Goal: Communication & Community: Answer question/provide support

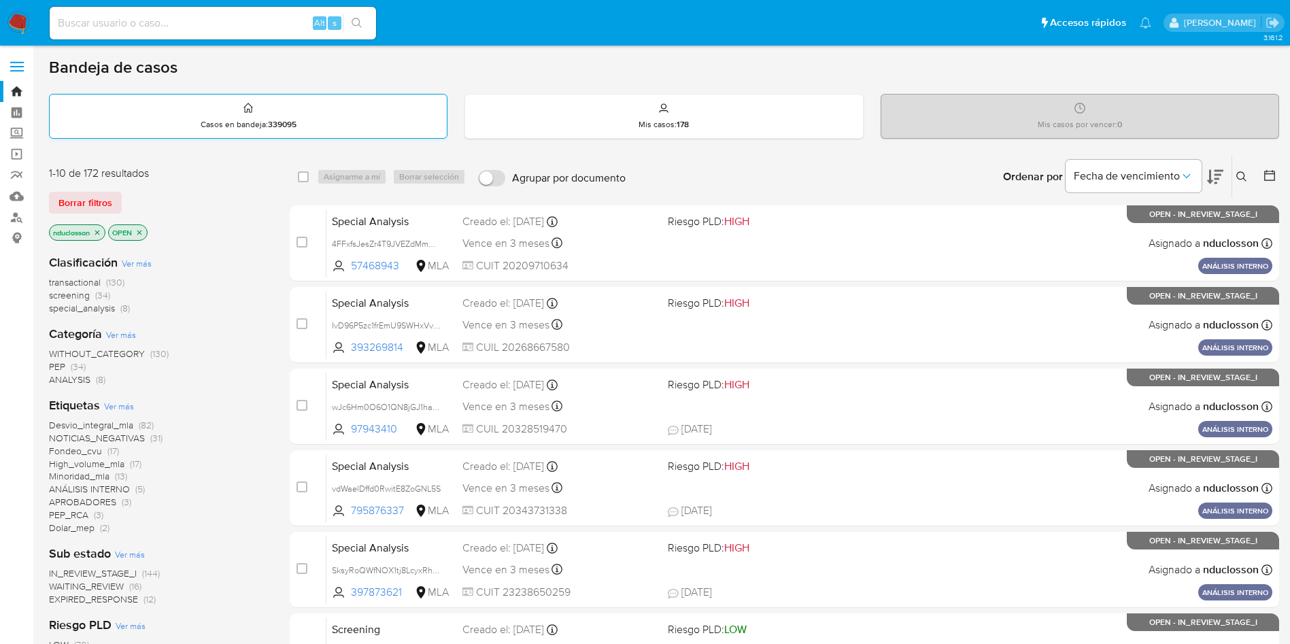
drag, startPoint x: 316, startPoint y: 84, endPoint x: 330, endPoint y: 106, distance: 26.2
click at [316, 83] on div "Bandeja de casos Casos en bandeja : 339095 Mis casos : 178 Mis casos por vencer…" at bounding box center [664, 560] width 1230 height 1007
click at [205, 31] on input at bounding box center [213, 23] width 326 height 18
paste input "cvzAE5IeoEs3zKMayUSHz6JS"
type input "cvzAE5IeoEs3zKMayUSHz6JS"
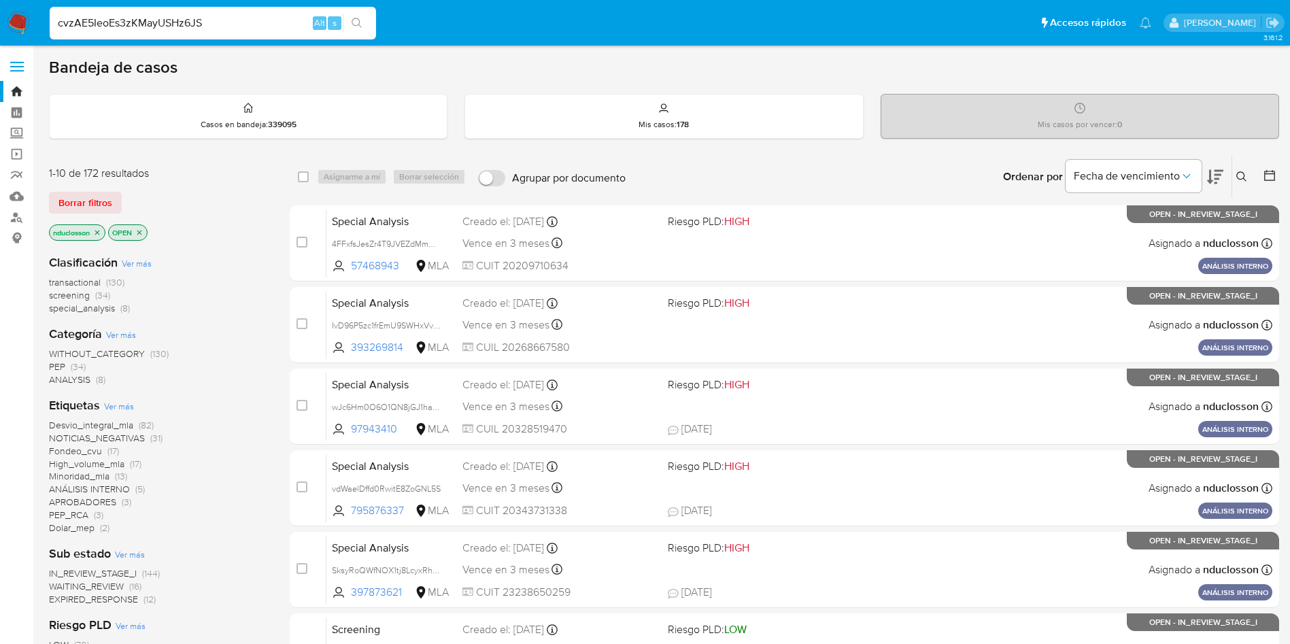
click at [372, 10] on div "cvzAE5IeoEs3zKMayUSHz6JS Alt s" at bounding box center [213, 23] width 326 height 33
click at [251, 241] on div "nduclosson OPEN" at bounding box center [158, 233] width 218 height 19
click at [905, 94] on div "Mis casos por vencer : 0" at bounding box center [1079, 116] width 398 height 45
click at [146, 35] on div "cvzAE5IeoEs3zKMayUSHz6JS Alt s" at bounding box center [213, 23] width 326 height 33
click at [137, 30] on input "cvzAE5IeoEs3zKMayUSHz6JS" at bounding box center [213, 23] width 326 height 18
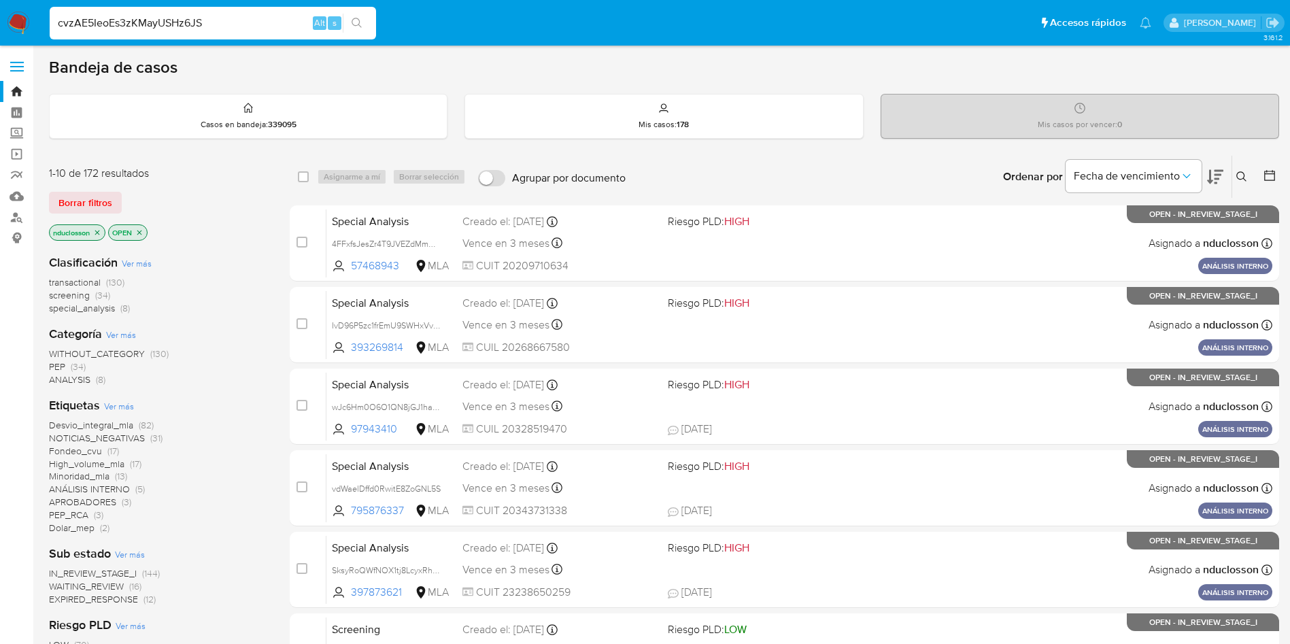
click at [135, 29] on input "cvzAE5IeoEs3zKMayUSHz6JS" at bounding box center [213, 23] width 326 height 18
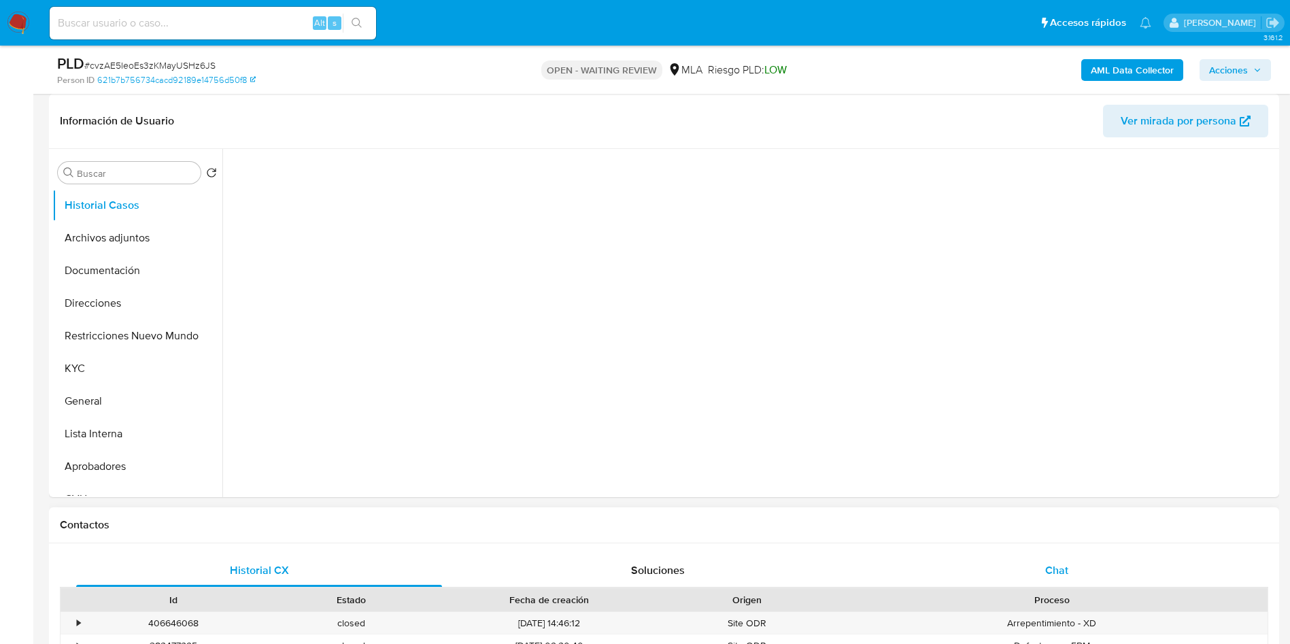
click at [1037, 574] on div "Chat" at bounding box center [1057, 570] width 366 height 33
select select "10"
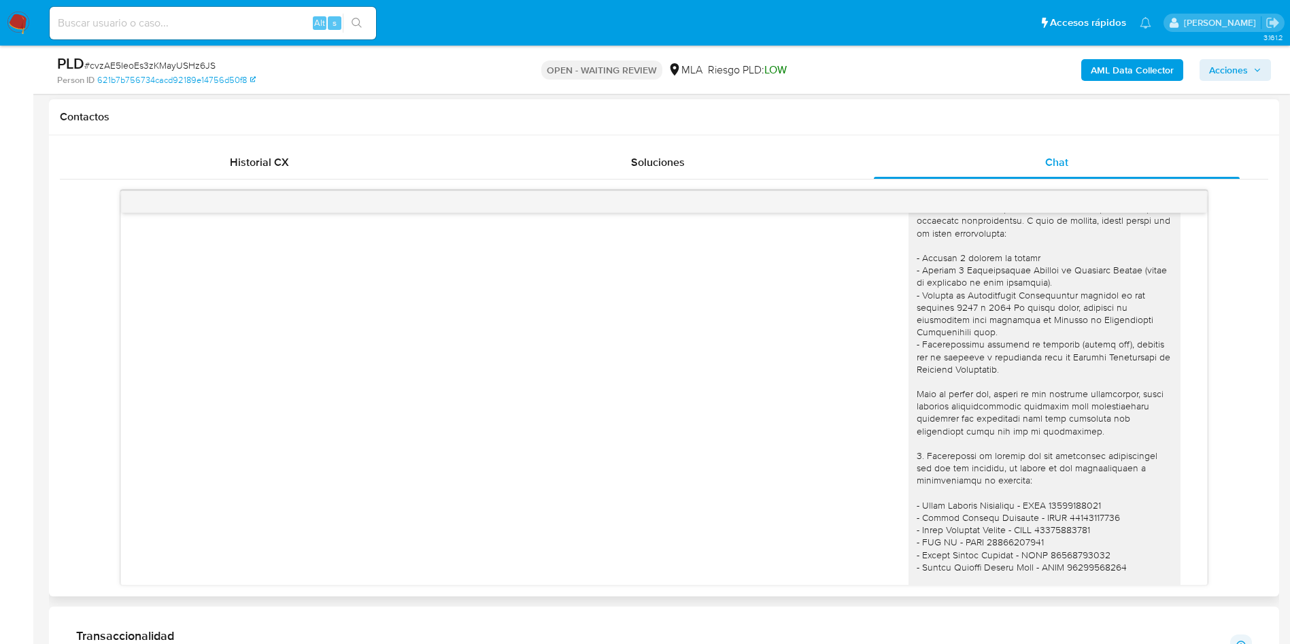
scroll to position [1122, 0]
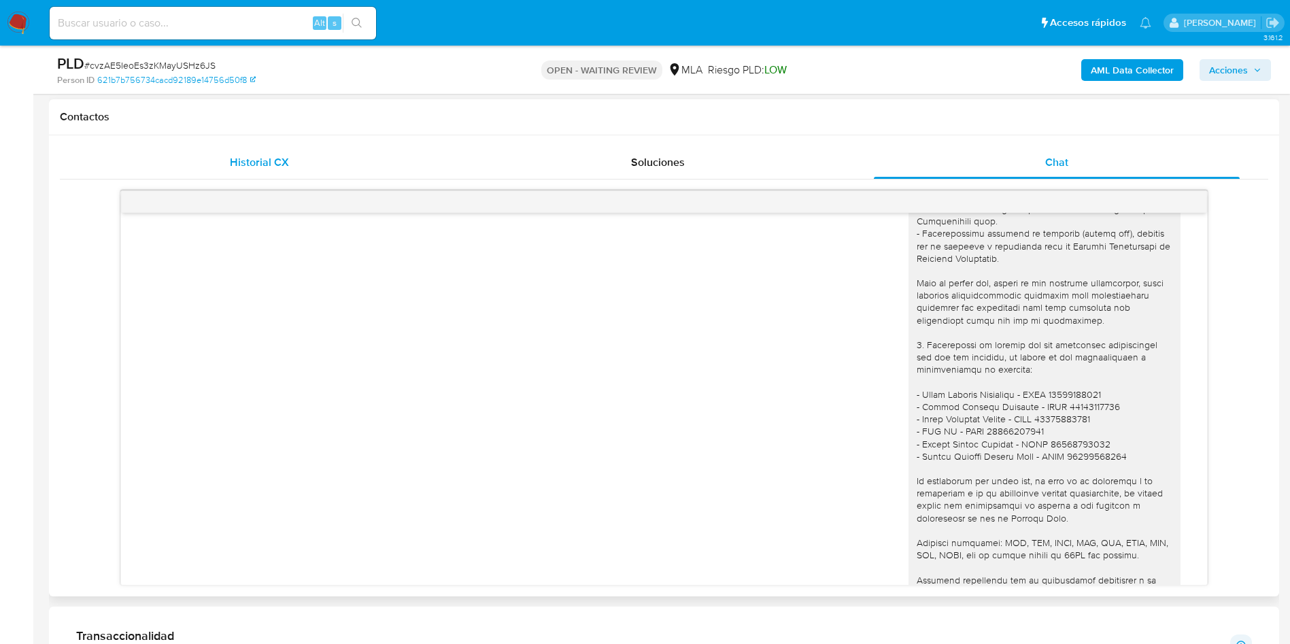
click at [298, 164] on div "Historial CX" at bounding box center [259, 162] width 366 height 33
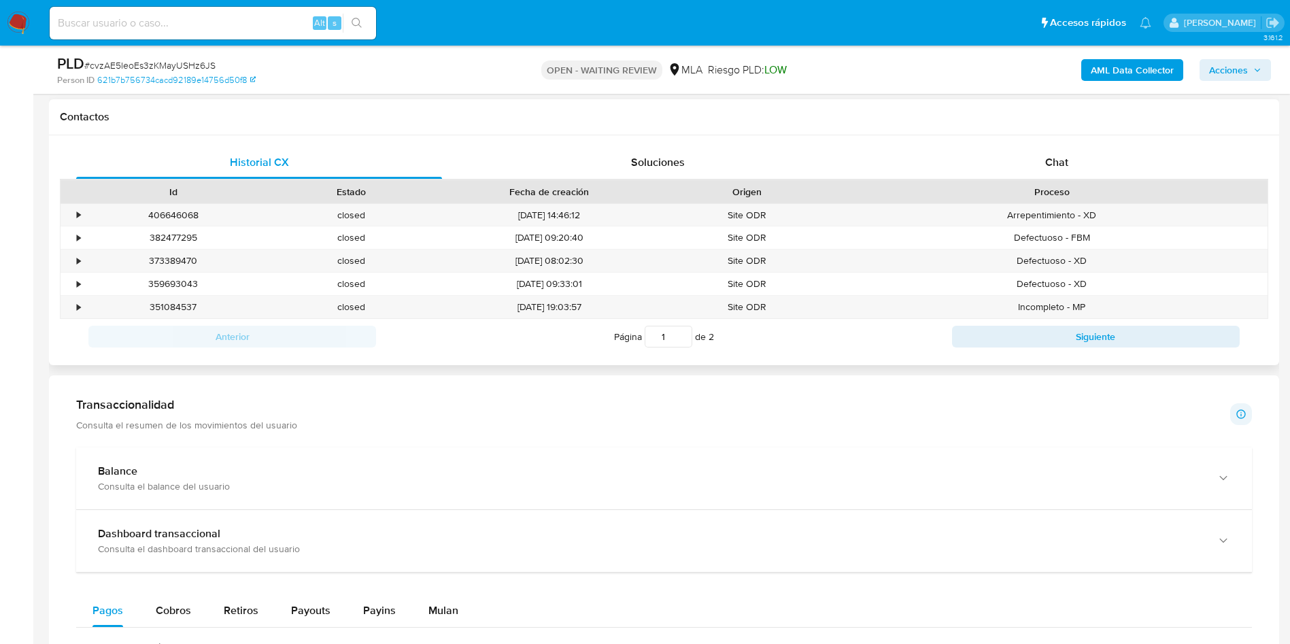
click at [929, 144] on div "Historial CX Soluciones Chat Id Estado Fecha de creación Origen Proceso • 40664…" at bounding box center [664, 250] width 1230 height 230
click at [945, 153] on div "Chat" at bounding box center [1057, 162] width 366 height 33
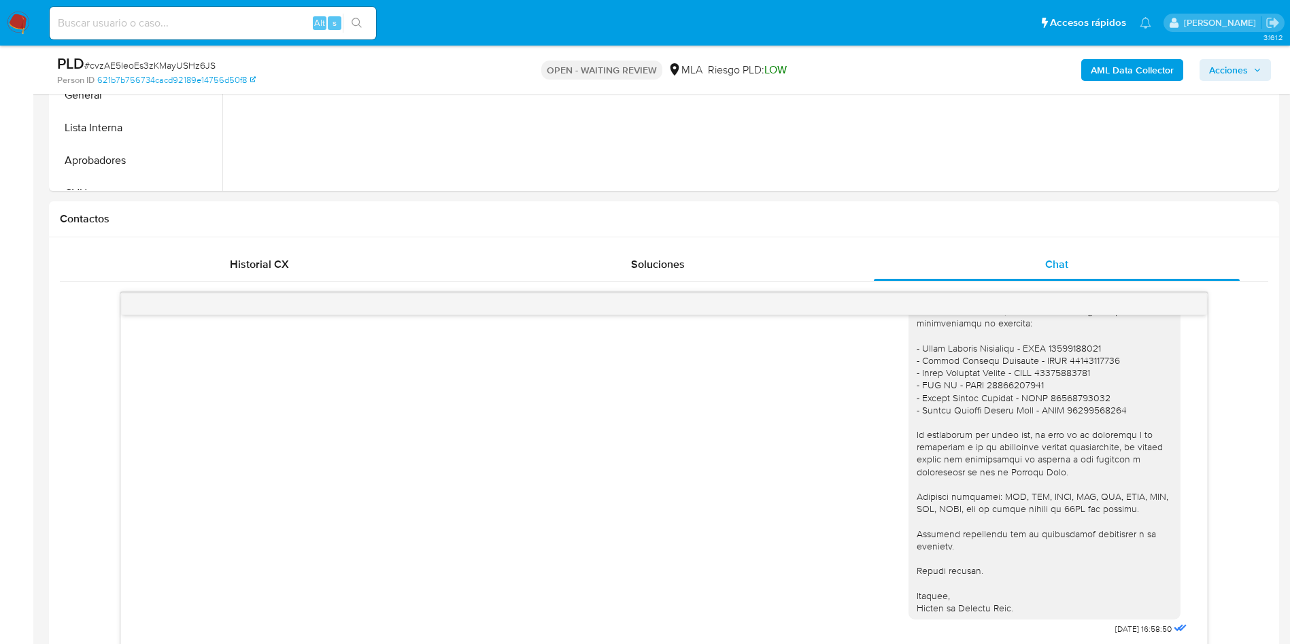
scroll to position [0, 0]
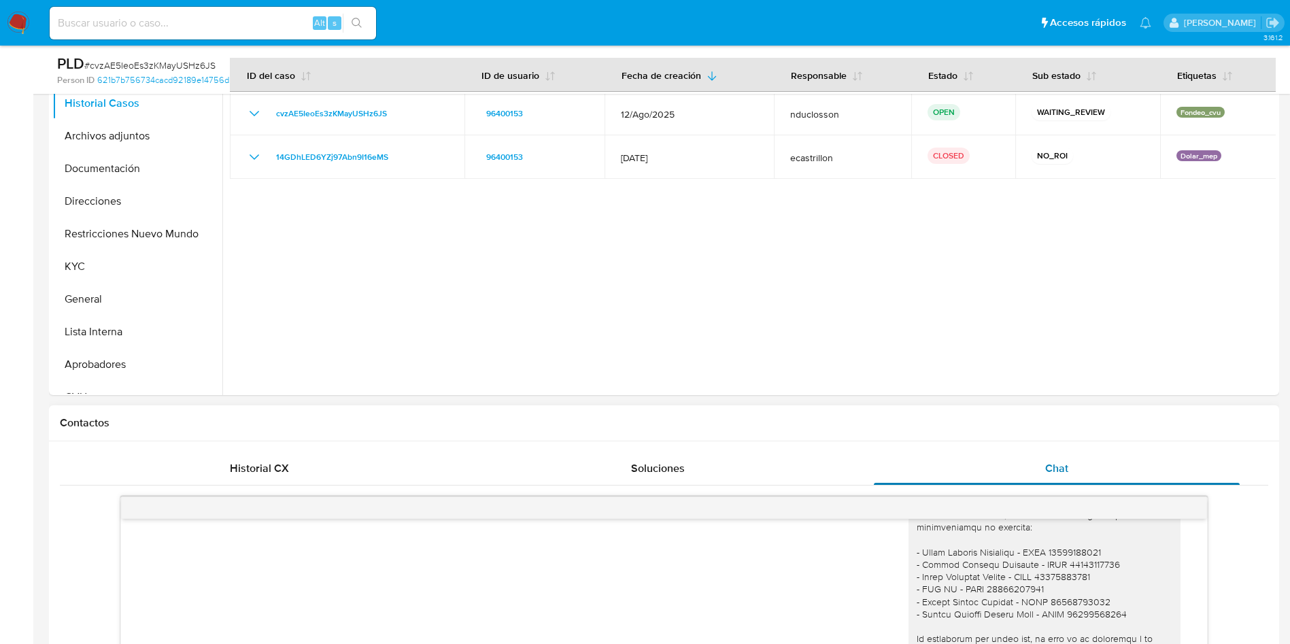
click at [1024, 453] on div "Chat" at bounding box center [1057, 468] width 366 height 33
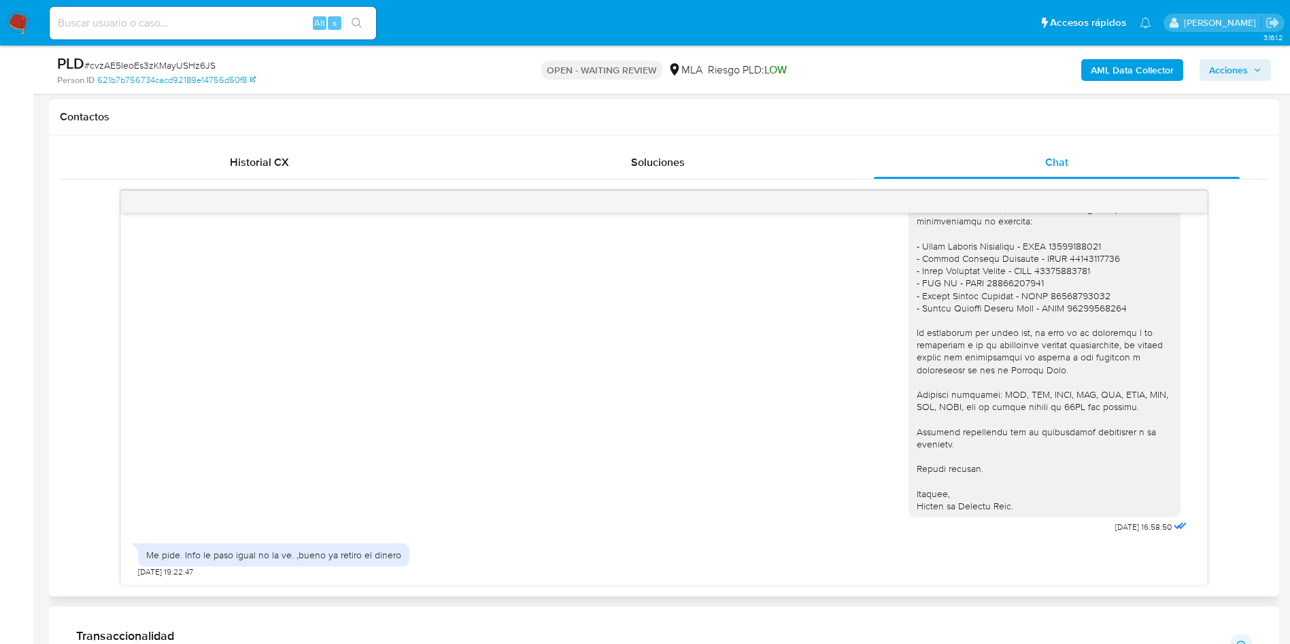
scroll to position [1294, 0]
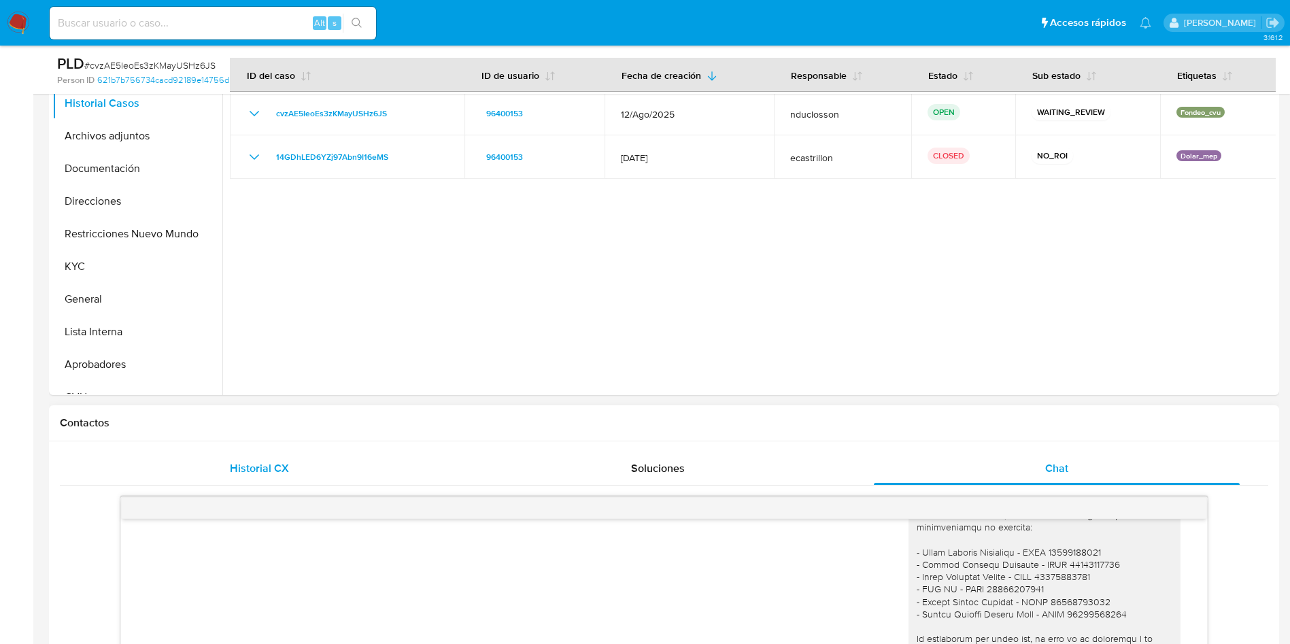
click at [292, 473] on div "Historial CX" at bounding box center [259, 468] width 366 height 33
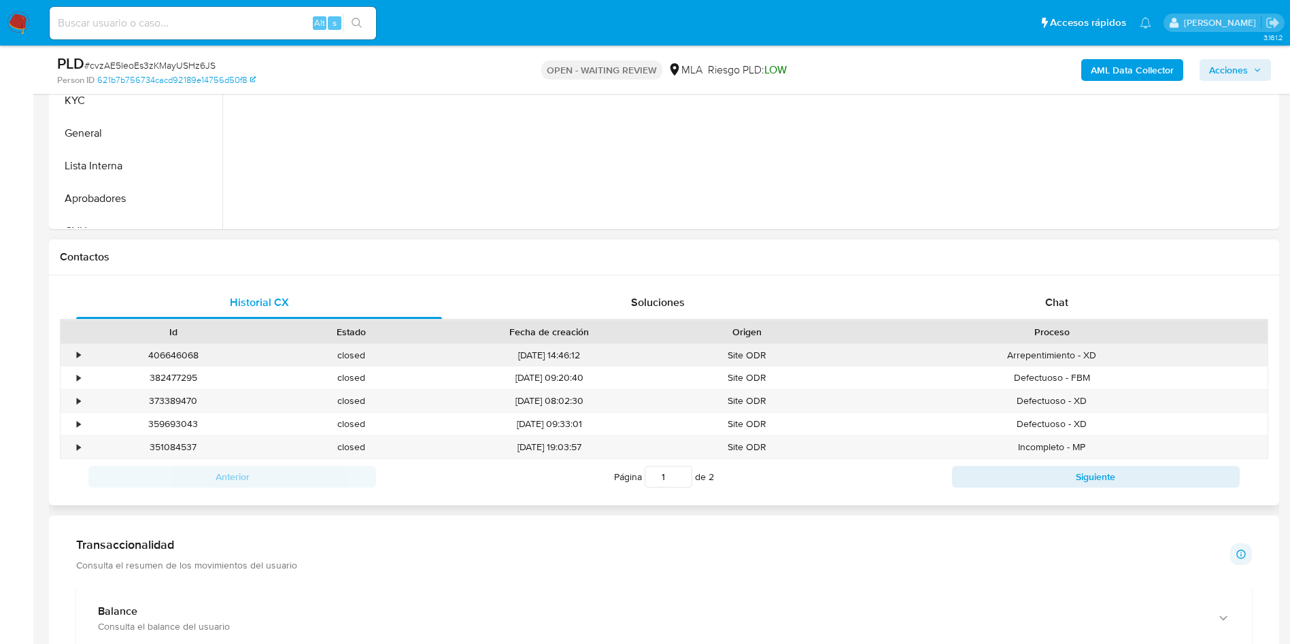
scroll to position [612, 0]
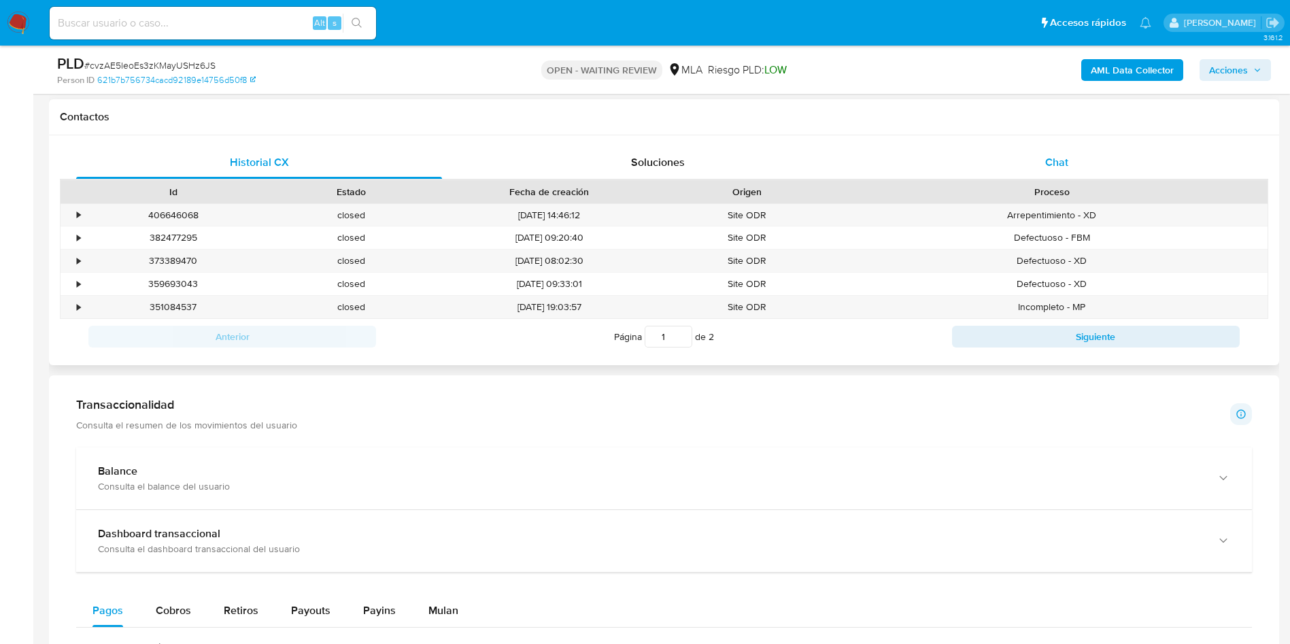
click at [976, 148] on div "Chat" at bounding box center [1057, 162] width 366 height 33
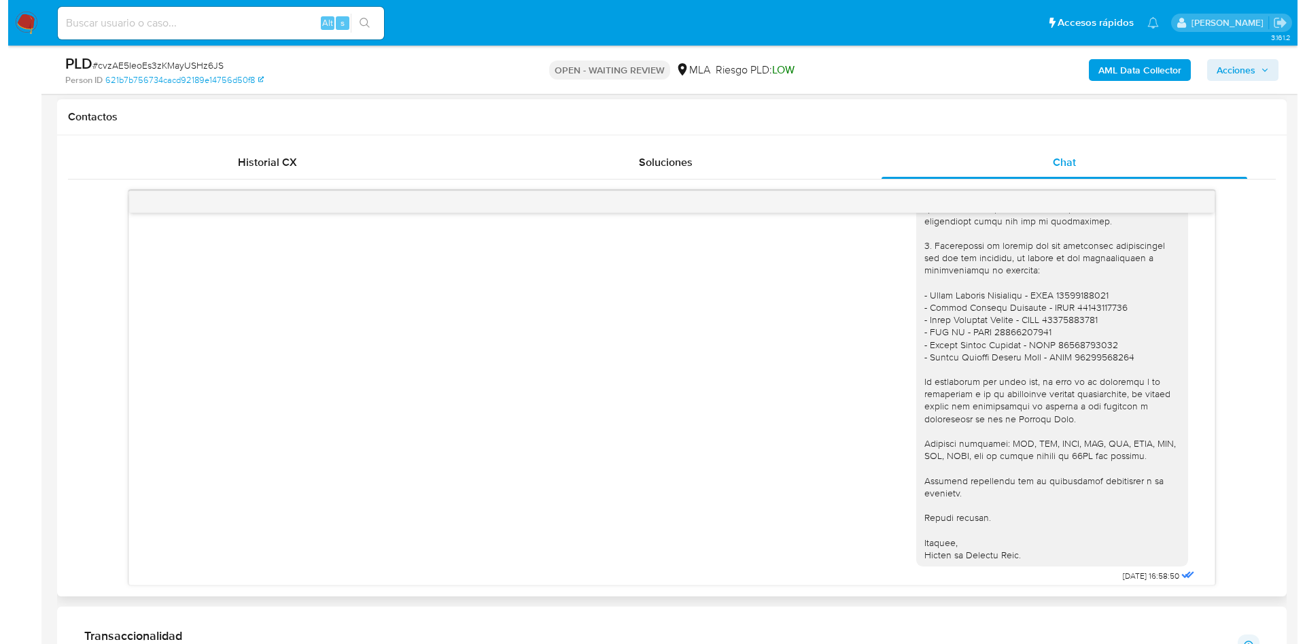
scroll to position [1294, 0]
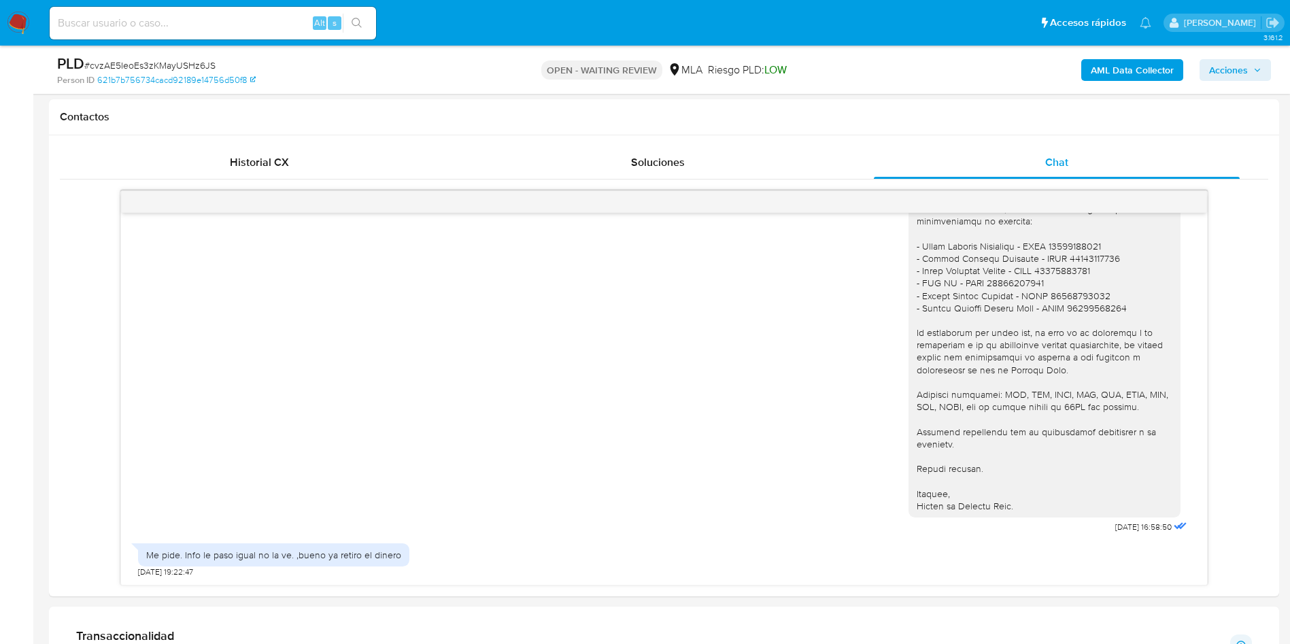
click at [1106, 61] on b "AML Data Collector" at bounding box center [1131, 70] width 83 height 22
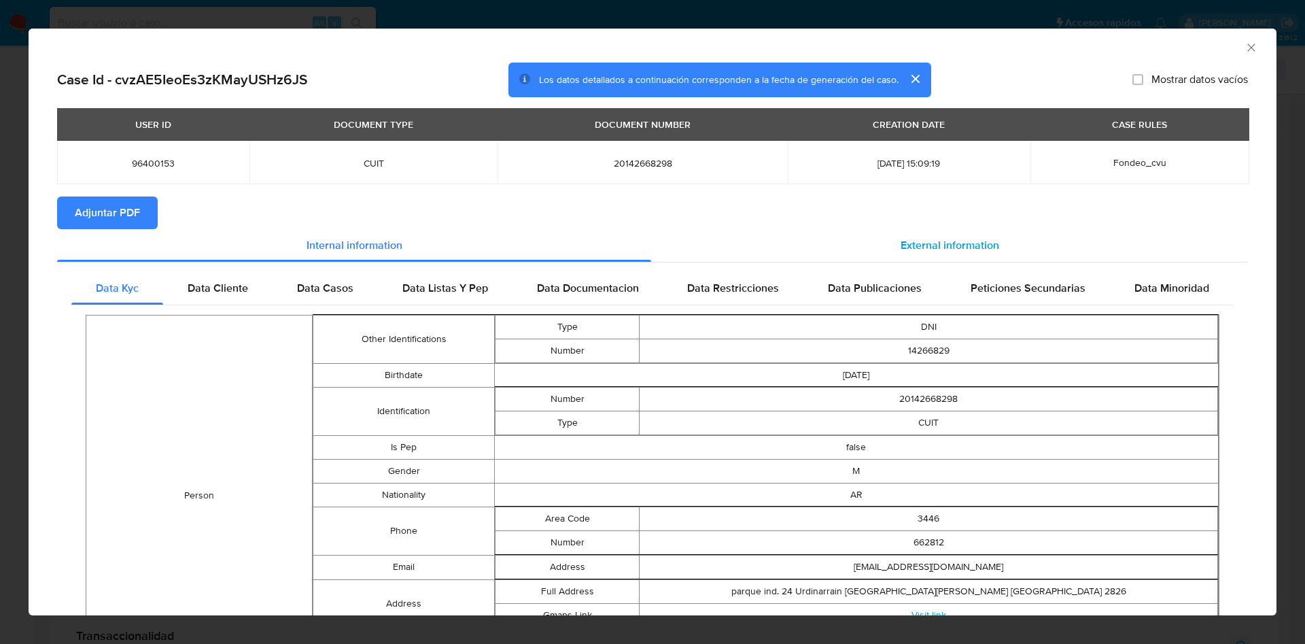
click at [901, 237] on span "External information" at bounding box center [950, 245] width 99 height 16
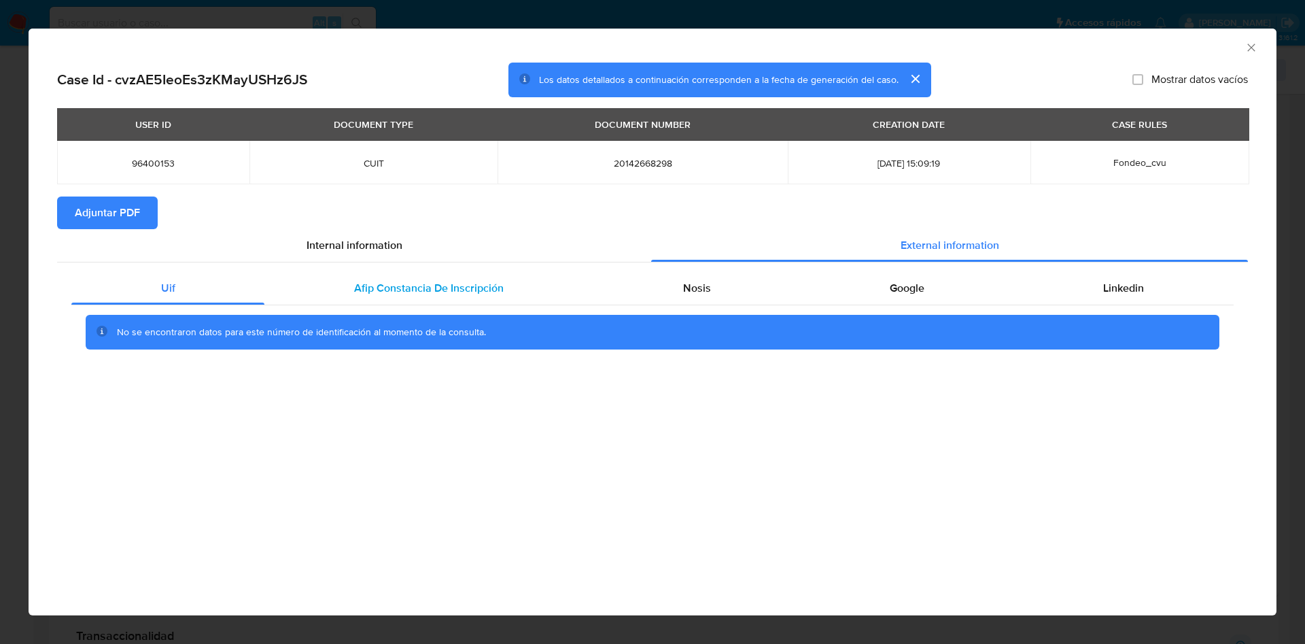
click at [393, 286] on span "Afip Constancia De Inscripción" at bounding box center [429, 288] width 150 height 16
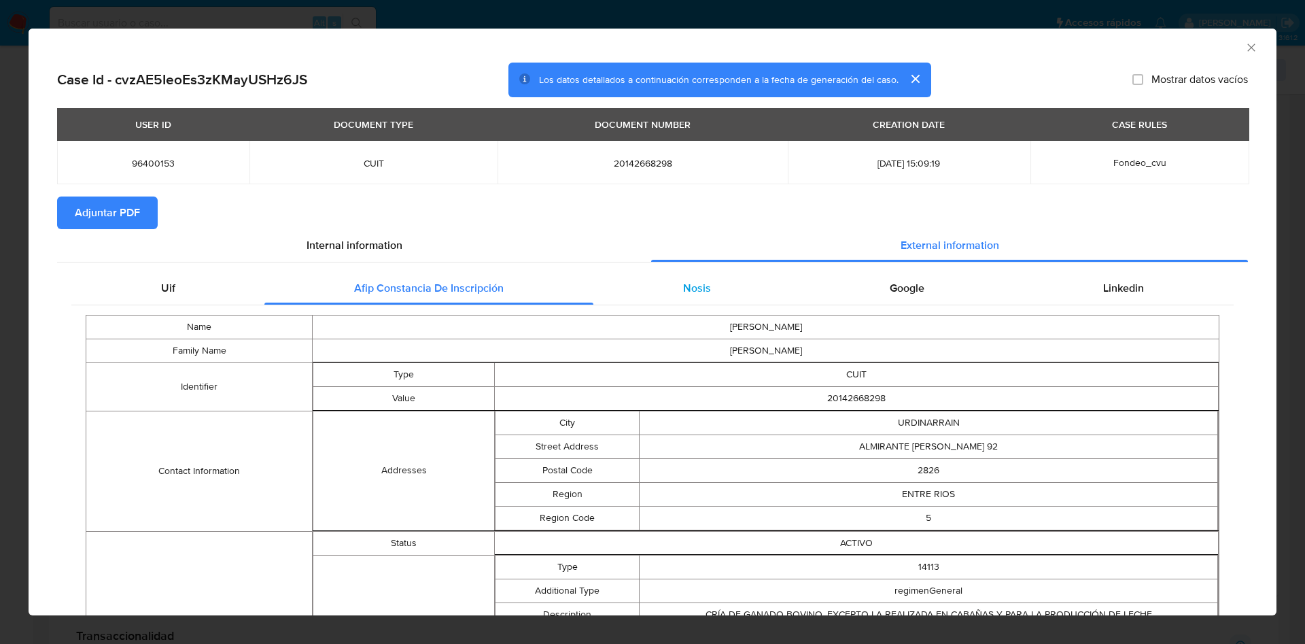
click at [710, 300] on div "Nosis" at bounding box center [696, 288] width 207 height 33
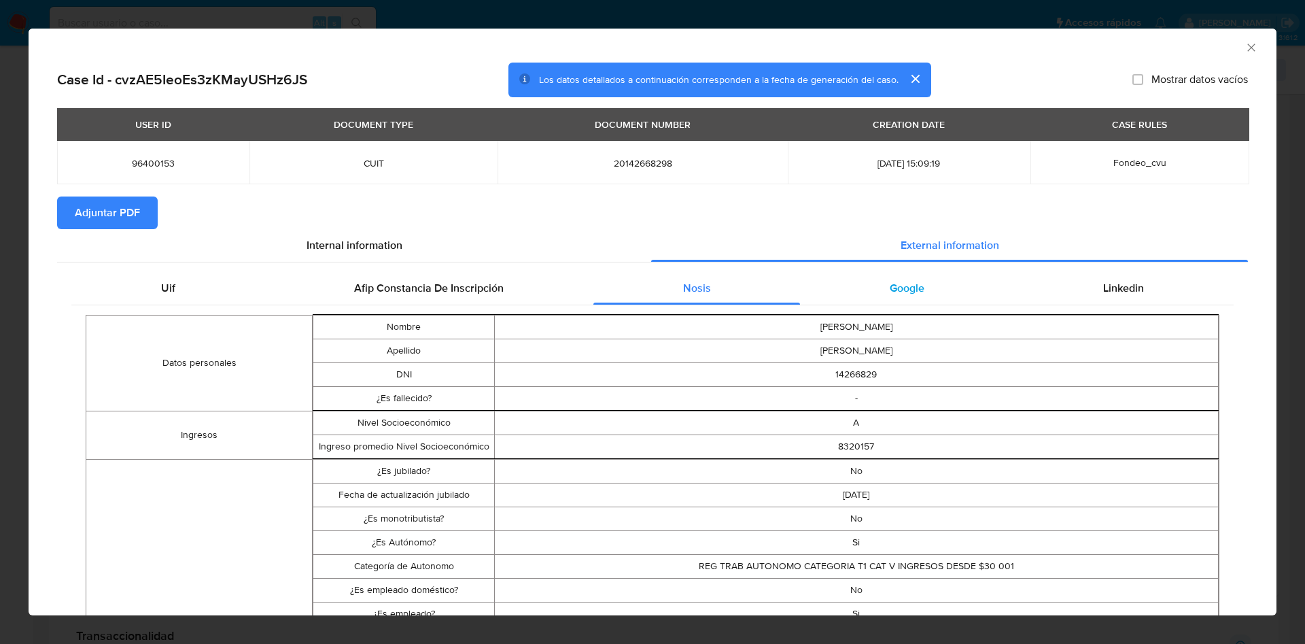
click at [893, 292] on span "Google" at bounding box center [907, 288] width 35 height 16
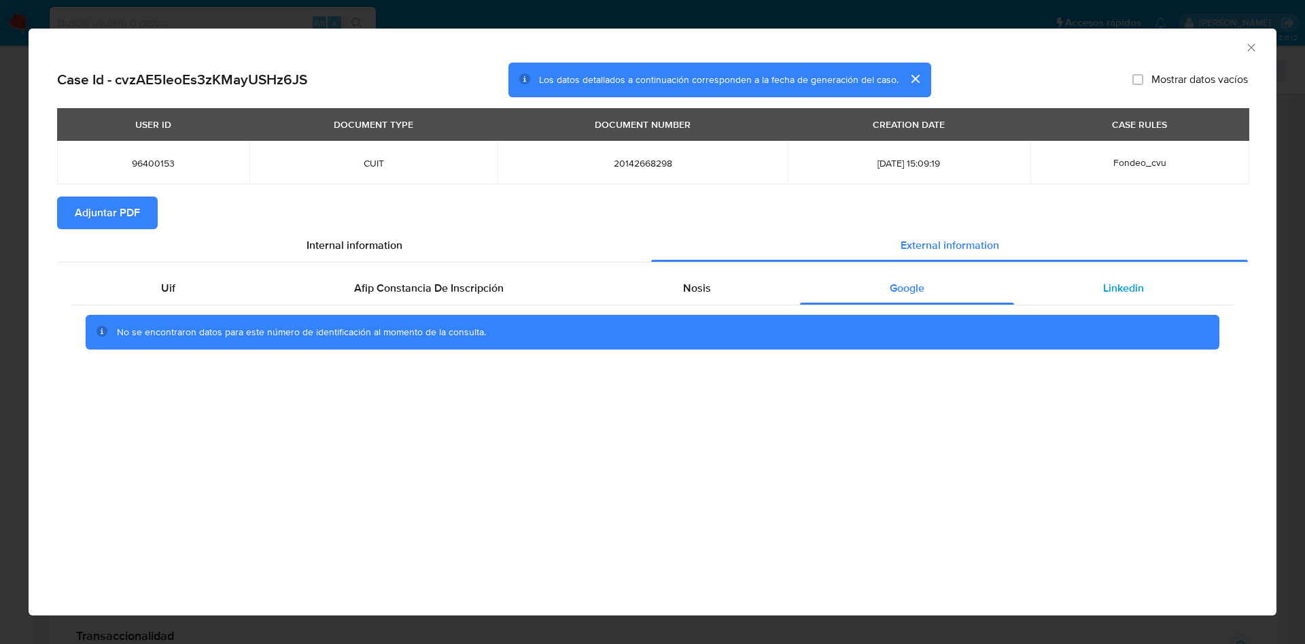
click at [1061, 303] on div "Linkedin" at bounding box center [1124, 288] width 220 height 33
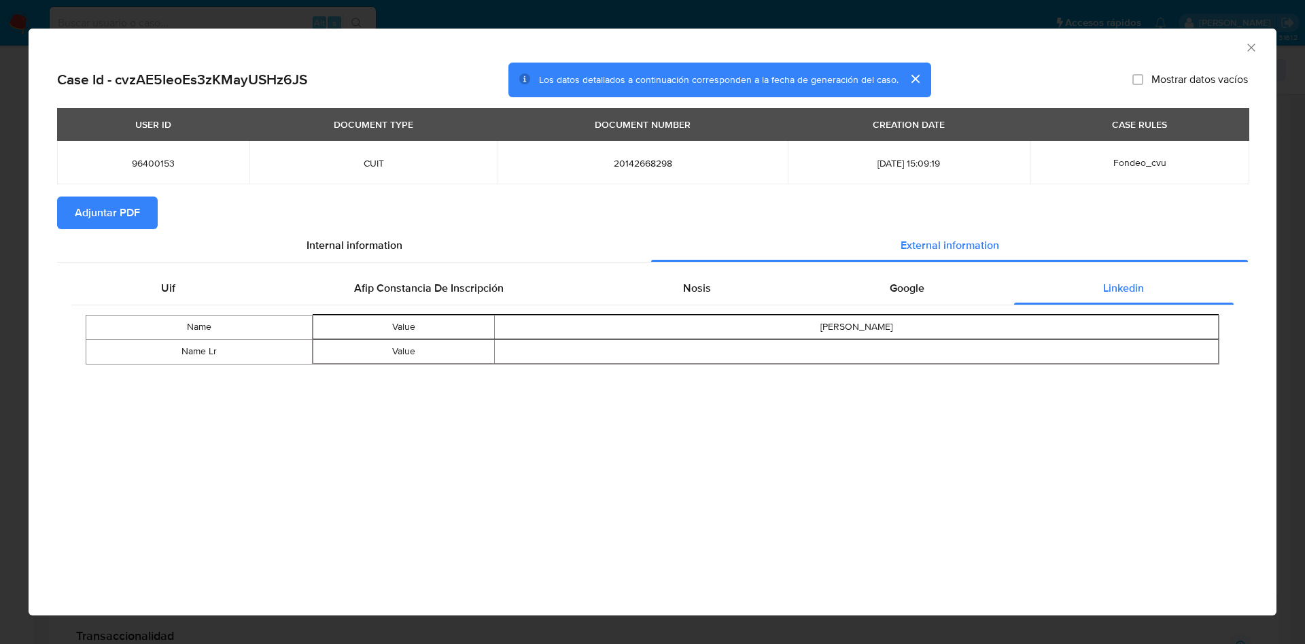
click at [136, 208] on span "Adjuntar PDF" at bounding box center [107, 213] width 65 height 30
click at [1245, 48] on icon "Cerrar ventana" at bounding box center [1252, 48] width 14 height 14
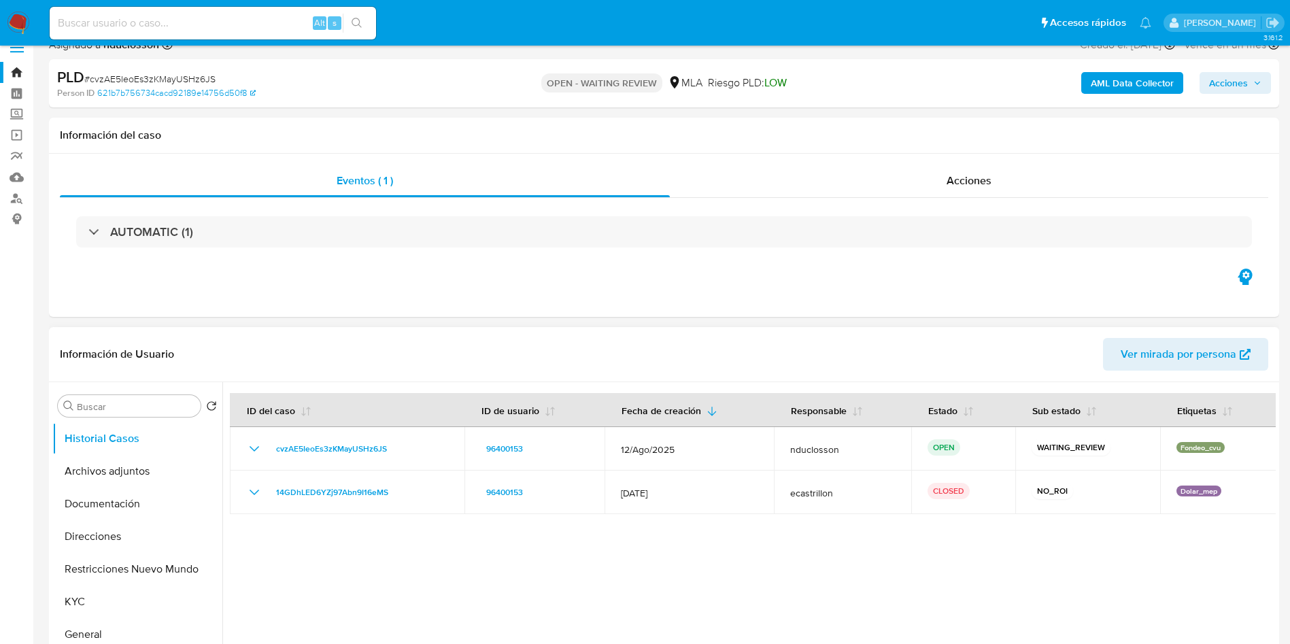
scroll to position [0, 0]
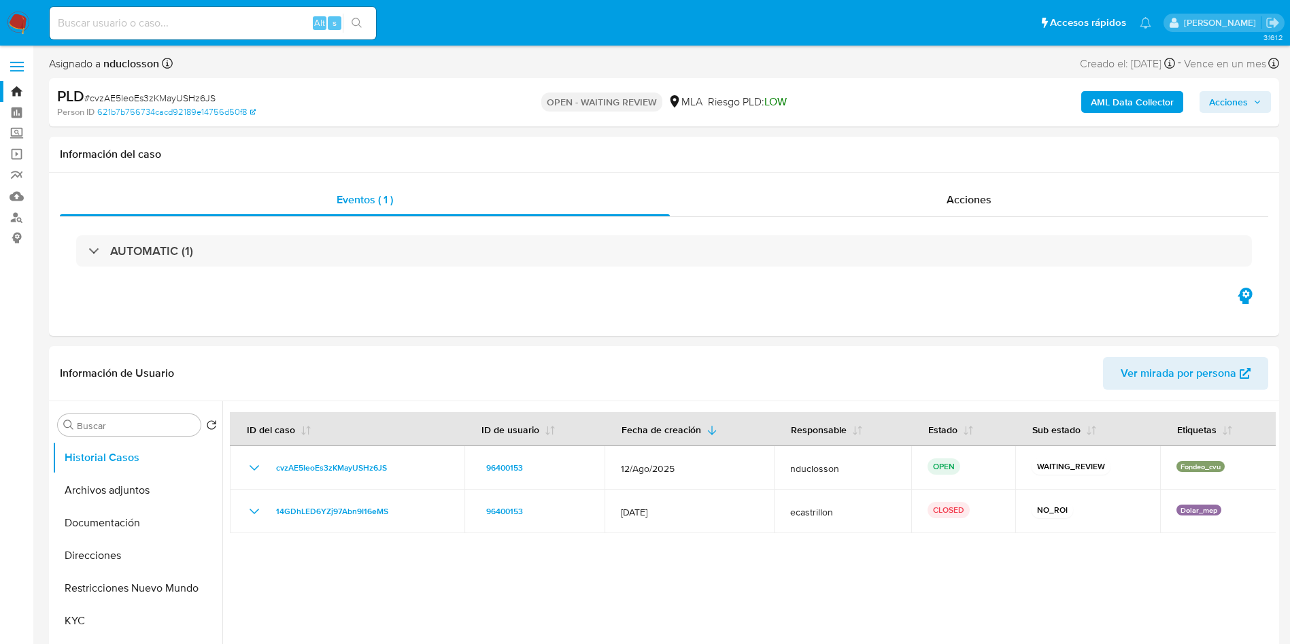
click at [130, 104] on span "# cvzAE5IeoEs3zKMayUSHz6JS" at bounding box center [149, 98] width 131 height 14
copy span "cvzAE5IeoEs3zKMayUSHz6JS"
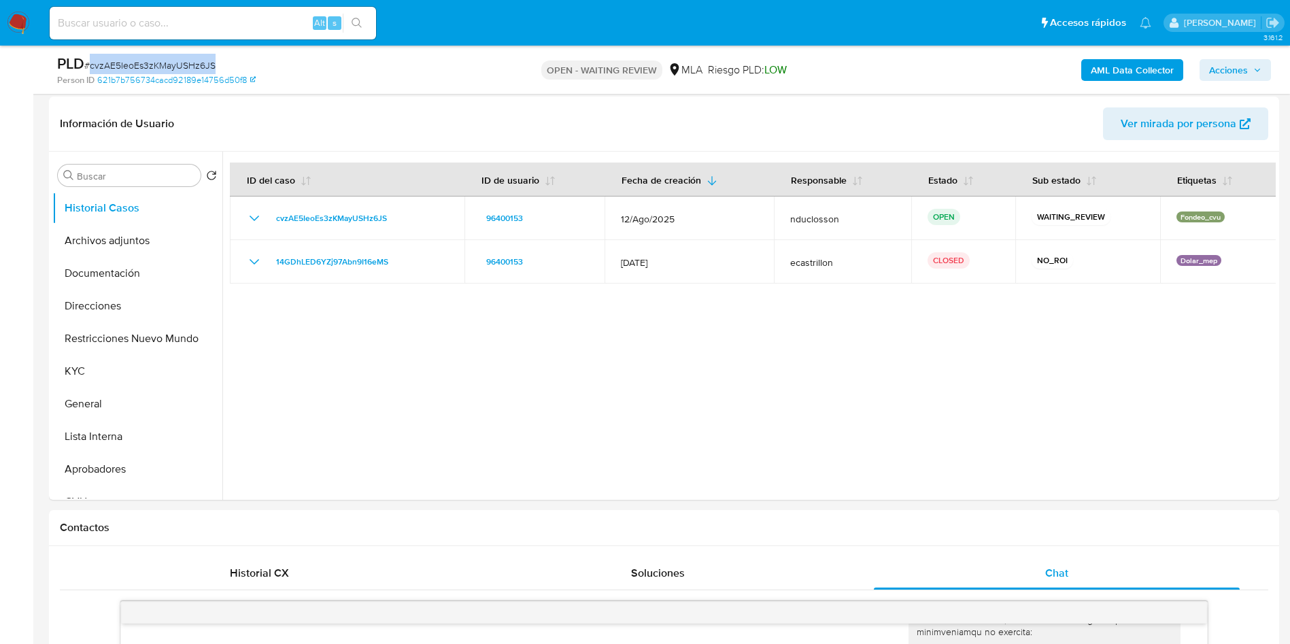
scroll to position [204, 0]
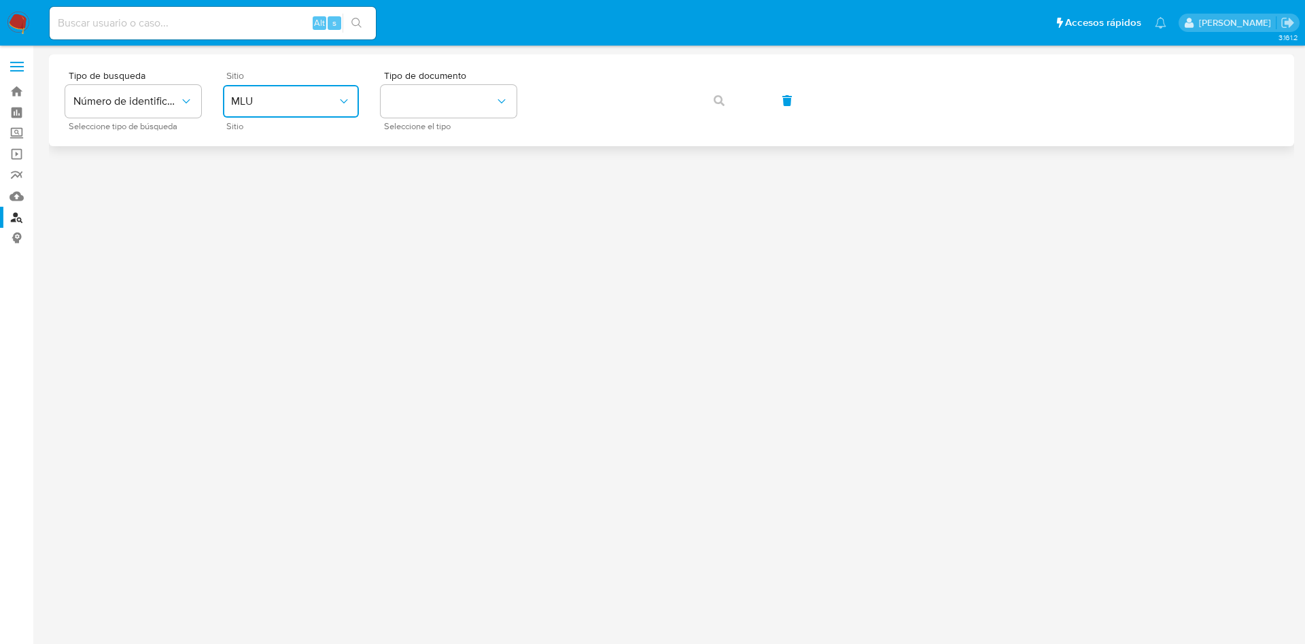
click at [311, 106] on span "MLU" at bounding box center [284, 101] width 106 height 14
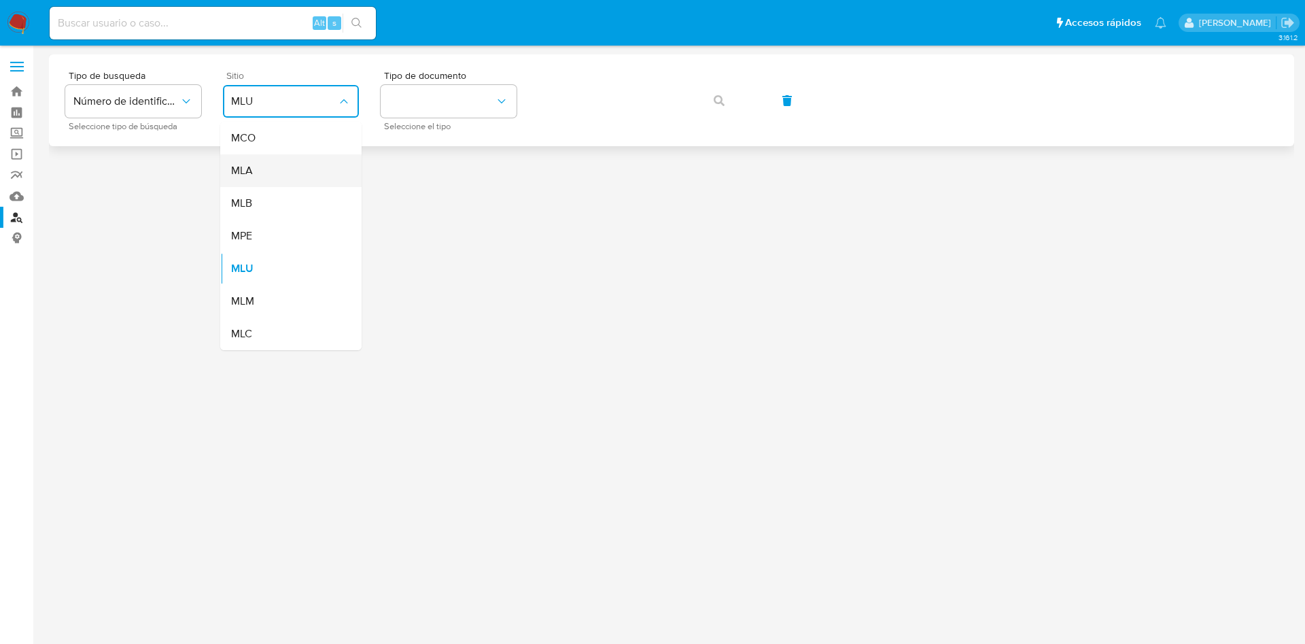
click at [282, 175] on div "MLA" at bounding box center [286, 170] width 111 height 33
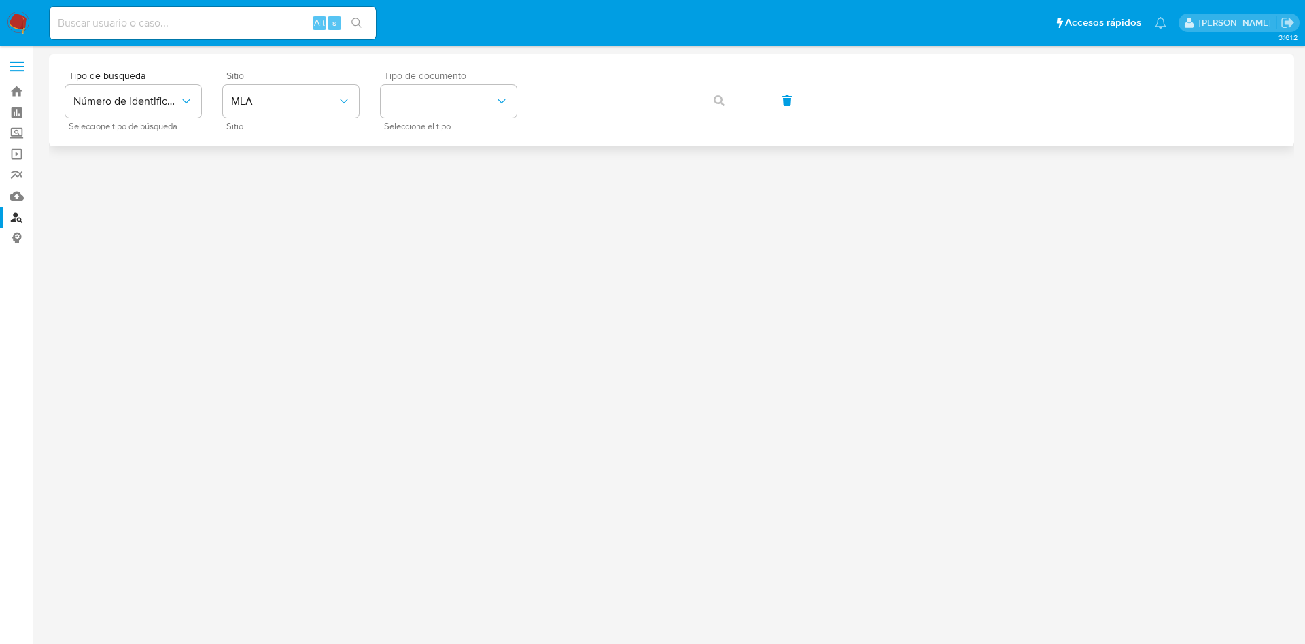
click at [446, 130] on span "Seleccione el tipo" at bounding box center [452, 126] width 136 height 7
click at [438, 116] on button "identificationType" at bounding box center [449, 101] width 136 height 33
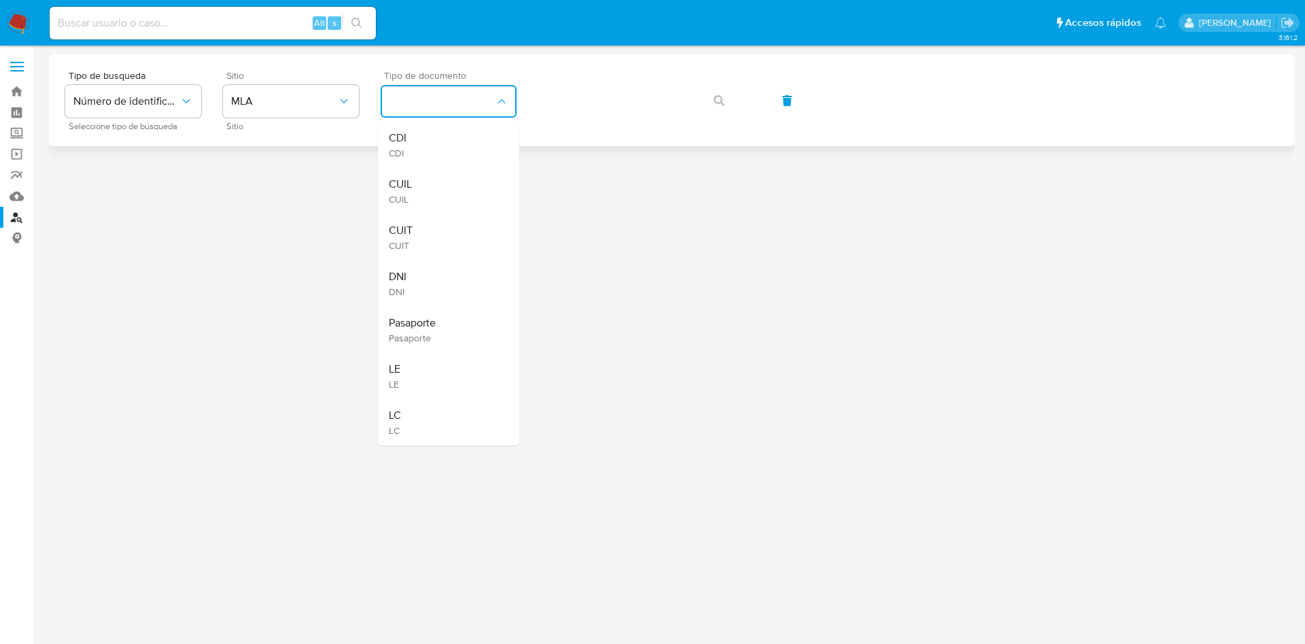
click at [428, 163] on div "CDI CDI" at bounding box center [444, 145] width 111 height 46
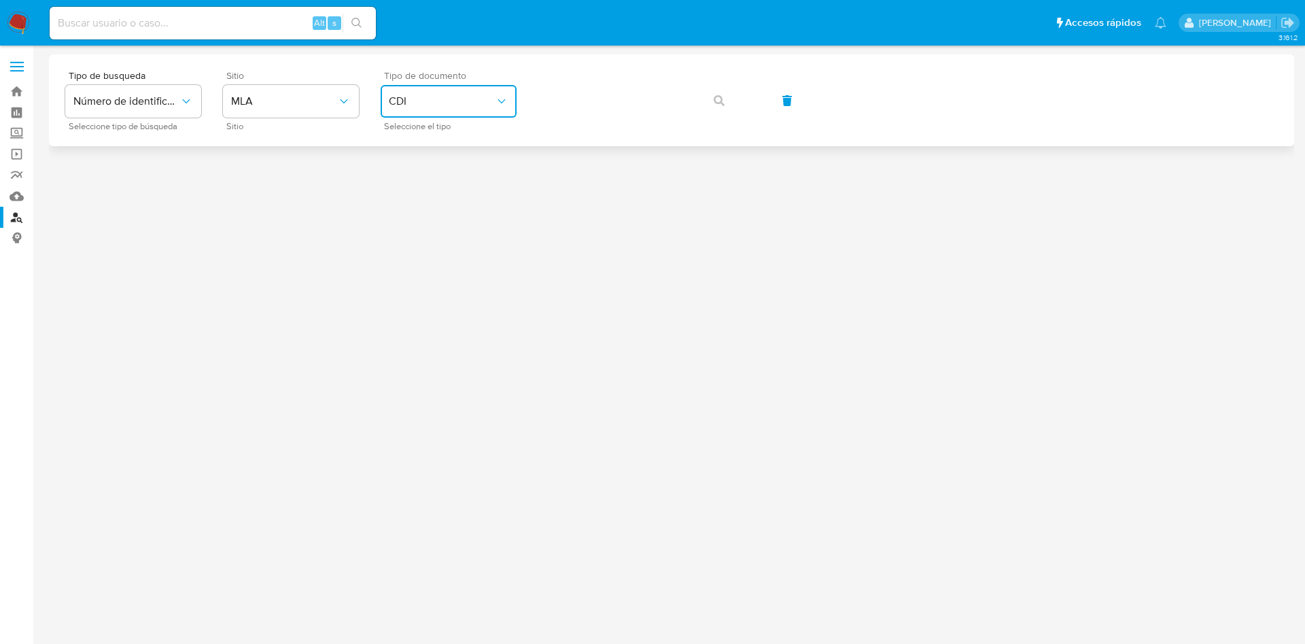
drag, startPoint x: 419, startPoint y: 100, endPoint x: 419, endPoint y: 114, distance: 13.6
click at [419, 99] on span "CDI" at bounding box center [442, 101] width 106 height 14
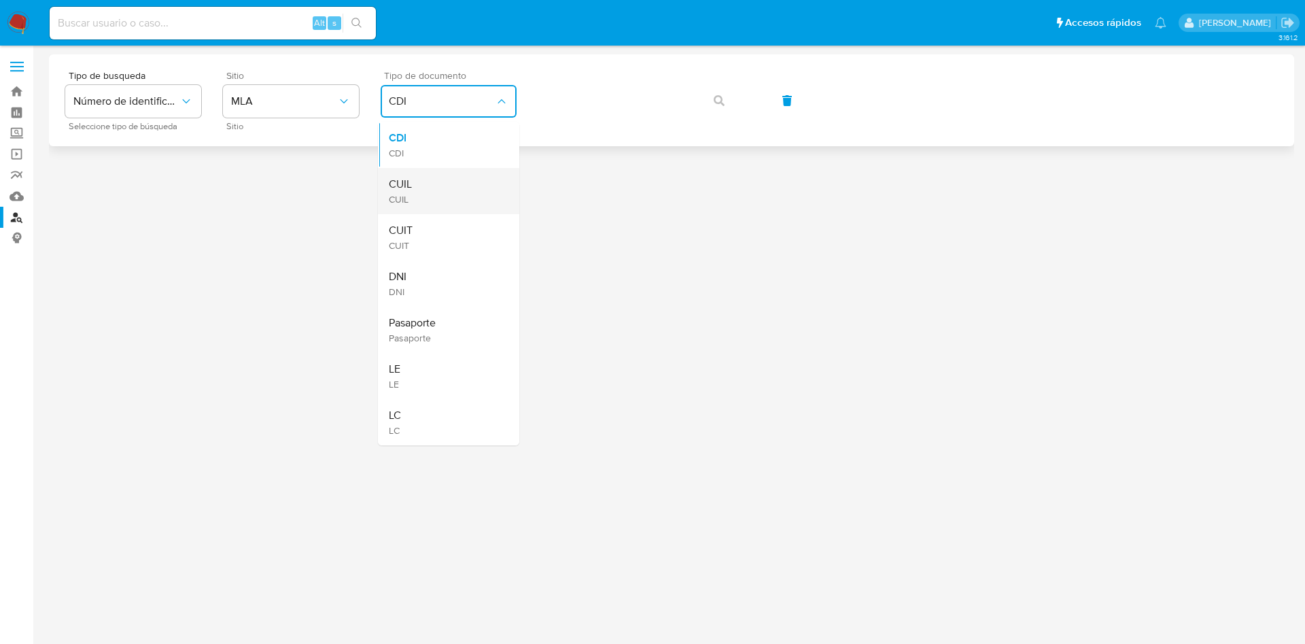
click at [410, 180] on span "CUIL" at bounding box center [400, 184] width 23 height 14
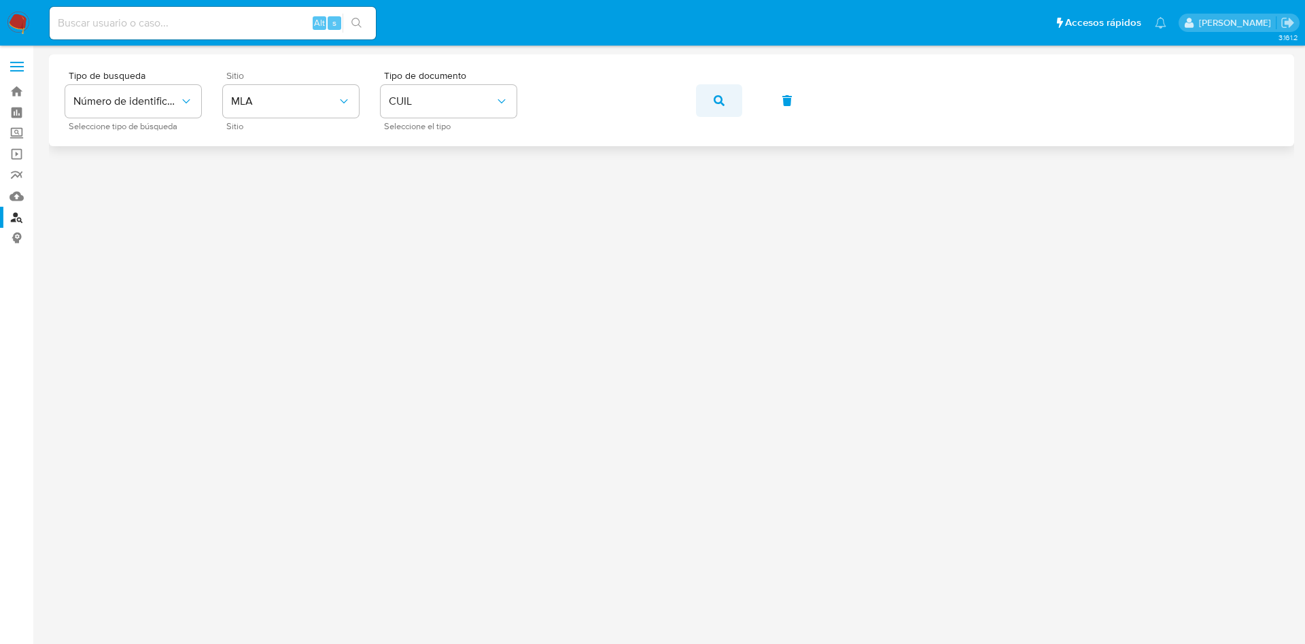
click at [715, 104] on icon "button" at bounding box center [719, 100] width 11 height 11
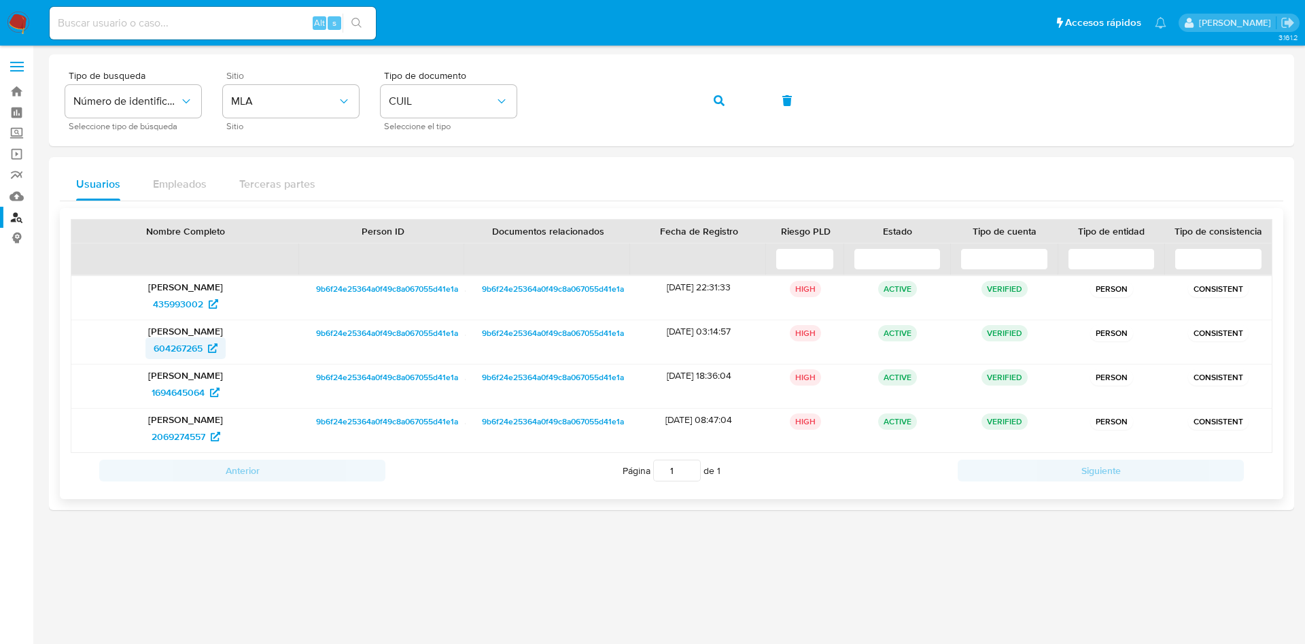
click at [176, 347] on span "604267265" at bounding box center [178, 348] width 49 height 22
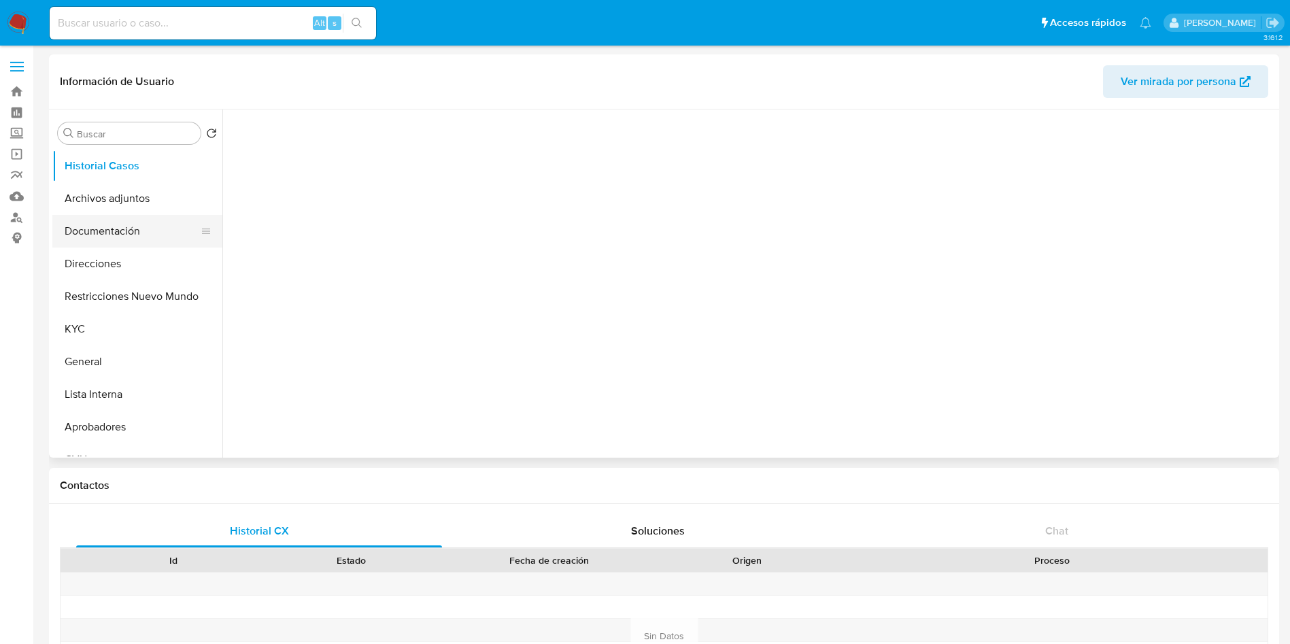
select select "10"
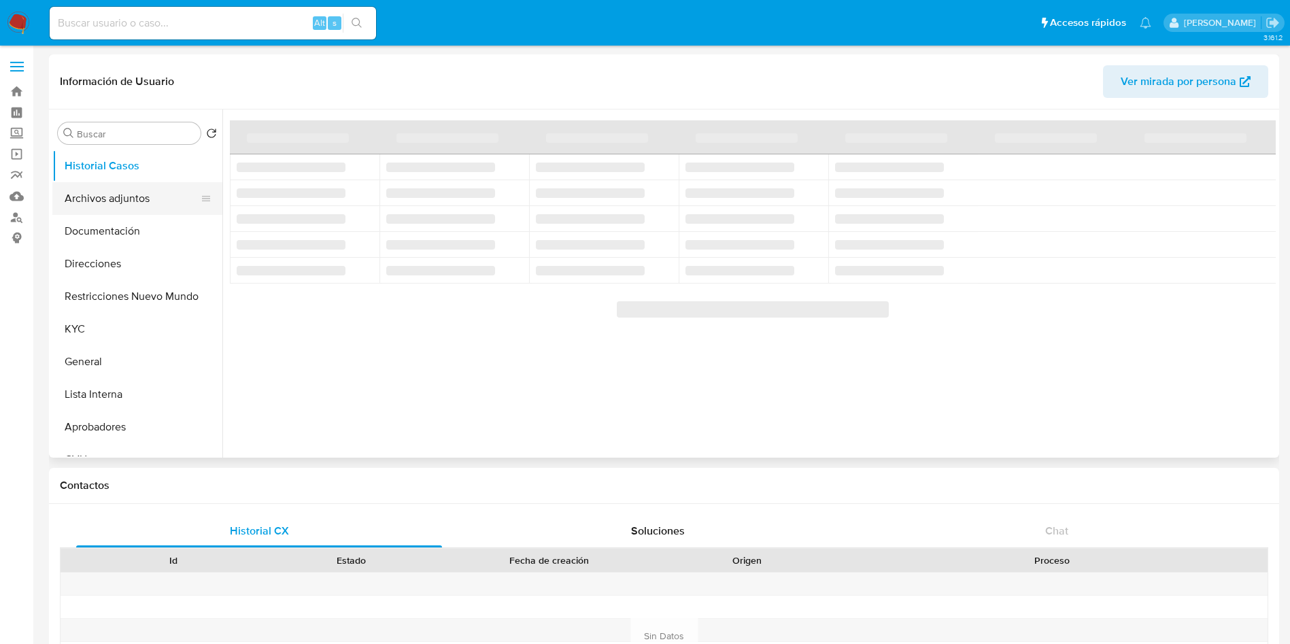
click at [118, 197] on button "Archivos adjuntos" at bounding box center [131, 198] width 159 height 33
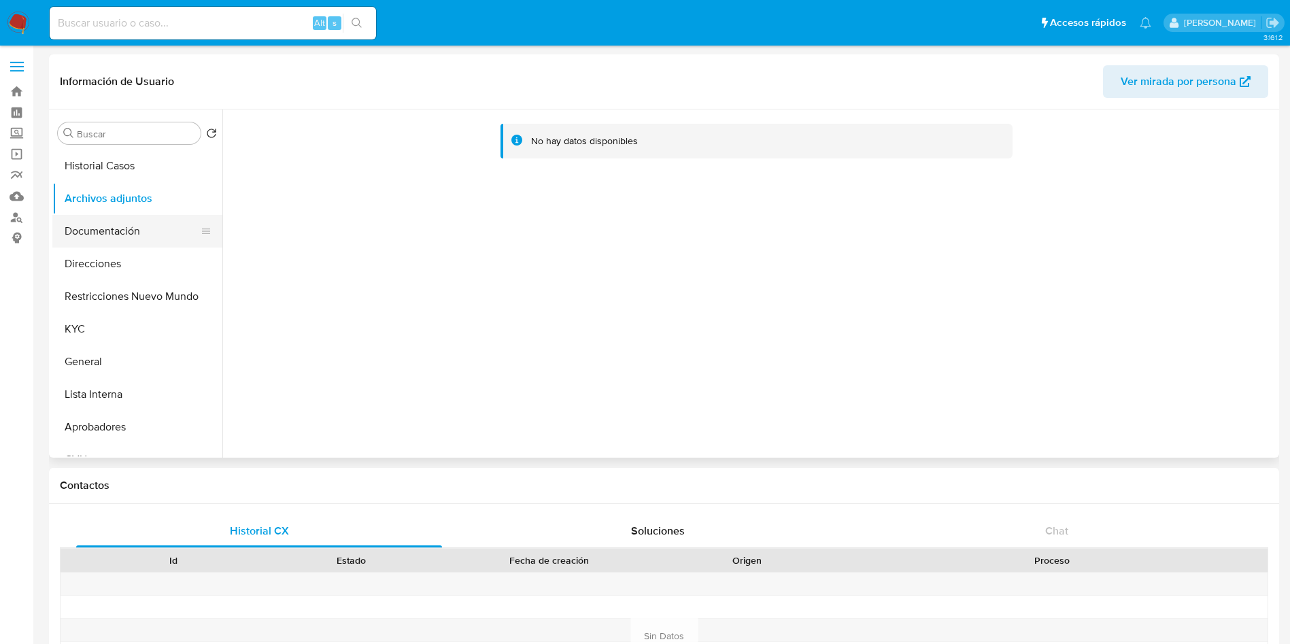
click at [125, 215] on button "Documentación" at bounding box center [131, 231] width 159 height 33
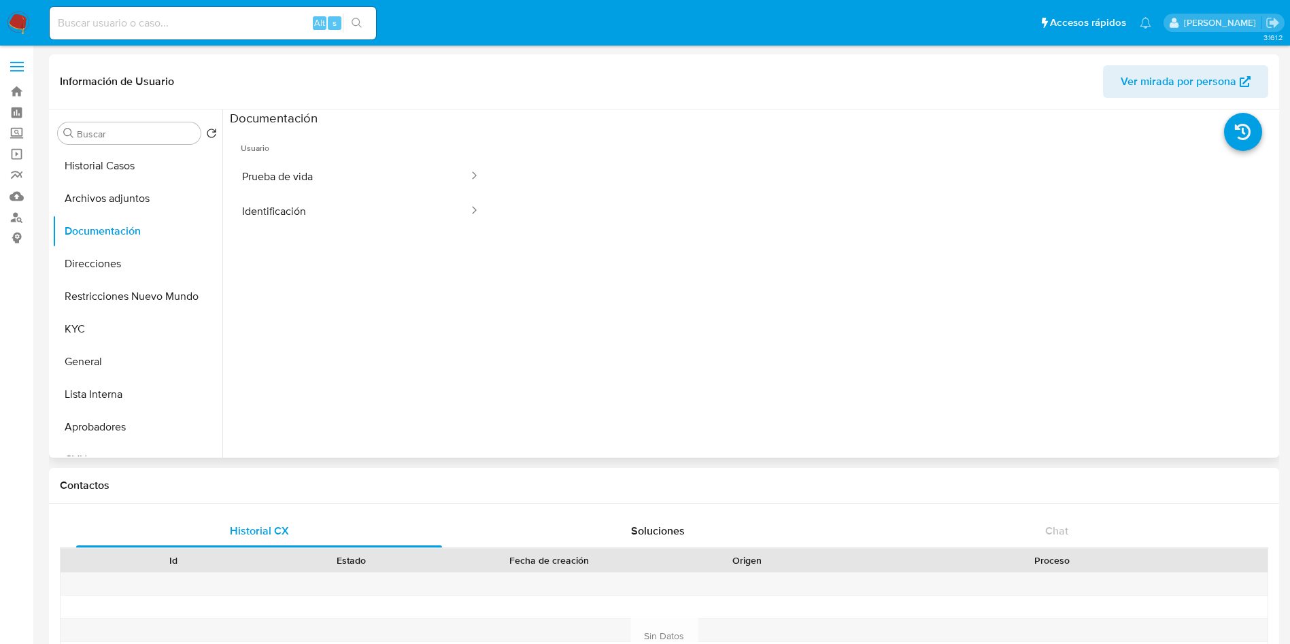
click at [1180, 82] on span "Ver mirada por persona" at bounding box center [1178, 81] width 116 height 33
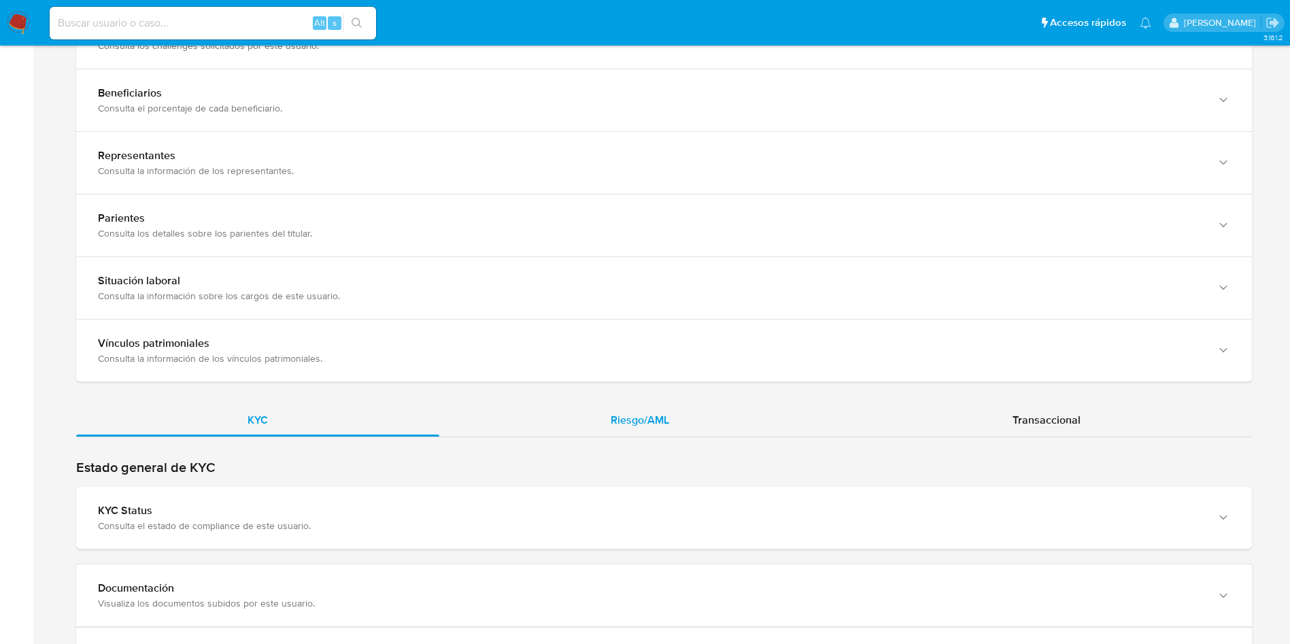
scroll to position [887, 0]
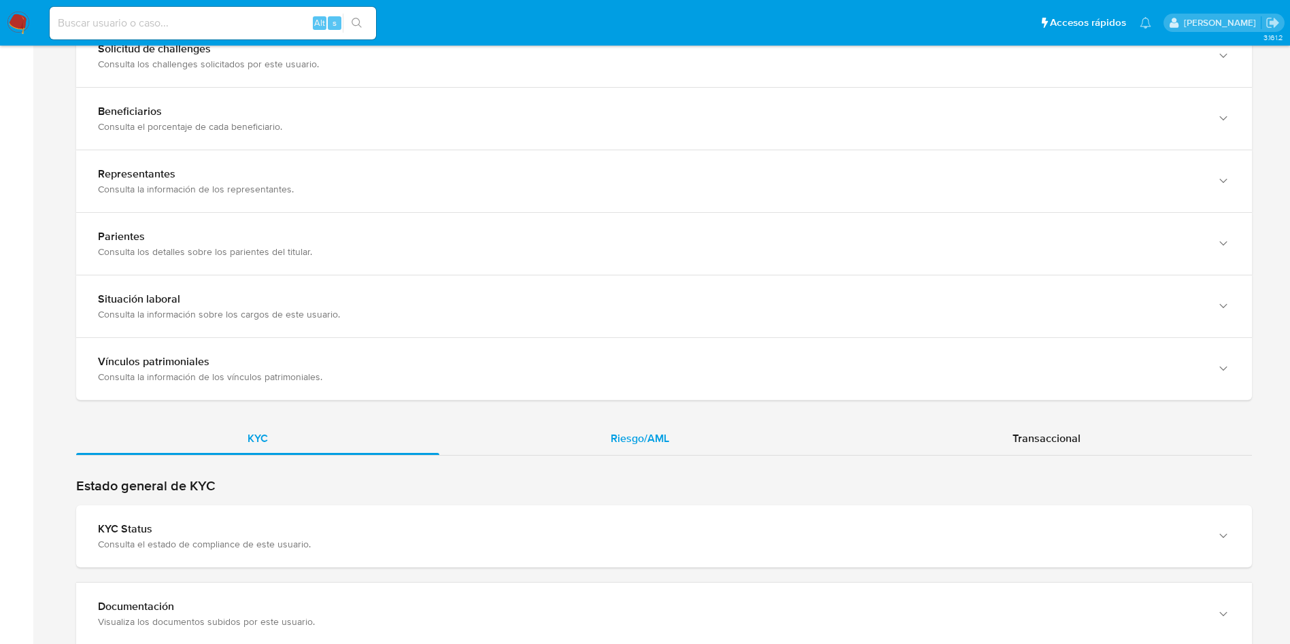
click at [676, 438] on div "Riesgo/AML" at bounding box center [639, 438] width 401 height 33
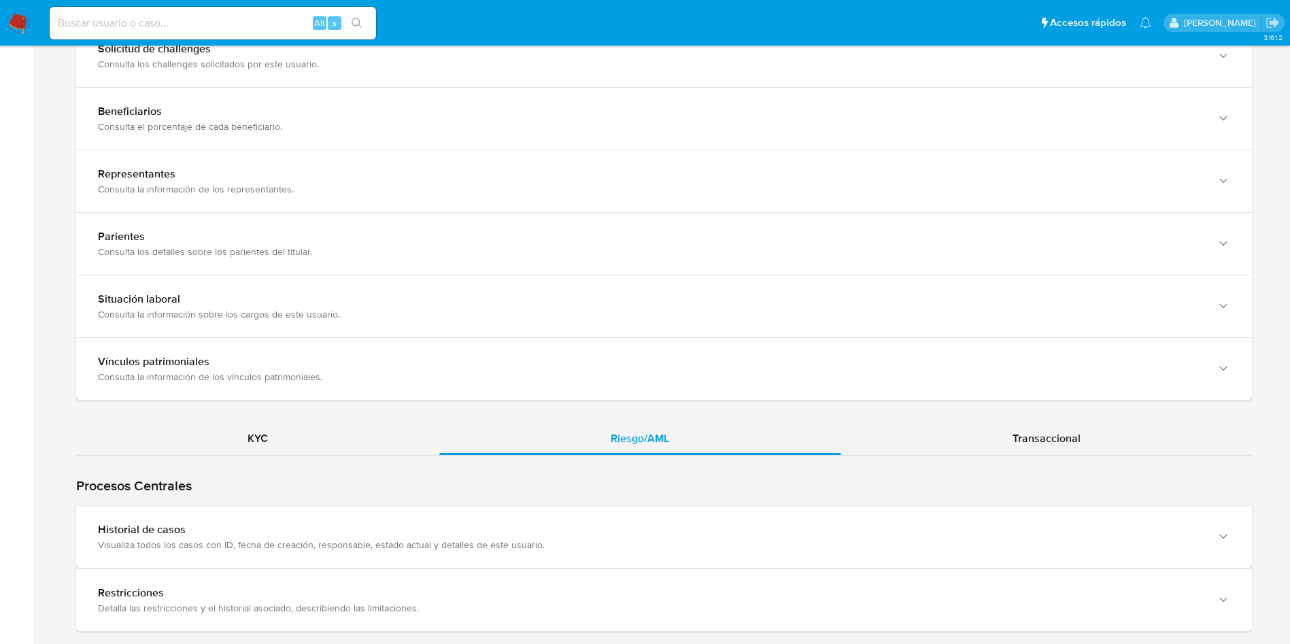
scroll to position [999, 0]
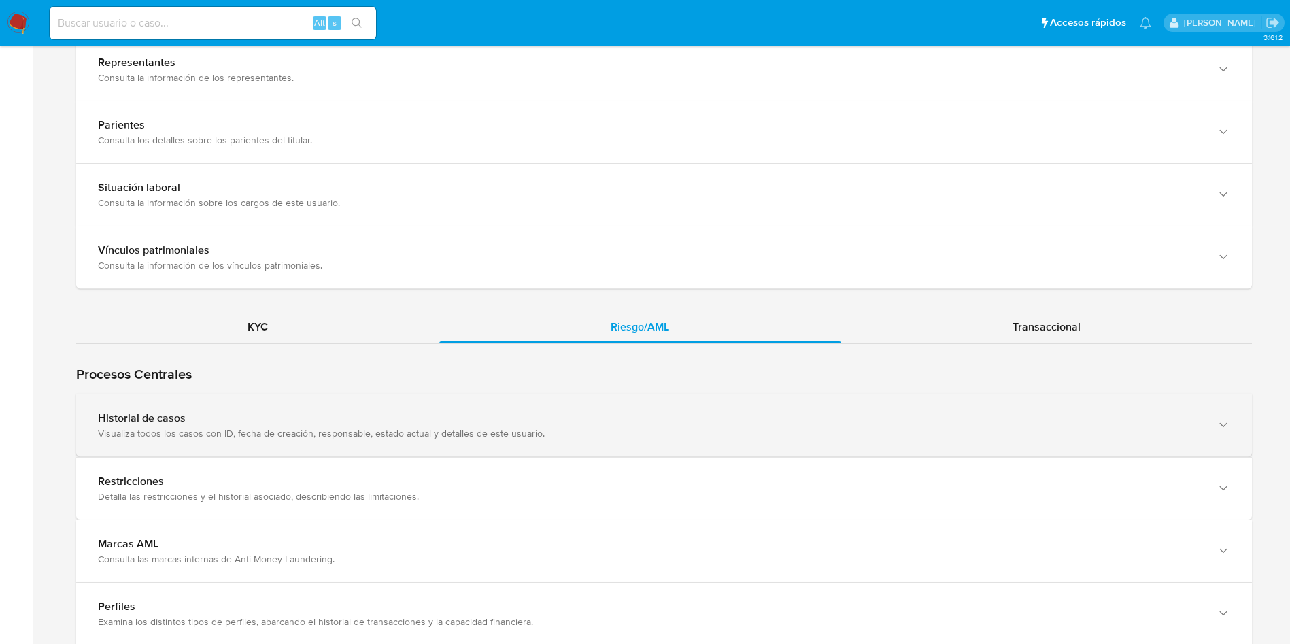
click at [192, 427] on div "Visualiza todos los casos con ID, fecha de creación, responsable, estado actual…" at bounding box center [650, 433] width 1105 height 12
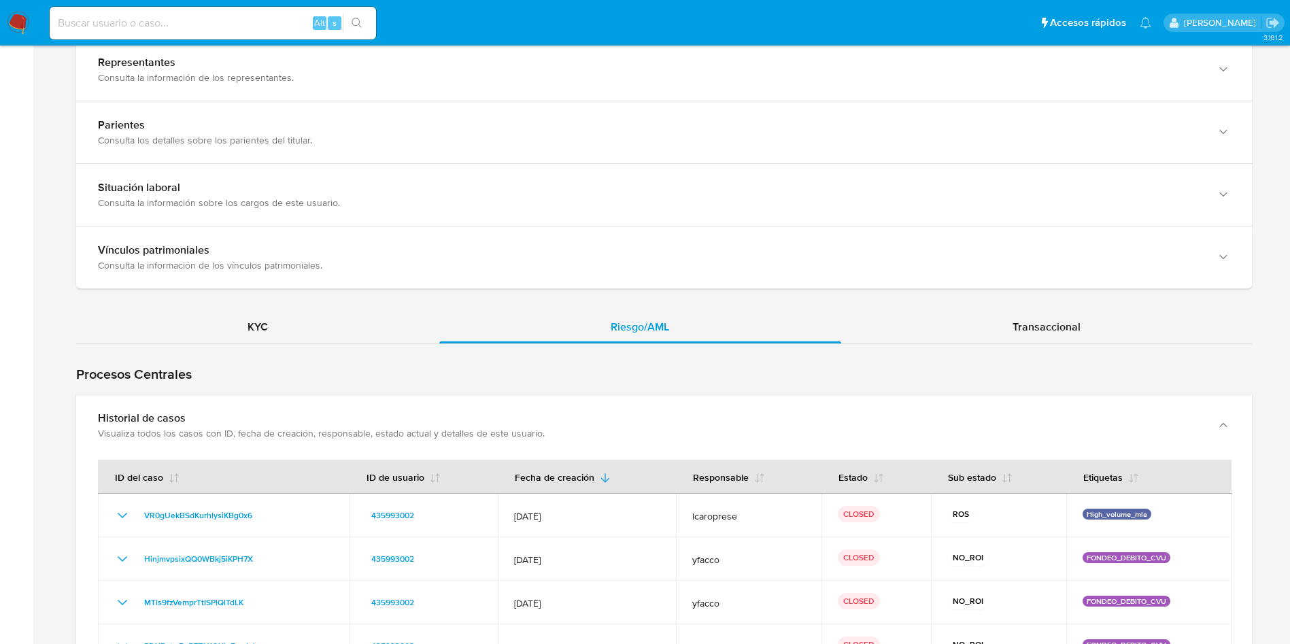
scroll to position [1091, 0]
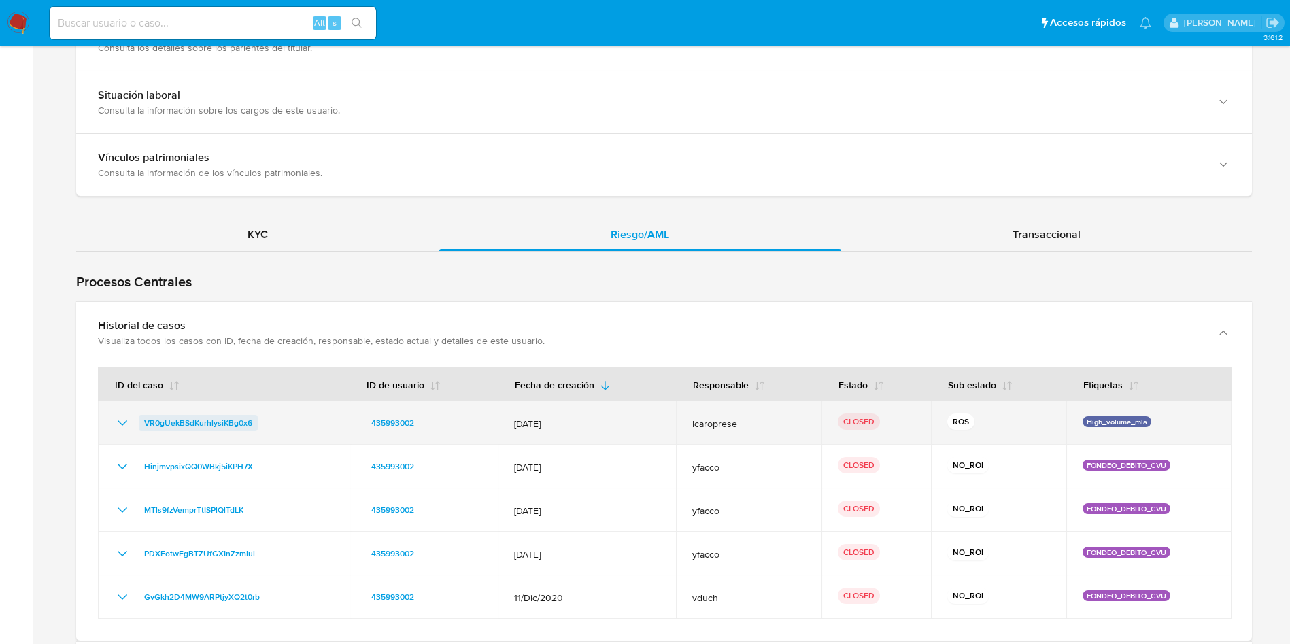
click at [182, 415] on span "VR0gUekBSdKurhlysiKBg0x6" at bounding box center [198, 423] width 108 height 16
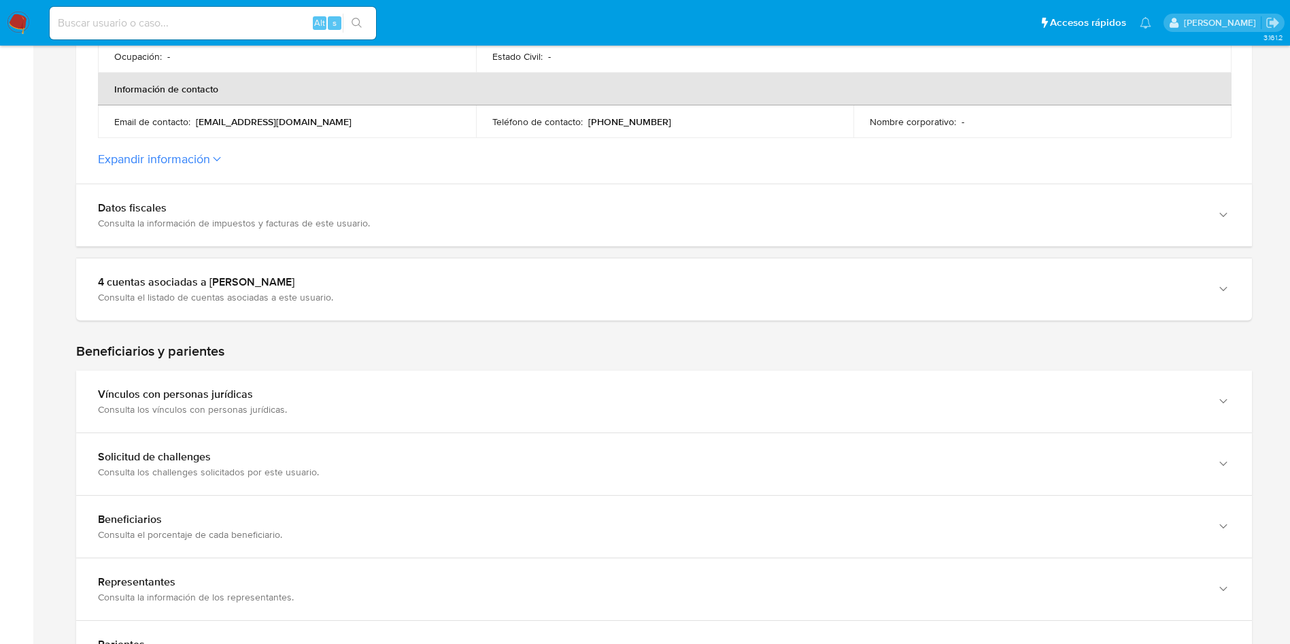
scroll to position [173, 0]
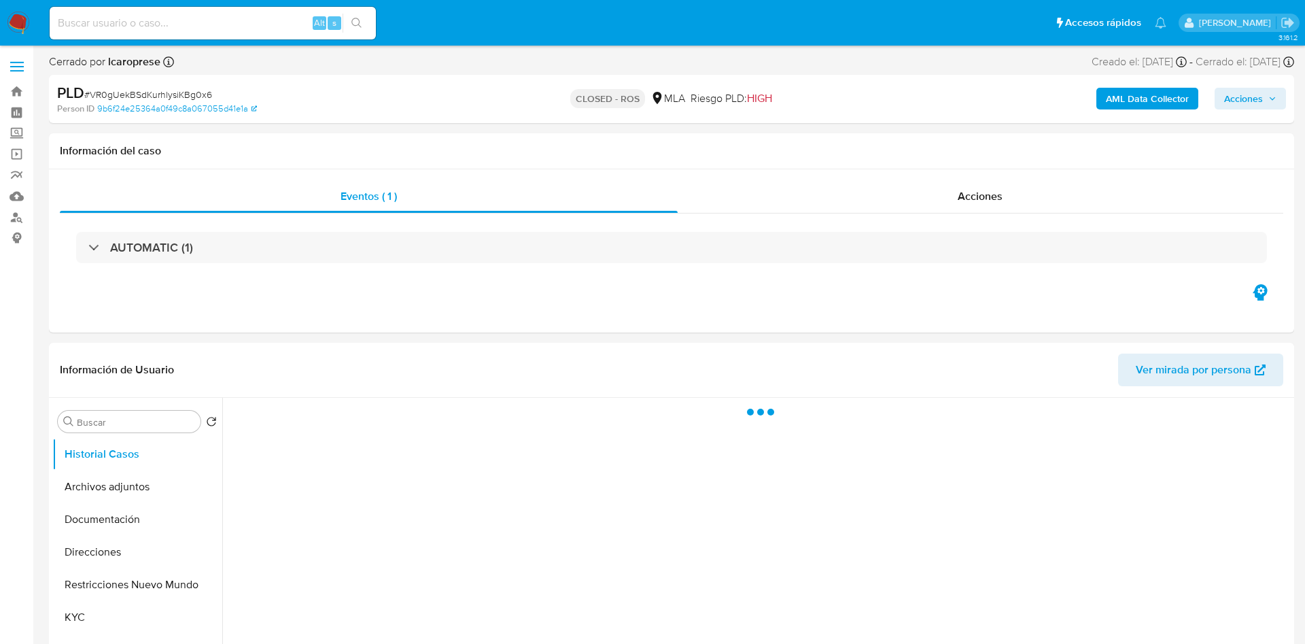
select select "10"
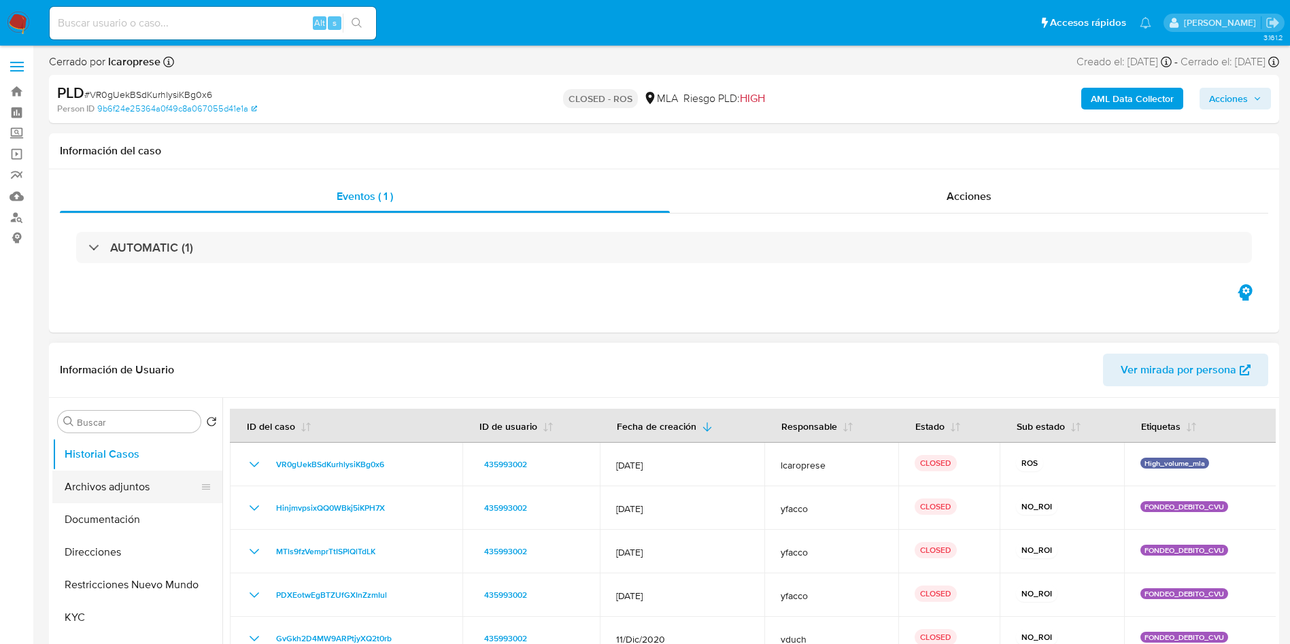
click at [150, 472] on button "Archivos adjuntos" at bounding box center [131, 486] width 159 height 33
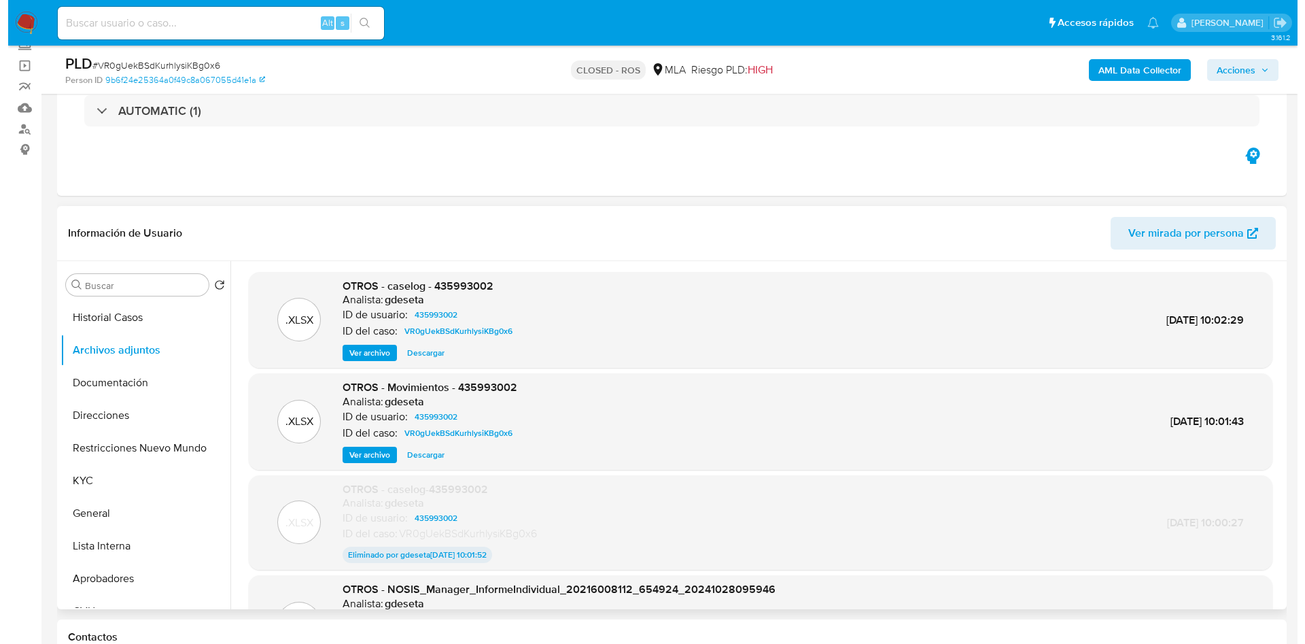
scroll to position [102, 0]
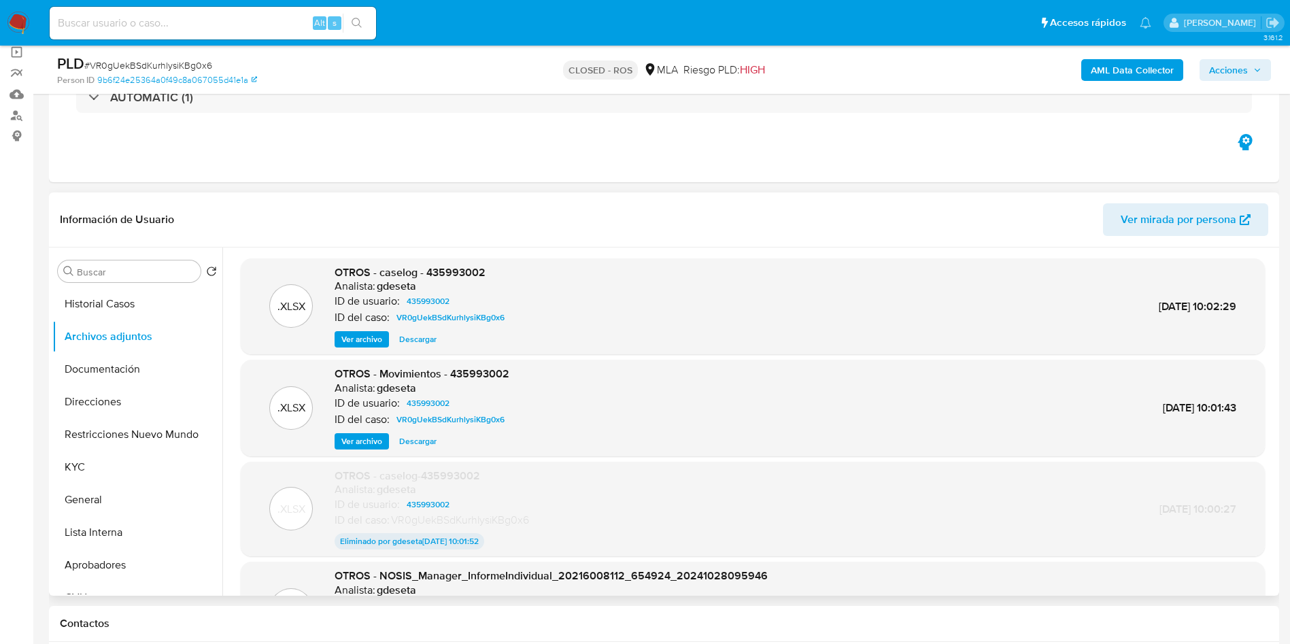
click at [356, 338] on span "Ver archivo" at bounding box center [361, 339] width 41 height 14
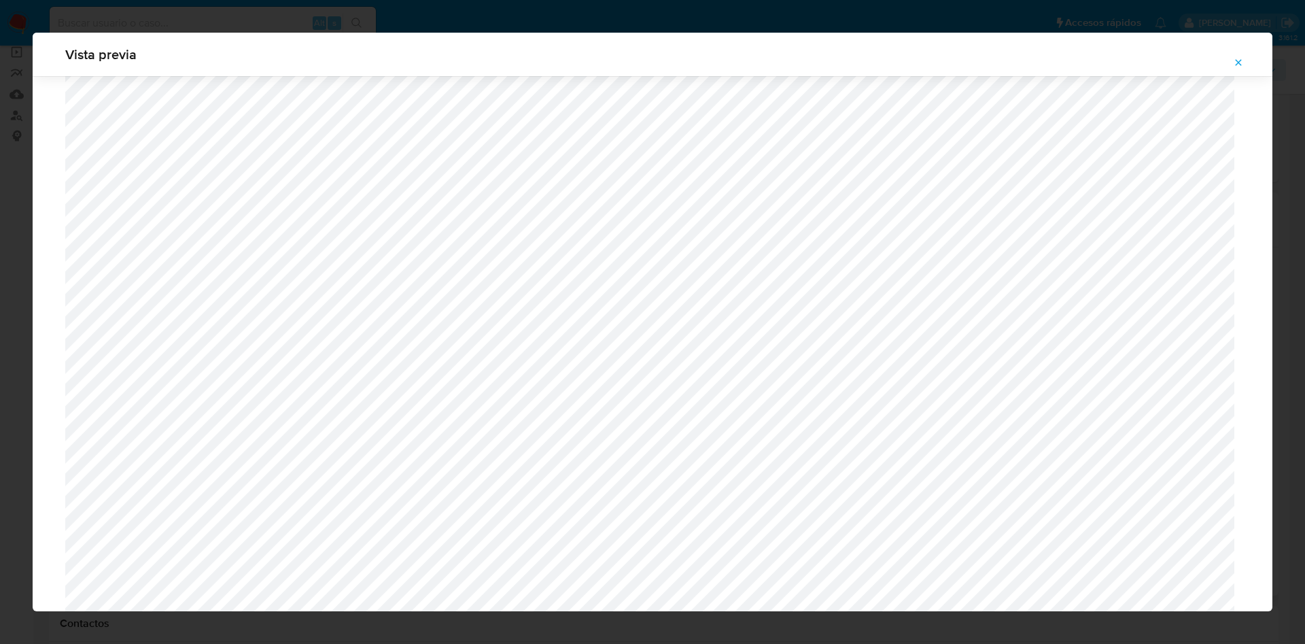
scroll to position [891, 0]
click at [422, 28] on div "Vista previa" at bounding box center [652, 322] width 1305 height 644
click at [420, 21] on div "Vista previa" at bounding box center [652, 322] width 1305 height 644
click at [1231, 61] on button "Attachment preview" at bounding box center [1239, 63] width 30 height 22
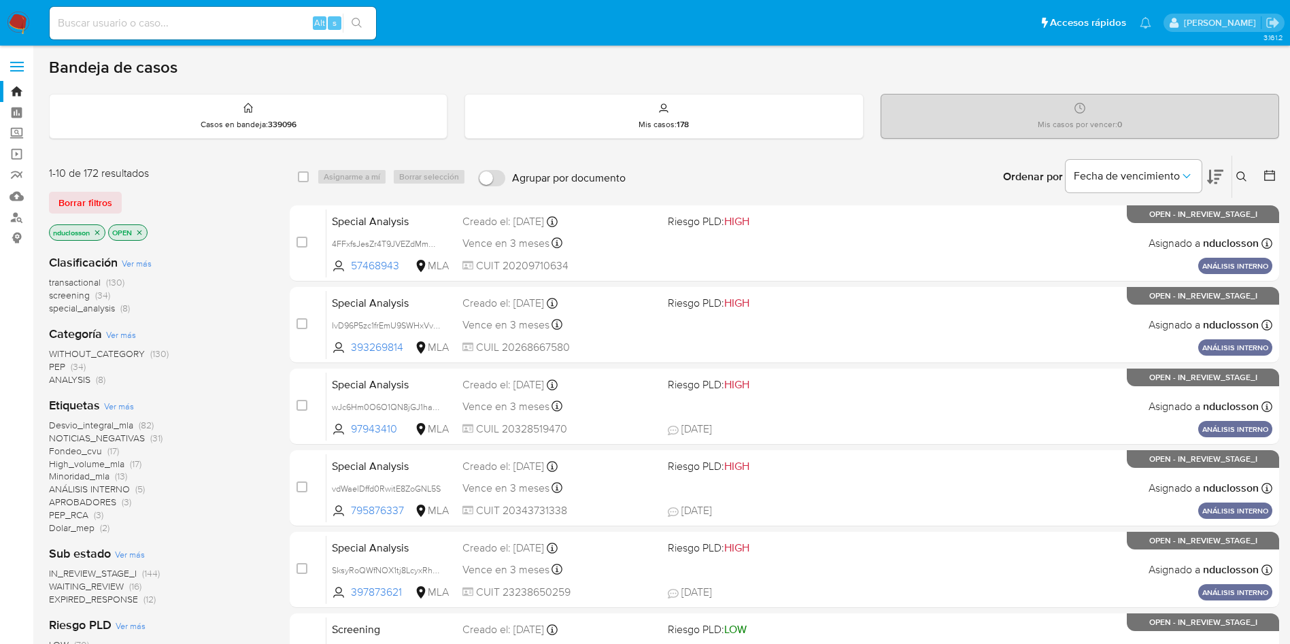
click at [1250, 173] on button at bounding box center [1243, 177] width 22 height 16
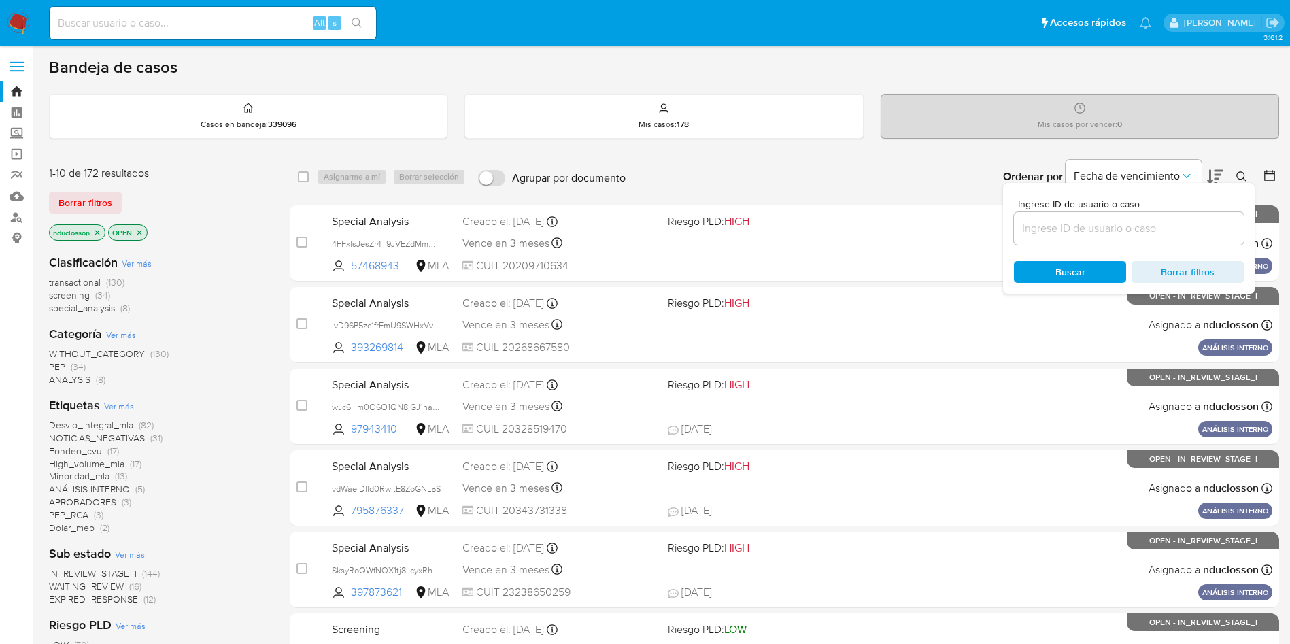
click at [1080, 235] on input at bounding box center [1129, 229] width 230 height 18
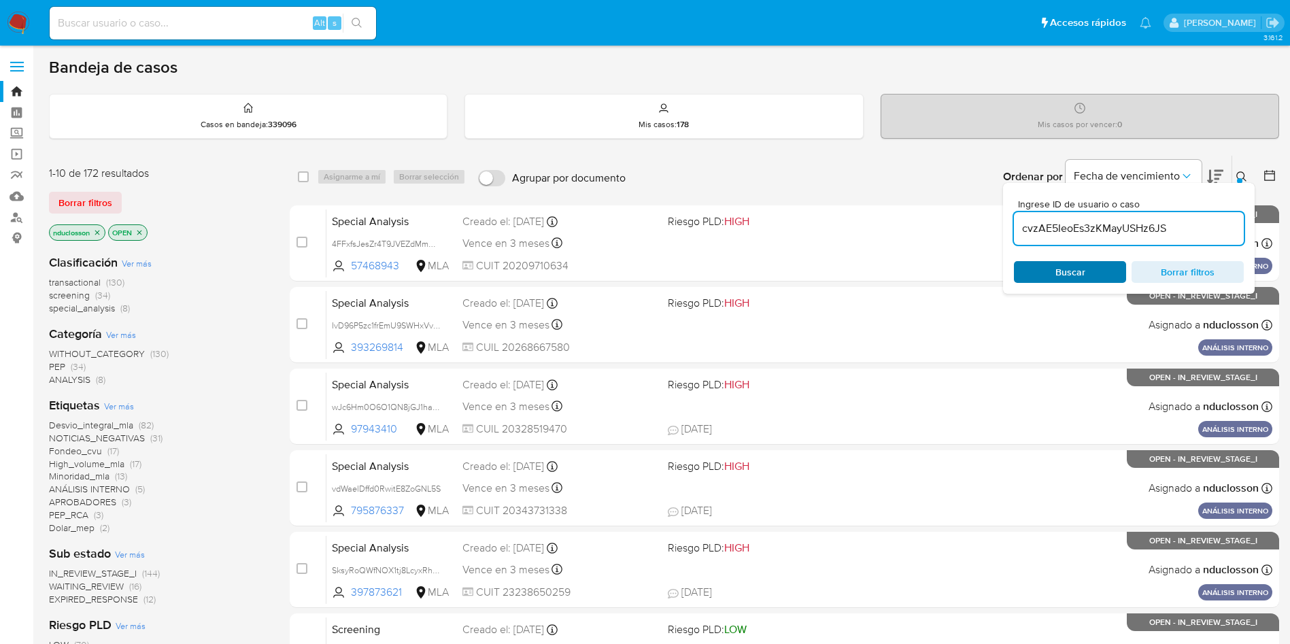
type input "cvzAE5IeoEs3zKMayUSHz6JS"
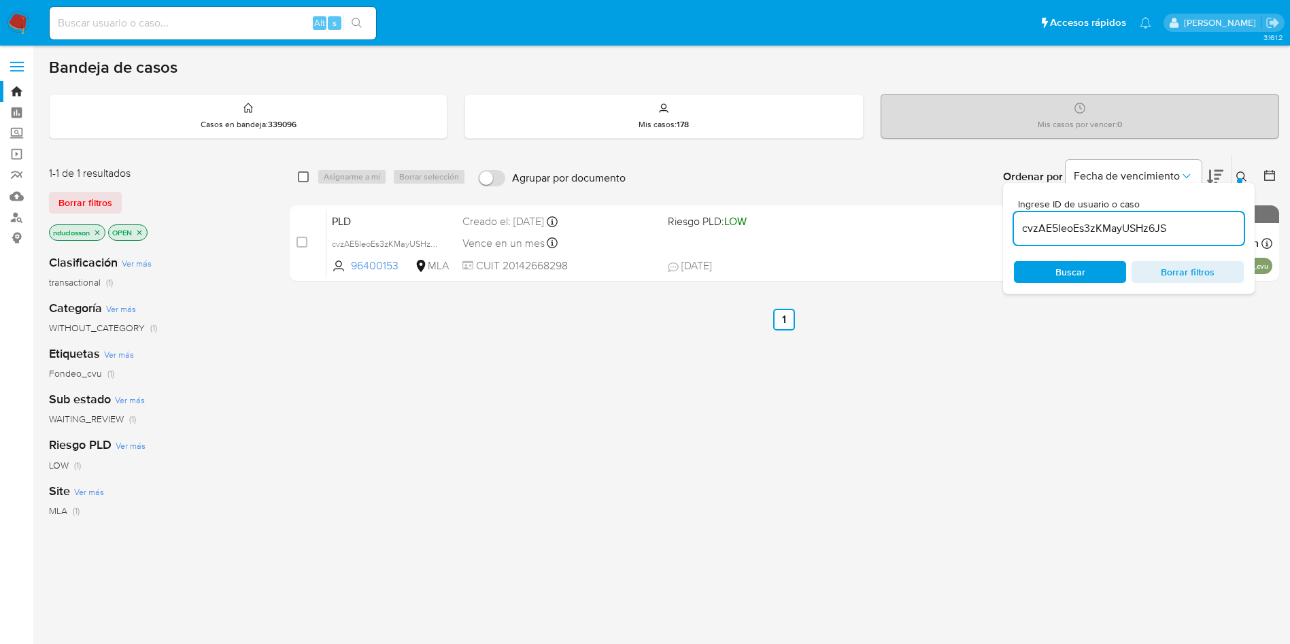
click at [308, 180] on input "checkbox" at bounding box center [303, 176] width 11 height 11
checkbox input "true"
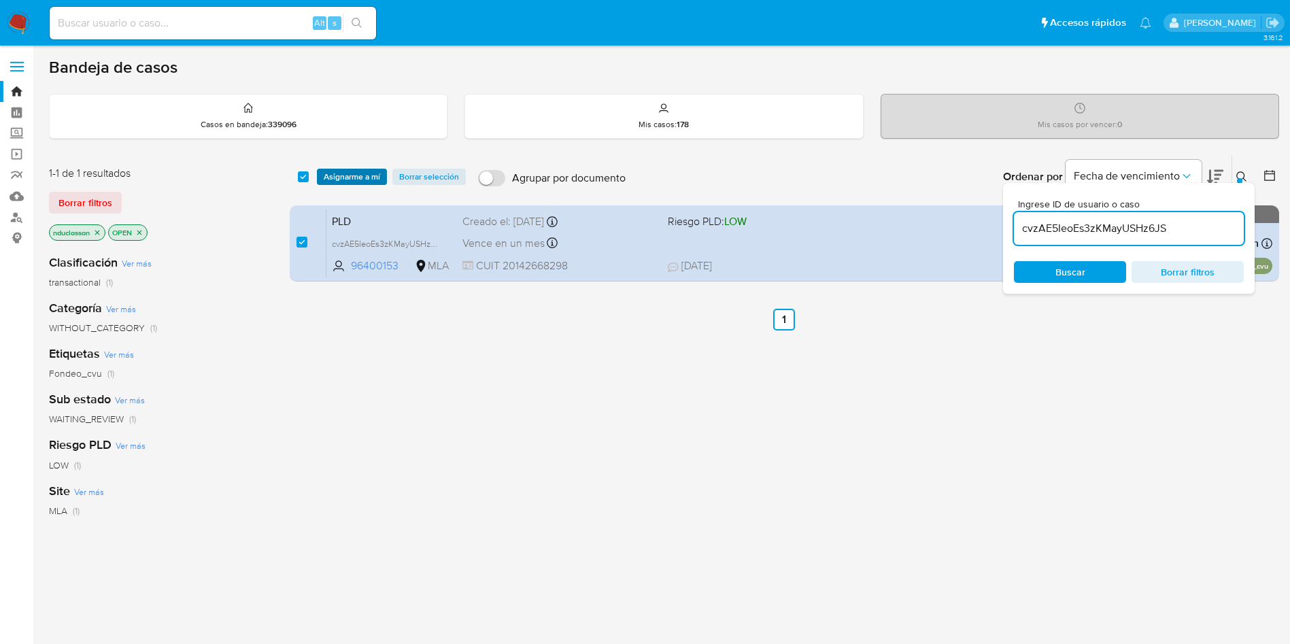
click at [332, 177] on span "Asignarme a mí" at bounding box center [352, 177] width 56 height 14
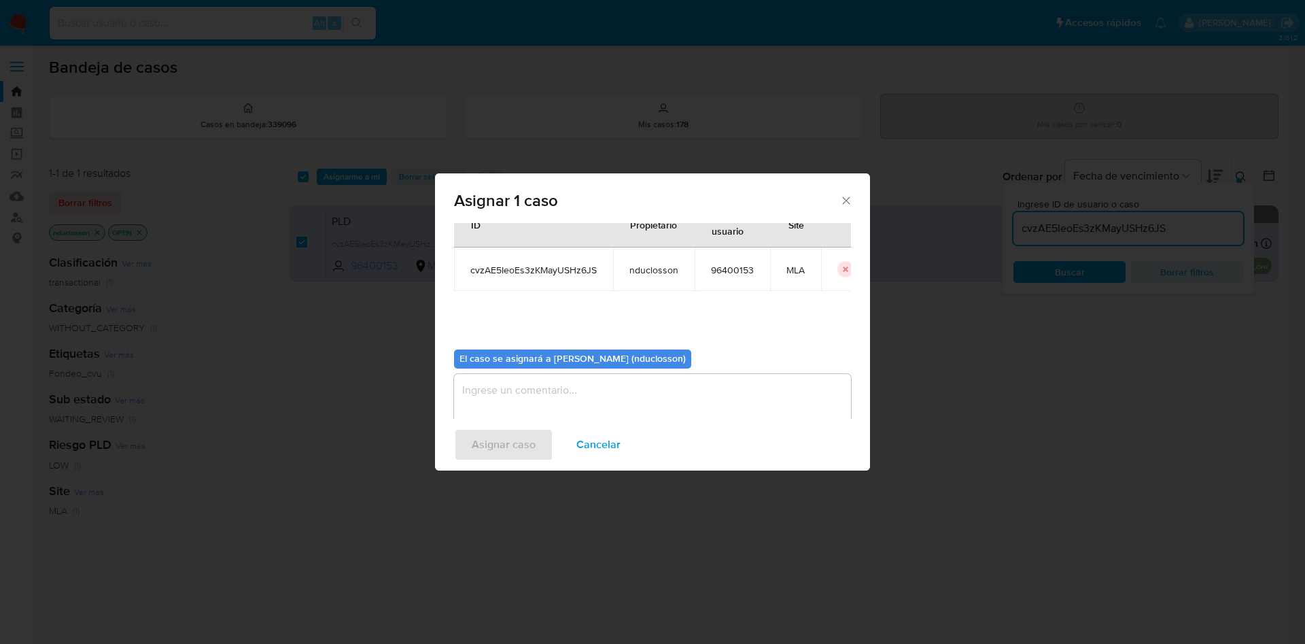
scroll to position [71, 0]
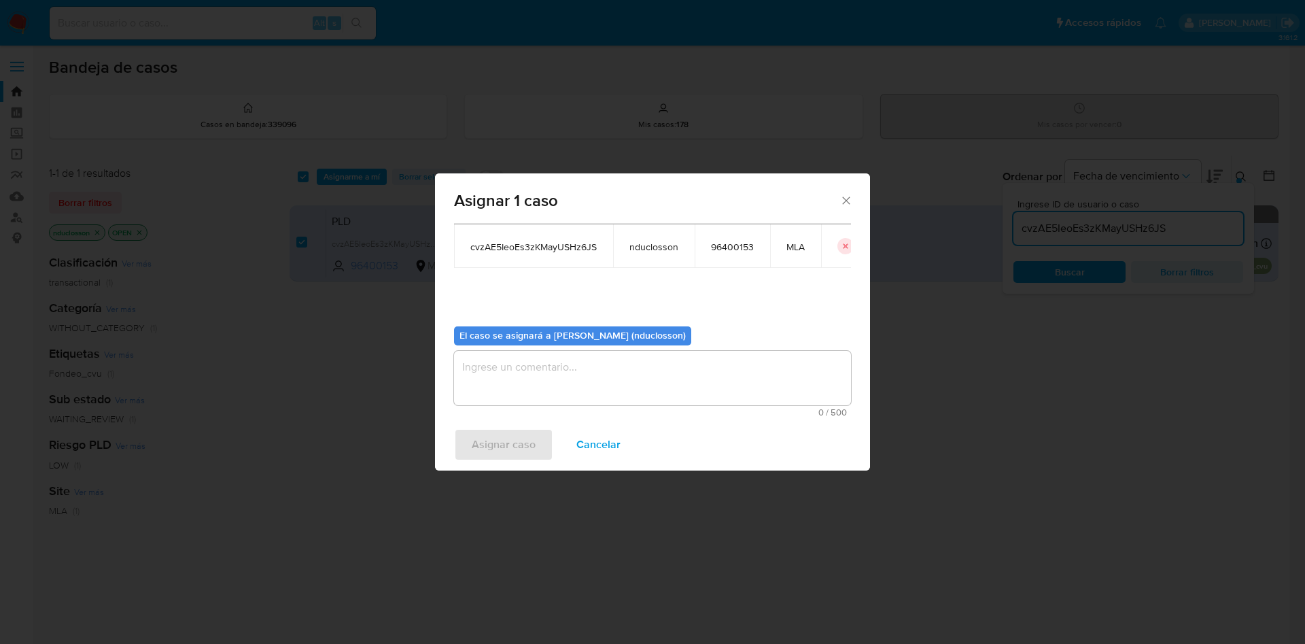
click at [530, 387] on textarea "assign-modal" at bounding box center [652, 378] width 397 height 54
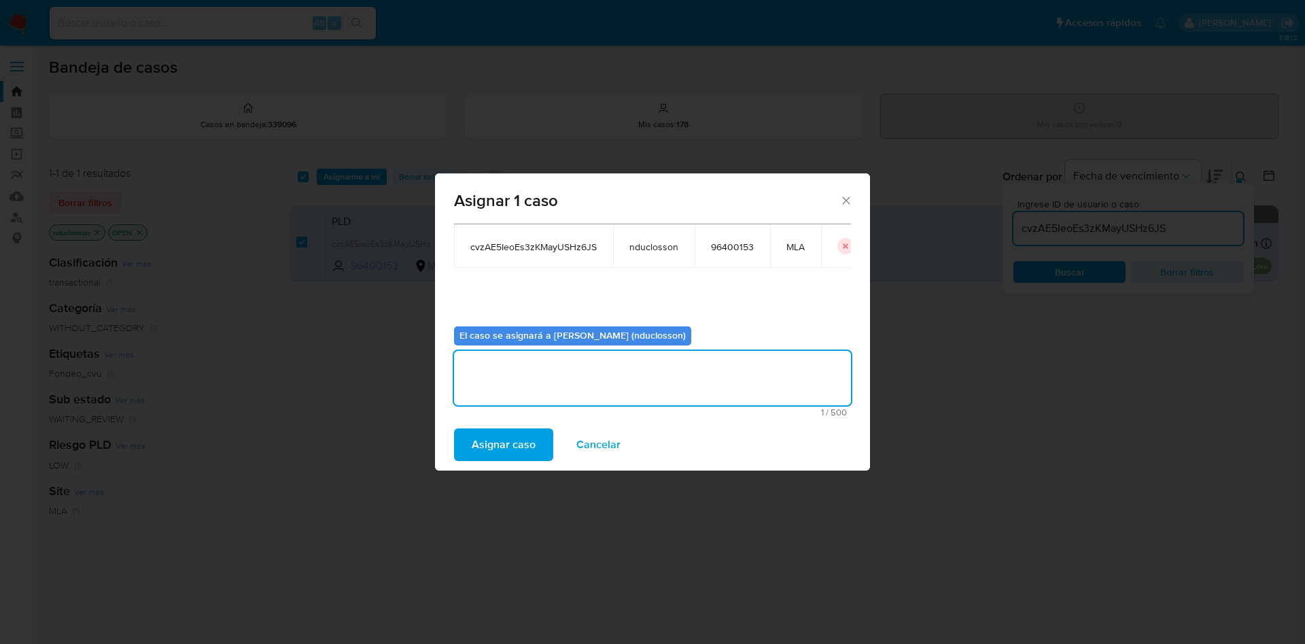
click at [518, 438] on span "Asignar caso" at bounding box center [504, 445] width 64 height 30
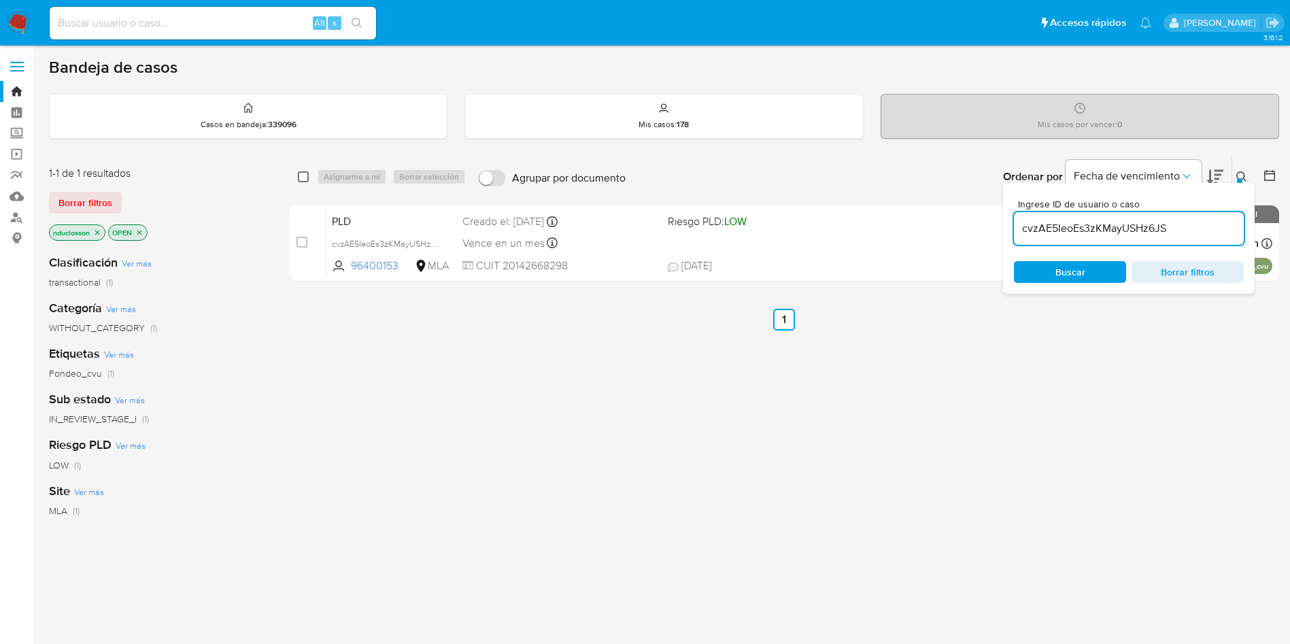
click at [300, 182] on input "checkbox" at bounding box center [303, 176] width 11 height 11
checkbox input "true"
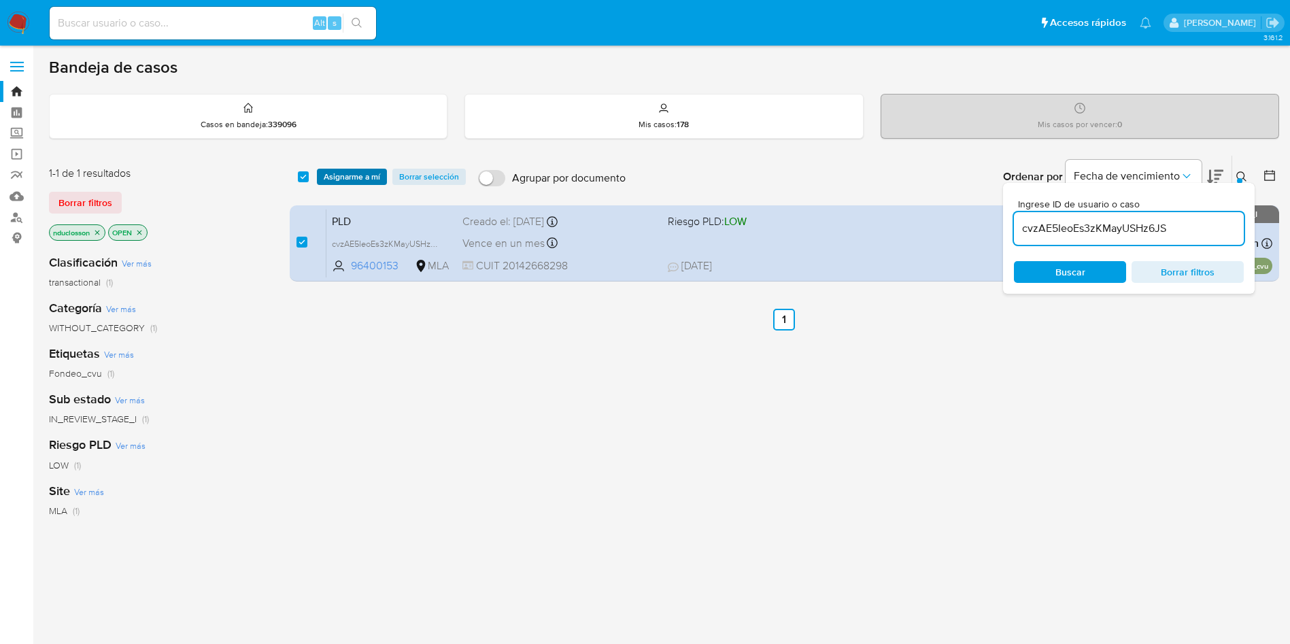
click at [332, 182] on span "Asignarme a mí" at bounding box center [352, 177] width 56 height 14
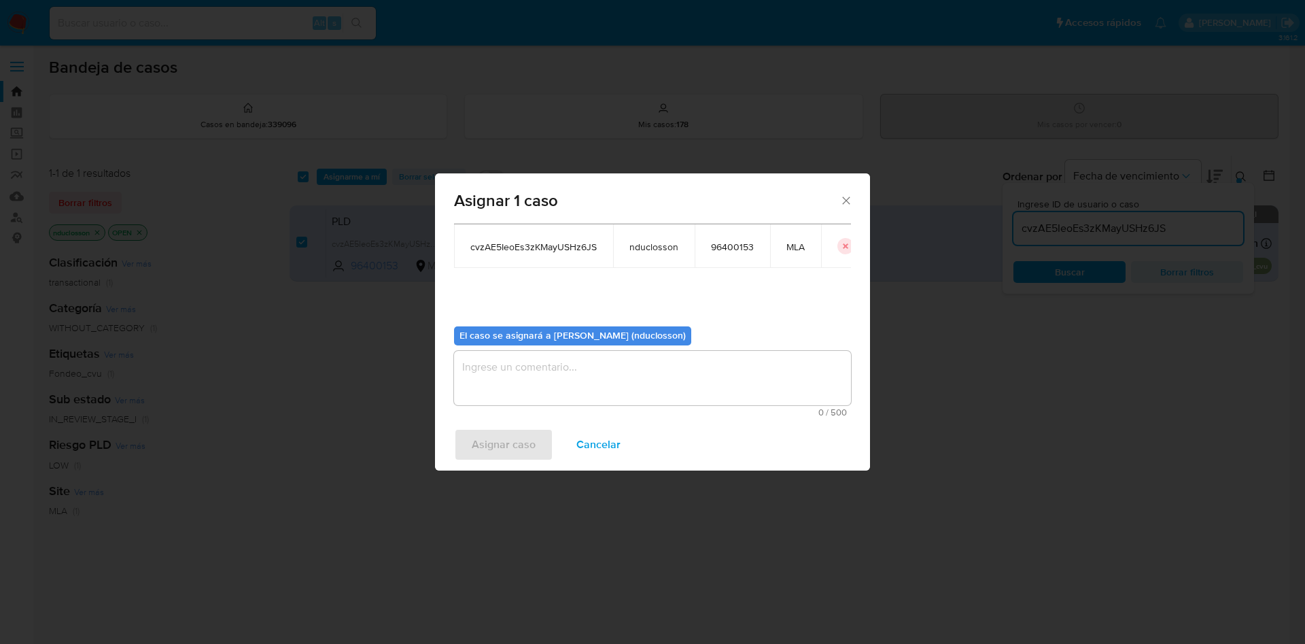
click at [519, 367] on textarea "assign-modal" at bounding box center [652, 378] width 397 height 54
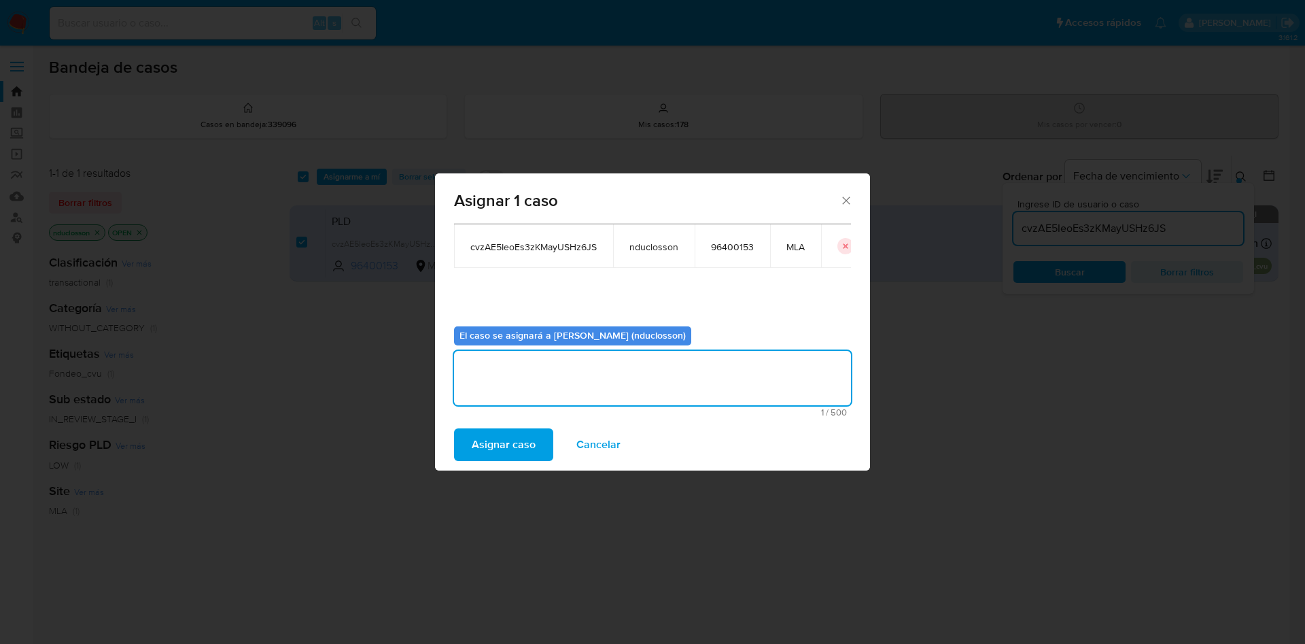
click at [511, 438] on span "Asignar caso" at bounding box center [504, 445] width 64 height 30
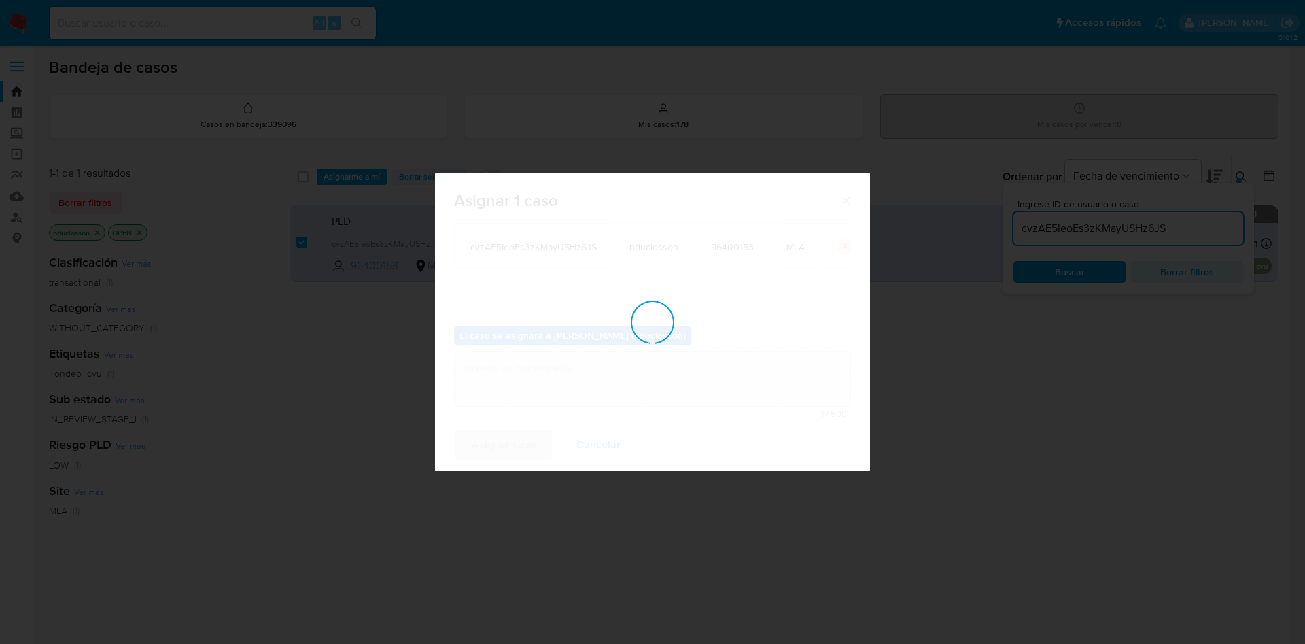
checkbox input "false"
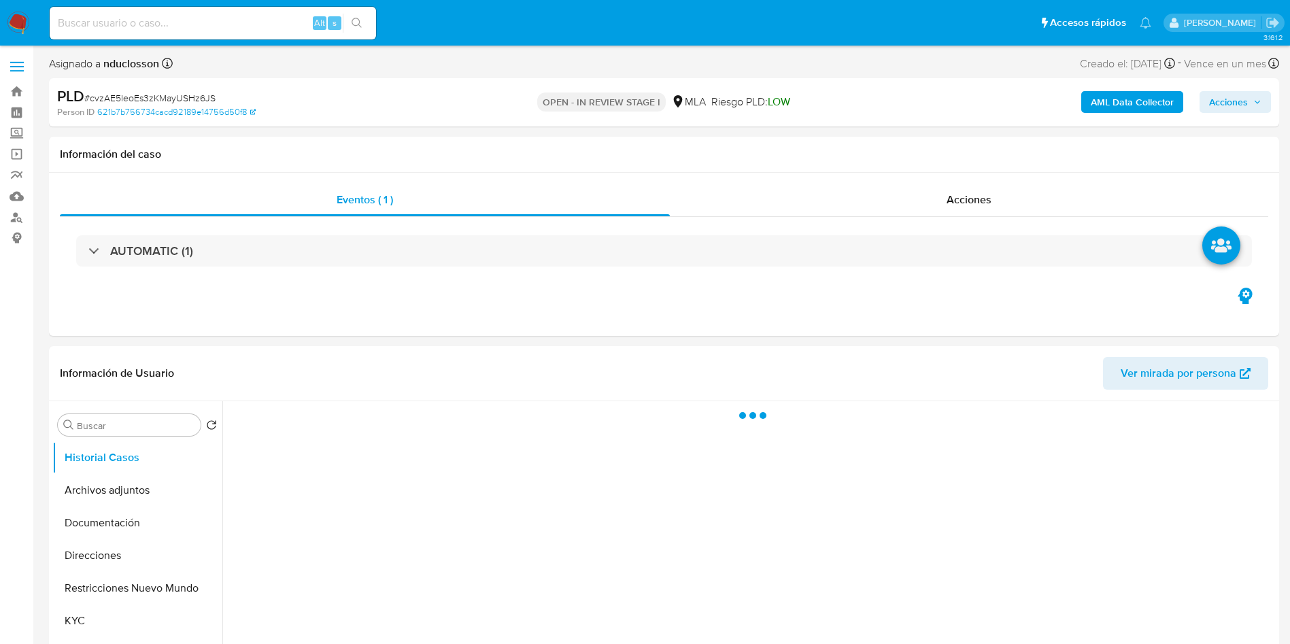
select select "10"
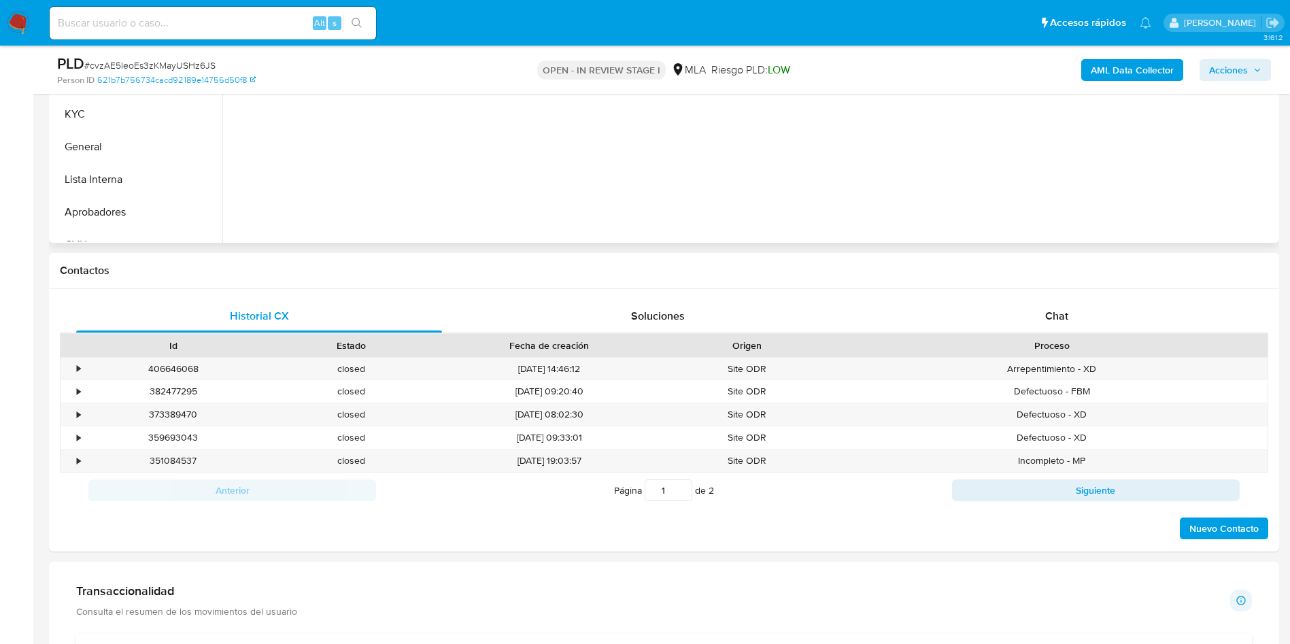
scroll to position [510, 0]
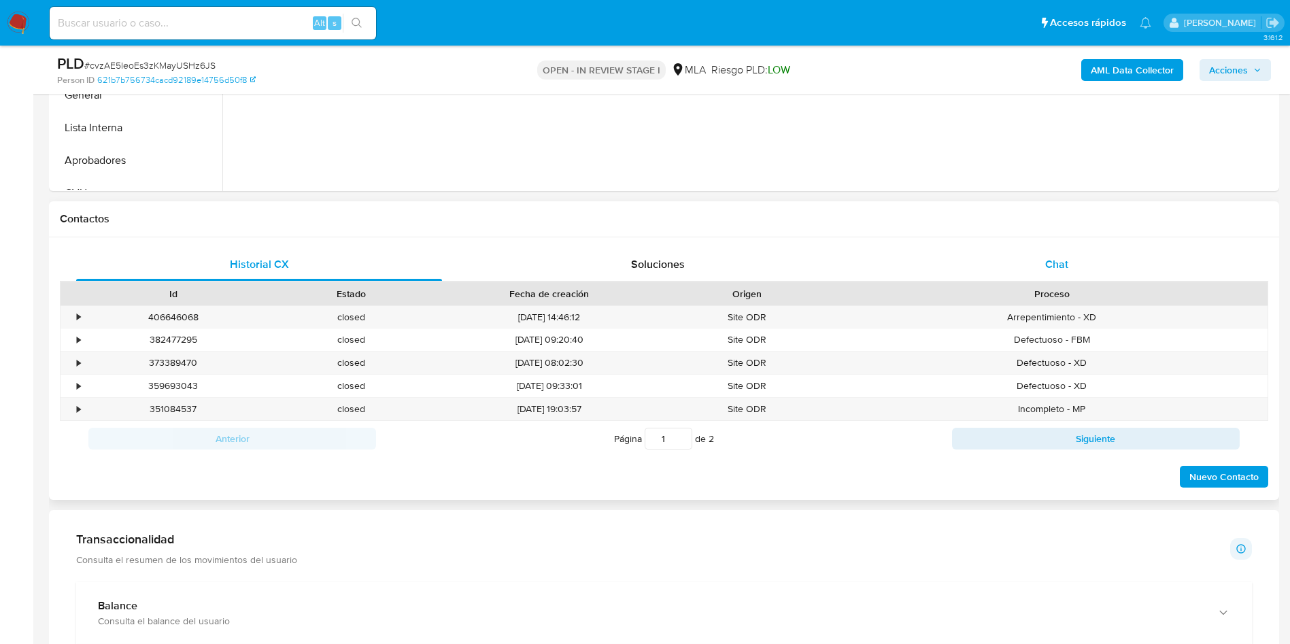
click at [984, 277] on div "Chat" at bounding box center [1057, 264] width 366 height 33
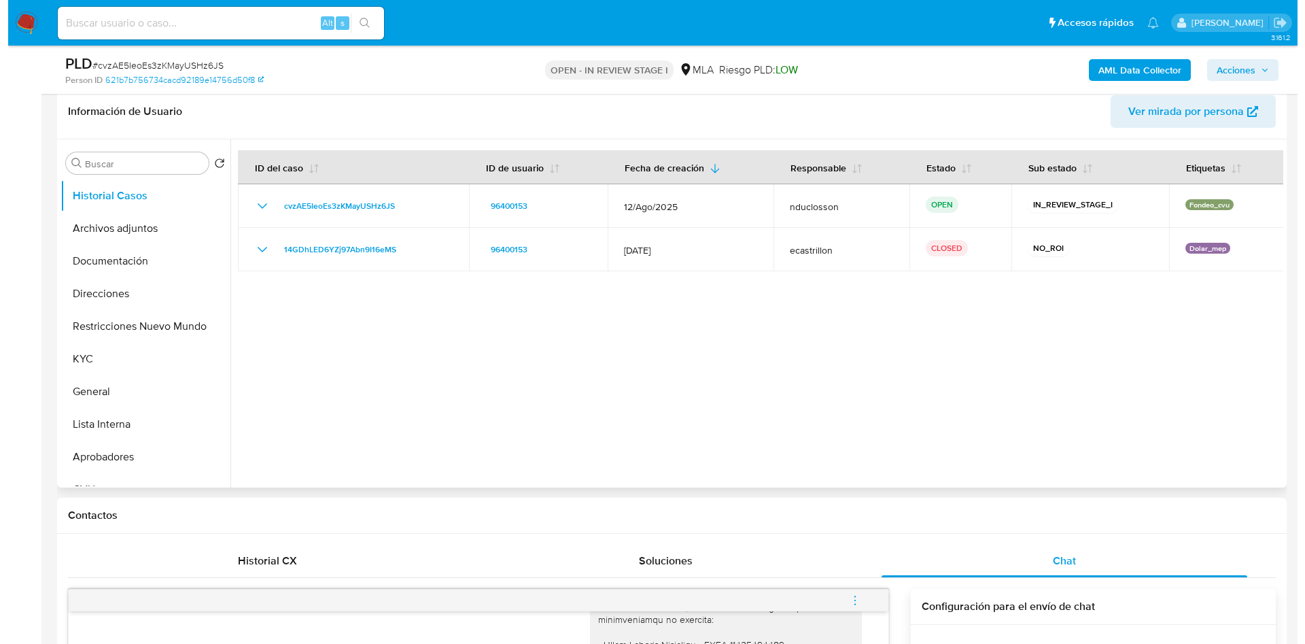
scroll to position [204, 0]
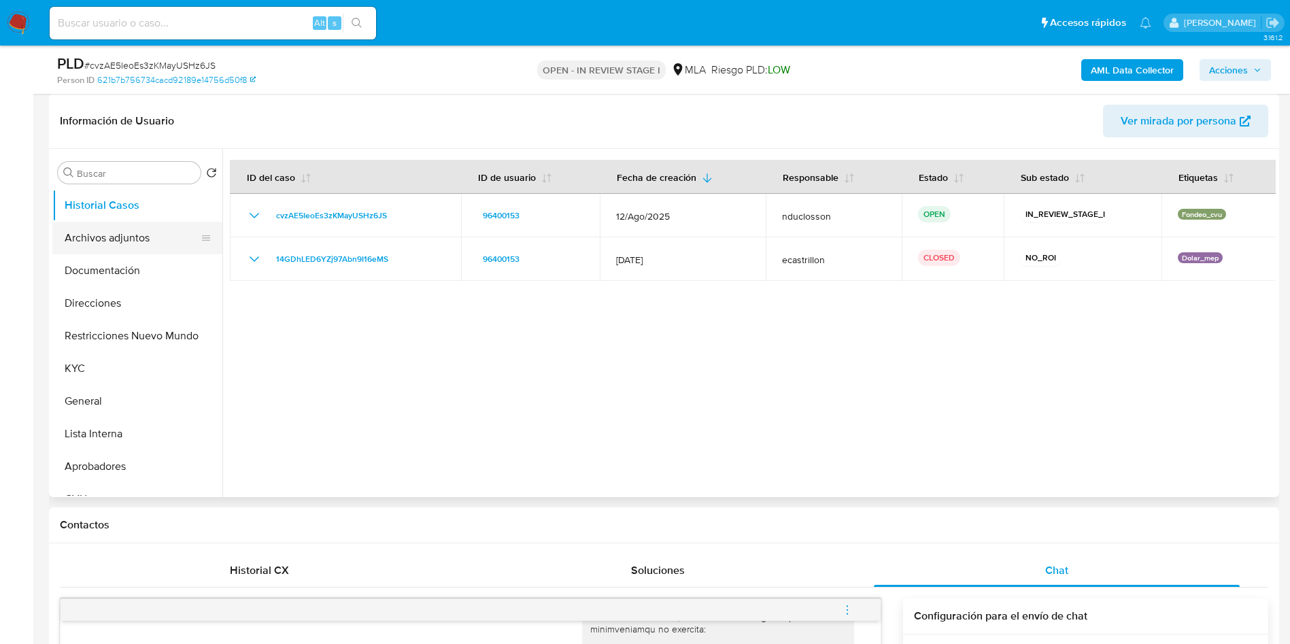
click at [148, 239] on button "Archivos adjuntos" at bounding box center [131, 238] width 159 height 33
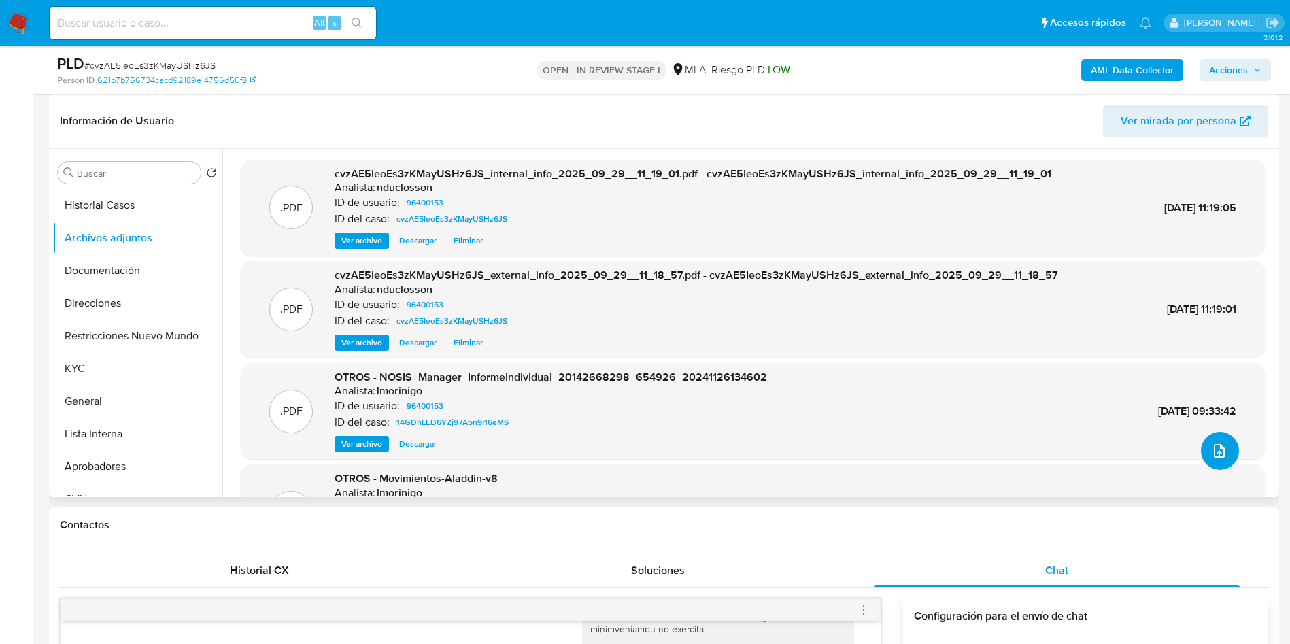
click at [1217, 449] on icon "upload-file" at bounding box center [1219, 451] width 16 height 16
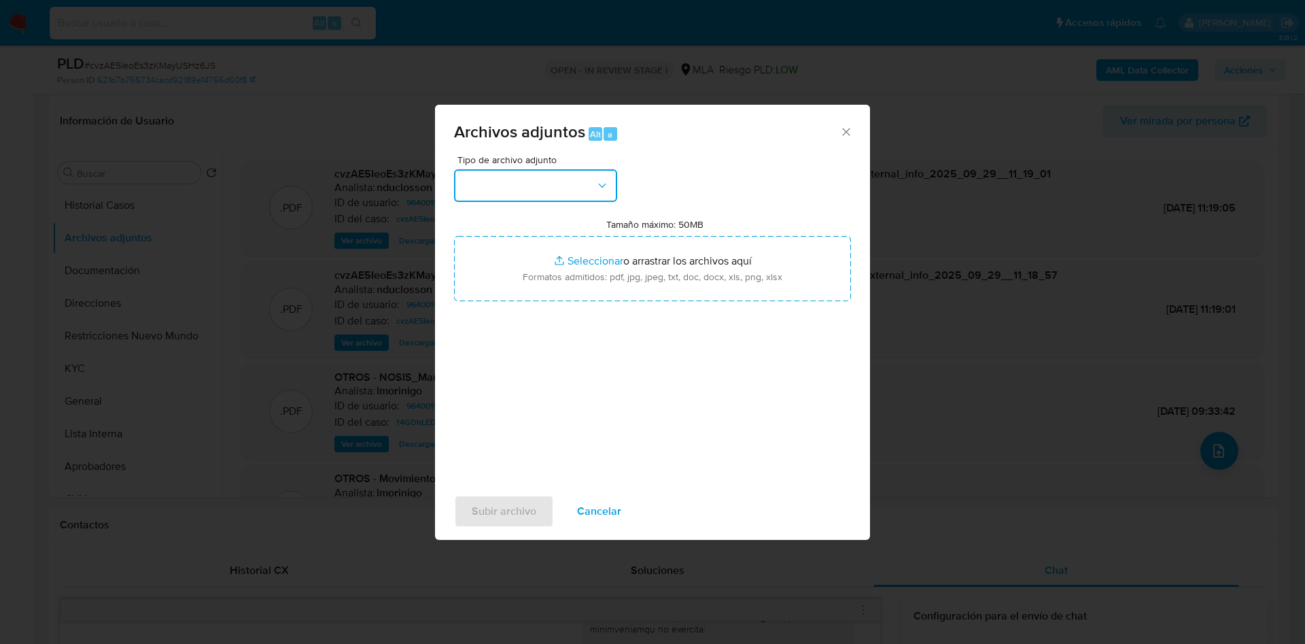
click at [519, 199] on button "button" at bounding box center [535, 185] width 163 height 33
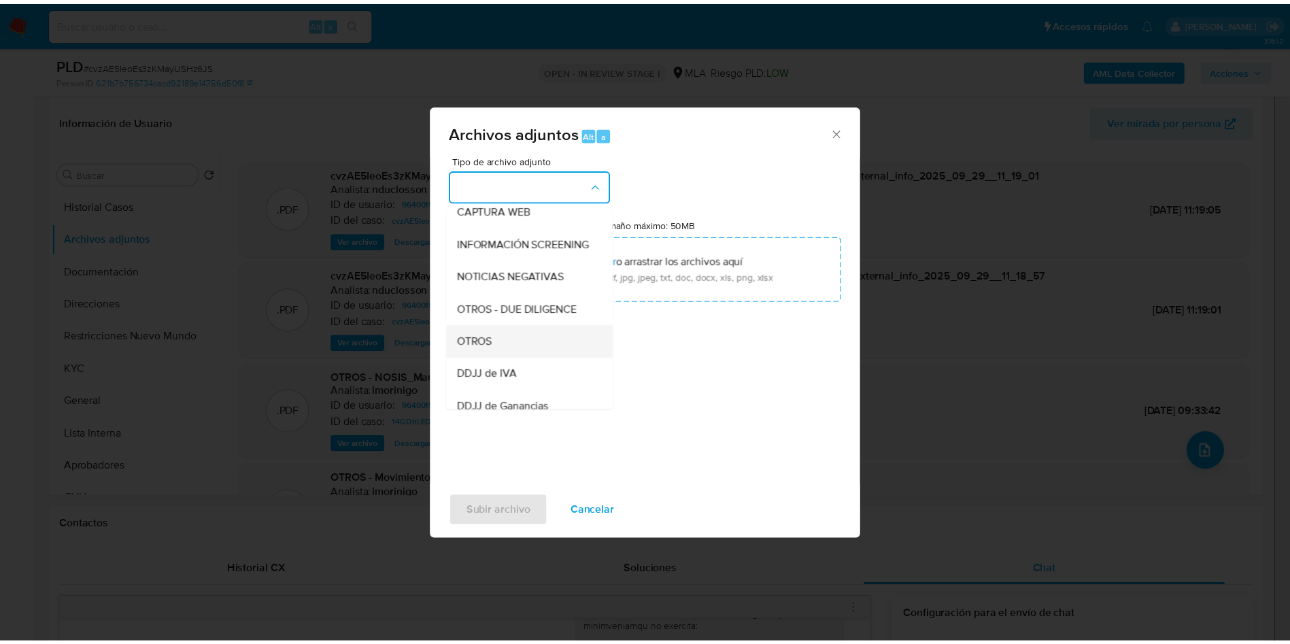
scroll to position [173, 0]
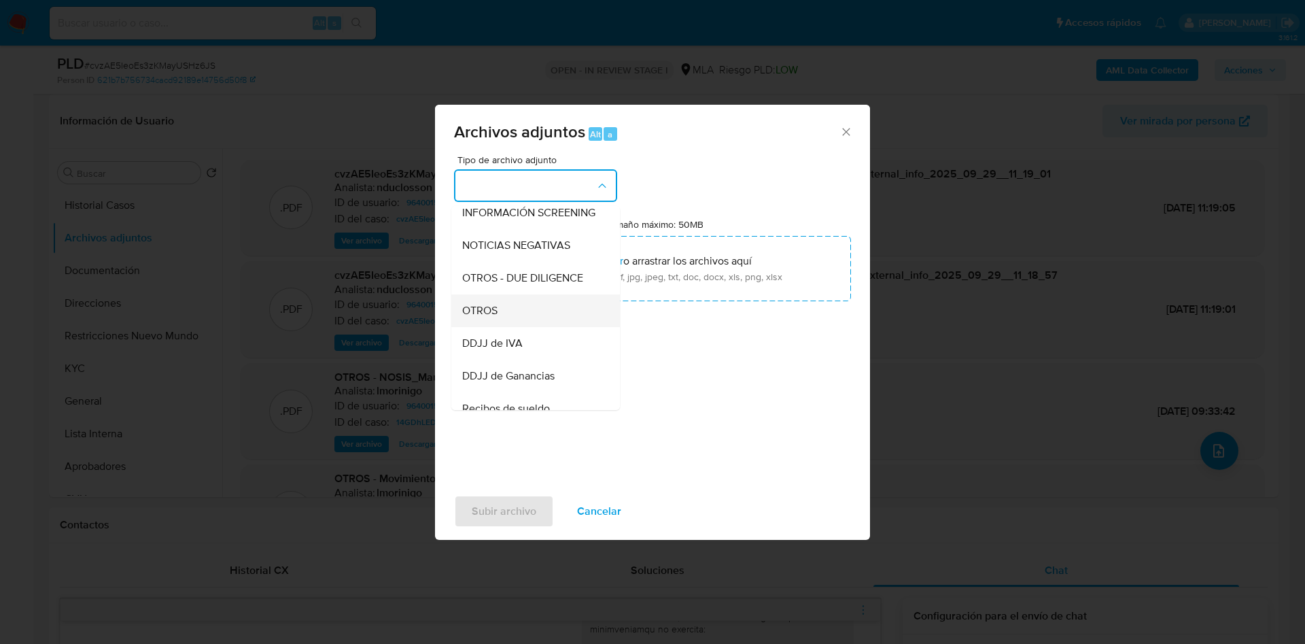
click at [498, 325] on div "OTROS" at bounding box center [531, 310] width 139 height 33
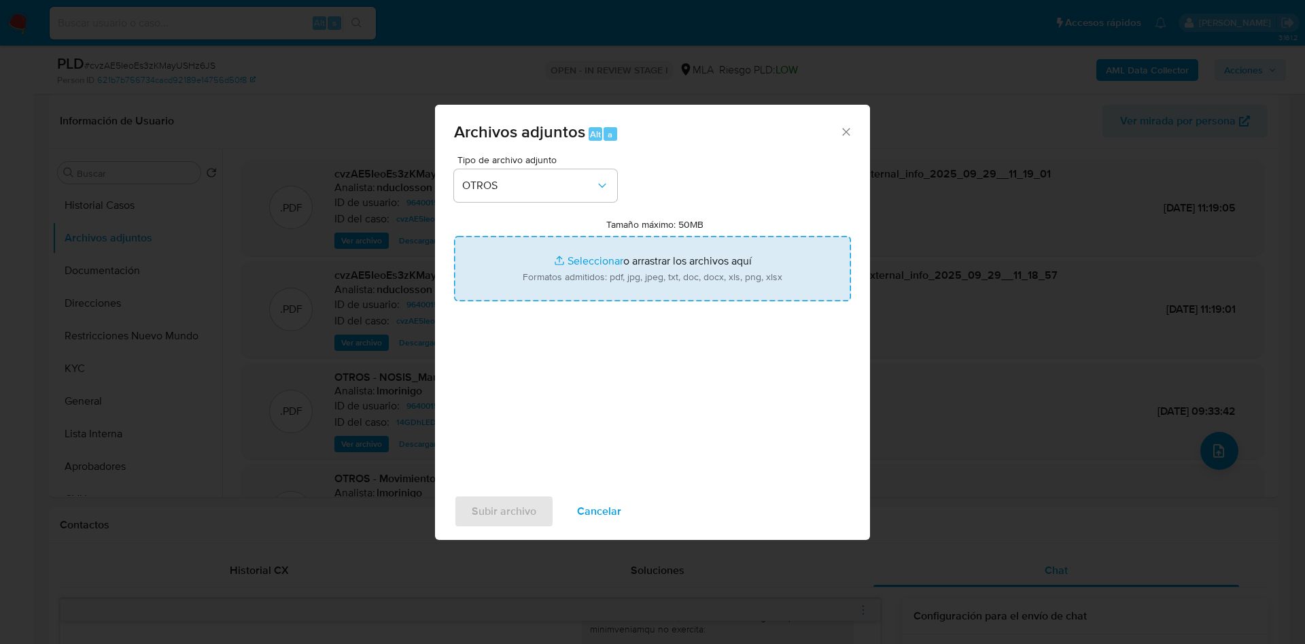
type input "C:\fakepath\Caselog cvzAE5IeoEs3zKMayUSHz6JS_2025_08_18_20_12_06.docx"
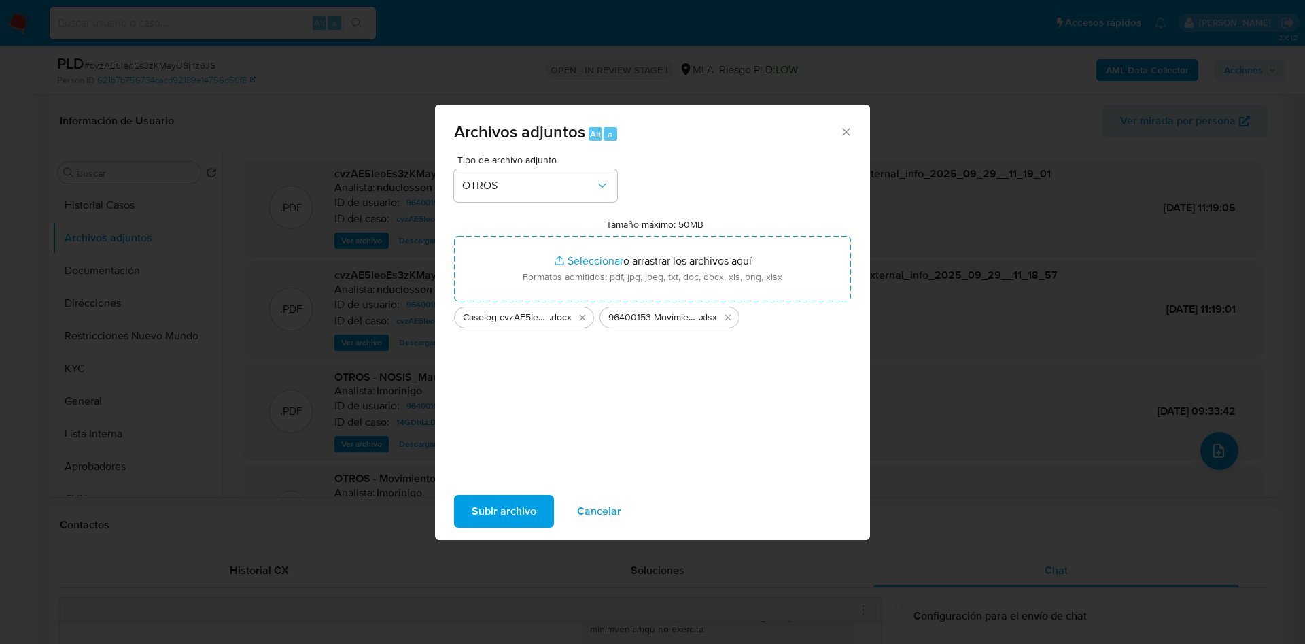
click at [496, 498] on span "Subir archivo" at bounding box center [504, 511] width 65 height 30
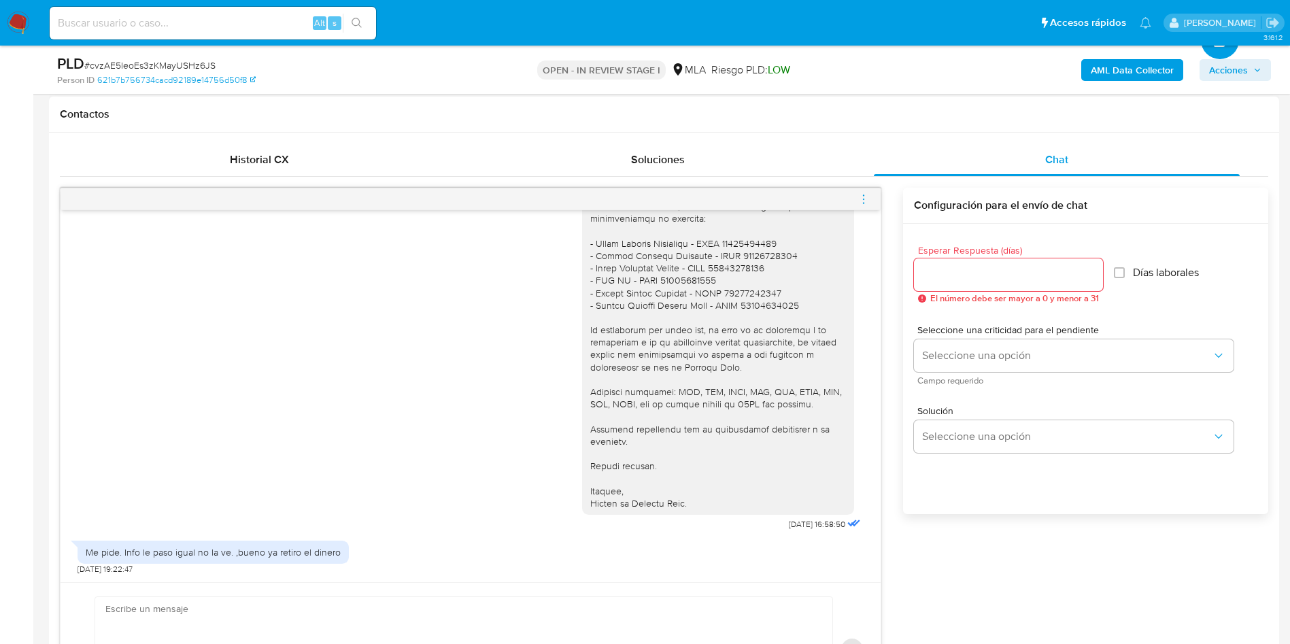
scroll to position [714, 0]
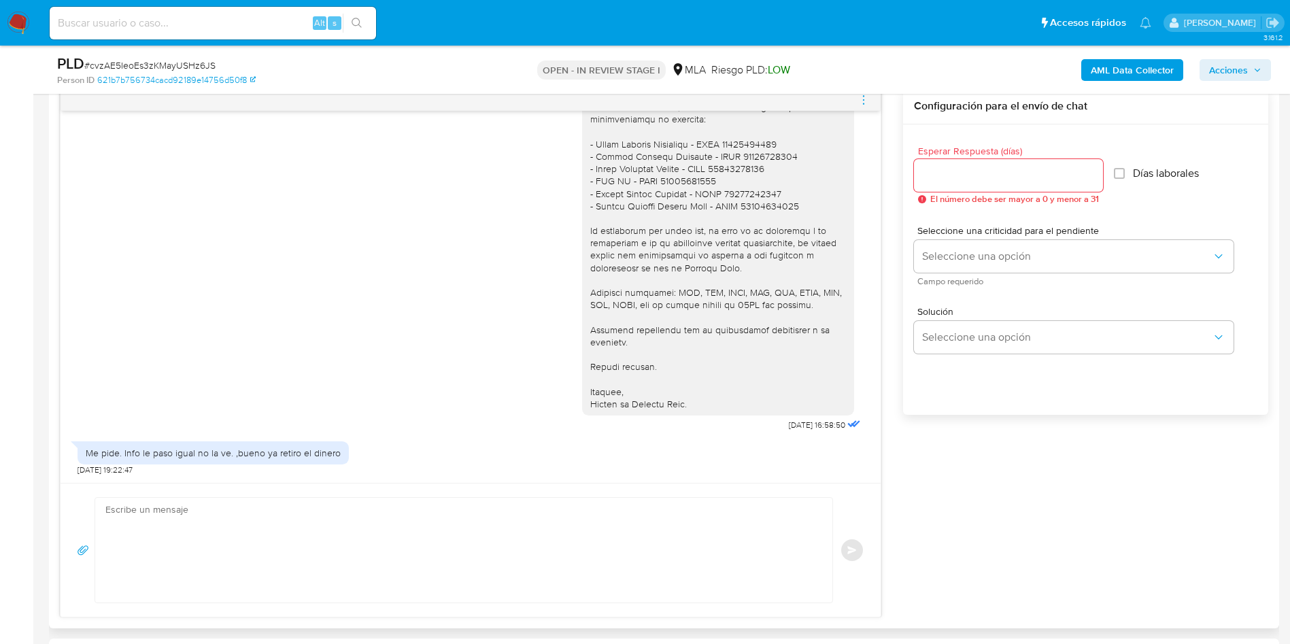
click at [182, 532] on textarea at bounding box center [460, 550] width 710 height 105
paste textarea "Hola, Muchas gracias por la respuesta. Analizamos tu caso y notamos que la info…"
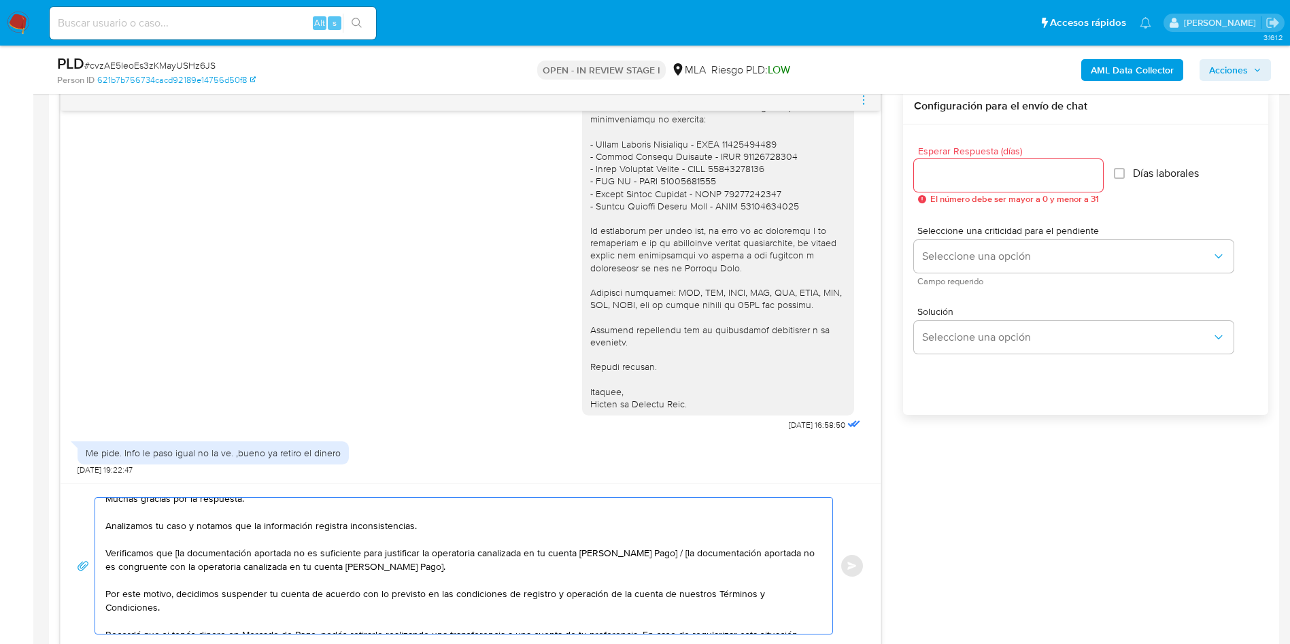
scroll to position [0, 0]
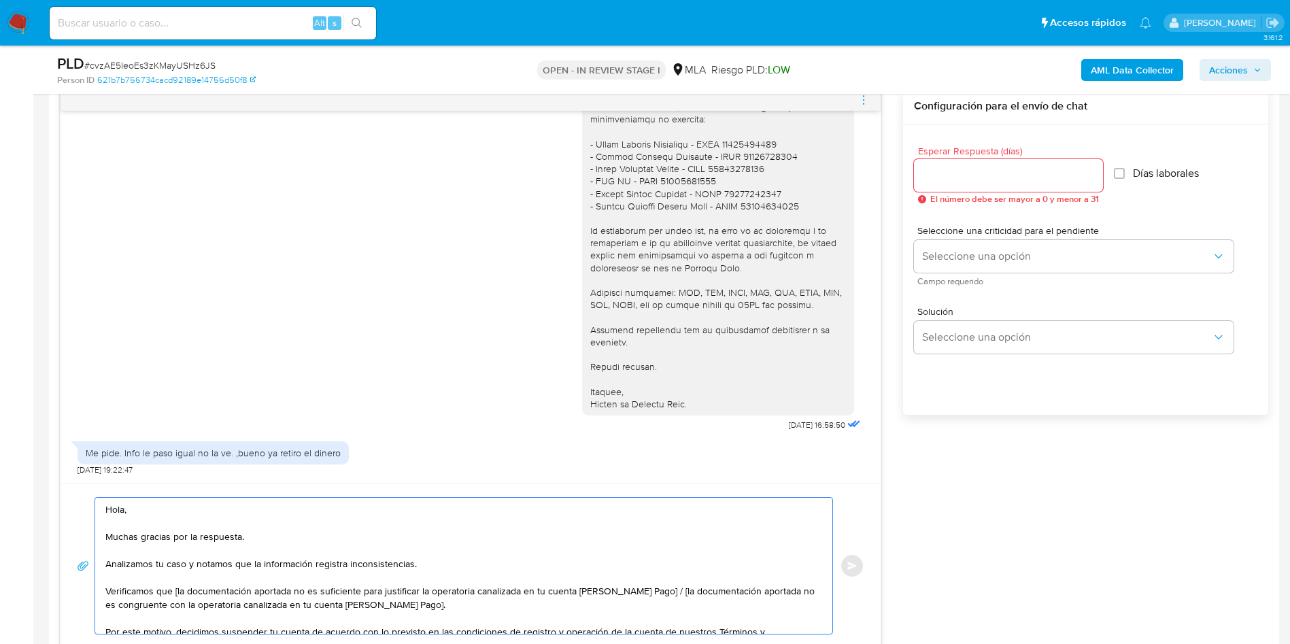
drag, startPoint x: 461, startPoint y: 599, endPoint x: 649, endPoint y: 586, distance: 188.1
click at [649, 586] on textarea "Hola, Muchas gracias por la respuesta. Analizamos tu caso y notamos que la info…" at bounding box center [460, 566] width 710 height 136
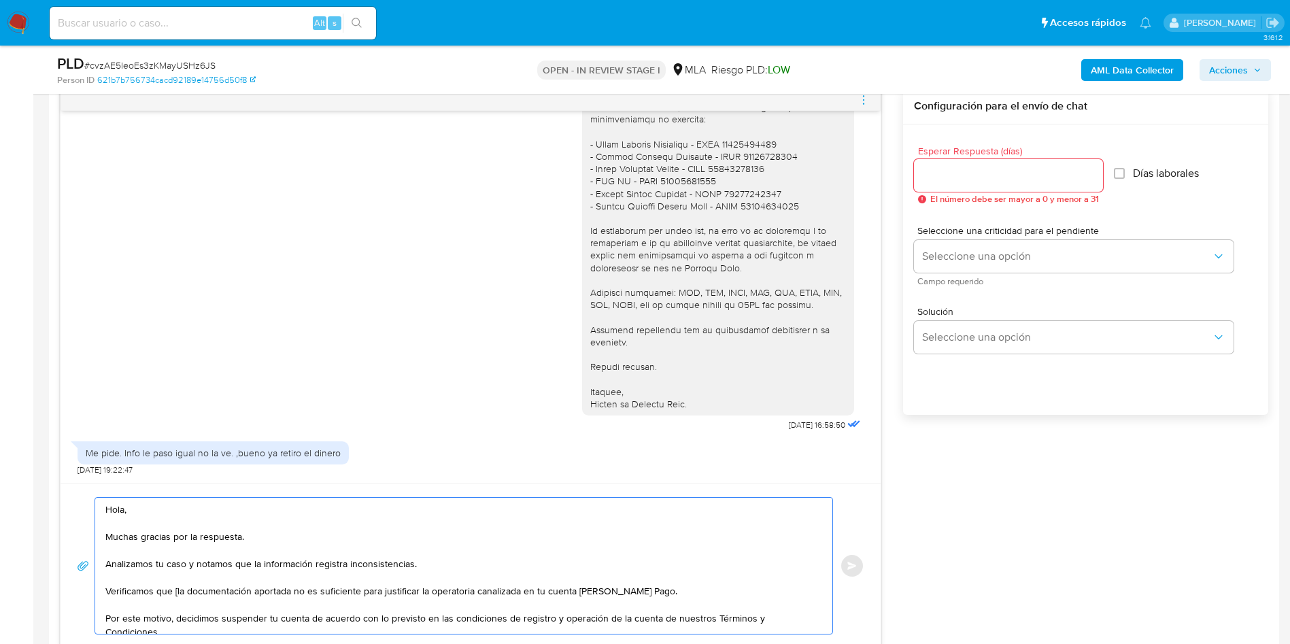
click at [177, 593] on textarea "Hola, Muchas gracias por la respuesta. Analizamos tu caso y notamos que la info…" at bounding box center [460, 566] width 710 height 136
click at [216, 595] on textarea "Hola, Muchas gracias por la respuesta. Analizamos tu caso y notamos que la info…" at bounding box center [460, 566] width 710 height 136
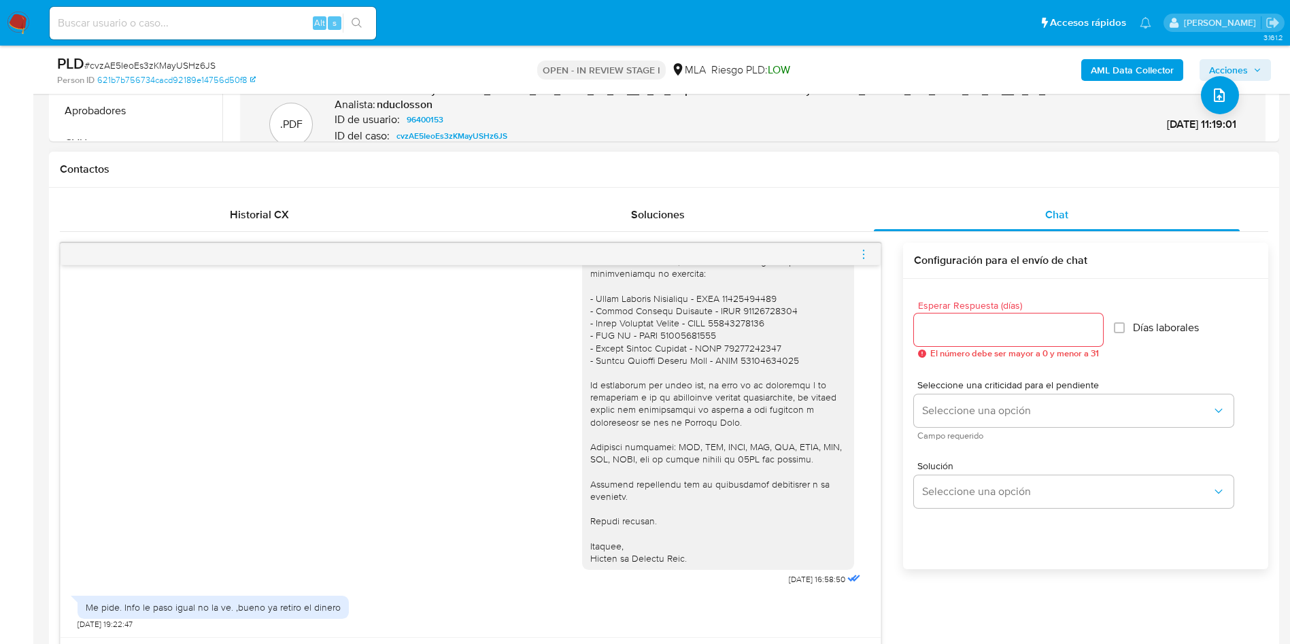
scroll to position [510, 0]
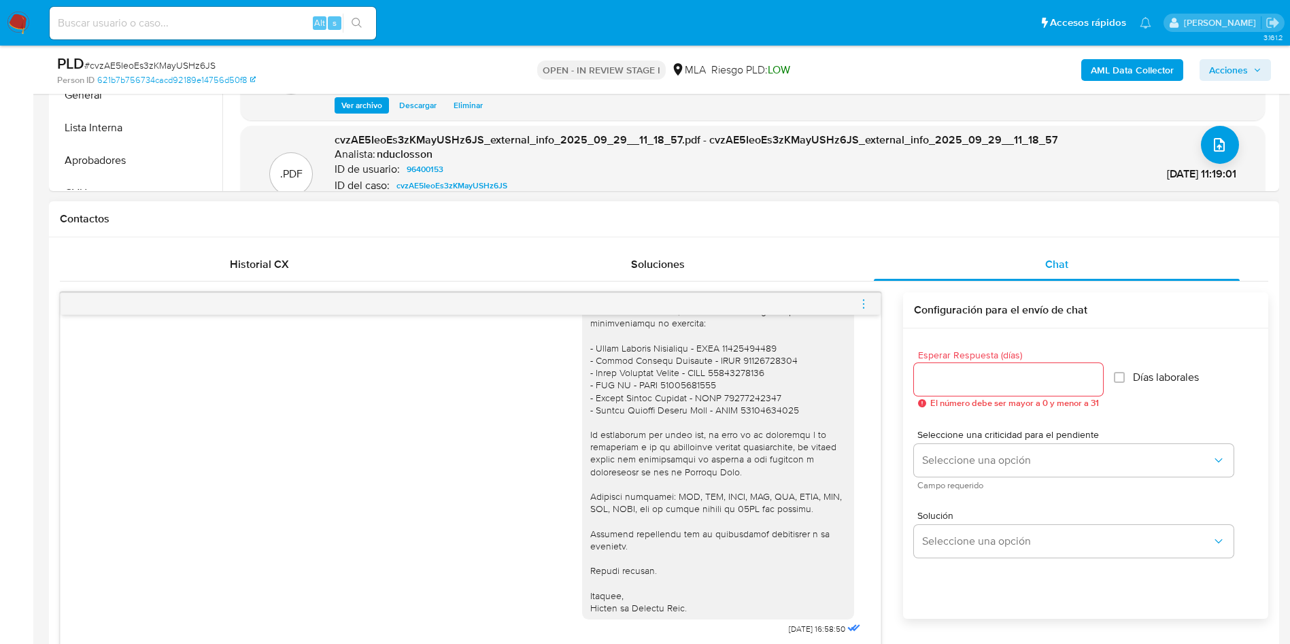
type textarea "Hola, Muchas gracias por la respuesta. Analizamos tu caso y notamos que la info…"
click at [978, 390] on div at bounding box center [1008, 379] width 189 height 33
click at [973, 387] on input "Esperar Respuesta (días)" at bounding box center [1008, 380] width 189 height 18
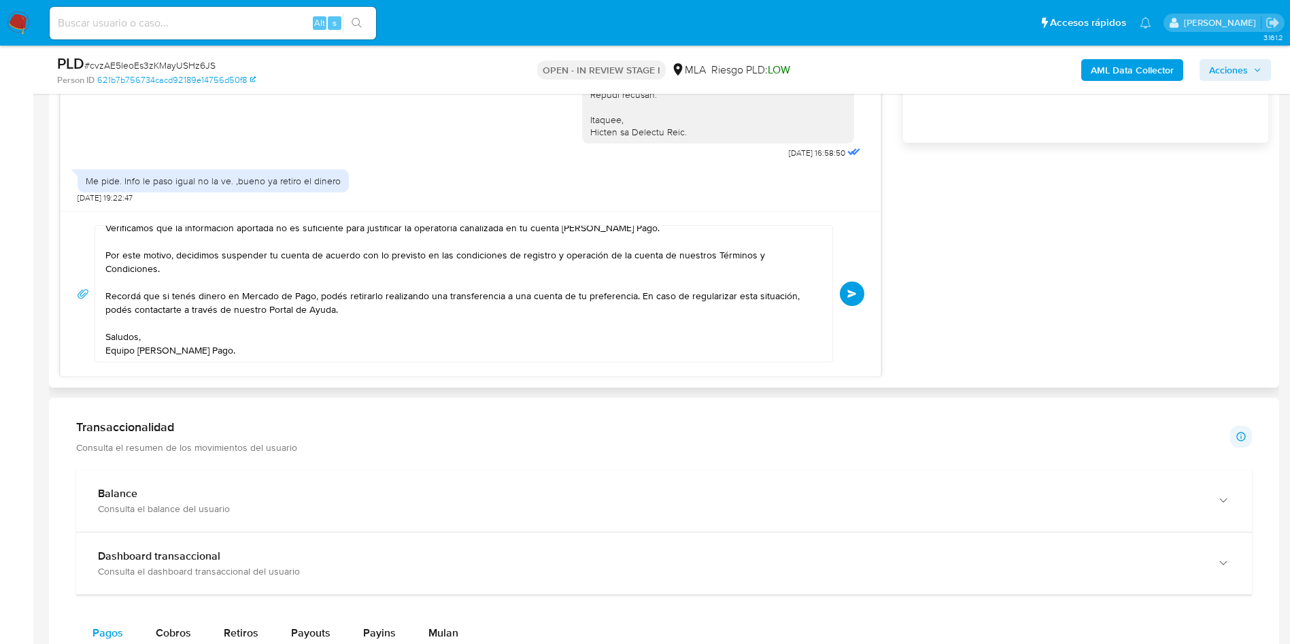
scroll to position [918, 0]
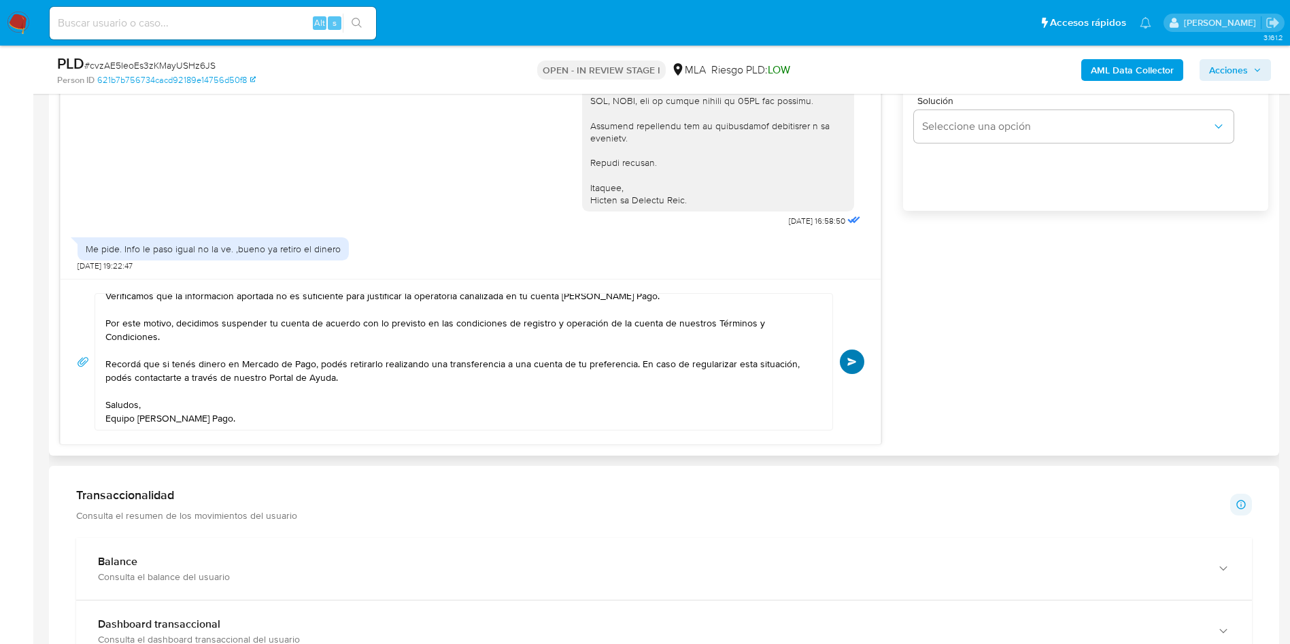
type input "0"
click at [858, 369] on button "Enviar" at bounding box center [852, 361] width 24 height 24
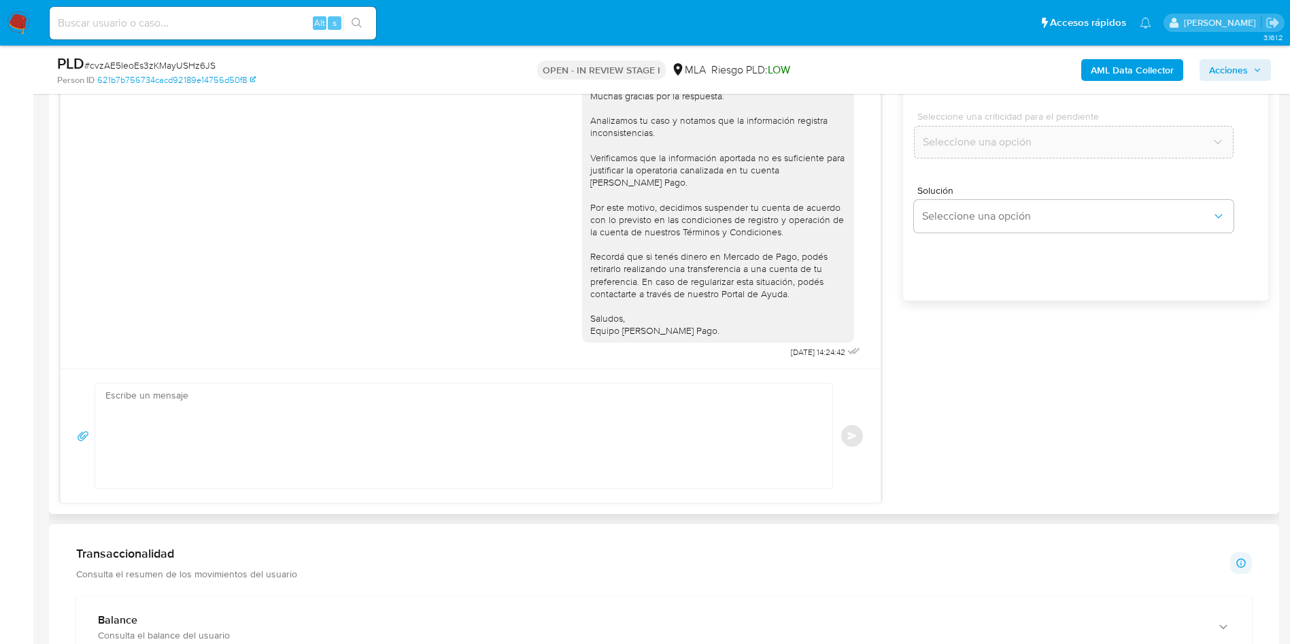
scroll to position [714, 0]
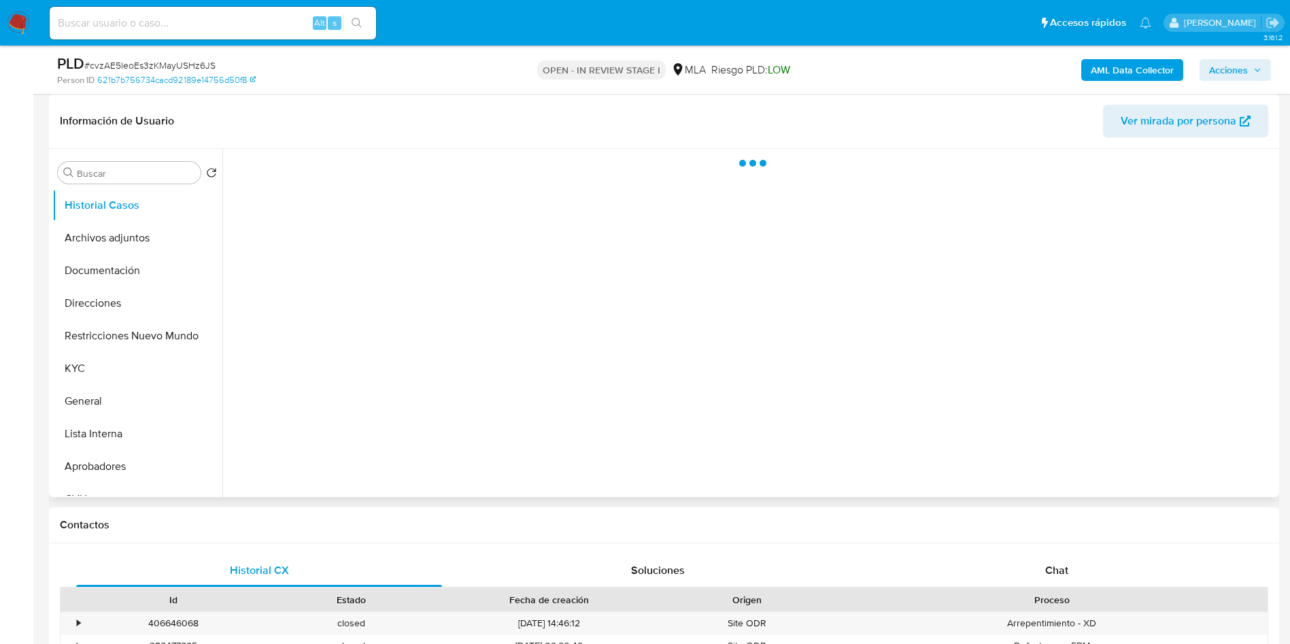
click at [1063, 566] on span "Chat" at bounding box center [1056, 570] width 23 height 16
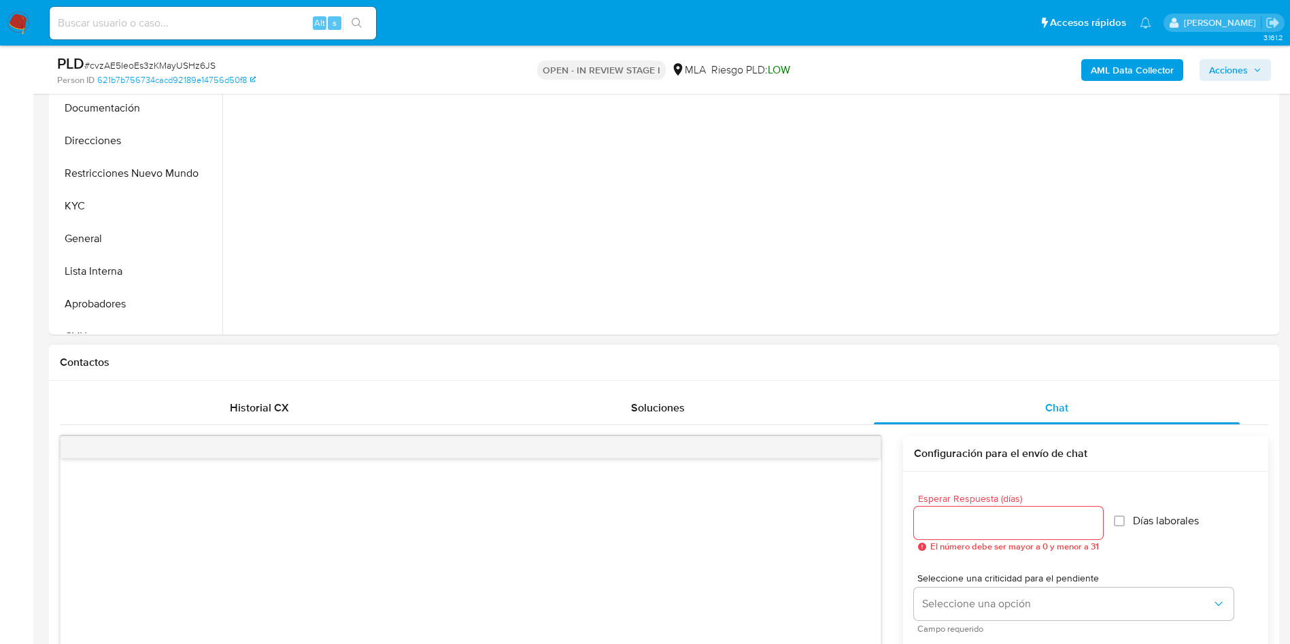
scroll to position [510, 0]
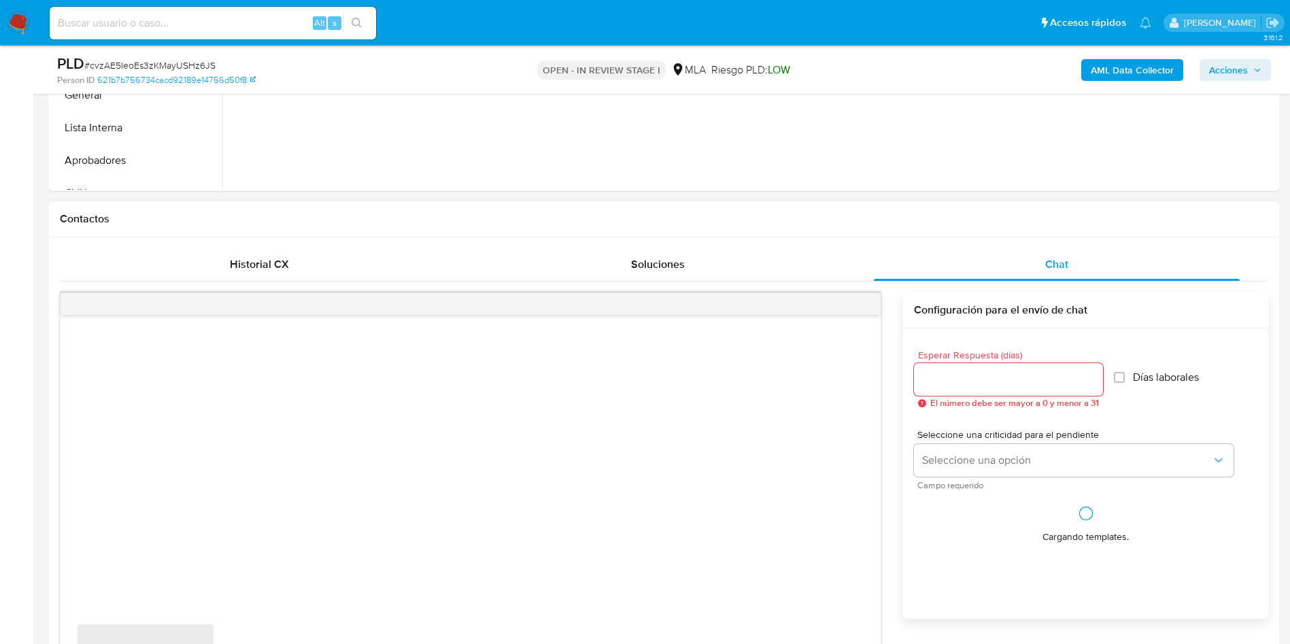
select select "10"
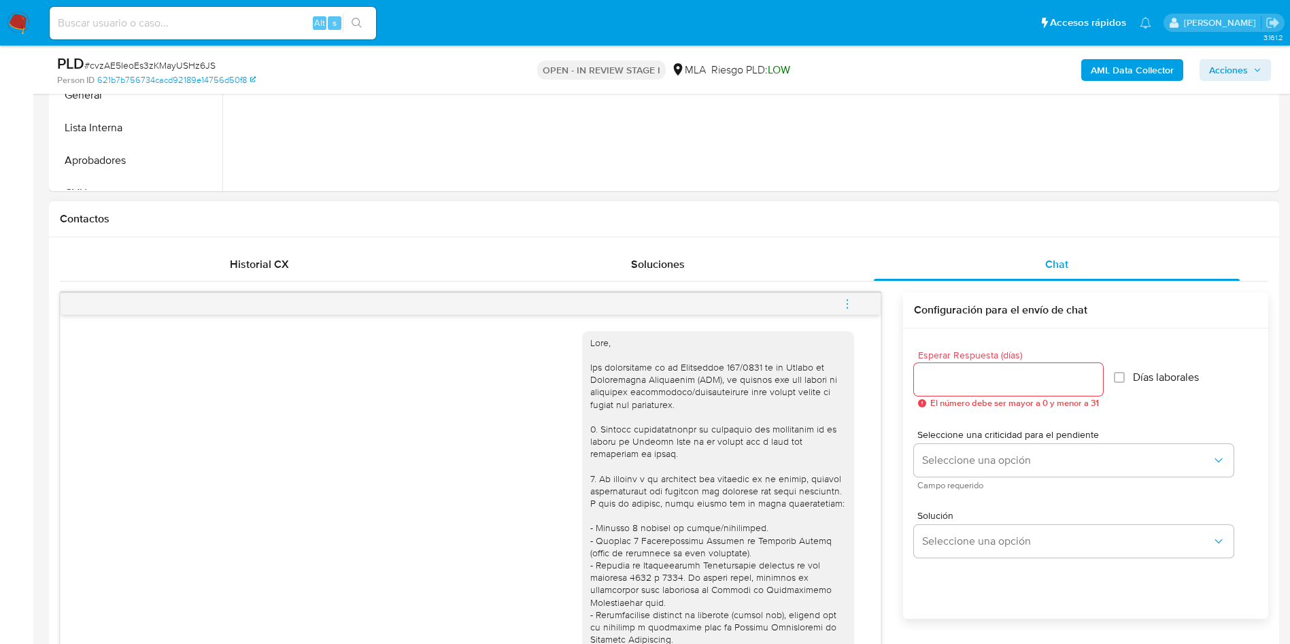
scroll to position [1606, 0]
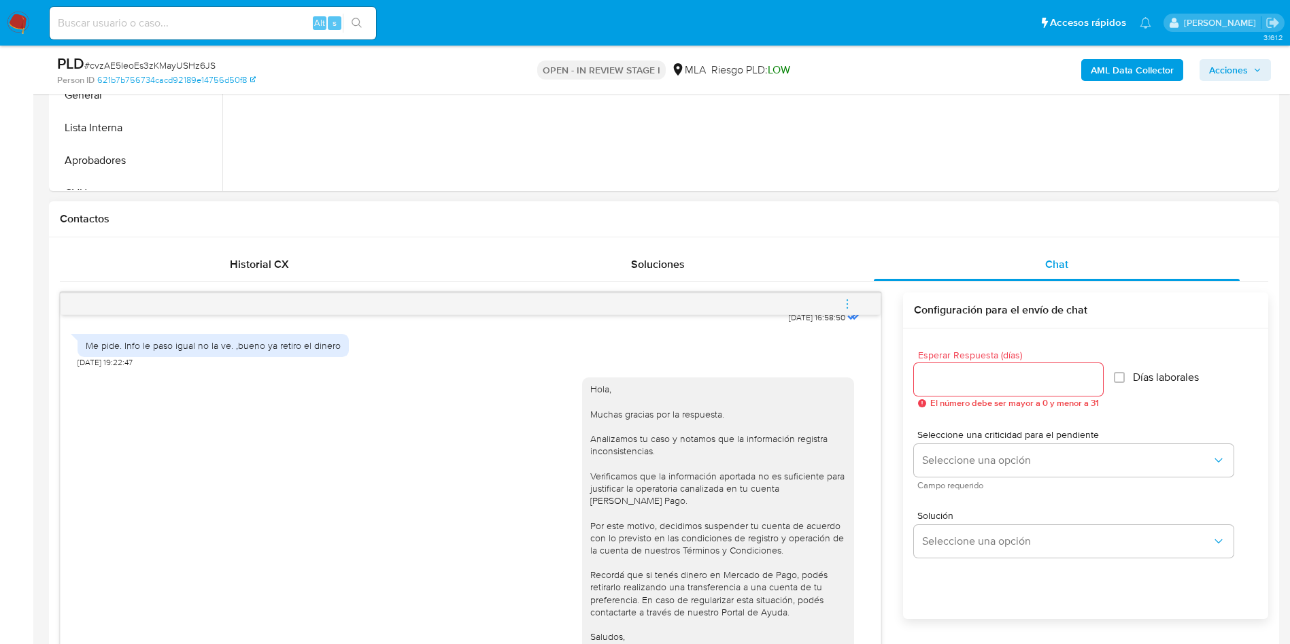
click at [848, 305] on icon "menu-action" at bounding box center [847, 304] width 12 height 12
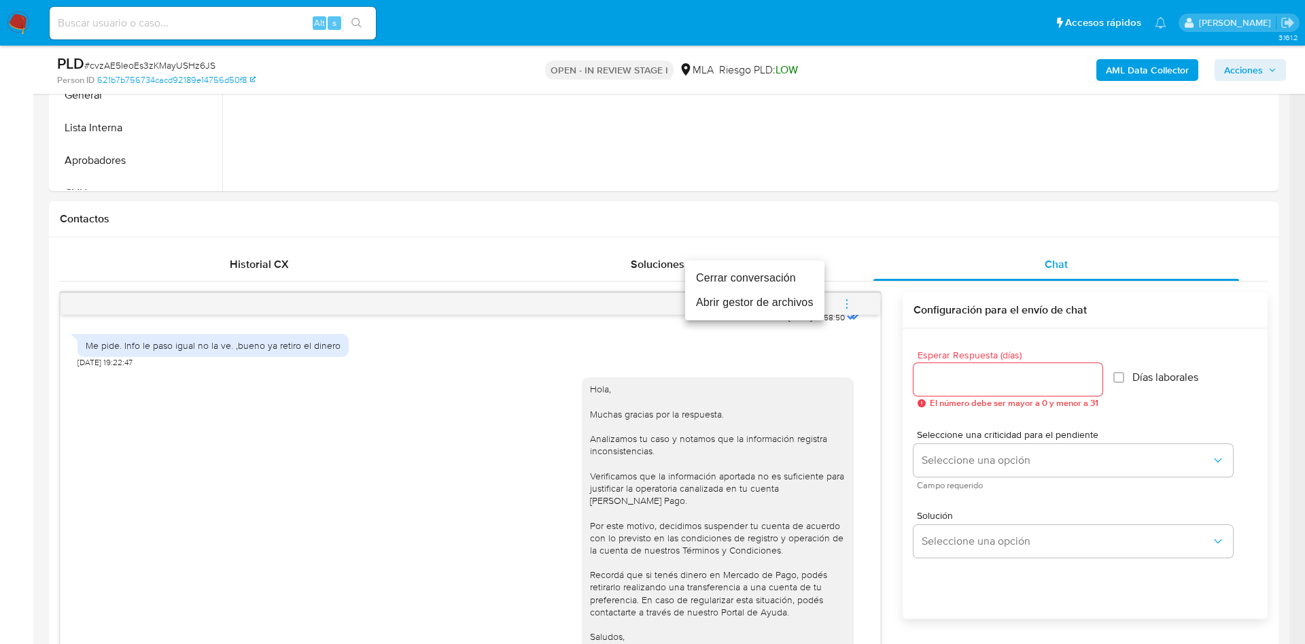
click at [791, 281] on li "Cerrar conversación" at bounding box center [754, 278] width 139 height 24
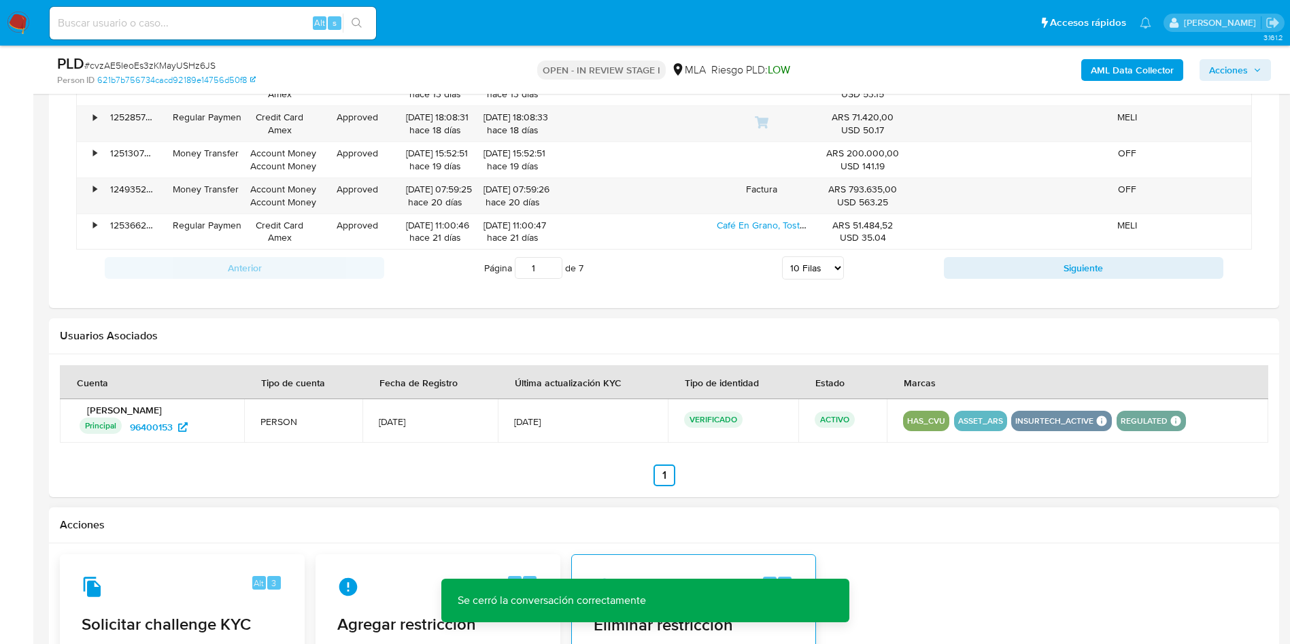
scroll to position [1937, 0]
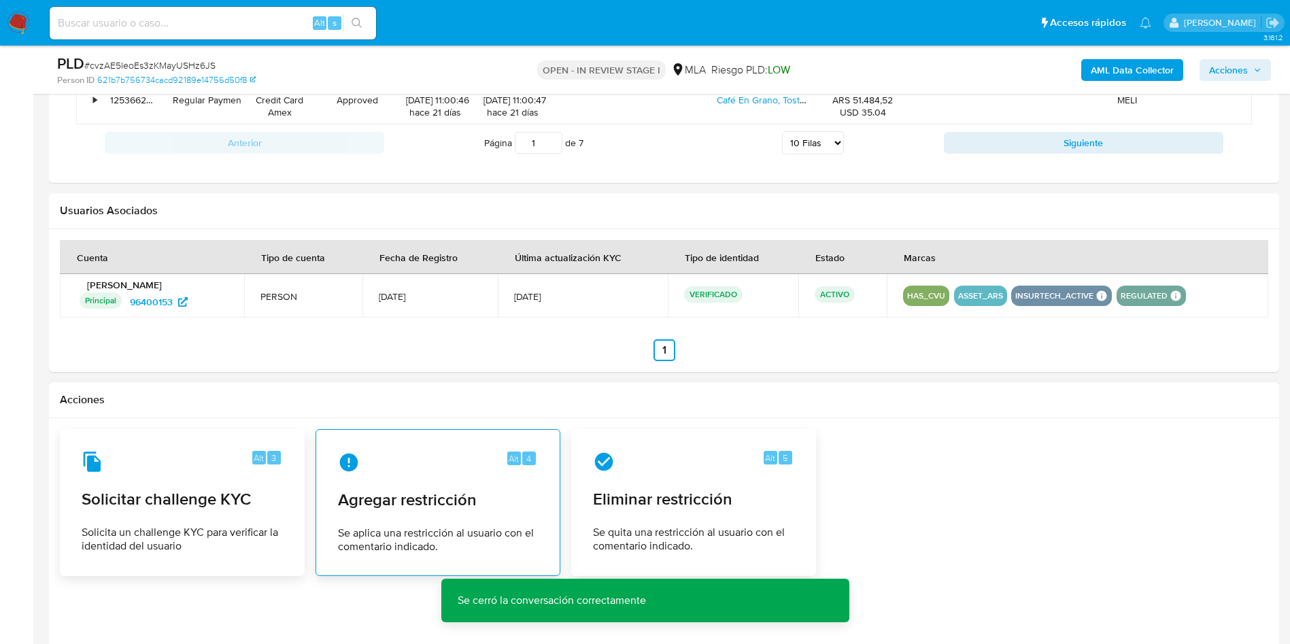
click at [465, 489] on span "Agregar restricción" at bounding box center [438, 499] width 200 height 20
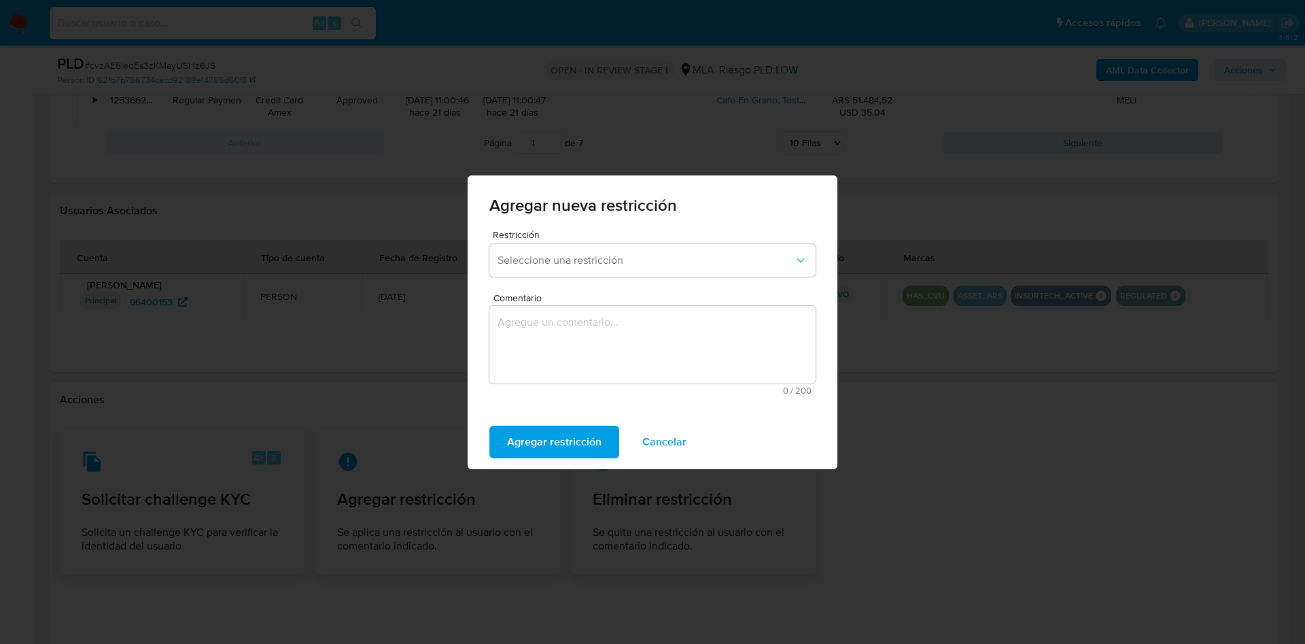
drag, startPoint x: 666, startPoint y: 435, endPoint x: 636, endPoint y: 425, distance: 31.6
click at [665, 436] on span "Cancelar" at bounding box center [664, 442] width 44 height 30
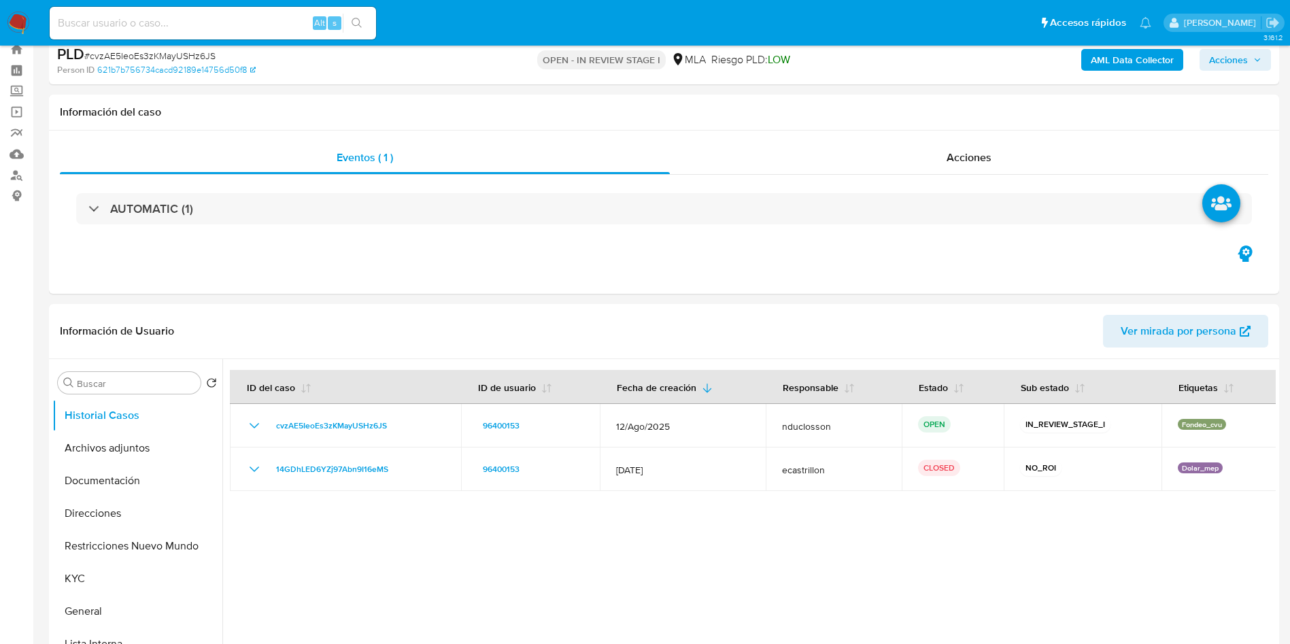
scroll to position [0, 0]
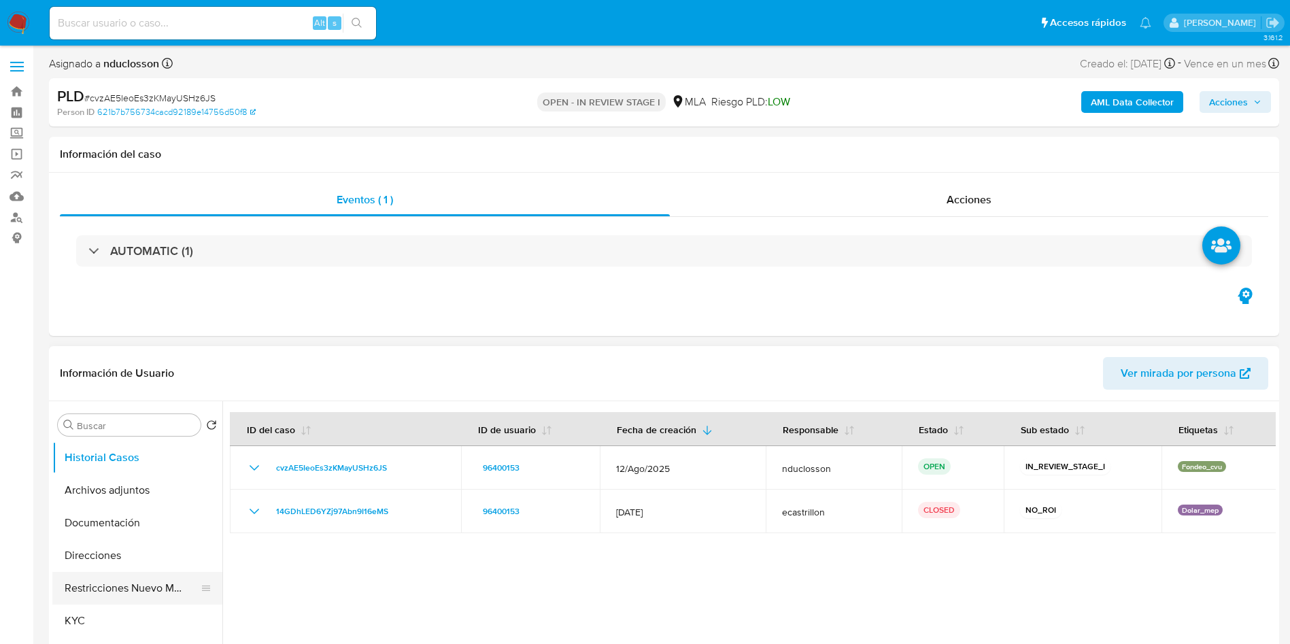
click at [101, 585] on button "Restricciones Nuevo Mundo" at bounding box center [131, 588] width 159 height 33
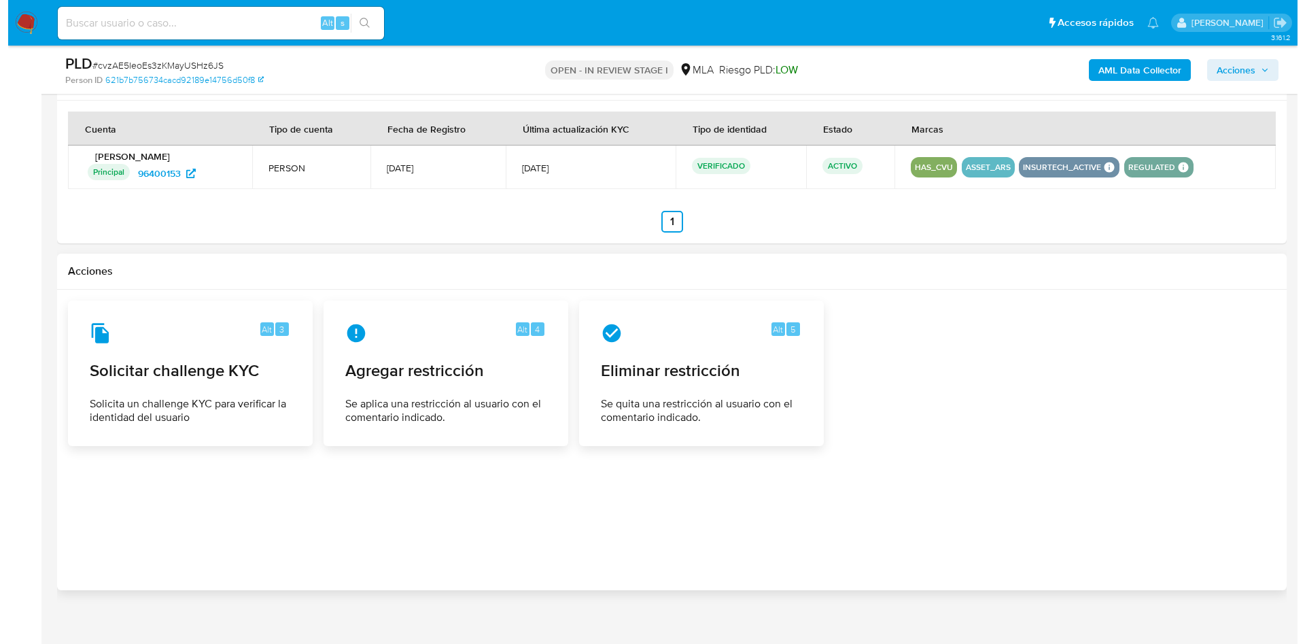
scroll to position [2080, 0]
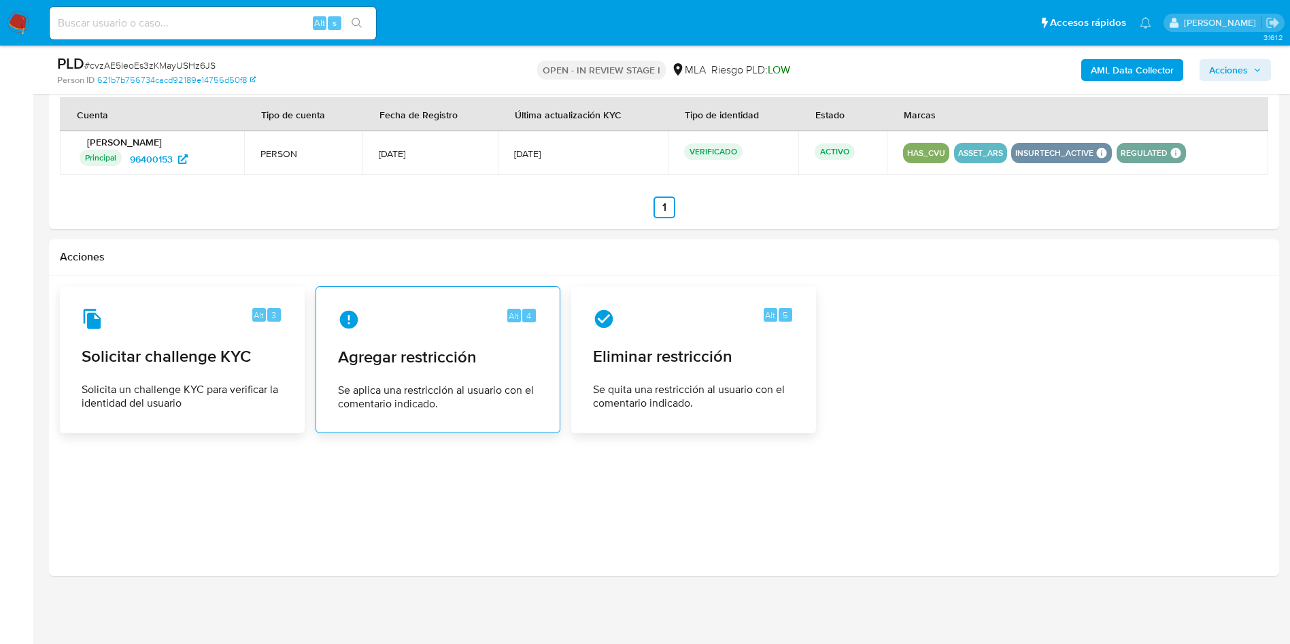
click at [398, 343] on div "Alt 4 Agregar restricción Se aplica una restricción al usuario con el comentari…" at bounding box center [438, 360] width 222 height 124
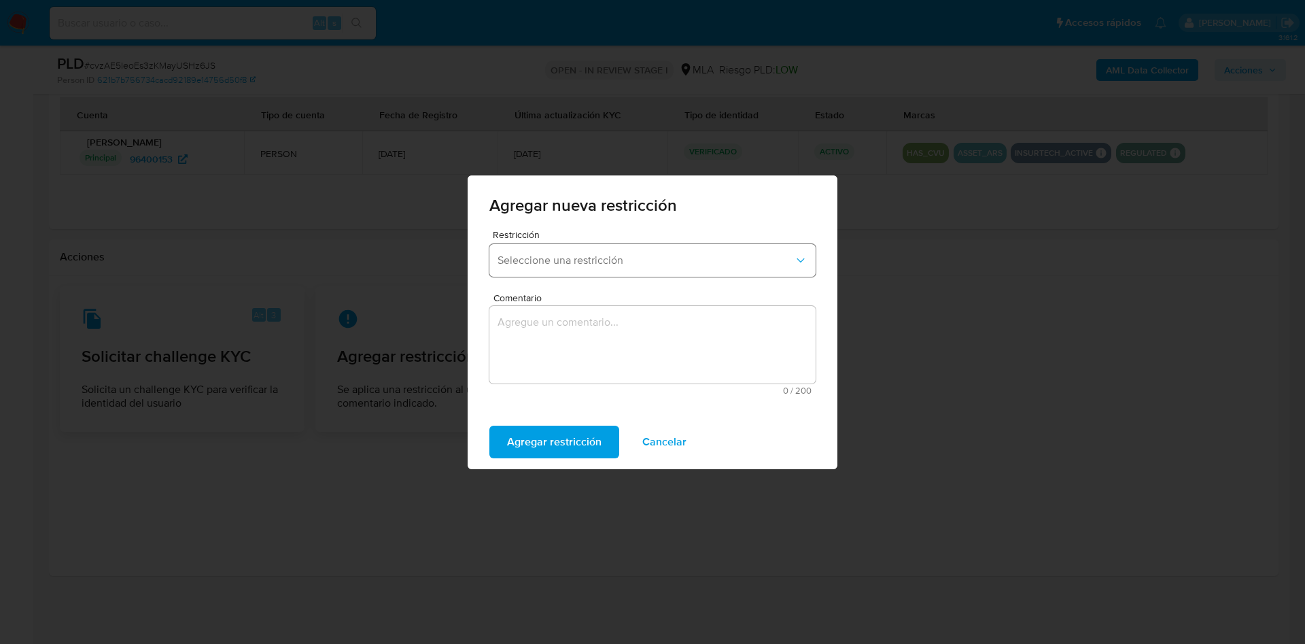
click at [551, 266] on button "Seleccione una restricción" at bounding box center [652, 260] width 326 height 33
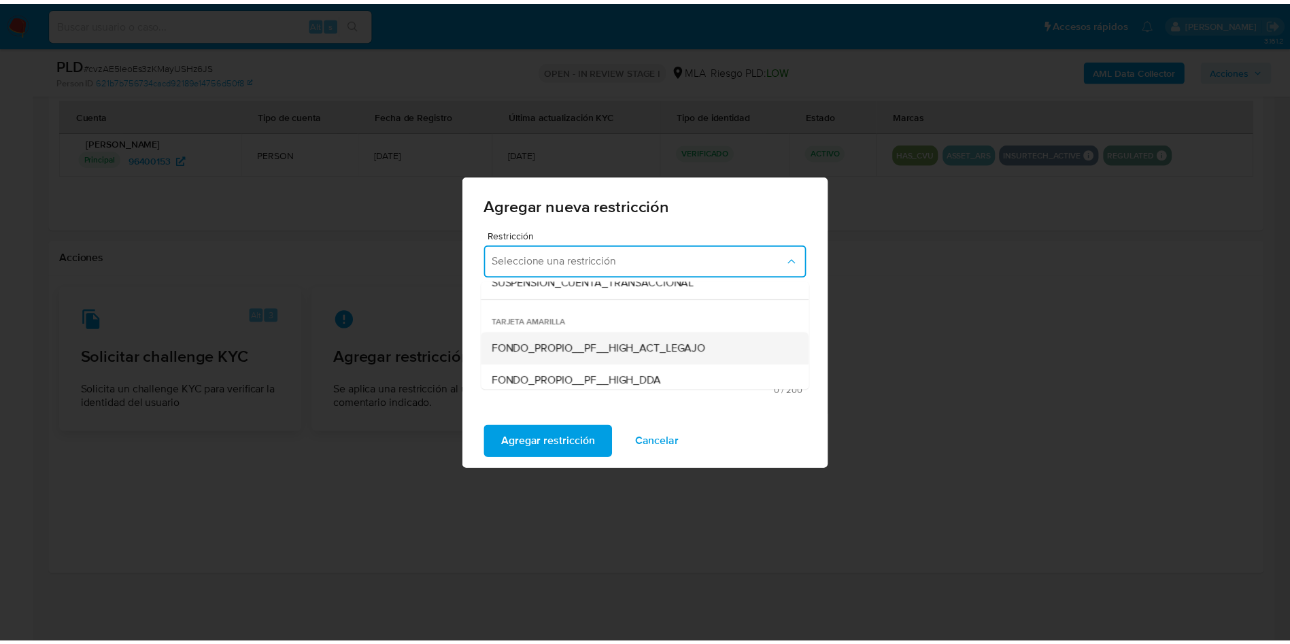
scroll to position [109, 0]
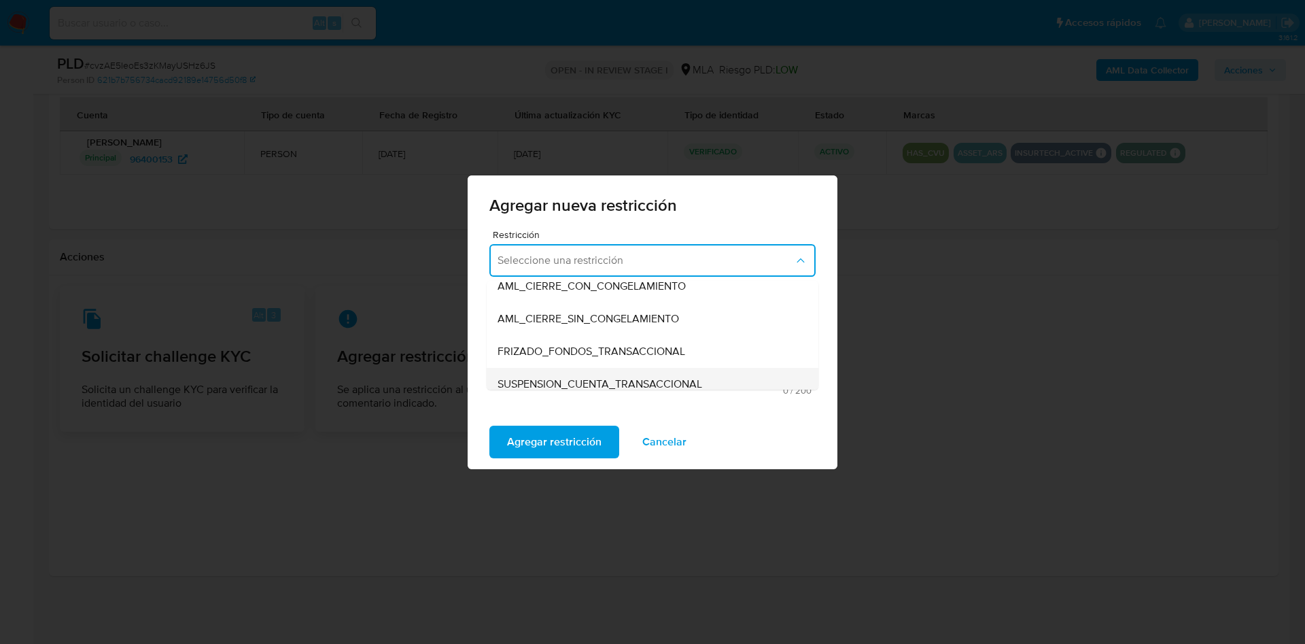
click at [596, 377] on span "SUSPENSION_CUENTA_TRANSACCIONAL" at bounding box center [600, 384] width 205 height 14
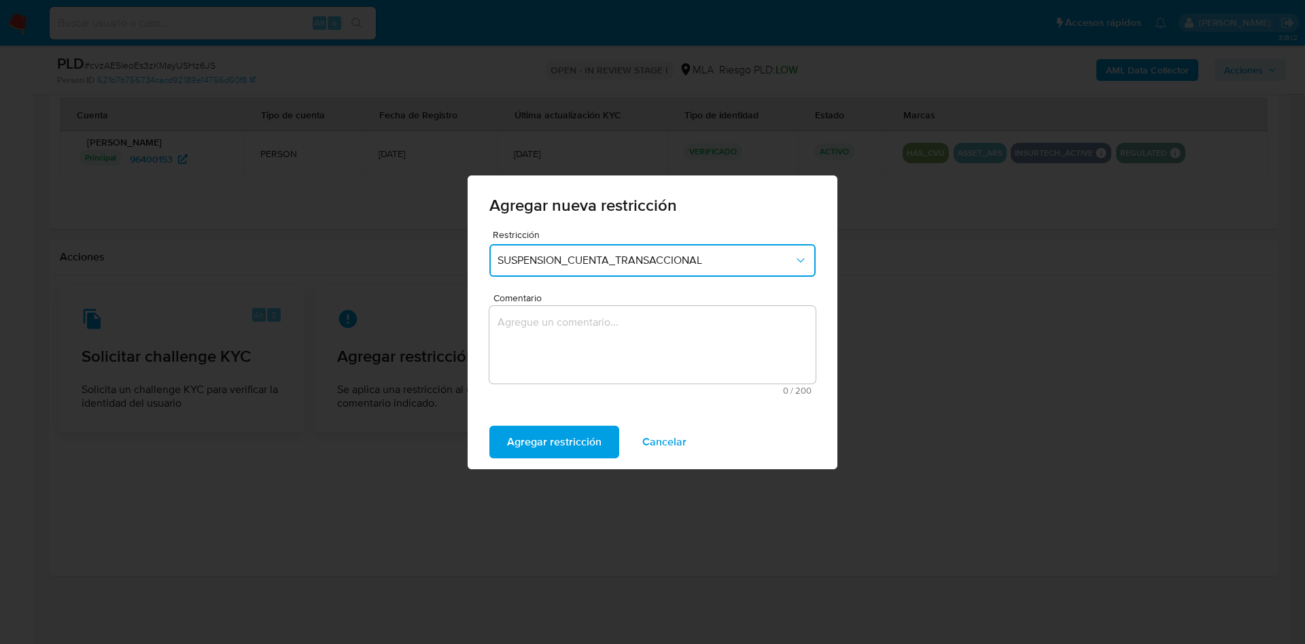
click at [591, 367] on textarea "Comentario" at bounding box center [652, 344] width 326 height 77
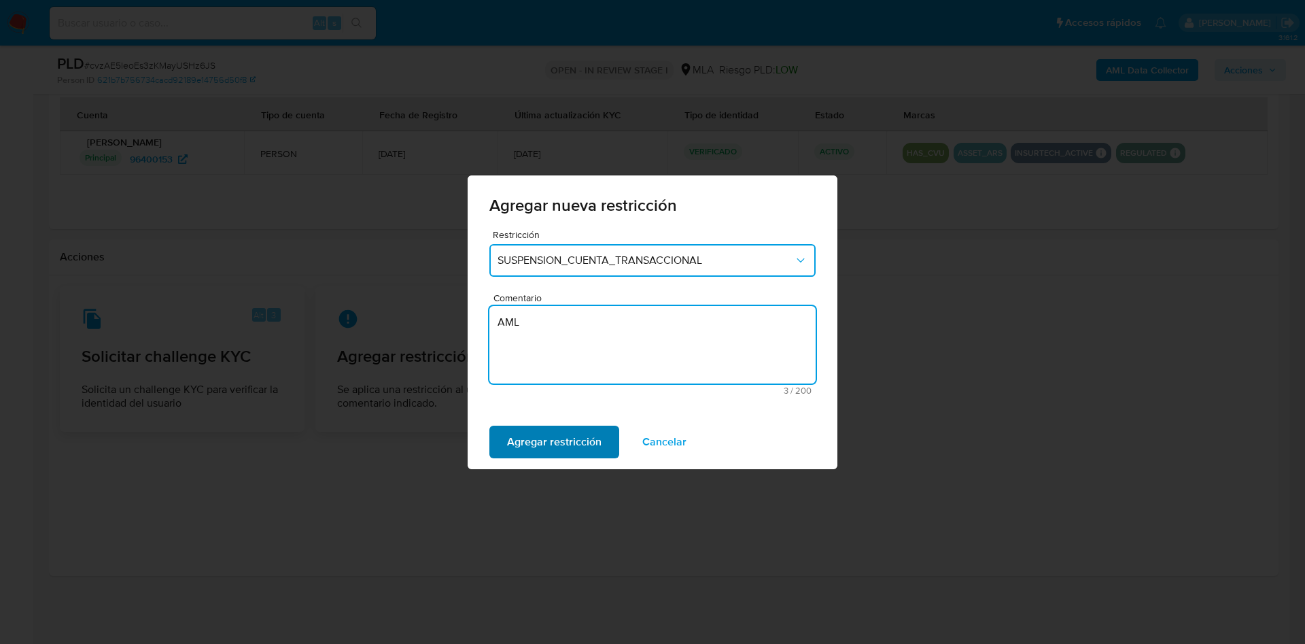
type textarea "AML"
click at [572, 435] on span "Agregar restricción" at bounding box center [554, 442] width 94 height 30
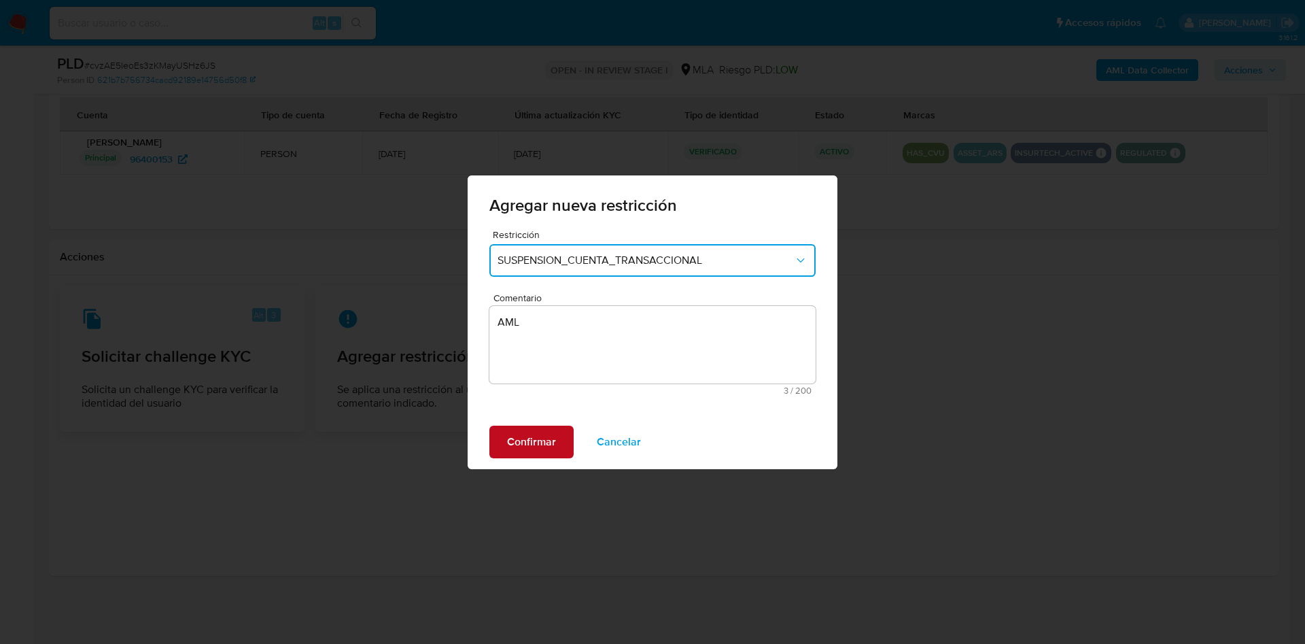
click at [564, 436] on button "Confirmar" at bounding box center [531, 442] width 84 height 33
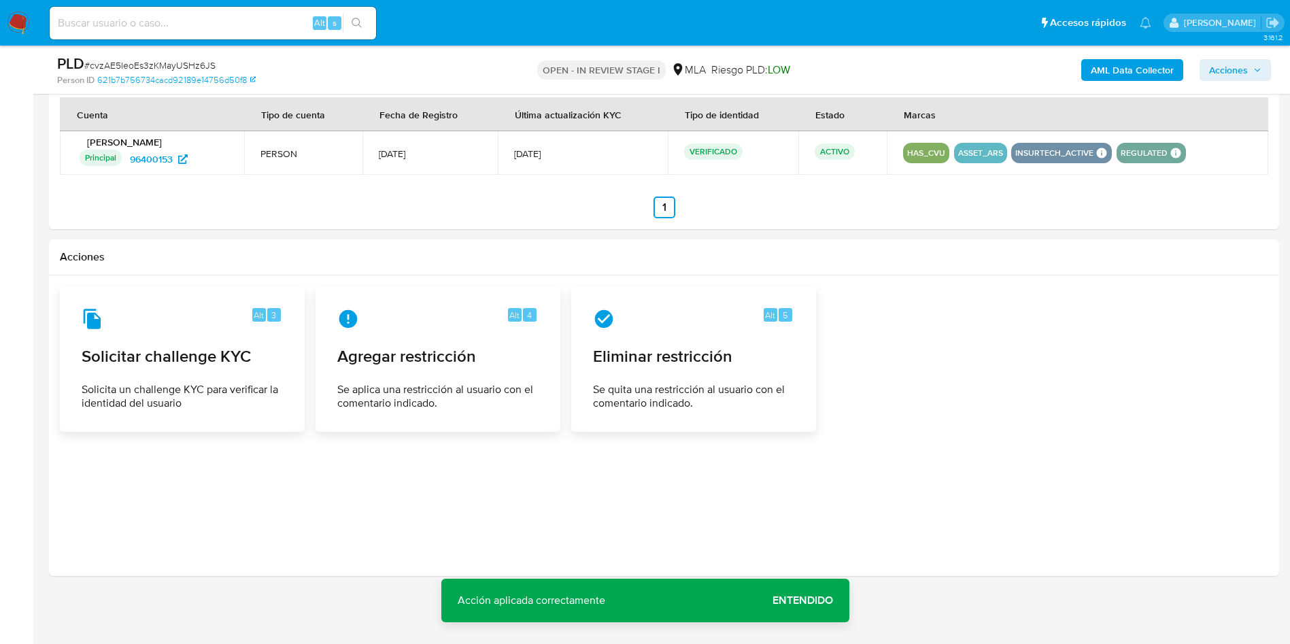
drag, startPoint x: 787, startPoint y: 593, endPoint x: 786, endPoint y: 585, distance: 7.5
click at [787, 600] on span "Entendido" at bounding box center [802, 600] width 61 height 0
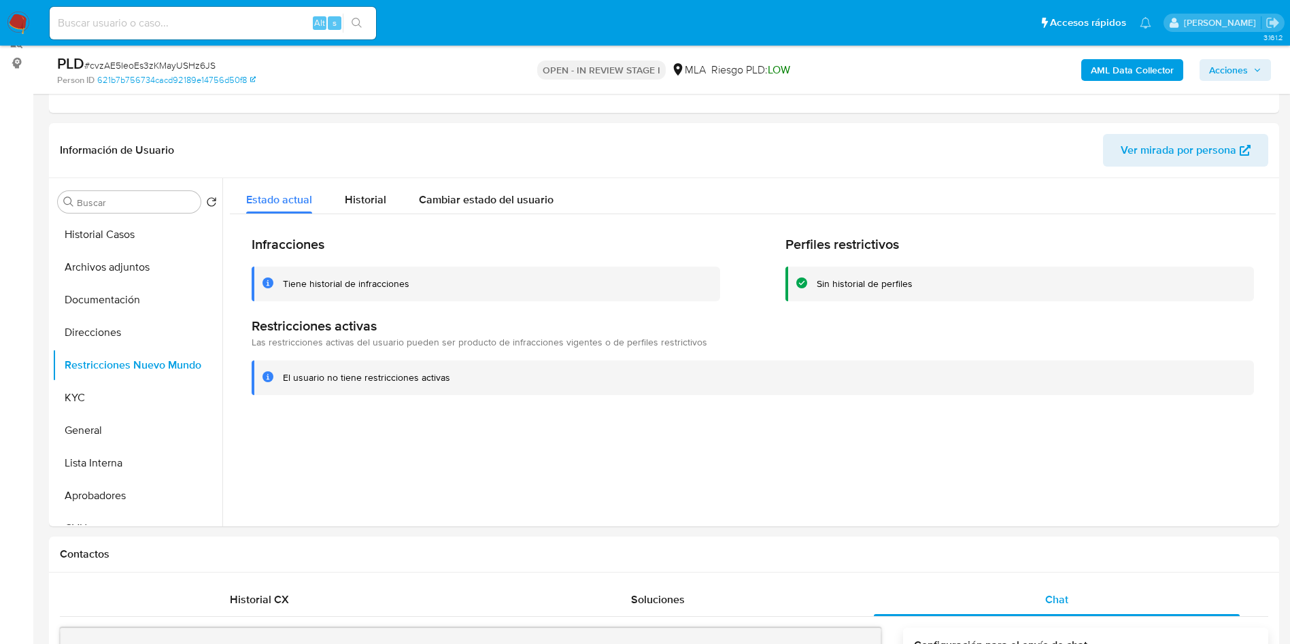
scroll to position [143, 0]
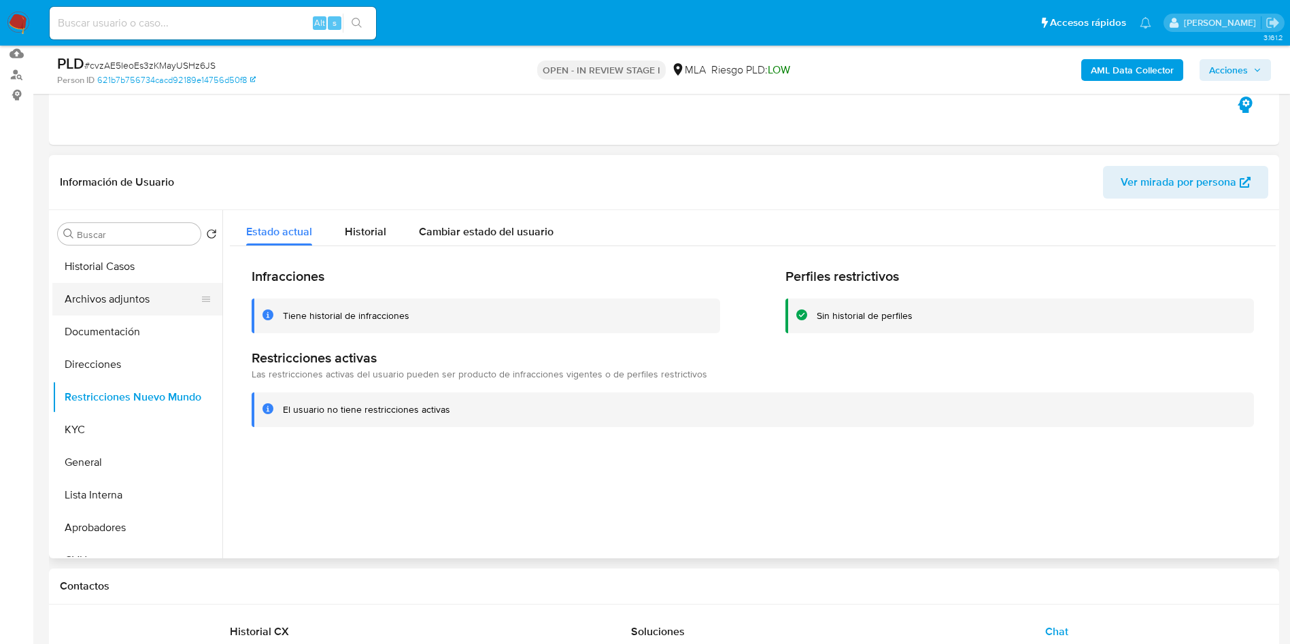
click at [112, 298] on button "Archivos adjuntos" at bounding box center [131, 299] width 159 height 33
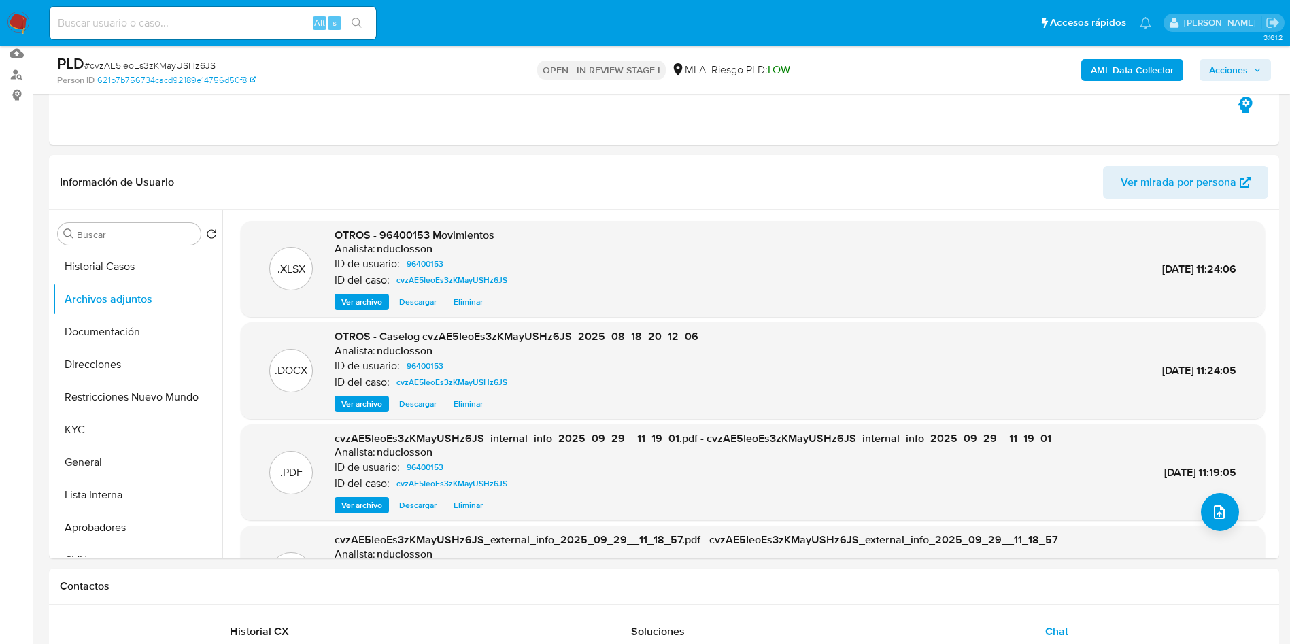
drag, startPoint x: 1226, startPoint y: 80, endPoint x: 1204, endPoint y: 82, distance: 21.8
click at [1226, 80] on span "Acciones" at bounding box center [1228, 70] width 39 height 22
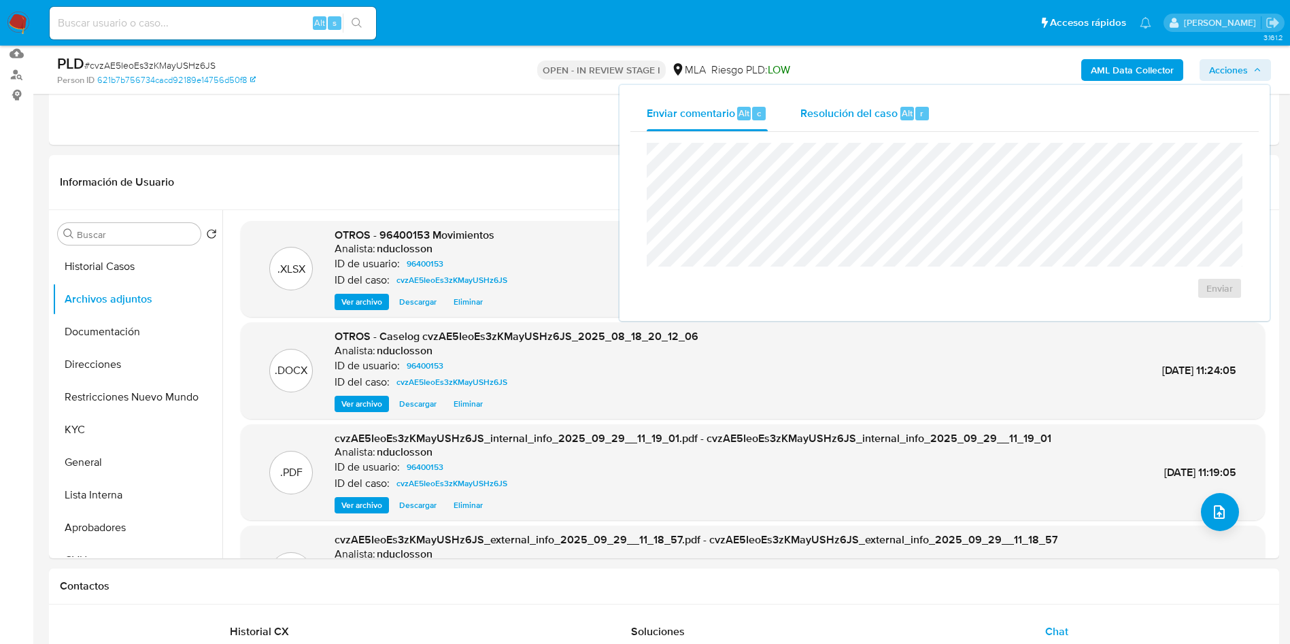
click at [849, 107] on span "Resolución del caso" at bounding box center [848, 113] width 97 height 16
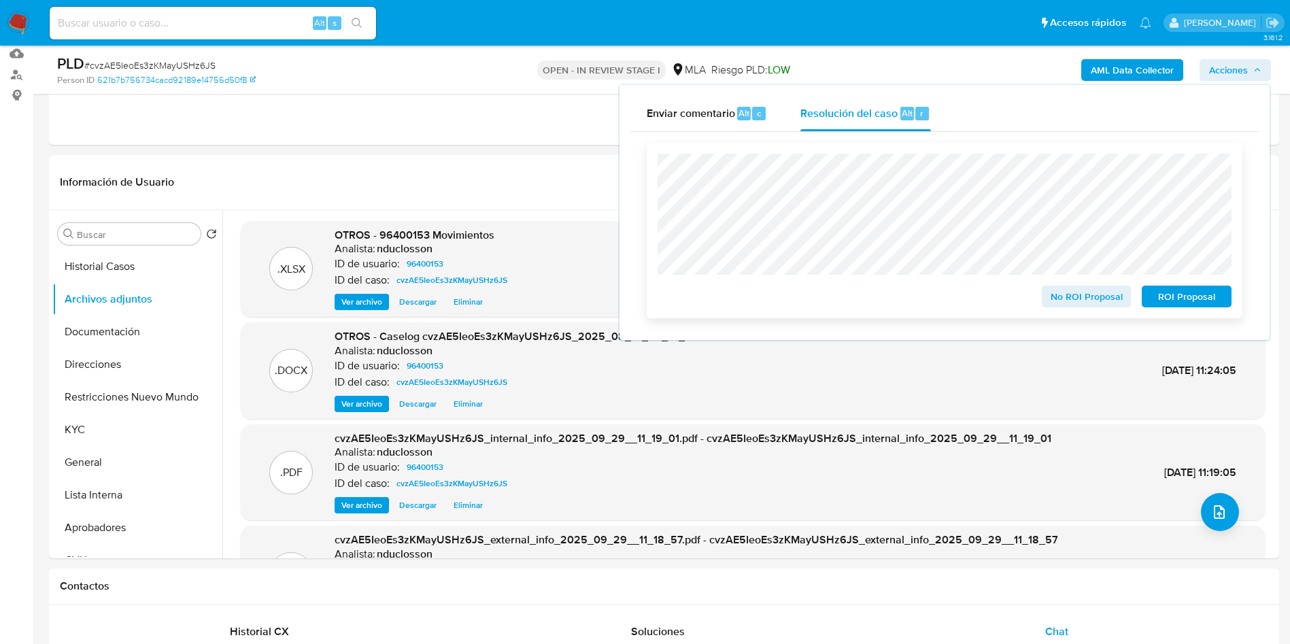
click at [1190, 303] on span "ROI Proposal" at bounding box center [1186, 296] width 71 height 19
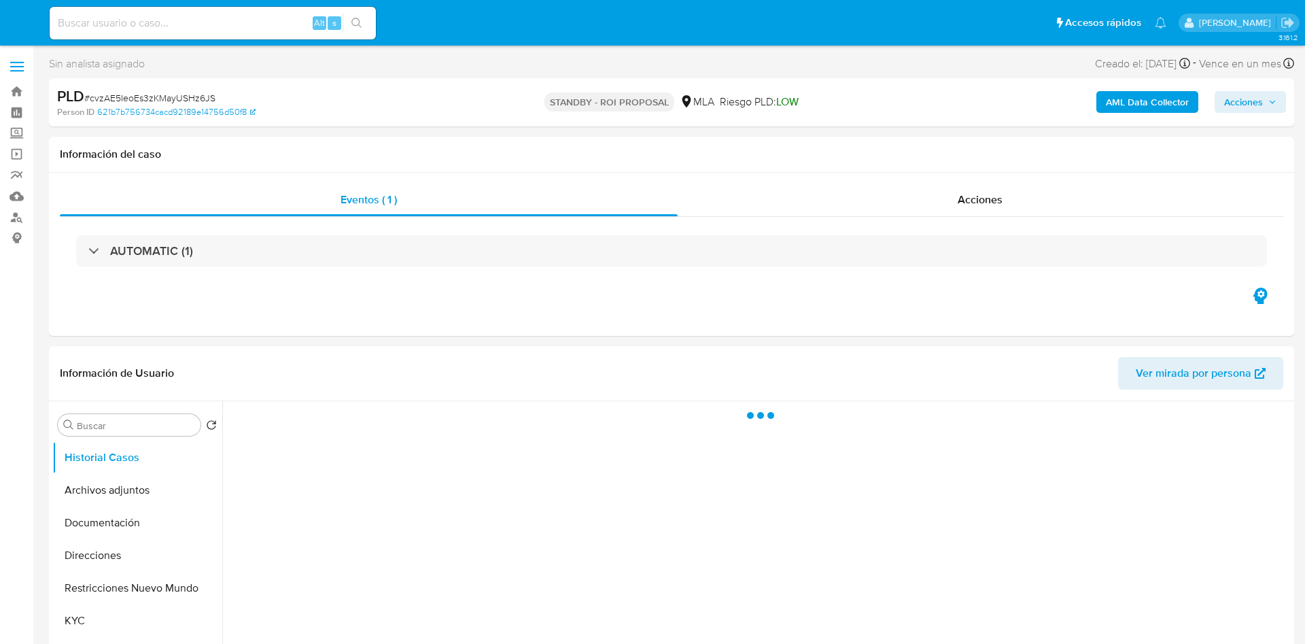
select select "10"
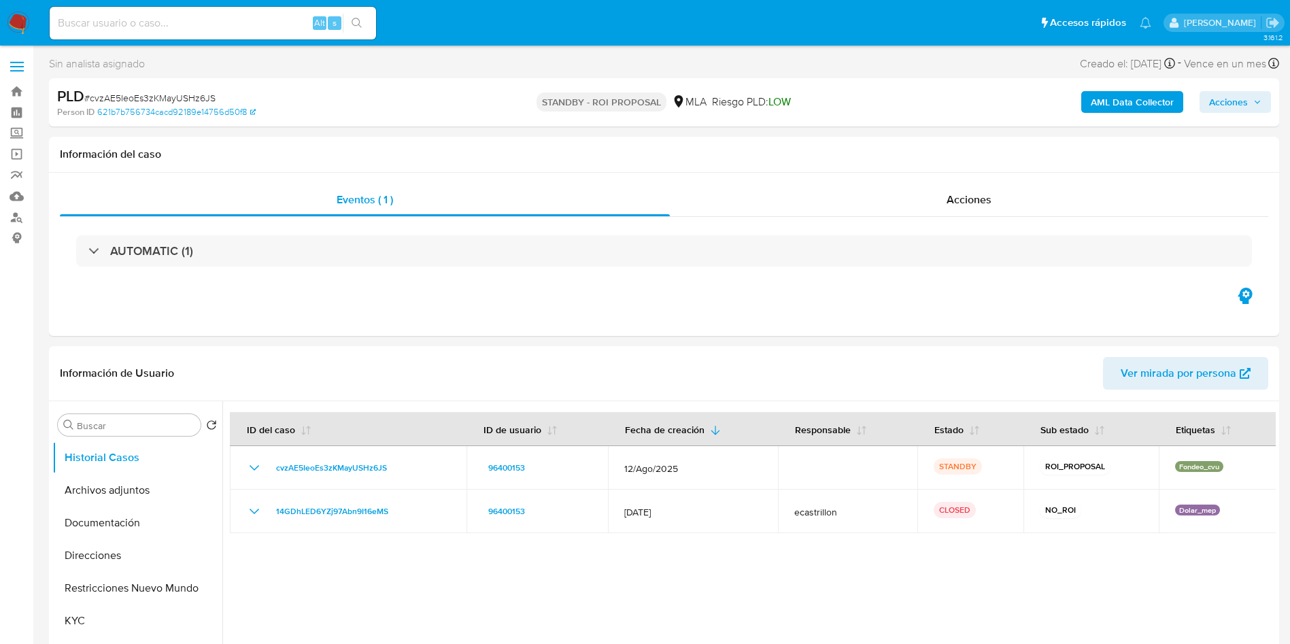
click at [173, 27] on input at bounding box center [213, 23] width 326 height 18
paste input "KRPcrD4y7FmW8upiEn7lydkD"
type input "KRPcrD4y7FmW8upiEn7lydkD"
click at [363, 24] on button "search-icon" at bounding box center [357, 23] width 28 height 19
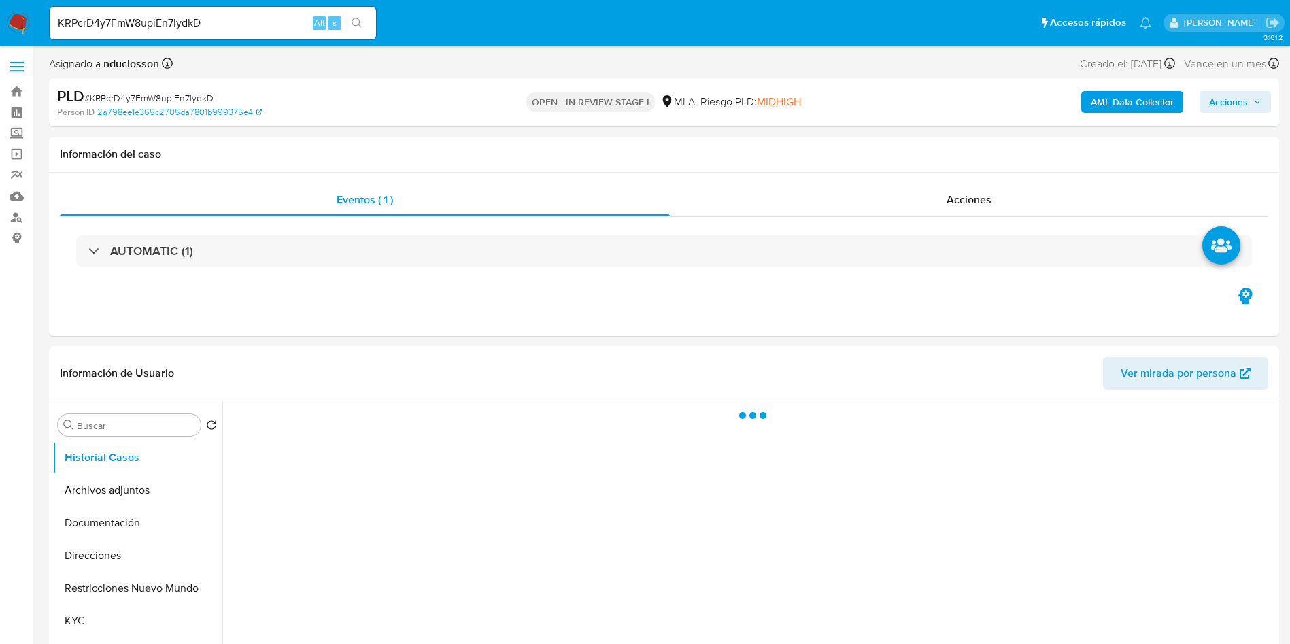
select select "10"
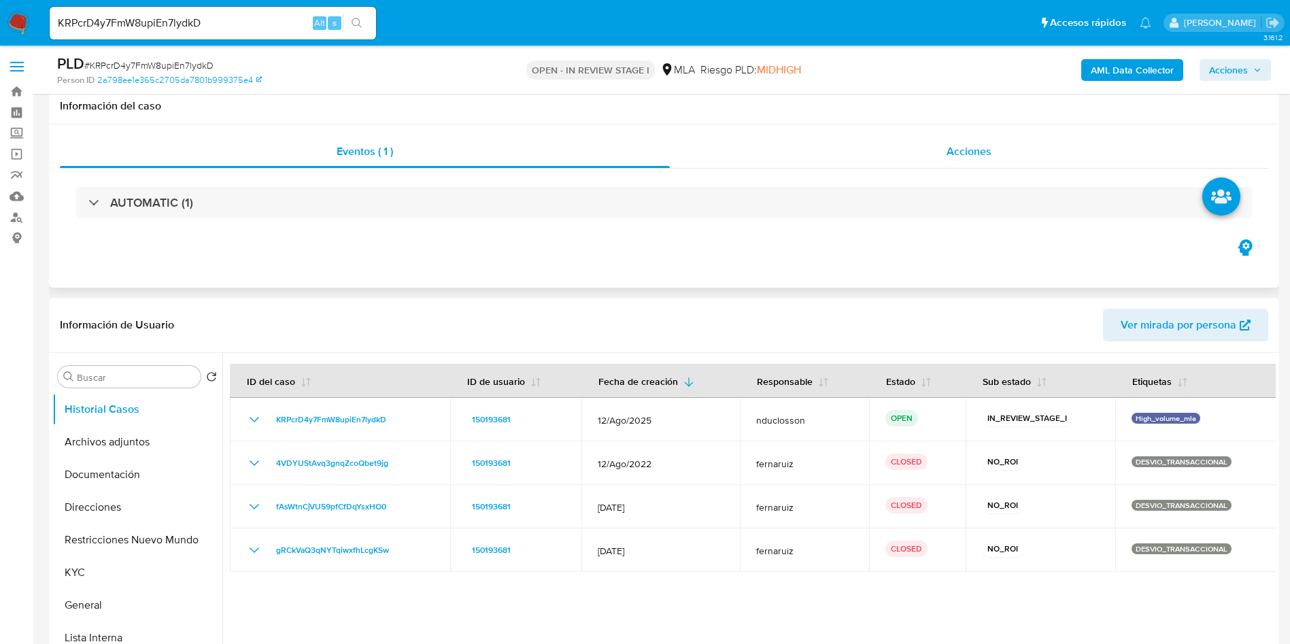
scroll to position [306, 0]
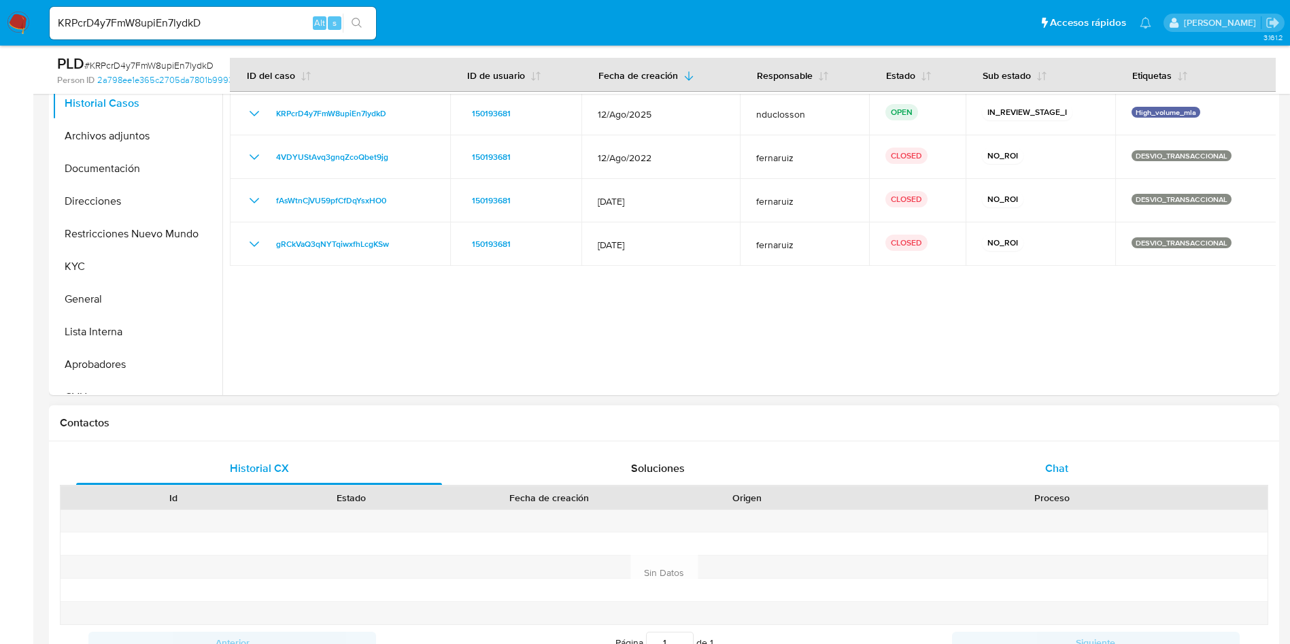
click at [1038, 455] on div "Chat" at bounding box center [1057, 468] width 366 height 33
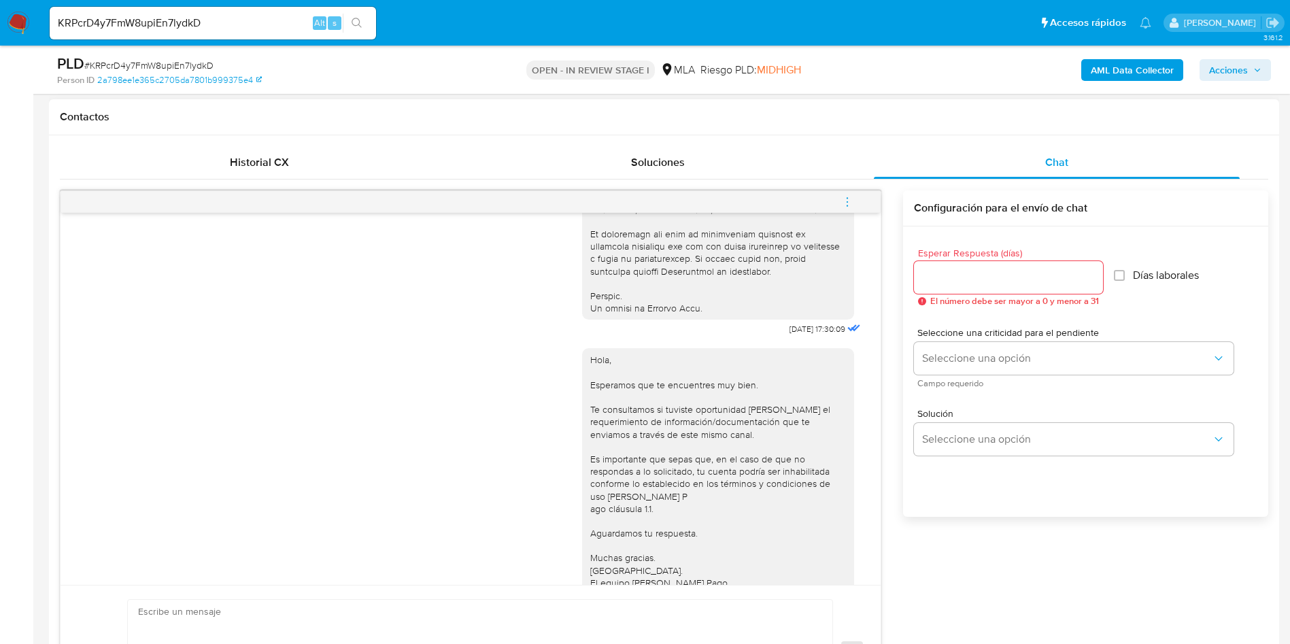
scroll to position [664, 0]
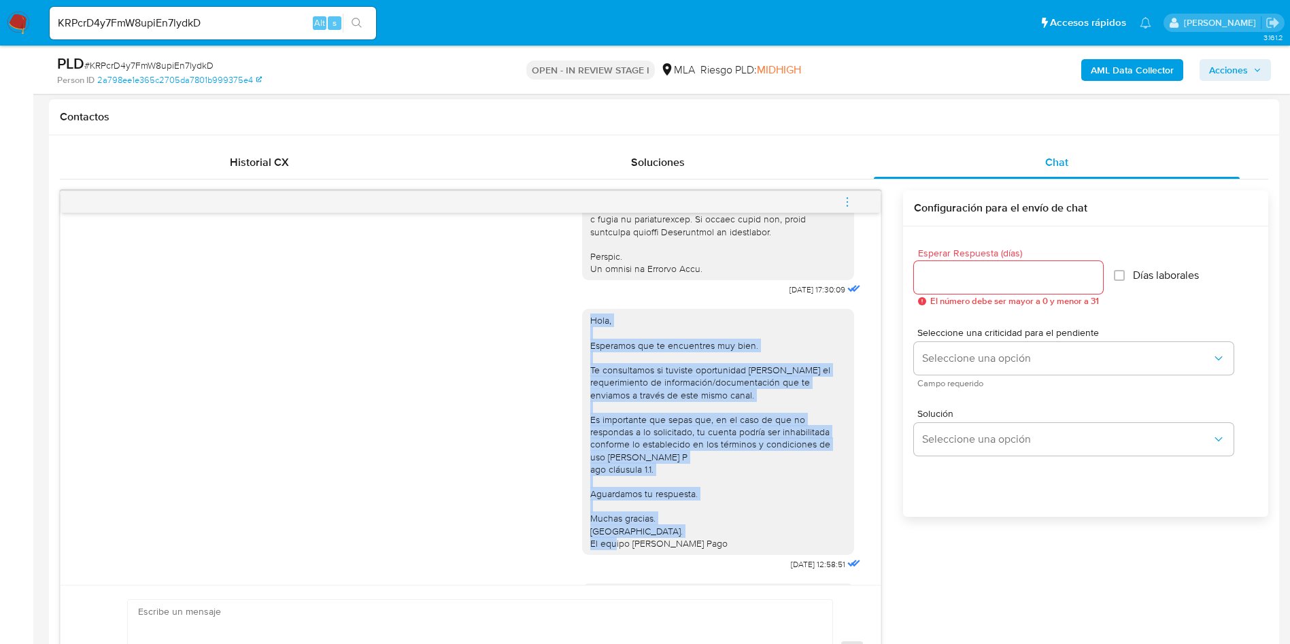
drag, startPoint x: 697, startPoint y: 569, endPoint x: 553, endPoint y: 347, distance: 264.0
click at [553, 347] on div "Hola, Esperamos que te encuentres muy bien. Te consultamos si tuviste oportunid…" at bounding box center [470, 436] width 786 height 275
copy div "Hola, Esperamos que te encuentres muy bien. Te consultamos si tuviste oportunid…"
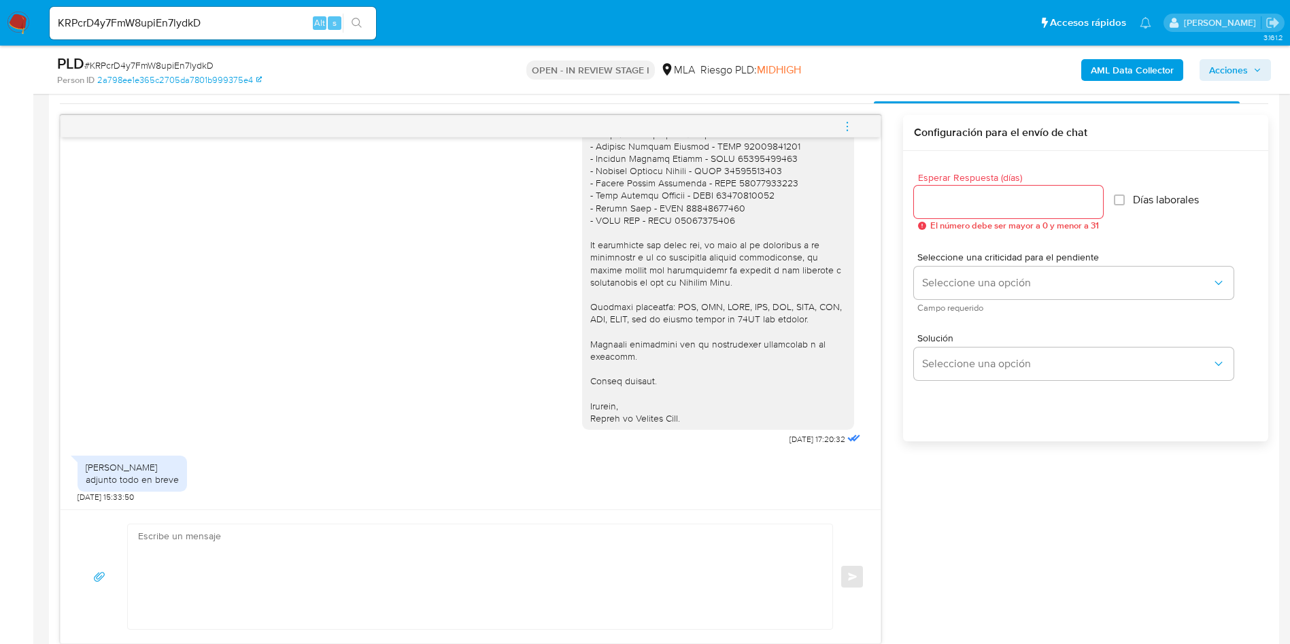
scroll to position [714, 0]
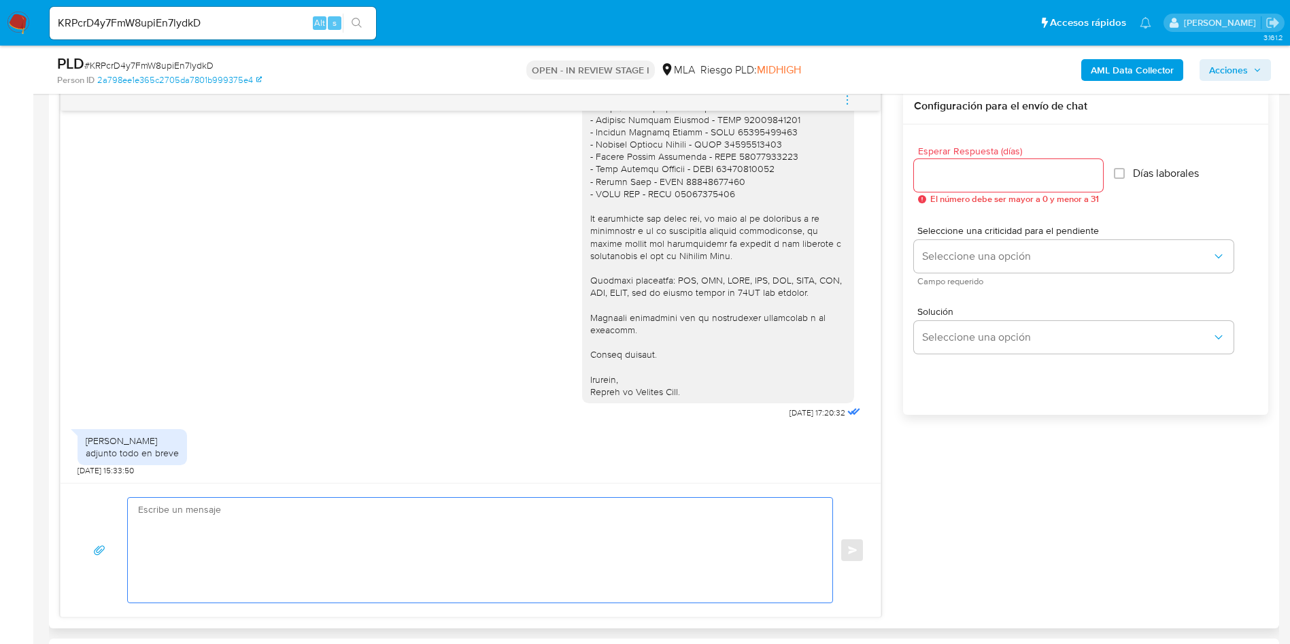
drag, startPoint x: 557, startPoint y: 539, endPoint x: 550, endPoint y: 537, distance: 7.8
click at [556, 539] on textarea at bounding box center [476, 550] width 677 height 105
paste textarea "Hola, Esperamos que te encuentres muy bien. Te consultamos si tuviste oportunid…"
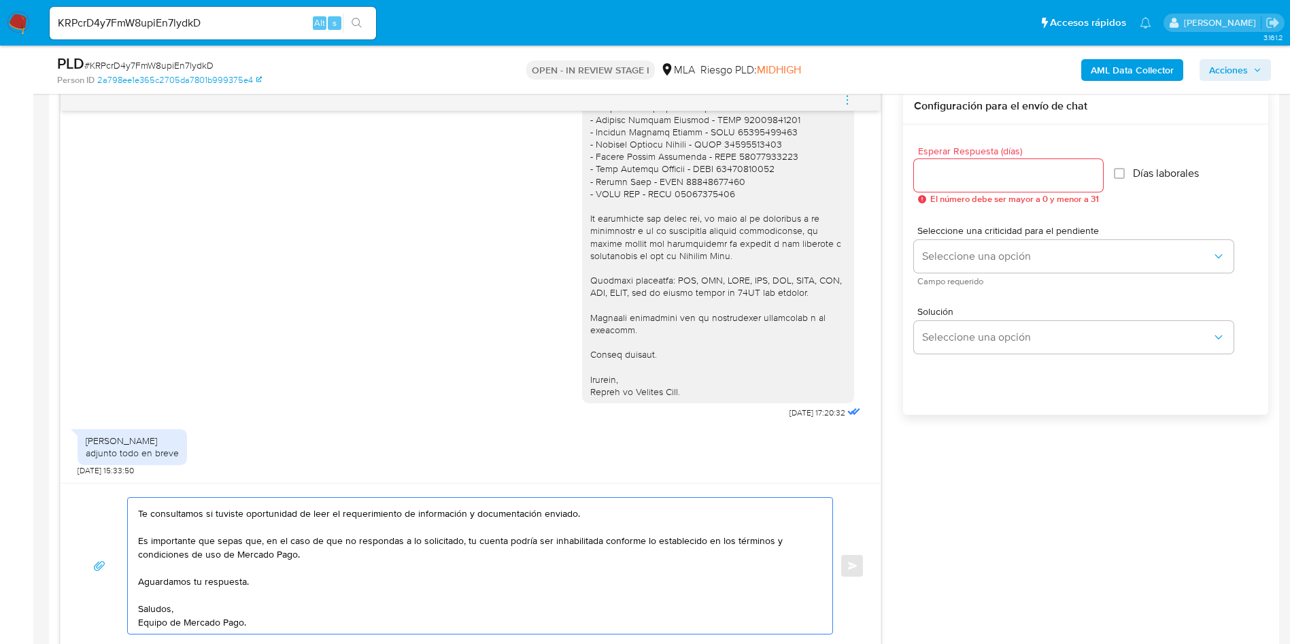
scroll to position [50, 0]
type textarea "Hola, Esperamos que te encuentres muy bien. Te consultamos si tuviste oportunid…"
click at [937, 160] on div at bounding box center [1008, 175] width 189 height 33
click at [937, 164] on div at bounding box center [1008, 175] width 189 height 33
click at [940, 178] on input "Esperar Respuesta (días)" at bounding box center [1008, 176] width 189 height 18
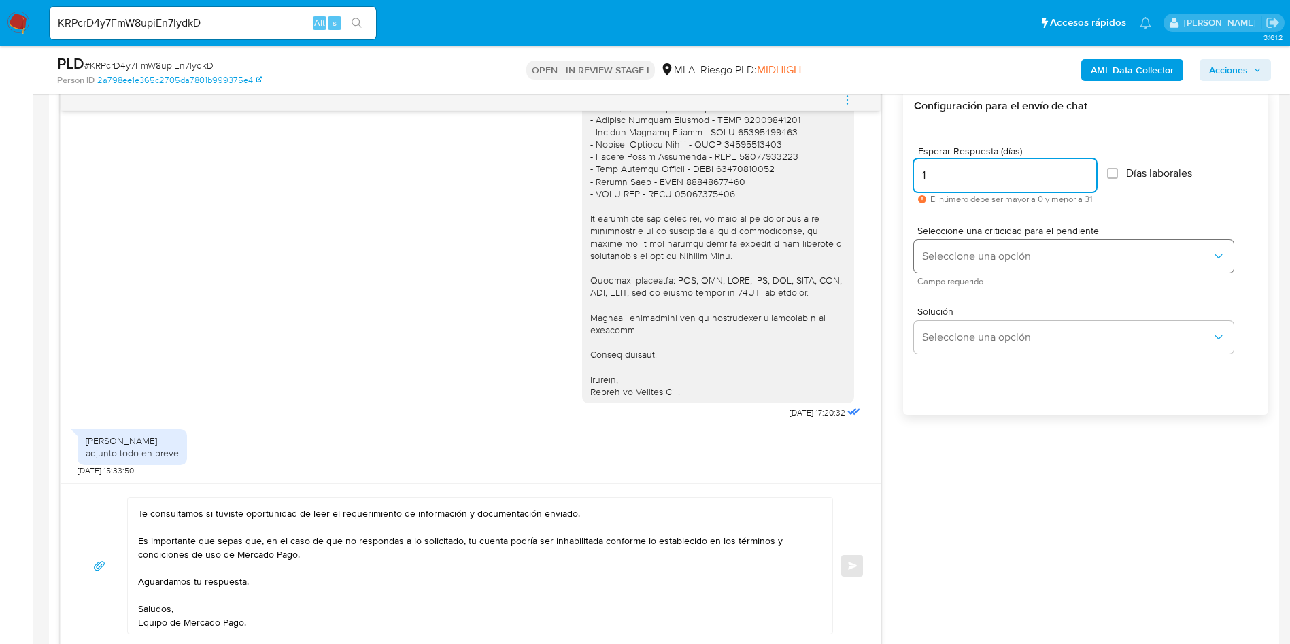
type input "1"
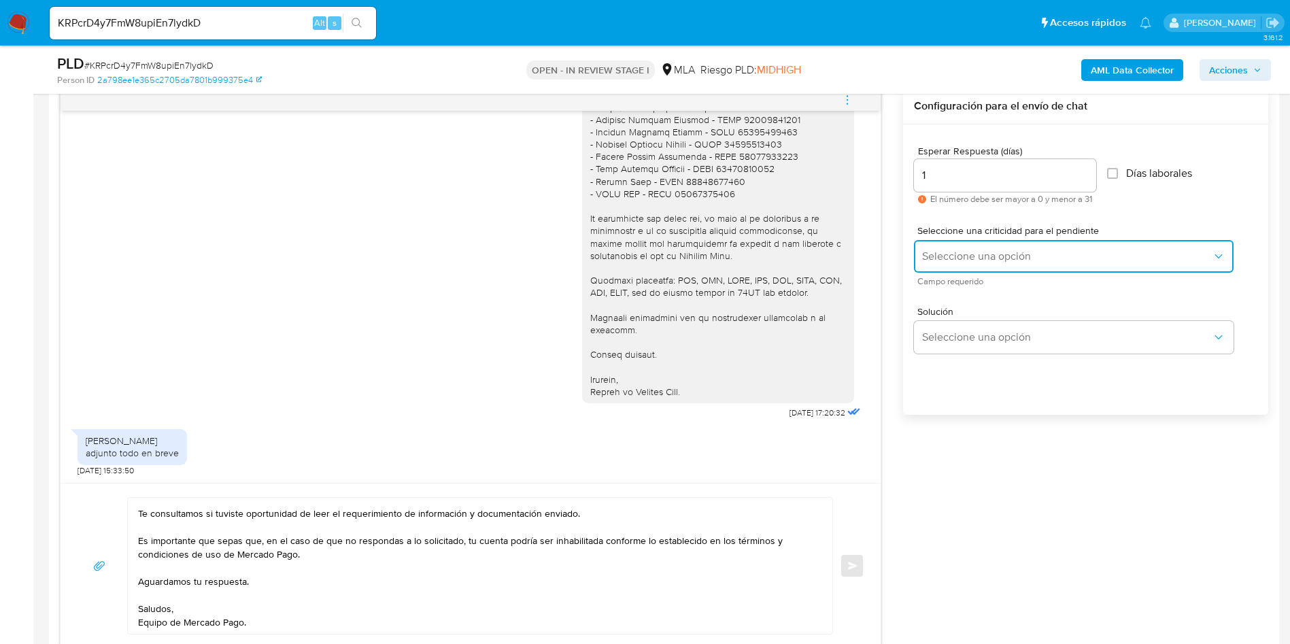
click at [954, 245] on button "Seleccione una opción" at bounding box center [1074, 256] width 320 height 33
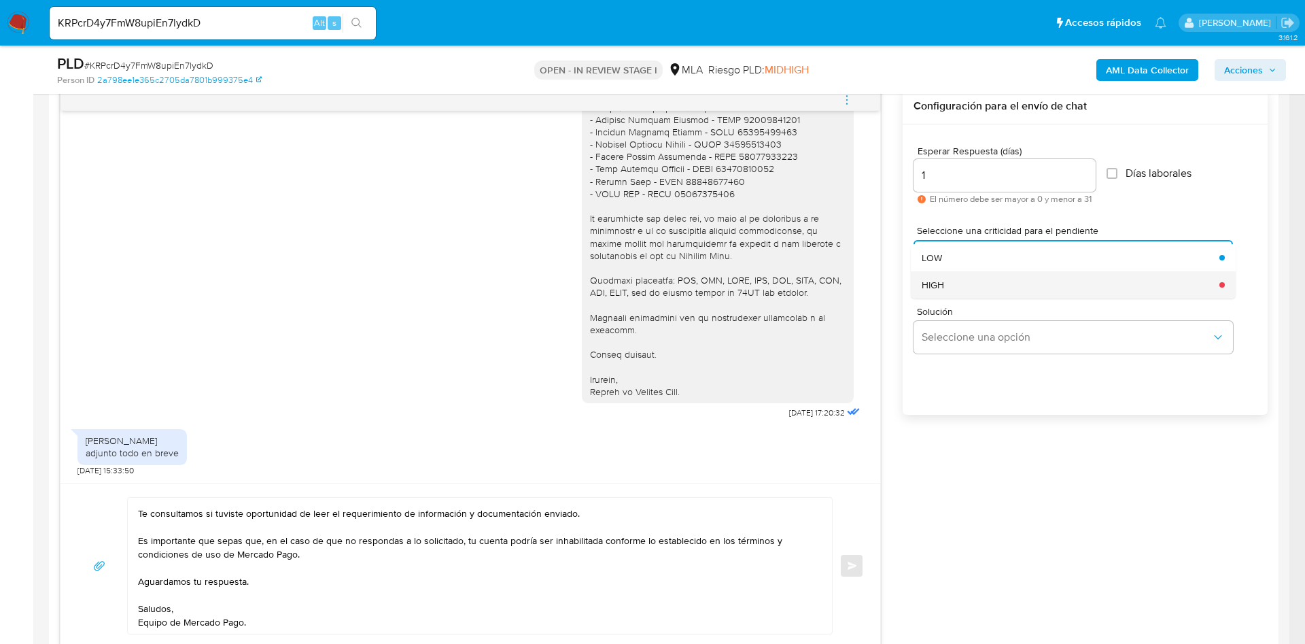
click at [947, 284] on div "HIGH" at bounding box center [1067, 284] width 290 height 27
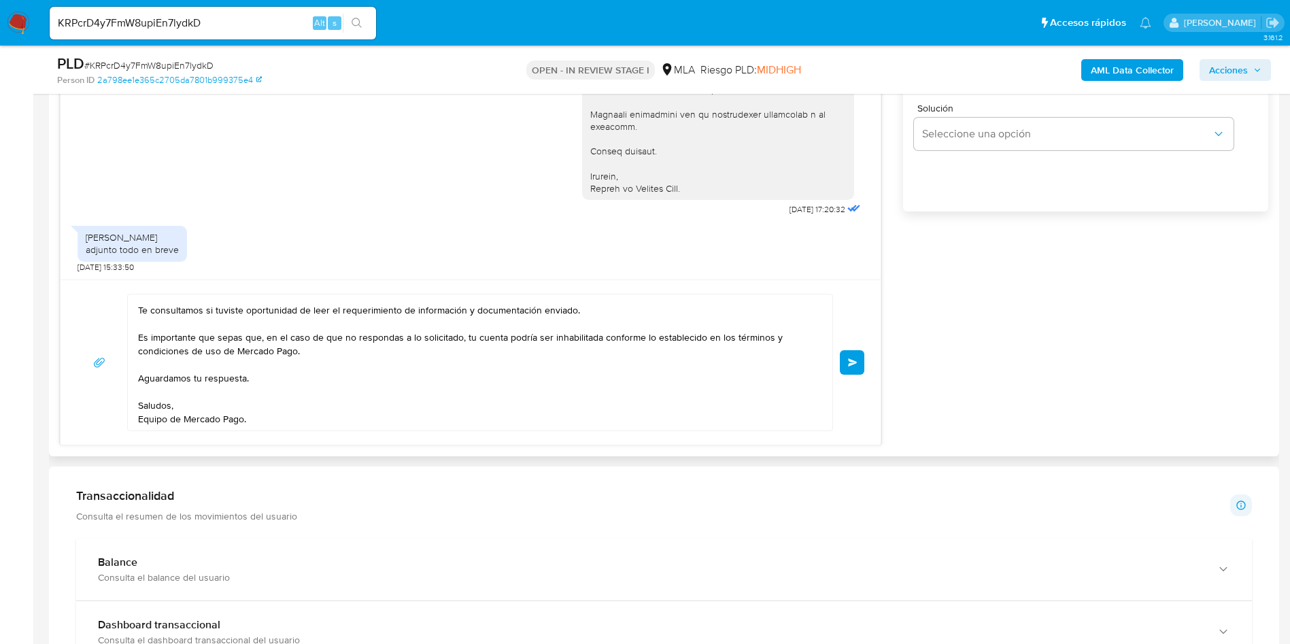
scroll to position [918, 0]
drag, startPoint x: 860, startPoint y: 360, endPoint x: 536, endPoint y: 385, distance: 325.3
click at [536, 385] on div "Hola, Esperamos que te encuentres muy bien. Te consultamos si tuviste oportunid…" at bounding box center [470, 361] width 787 height 137
click at [532, 383] on textarea "Hola, Esperamos que te encuentres muy bien. Te consultamos si tuviste oportunid…" at bounding box center [476, 362] width 677 height 136
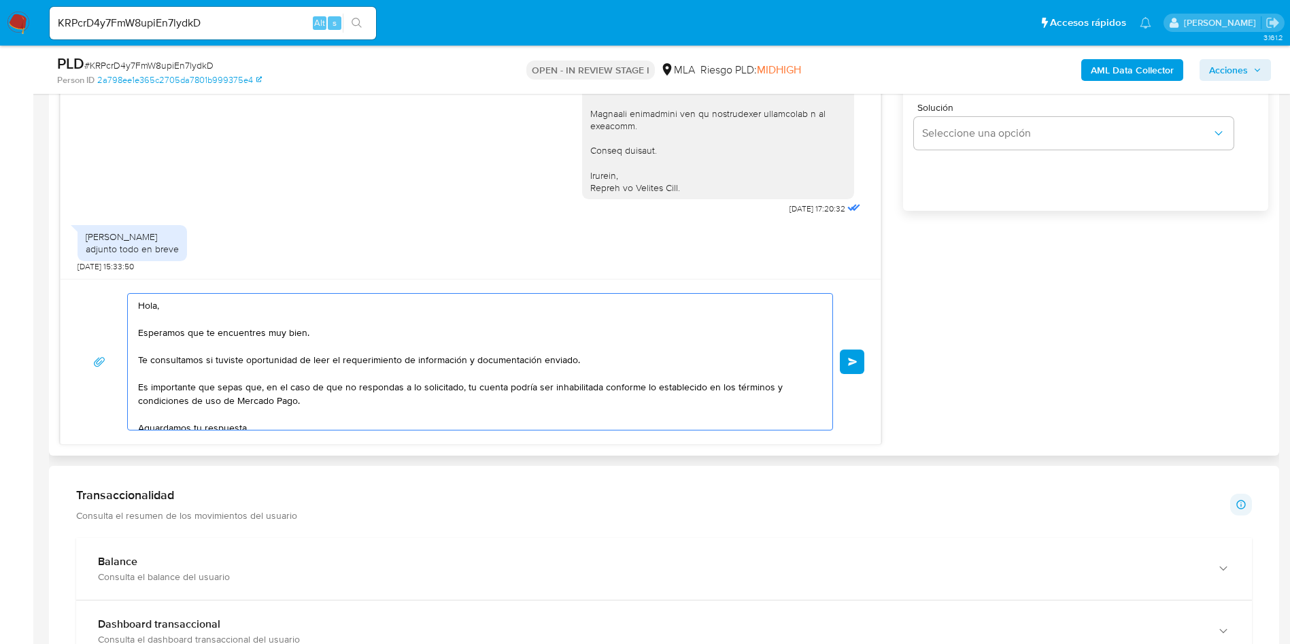
click at [846, 368] on button "Enviar" at bounding box center [852, 361] width 24 height 24
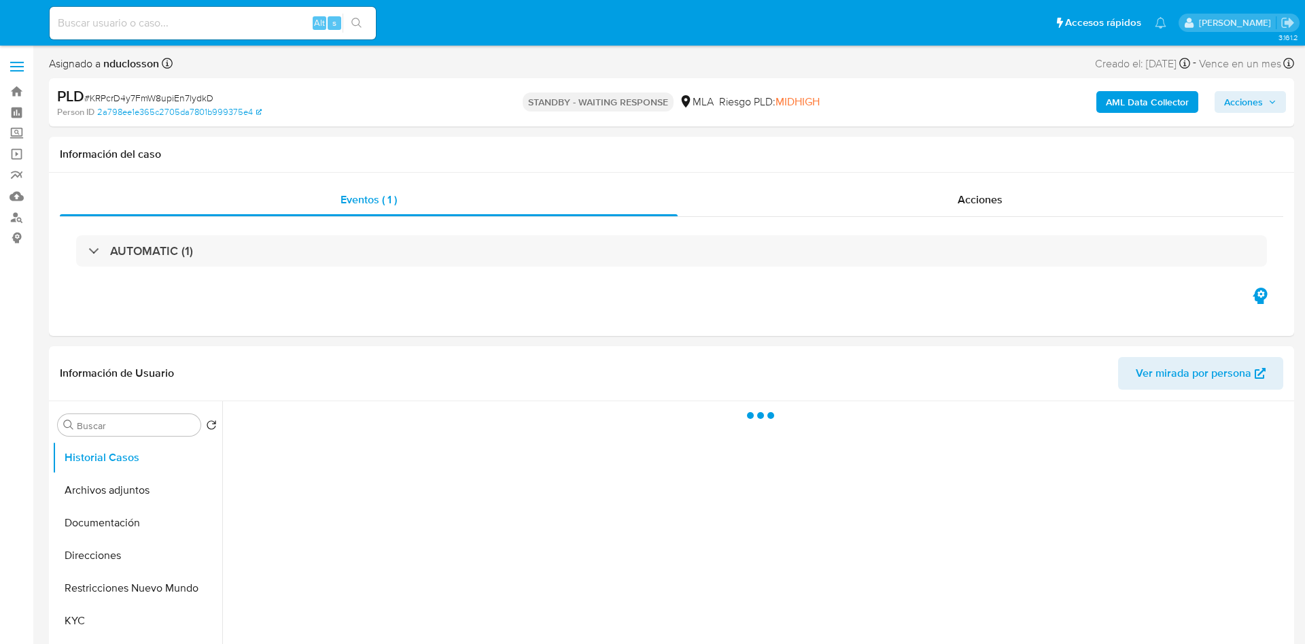
select select "10"
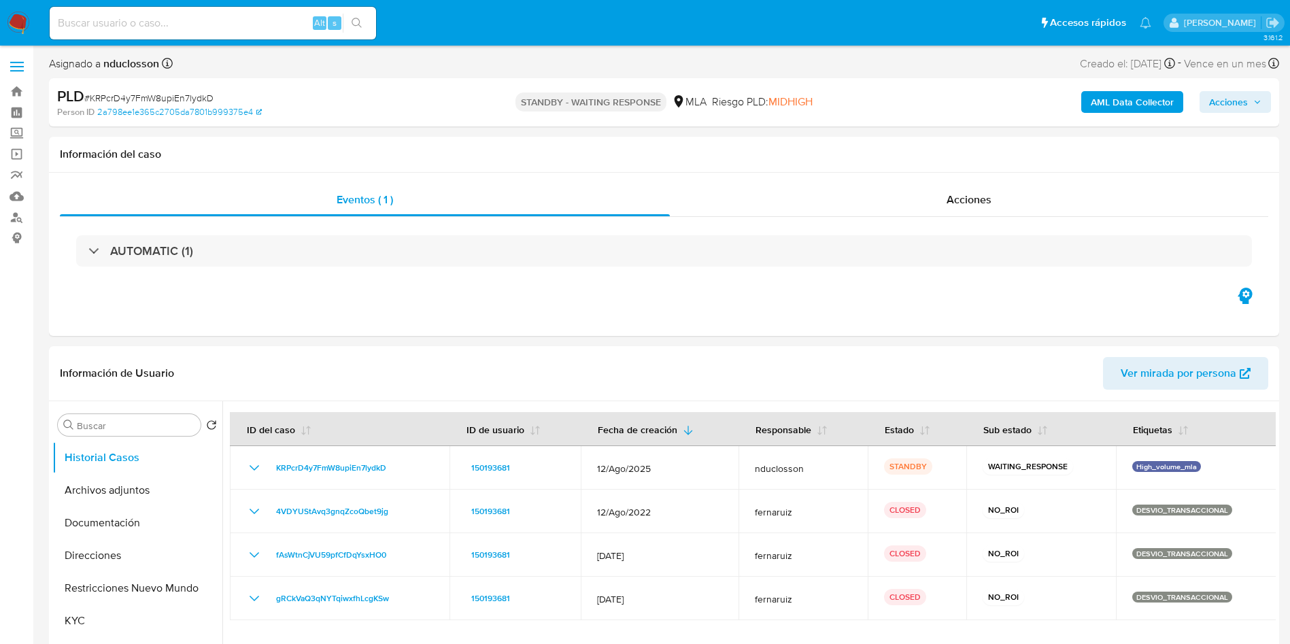
click at [160, 18] on input at bounding box center [213, 23] width 326 height 18
paste input "WidDHnG6dsUR4GflLKQRmgfq"
type input "WidDHnG6dsUR4GflLKQRmgfq"
click at [357, 27] on icon "search-icon" at bounding box center [356, 23] width 11 height 11
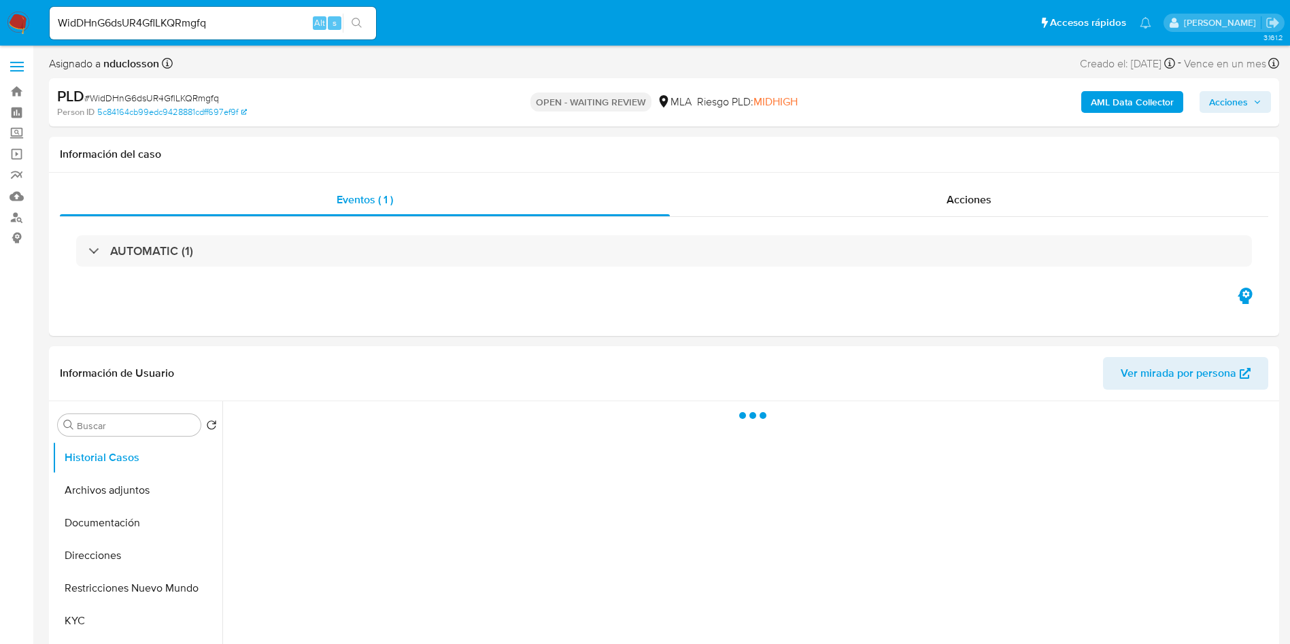
select select "10"
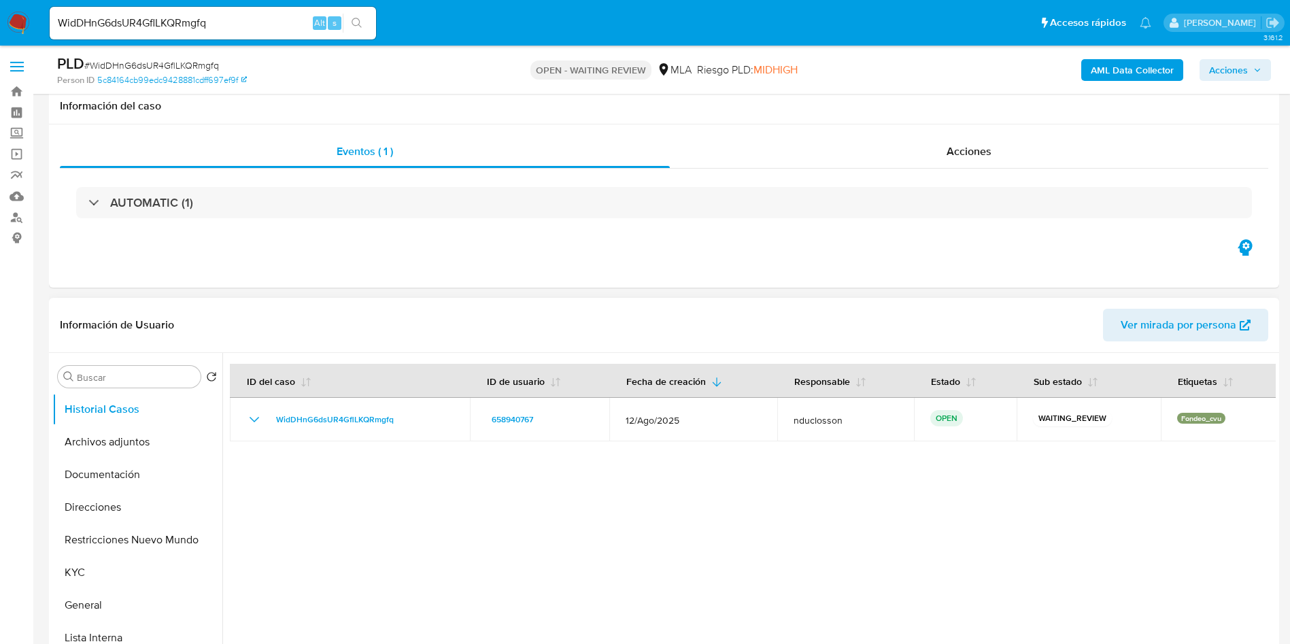
scroll to position [510, 0]
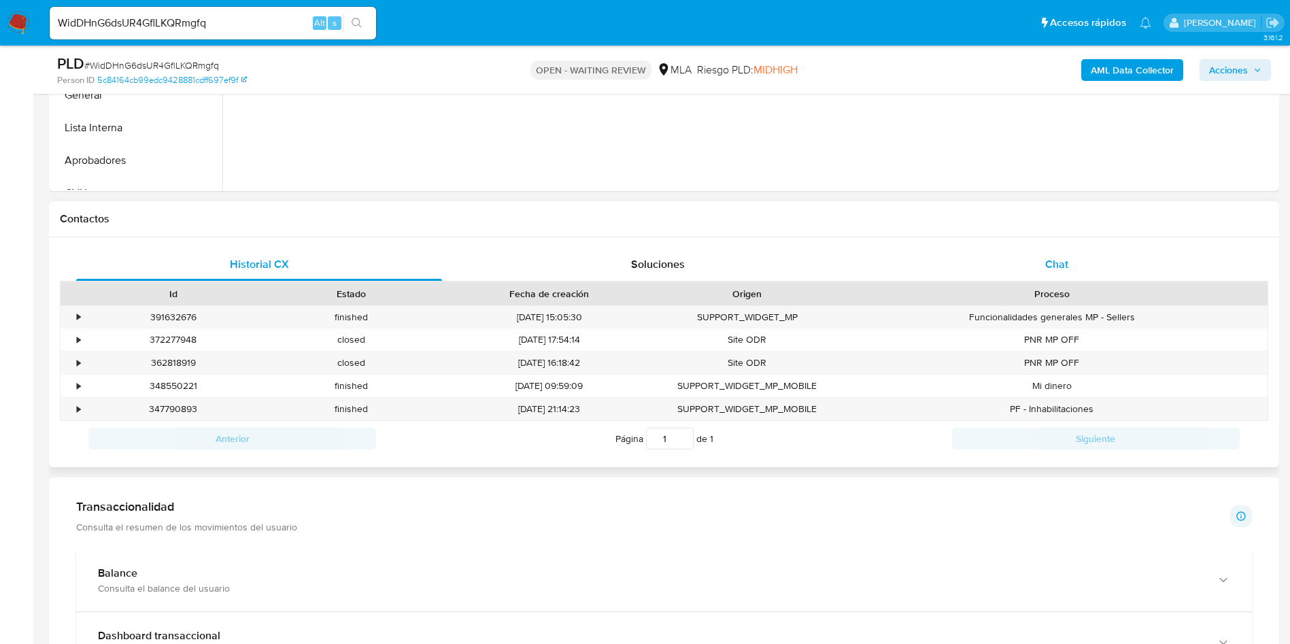
drag, startPoint x: 1033, startPoint y: 237, endPoint x: 1026, endPoint y: 259, distance: 23.6
click at [1029, 241] on div "Contactos Historial CX Soluciones Chat Id Estado Fecha de creación Origen Proce…" at bounding box center [664, 334] width 1230 height 266
click at [1026, 259] on div "Chat" at bounding box center [1057, 264] width 366 height 33
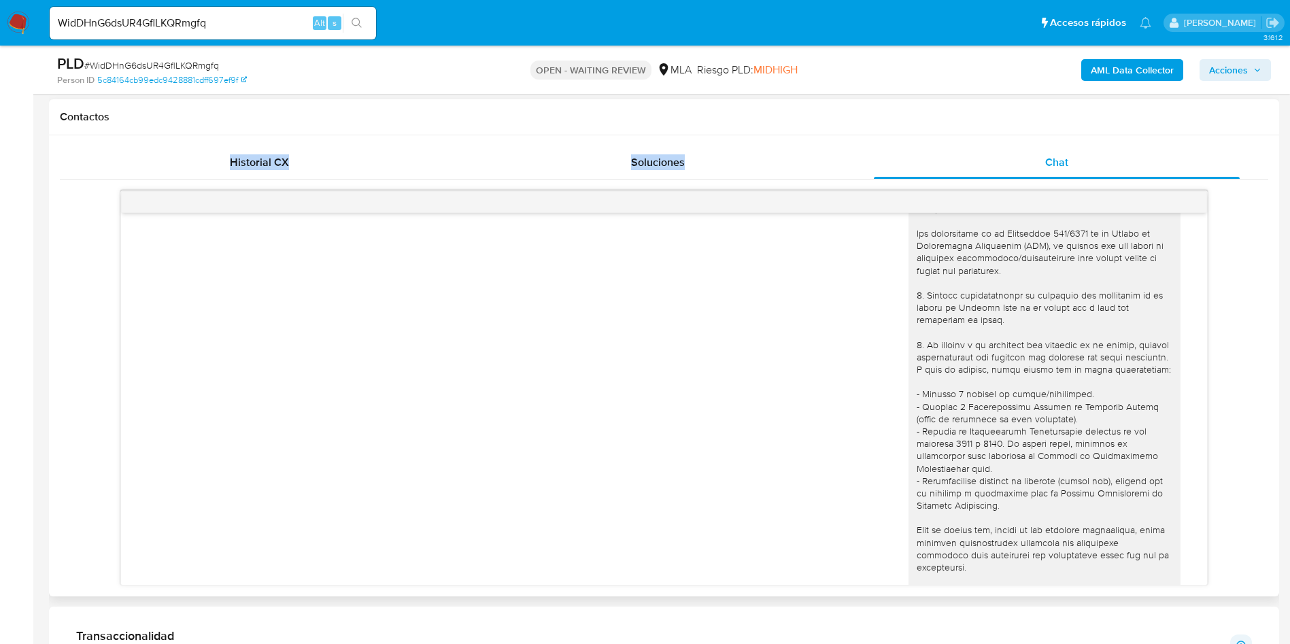
scroll to position [0, 0]
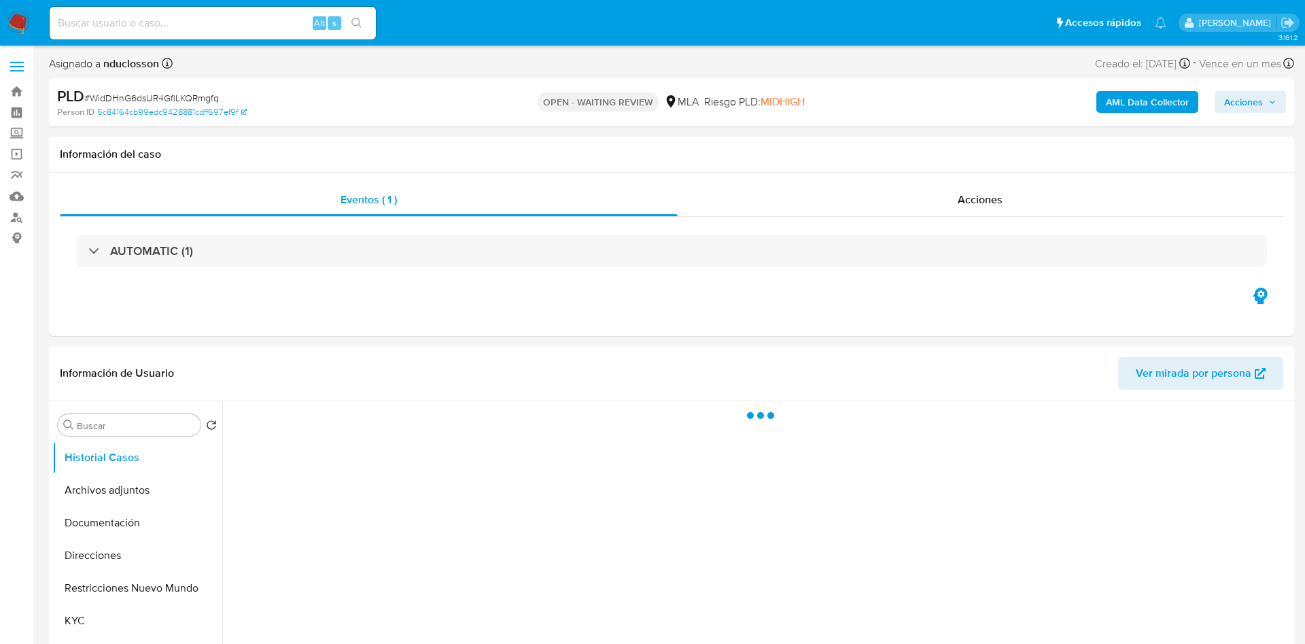
select select "10"
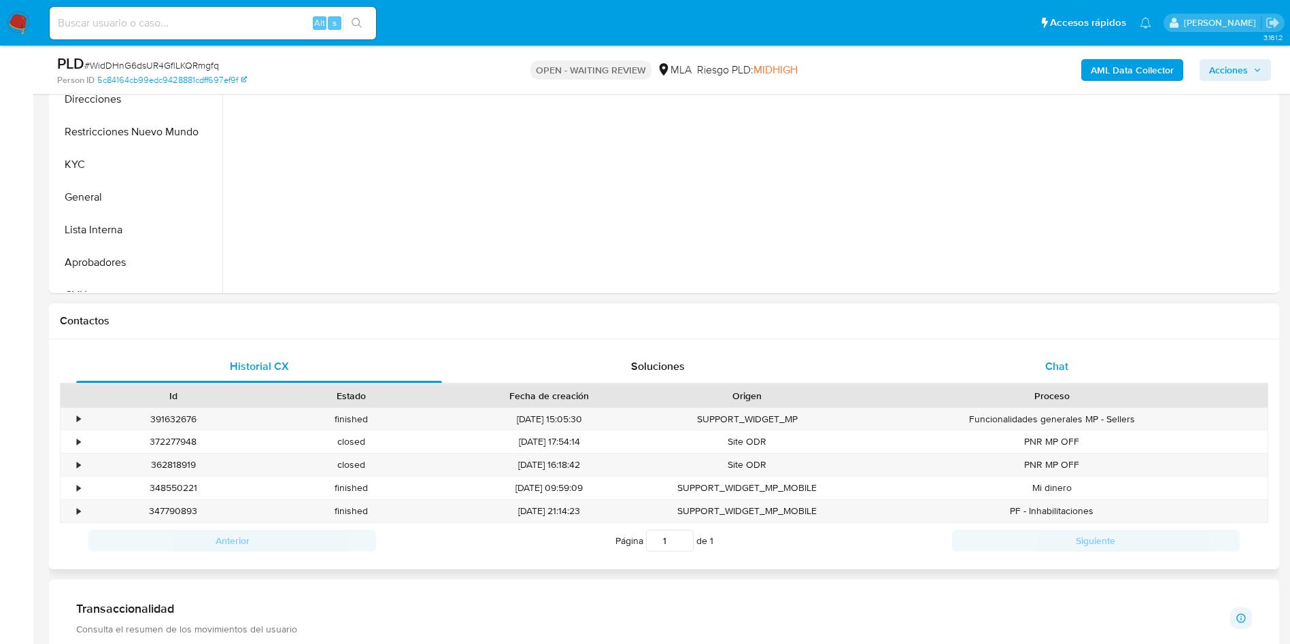
click at [1035, 372] on div "Chat" at bounding box center [1057, 366] width 366 height 33
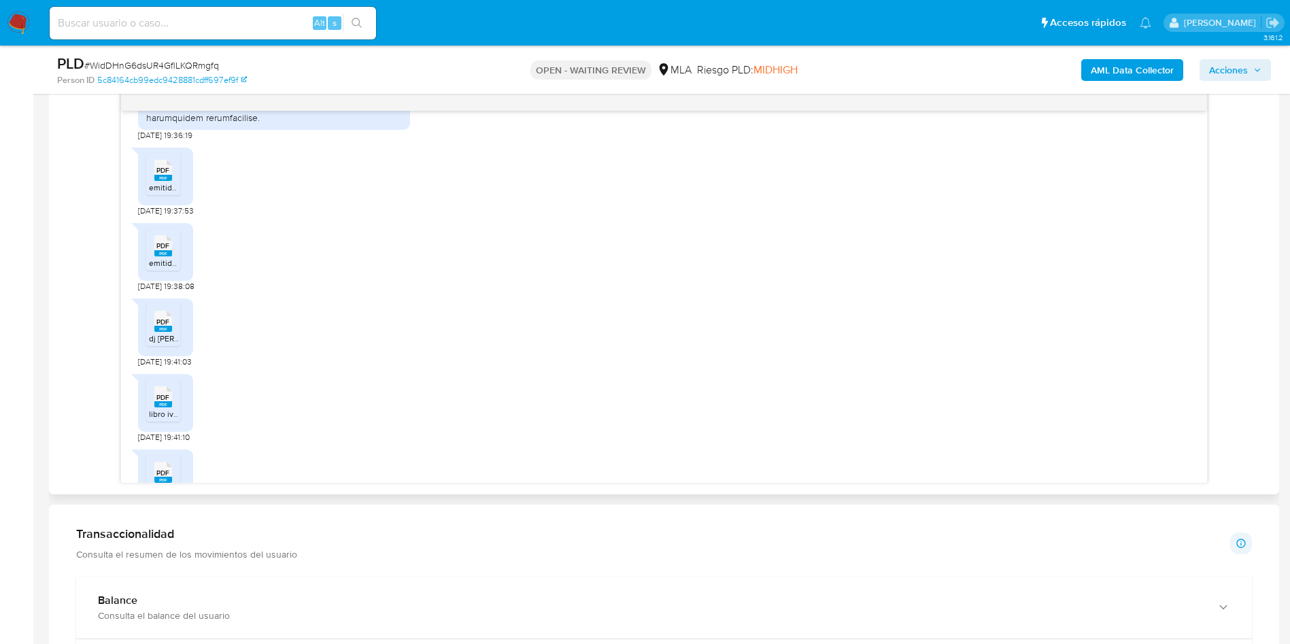
scroll to position [2447, 0]
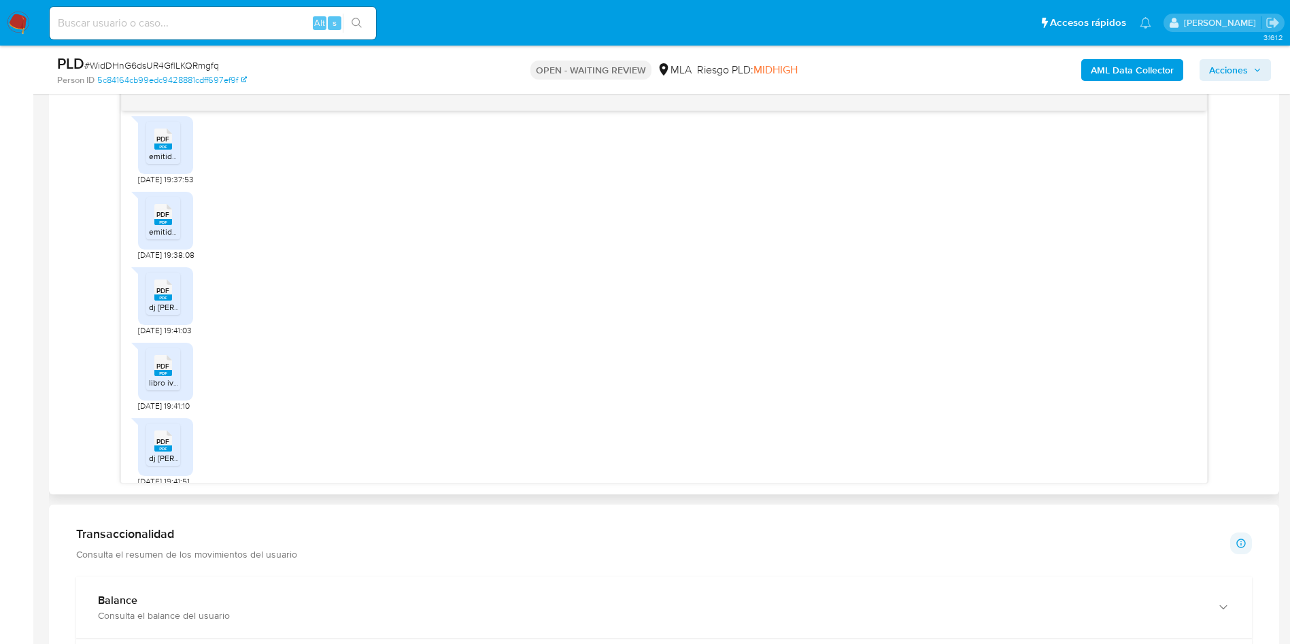
drag, startPoint x: 162, startPoint y: 169, endPoint x: 152, endPoint y: 222, distance: 54.7
click at [162, 143] on span "PDF" at bounding box center [162, 139] width 13 height 9
click at [155, 225] on rect at bounding box center [163, 222] width 18 height 6
click at [164, 295] on span "PDF" at bounding box center [162, 290] width 13 height 9
click at [172, 377] on div "PDF PDF" at bounding box center [163, 364] width 29 height 27
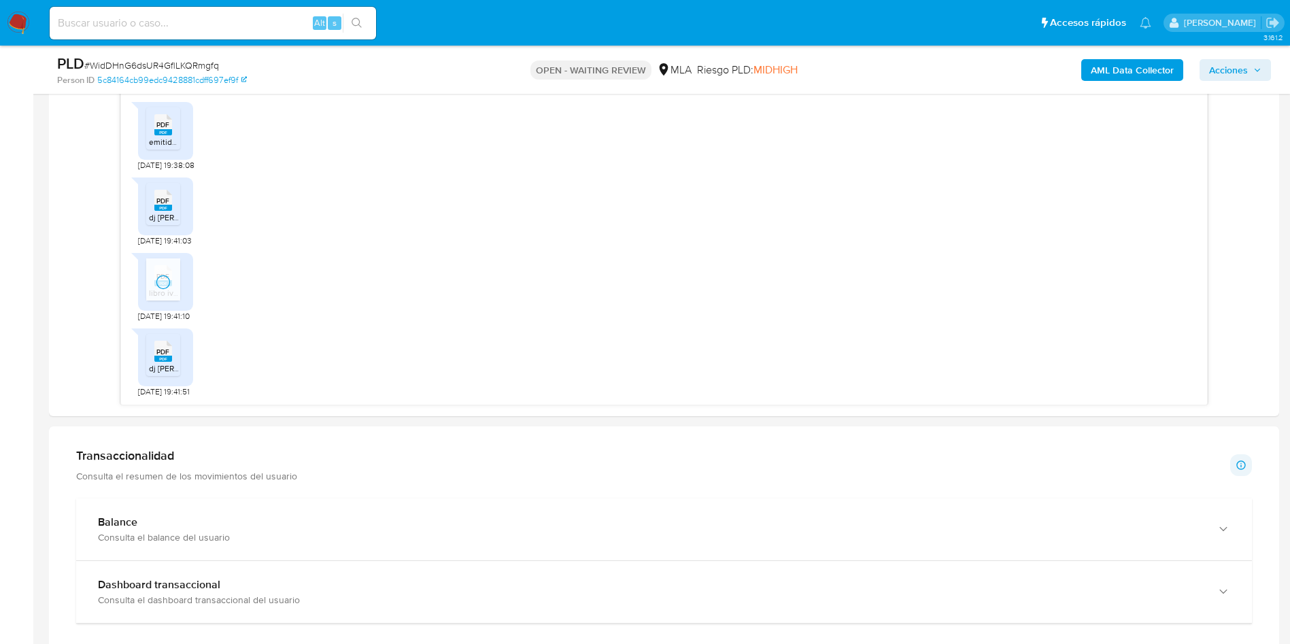
scroll to position [816, 0]
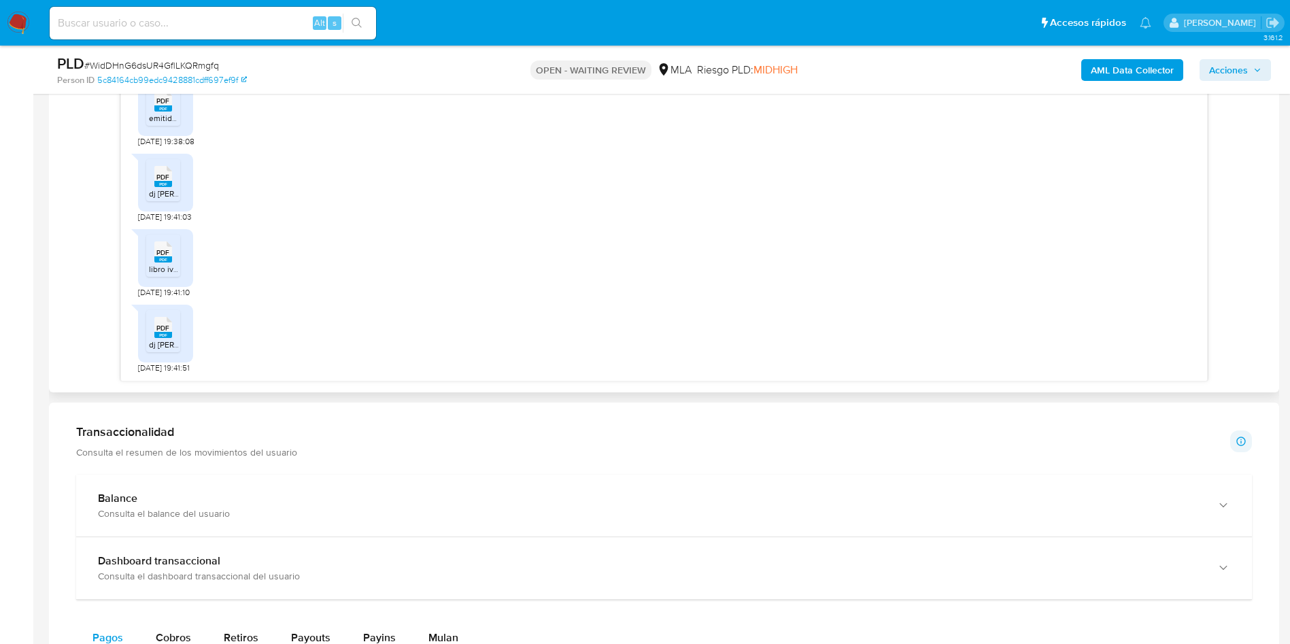
click at [156, 356] on ul "PDF PDF dj julio damian.pdf" at bounding box center [165, 333] width 39 height 47
click at [161, 337] on rect at bounding box center [163, 335] width 18 height 6
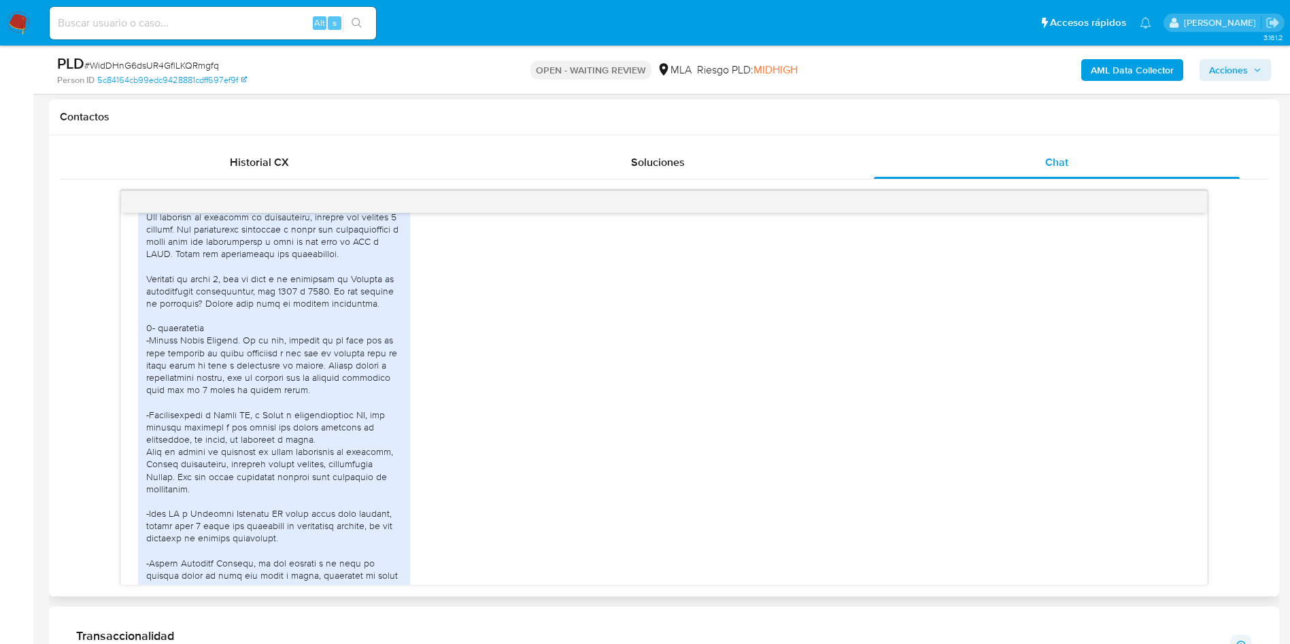
scroll to position [1974, 0]
drag, startPoint x: 224, startPoint y: 488, endPoint x: 319, endPoint y: 487, distance: 94.5
click at [319, 487] on div at bounding box center [274, 415] width 256 height 507
copy div "mecánica ligera fortuna"
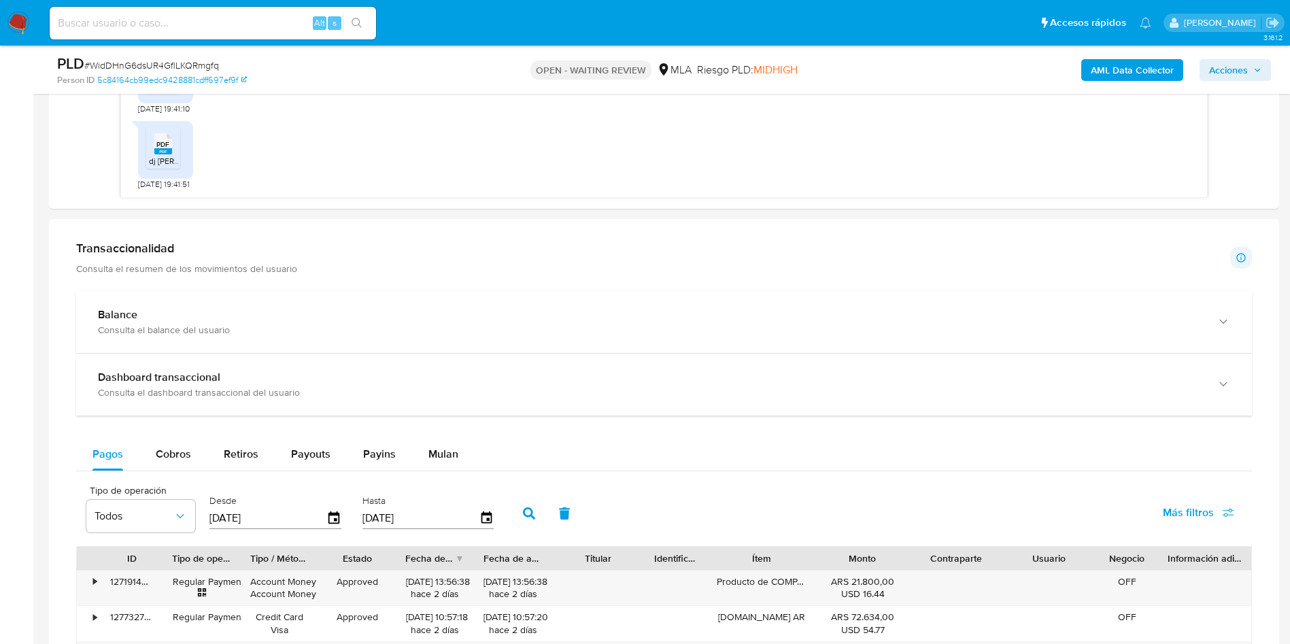
scroll to position [1122, 0]
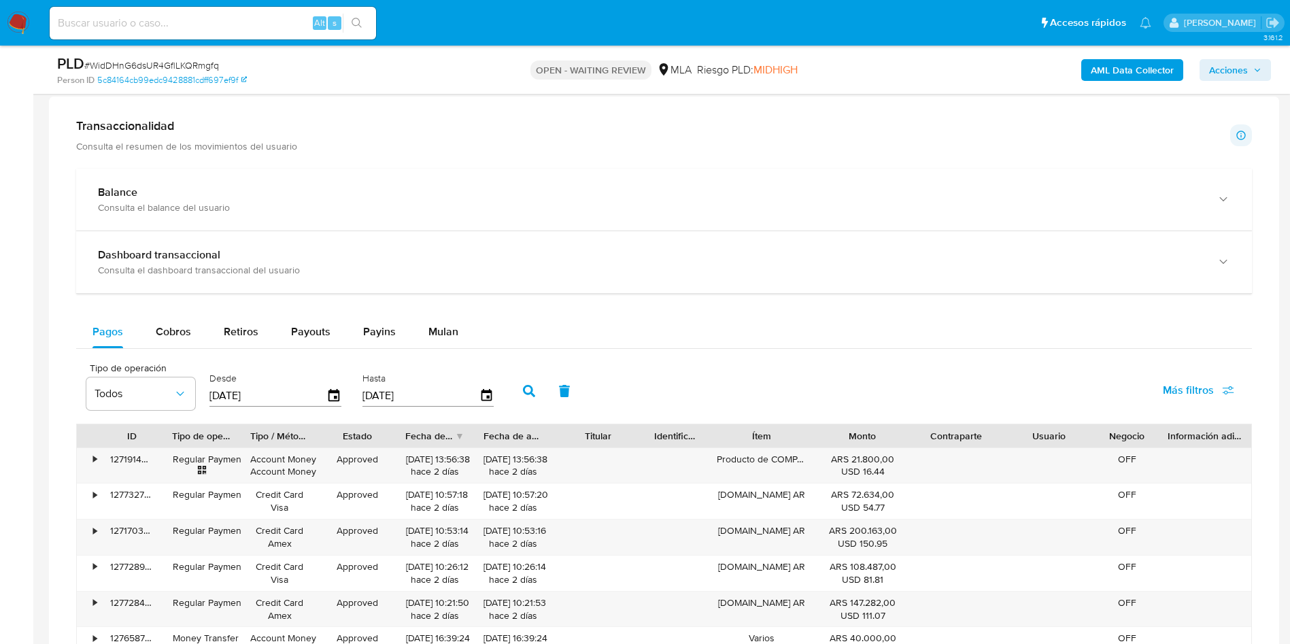
click at [147, 58] on span "# WidDHnG6dsUR4GflLKQRmgfq" at bounding box center [151, 65] width 135 height 14
copy span "WidDHnG6dsUR4GflLKQRmgfq"
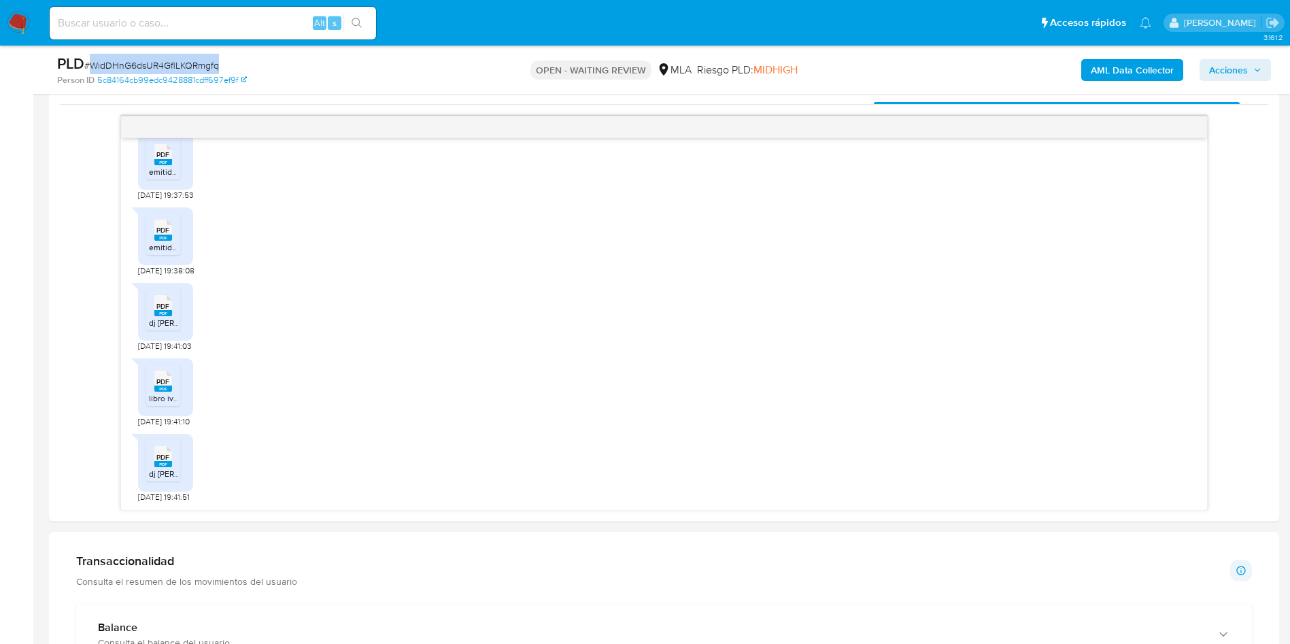
scroll to position [714, 0]
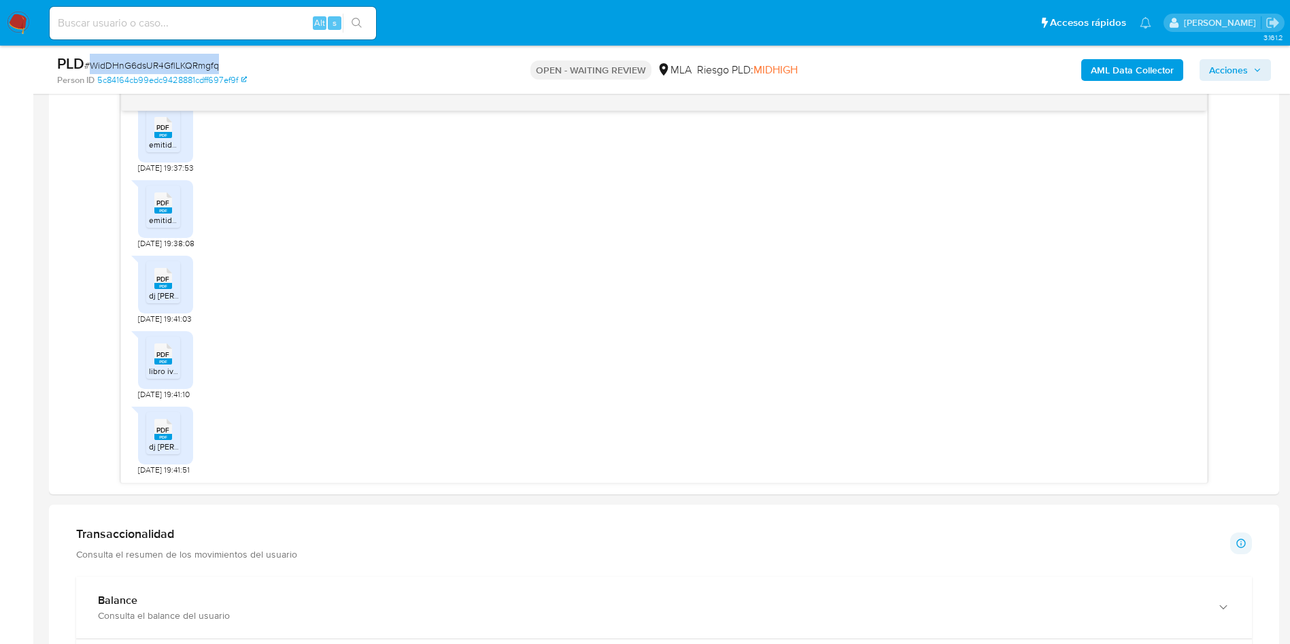
click at [160, 65] on span "# WidDHnG6dsUR4GflLKQRmgfq" at bounding box center [151, 65] width 135 height 14
copy span "WidDHnG6dsUR4GflLKQRmgfq"
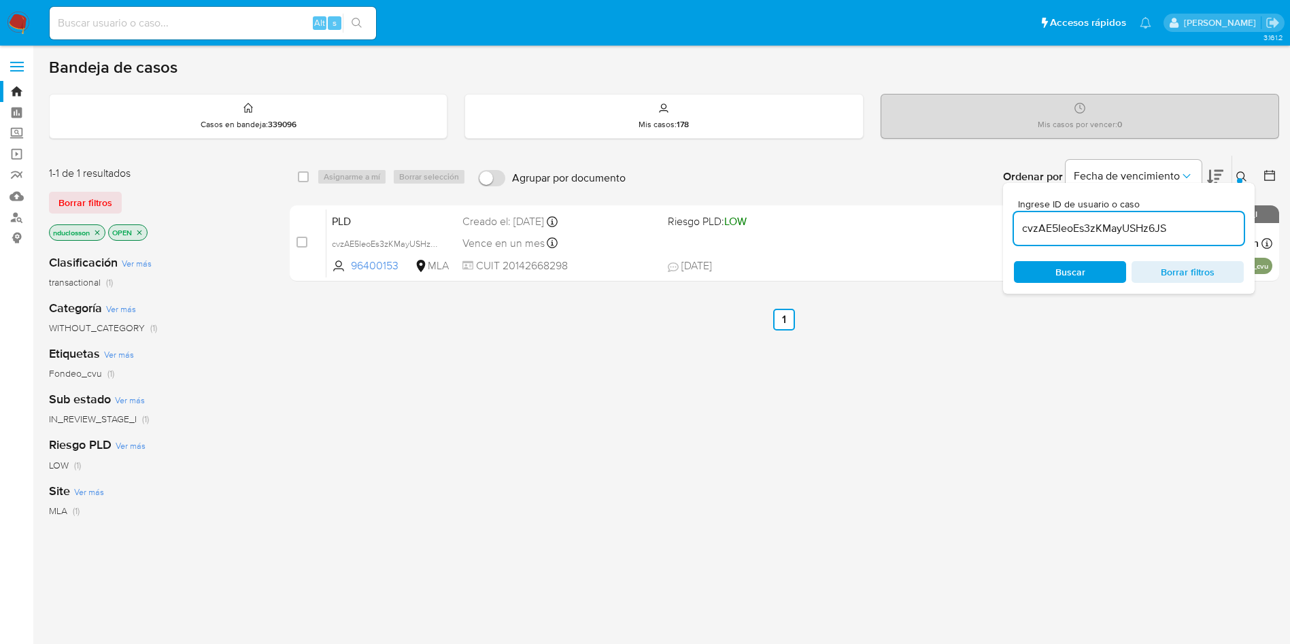
click at [1064, 230] on input "cvzAE5IeoEs3zKMayUSHz6JS" at bounding box center [1129, 229] width 230 height 18
paste input "WidDHnG6dsUR4GflLKQRmgfq"
type input "WidDHnG6dsUR4GflLKQRmgfq"
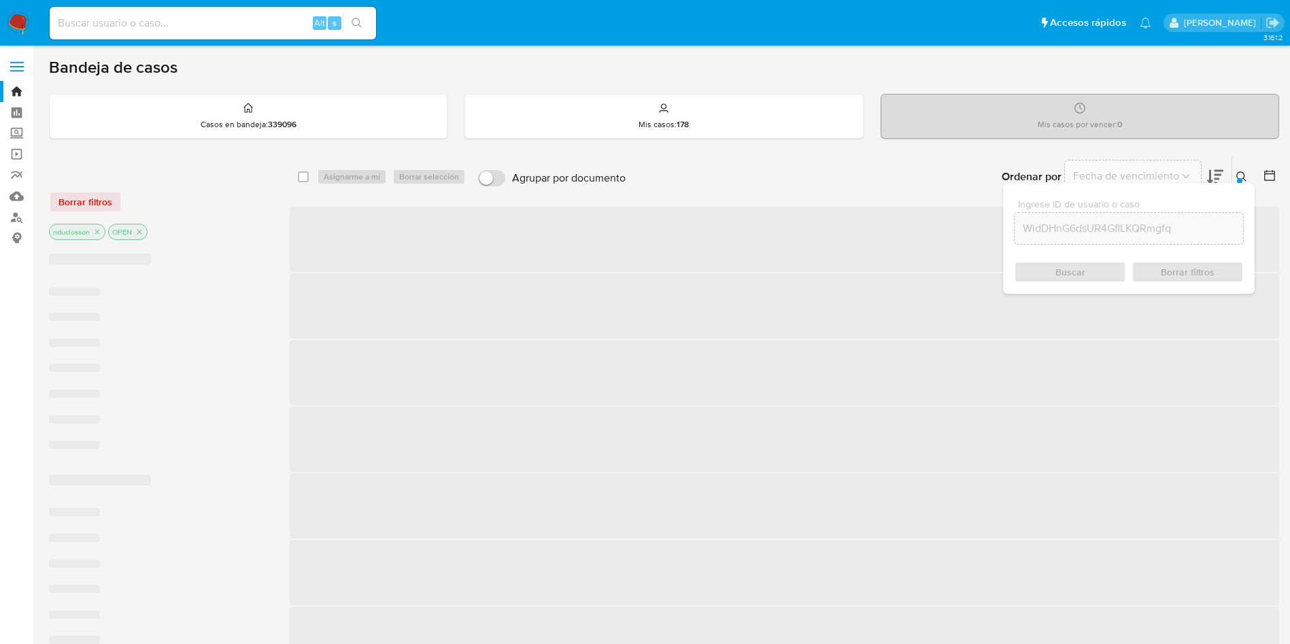
click at [1033, 271] on div "Buscar Borrar filtros" at bounding box center [1129, 272] width 230 height 22
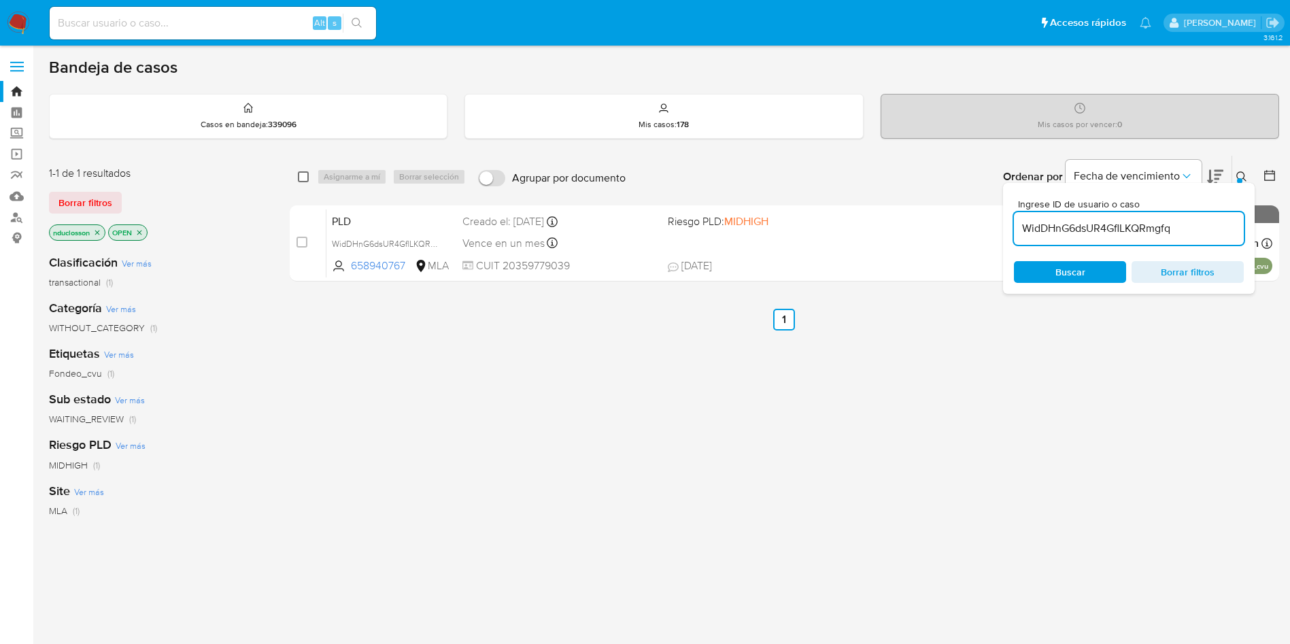
click at [303, 181] on input "checkbox" at bounding box center [303, 176] width 11 height 11
checkbox input "true"
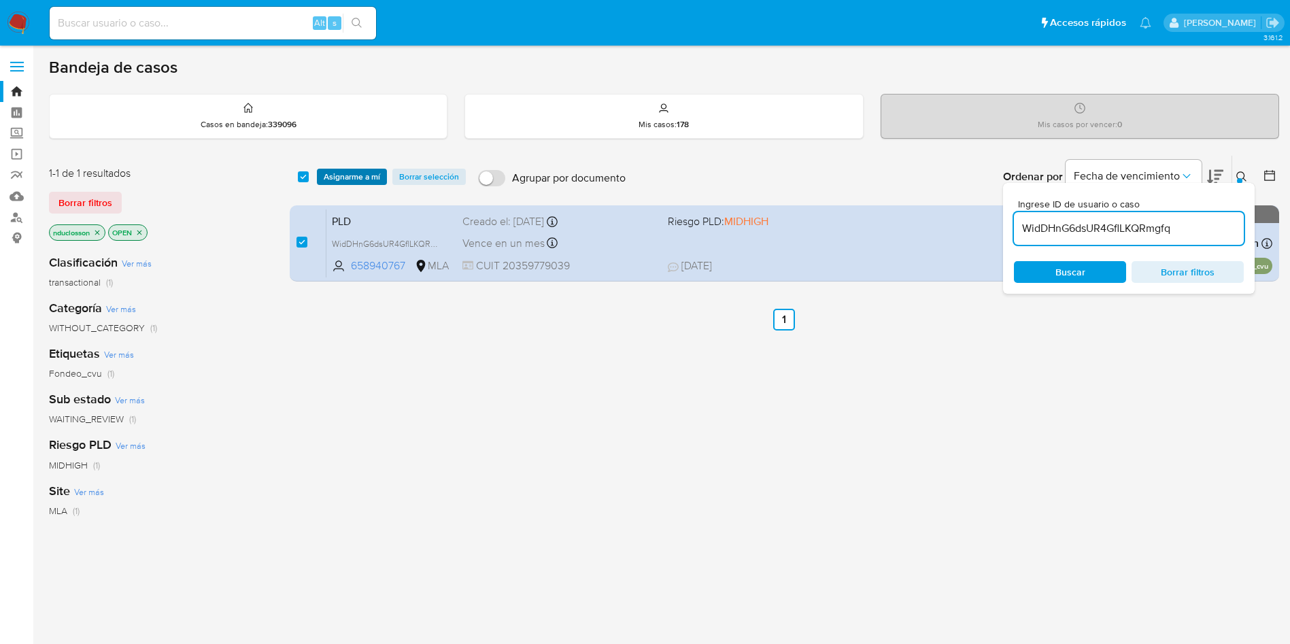
click at [364, 182] on span "Asignarme a mí" at bounding box center [352, 177] width 56 height 14
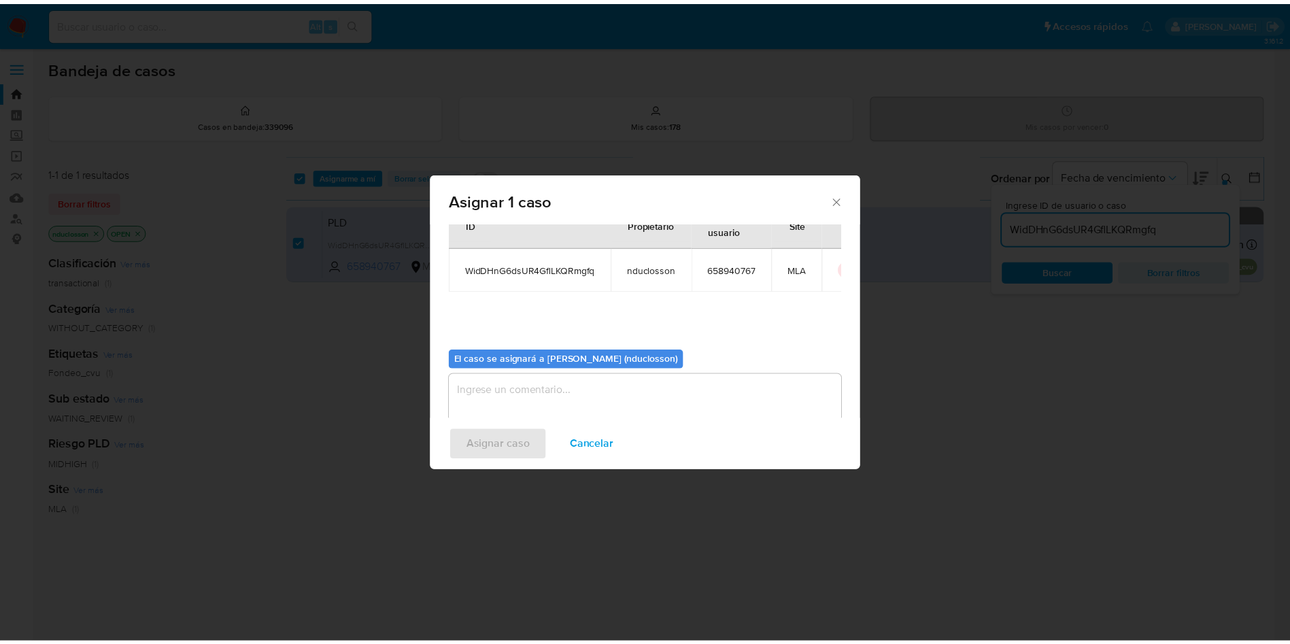
scroll to position [71, 0]
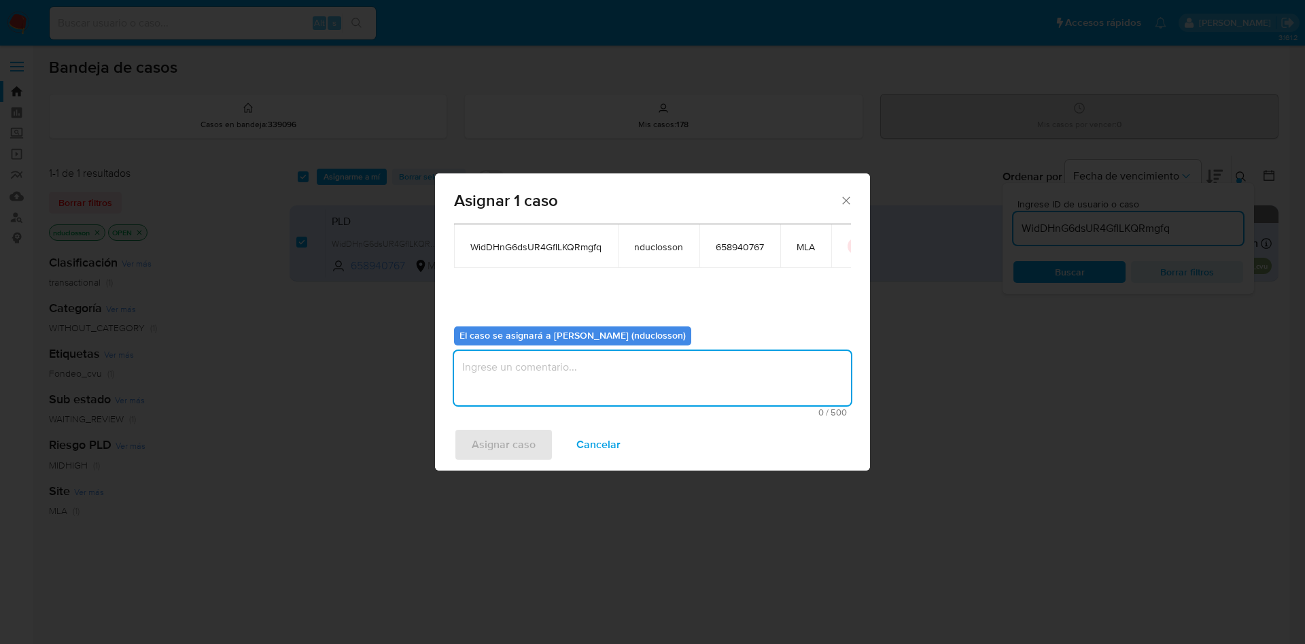
click at [615, 404] on textarea "assign-modal" at bounding box center [652, 378] width 397 height 54
click at [506, 447] on span "Asignar caso" at bounding box center [504, 445] width 64 height 30
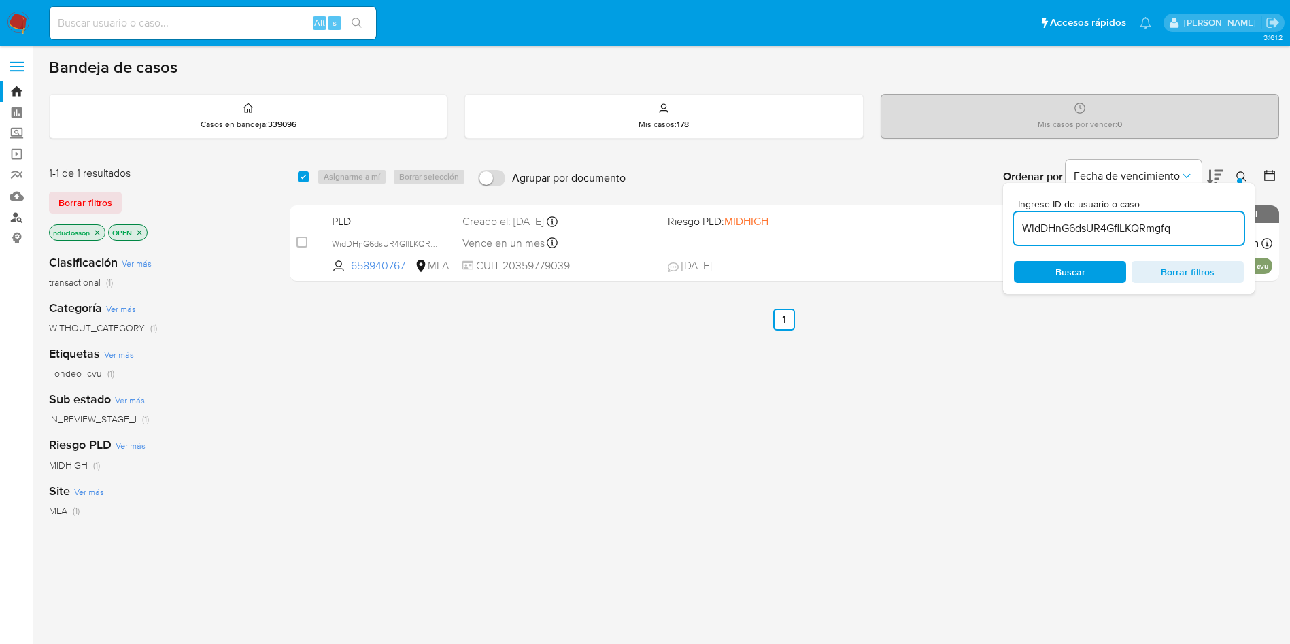
click at [22, 215] on link "Buscador de personas" at bounding box center [81, 217] width 162 height 21
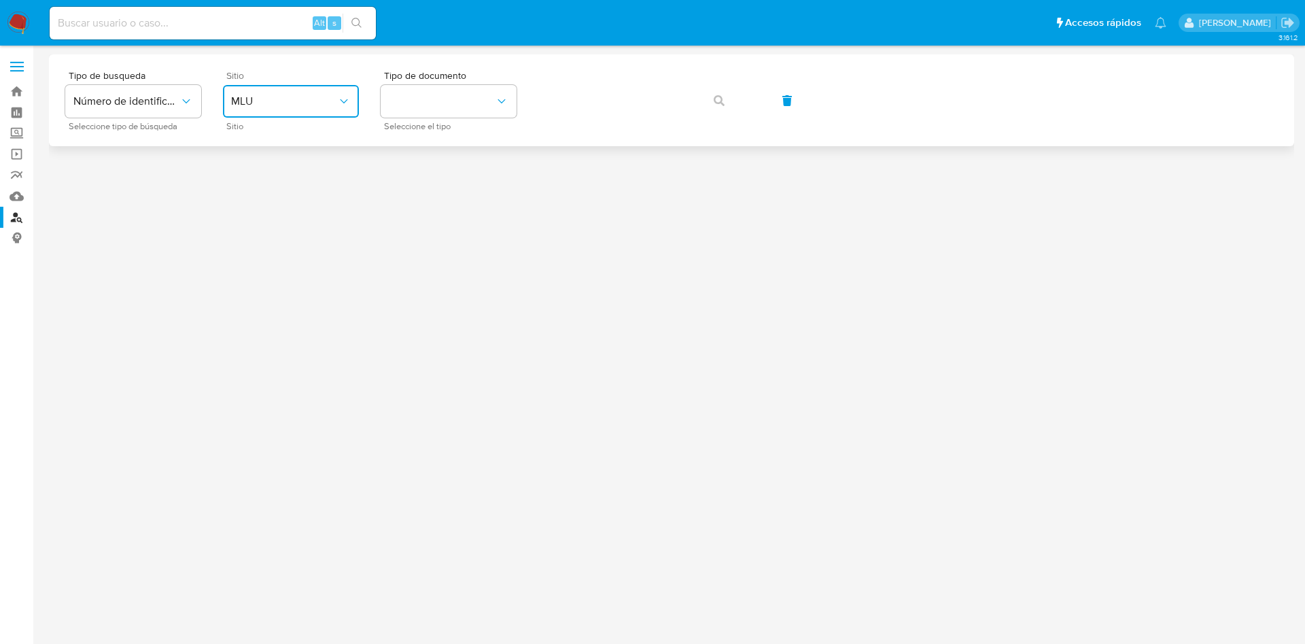
click at [300, 103] on span "MLU" at bounding box center [284, 101] width 106 height 14
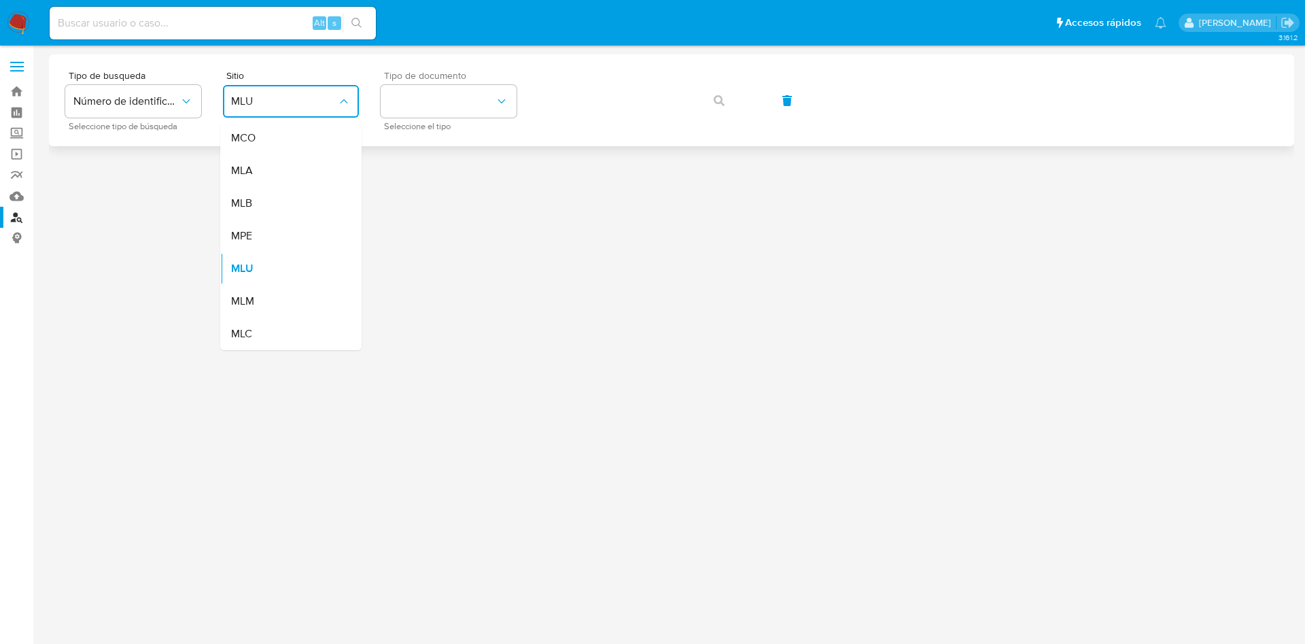
click at [455, 119] on div "Tipo de documento Seleccione el tipo" at bounding box center [449, 100] width 136 height 59
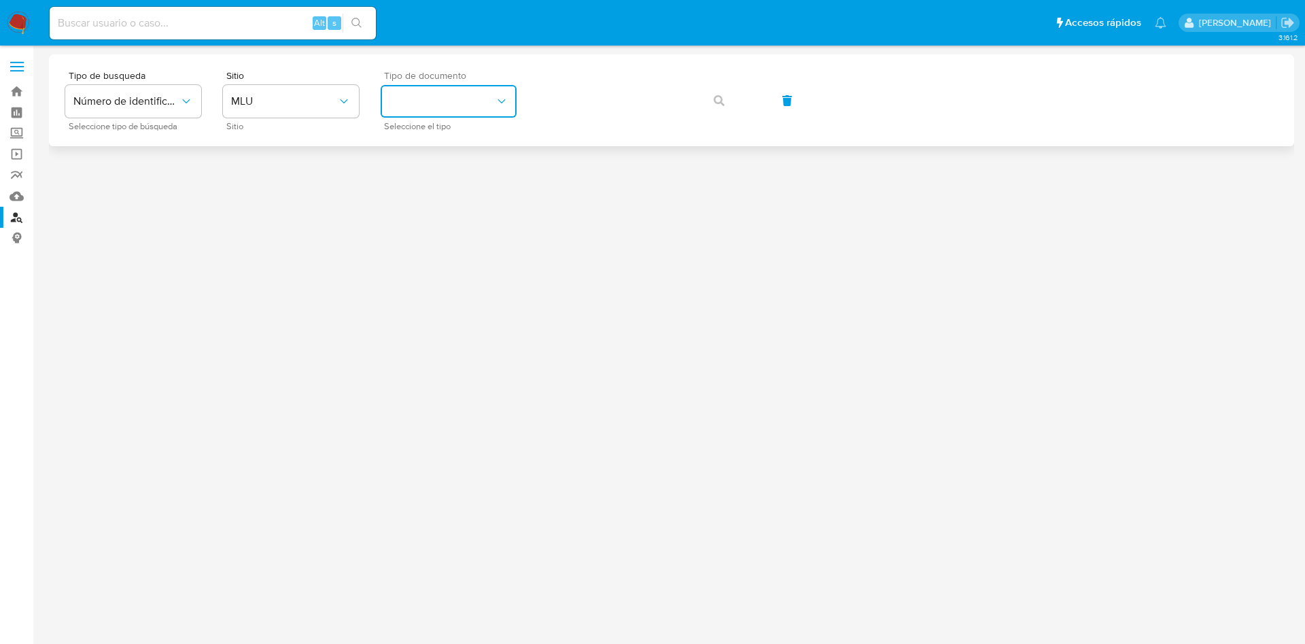
click at [450, 111] on button "identificationType" at bounding box center [449, 101] width 136 height 33
drag, startPoint x: 419, startPoint y: 162, endPoint x: 239, endPoint y: 94, distance: 191.9
click at [239, 94] on div "Tipo de busqueda Número de identificación Seleccione tipo de búsqueda Sitio MLU…" at bounding box center [671, 100] width 1213 height 59
click at [239, 94] on span "MLU" at bounding box center [284, 101] width 106 height 14
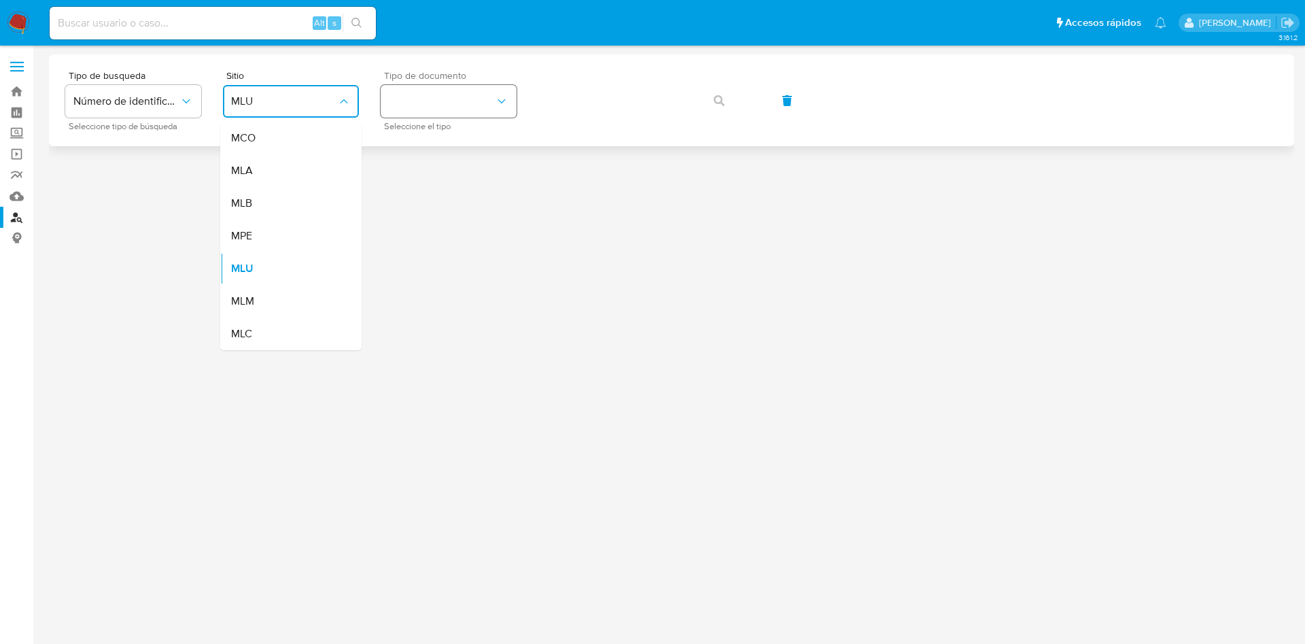
drag, startPoint x: 256, startPoint y: 170, endPoint x: 404, endPoint y: 85, distance: 170.8
click at [256, 171] on div "MLA" at bounding box center [286, 170] width 111 height 33
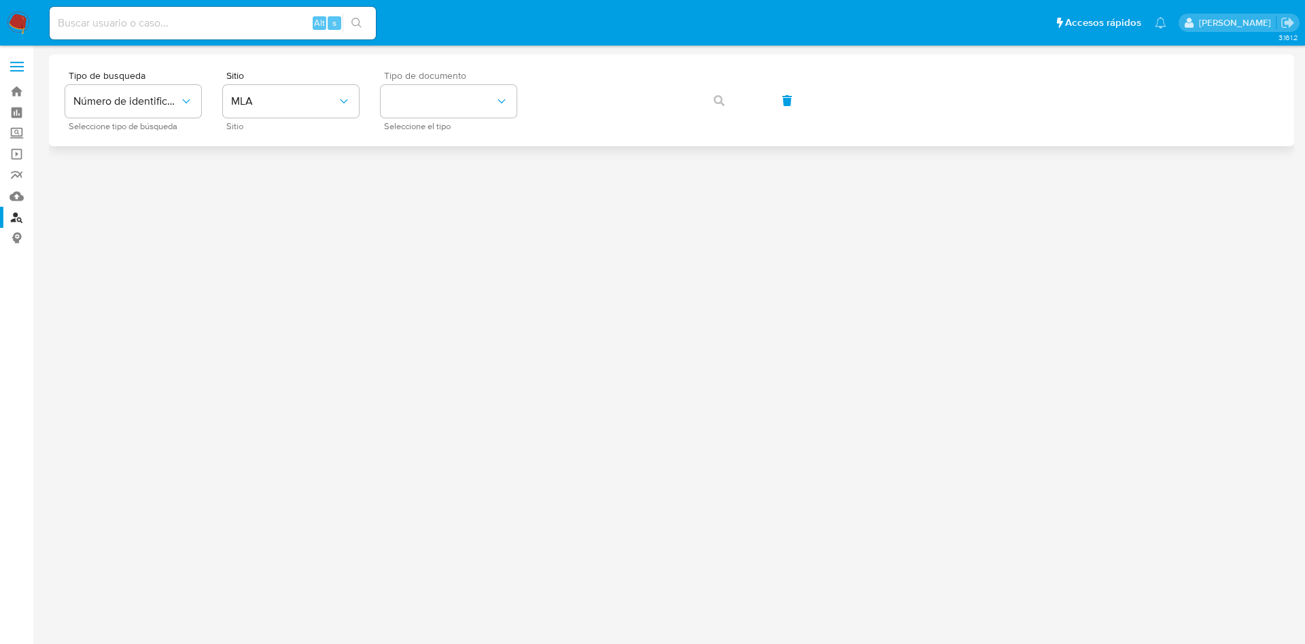
click at [432, 75] on span "Tipo de documento" at bounding box center [452, 76] width 136 height 10
click at [432, 101] on button "identificationType" at bounding box center [449, 101] width 136 height 33
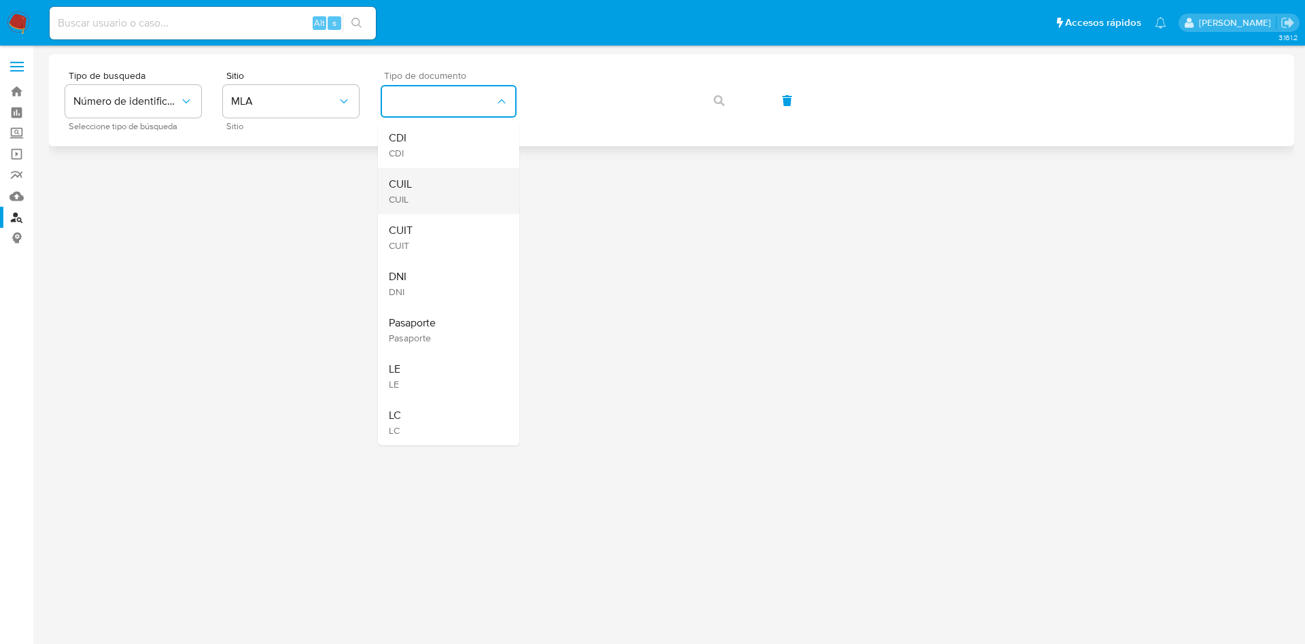
click at [413, 188] on div "CUIL CUIL" at bounding box center [444, 191] width 111 height 46
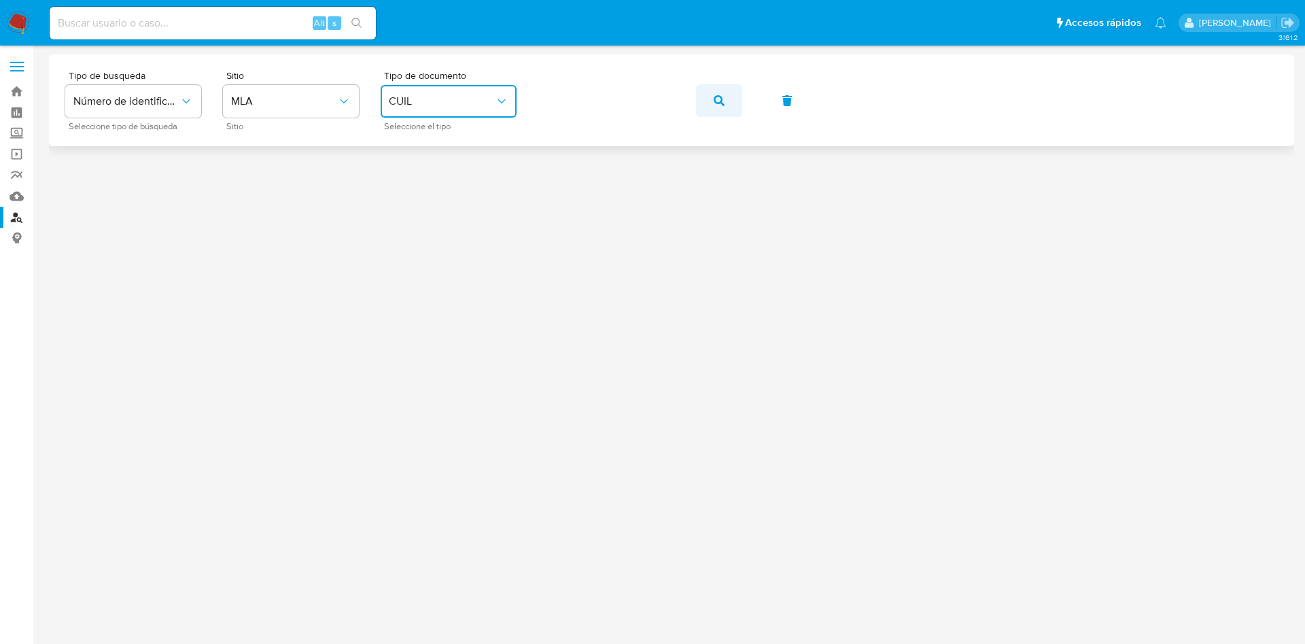
click at [721, 96] on icon "button" at bounding box center [719, 100] width 11 height 11
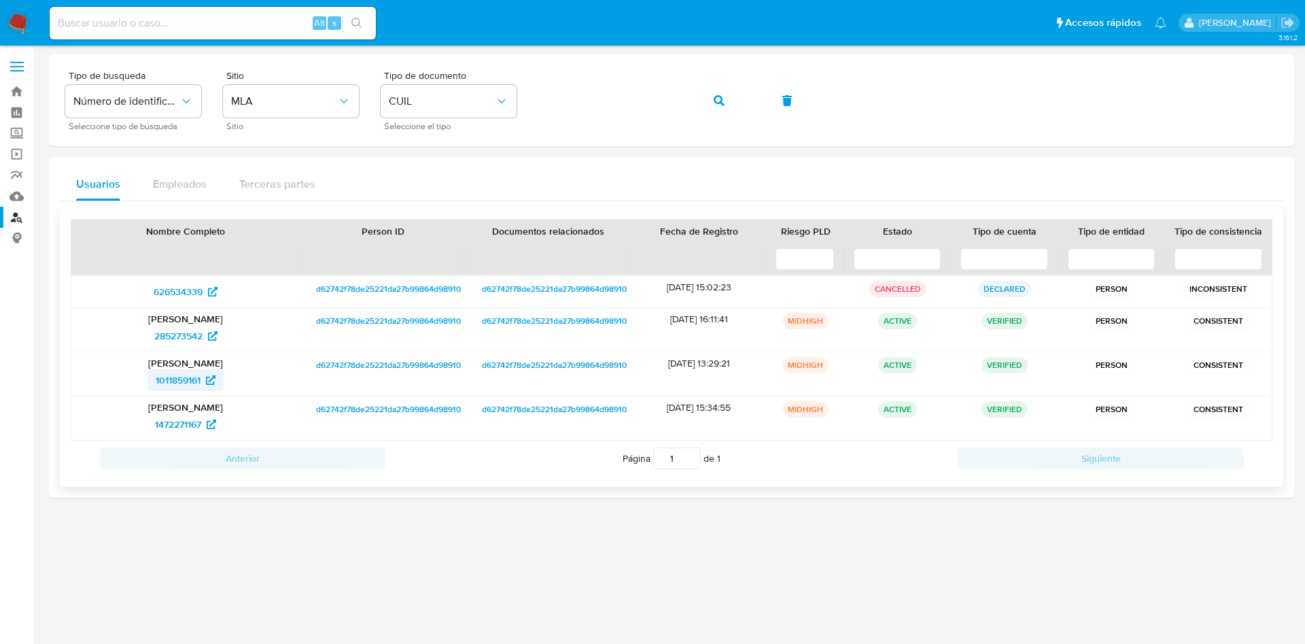
click at [167, 387] on span "1011859161" at bounding box center [178, 380] width 45 height 22
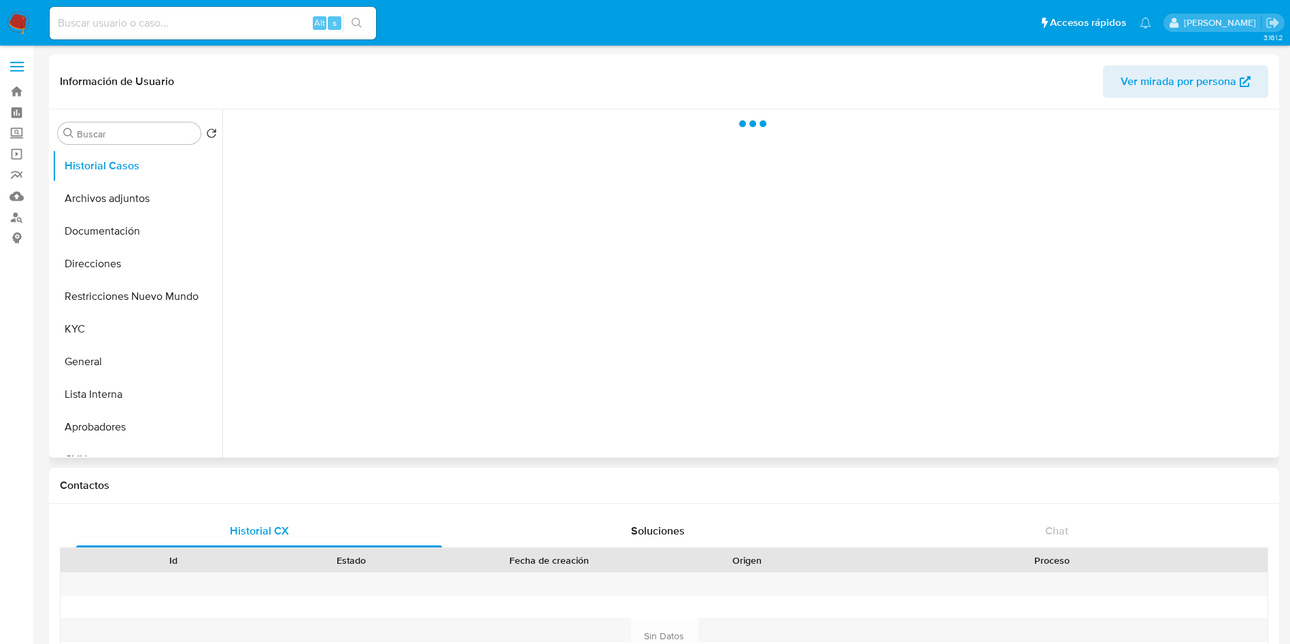
click at [1134, 66] on span "Ver mirada por persona" at bounding box center [1178, 81] width 116 height 33
select select "10"
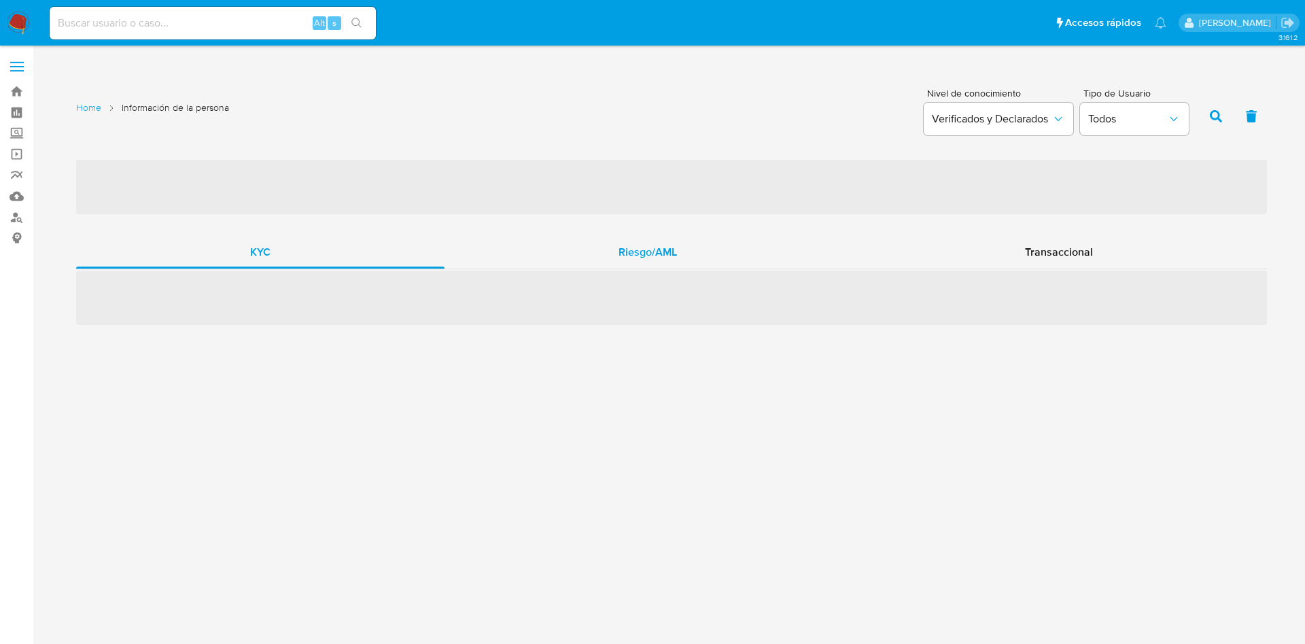
click at [644, 246] on span "Riesgo/AML" at bounding box center [648, 252] width 58 height 16
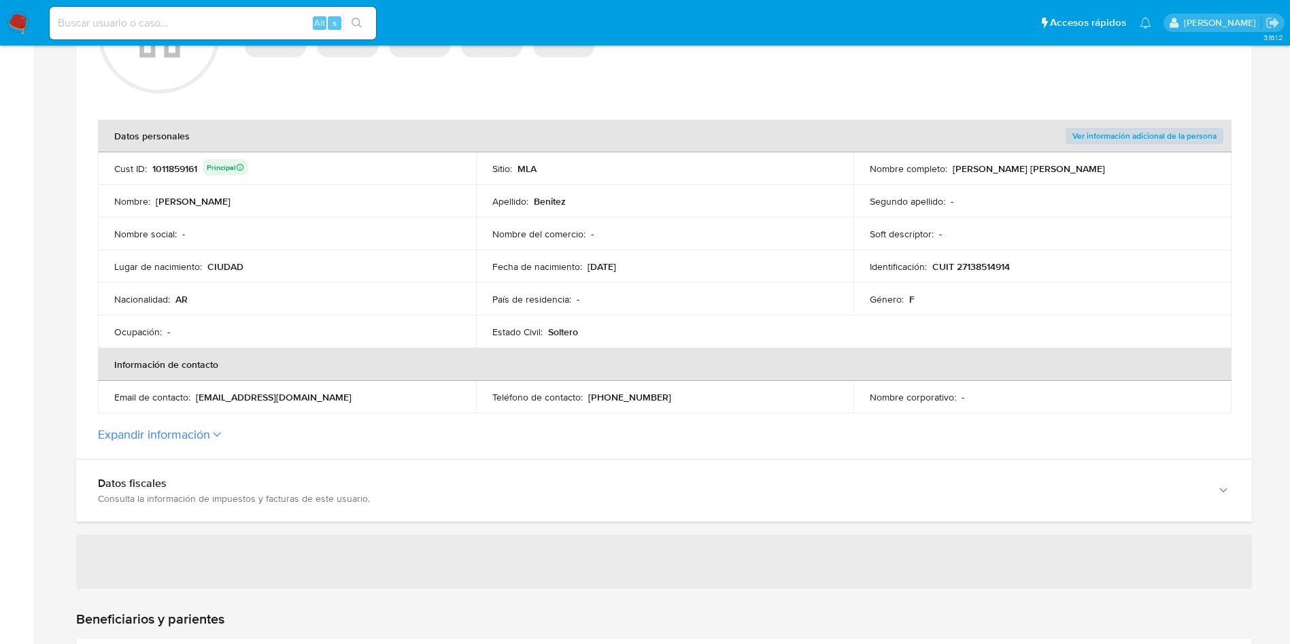
scroll to position [401, 0]
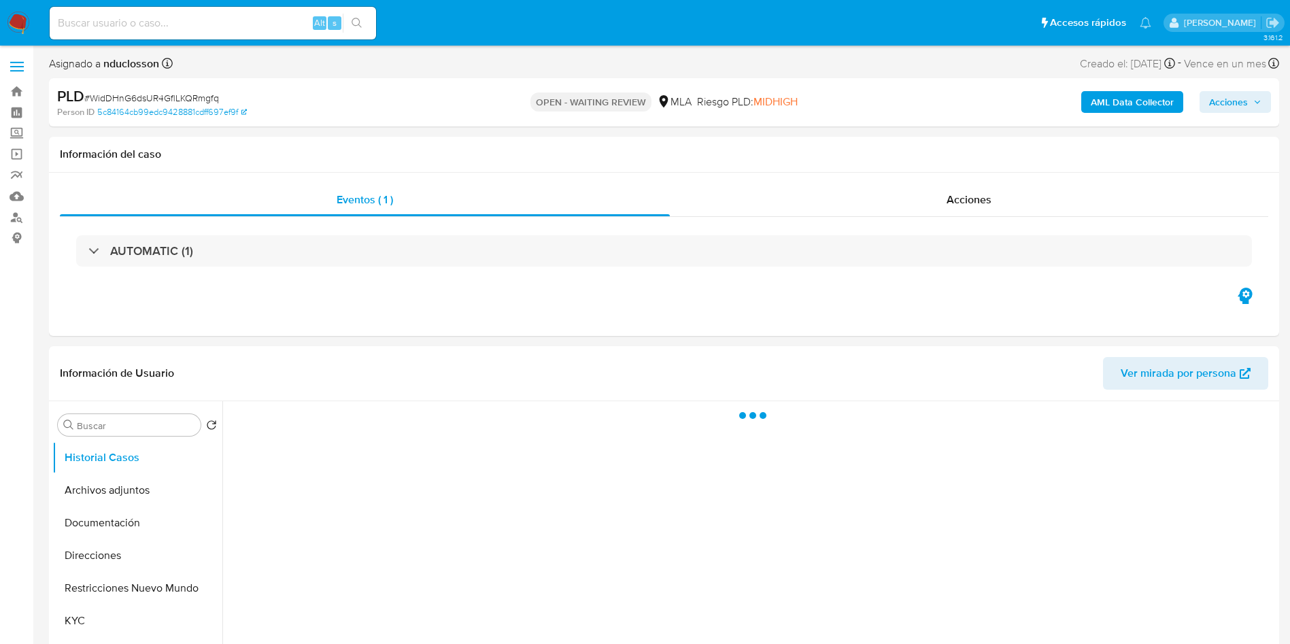
select select "10"
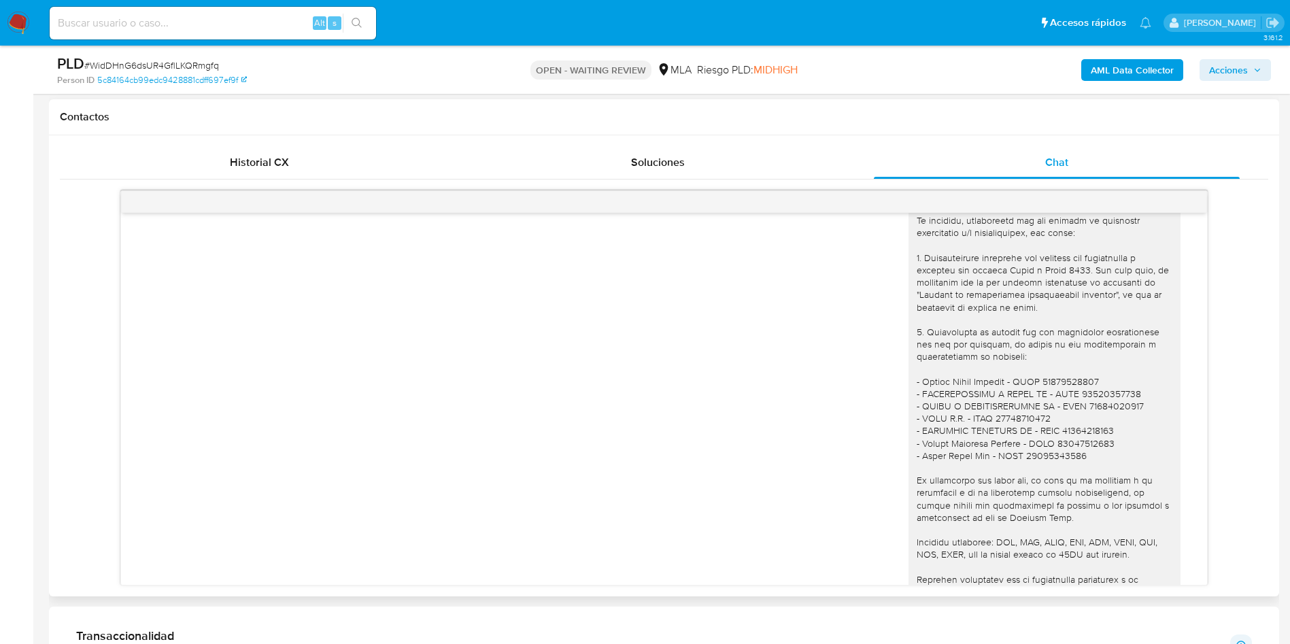
scroll to position [329, 0]
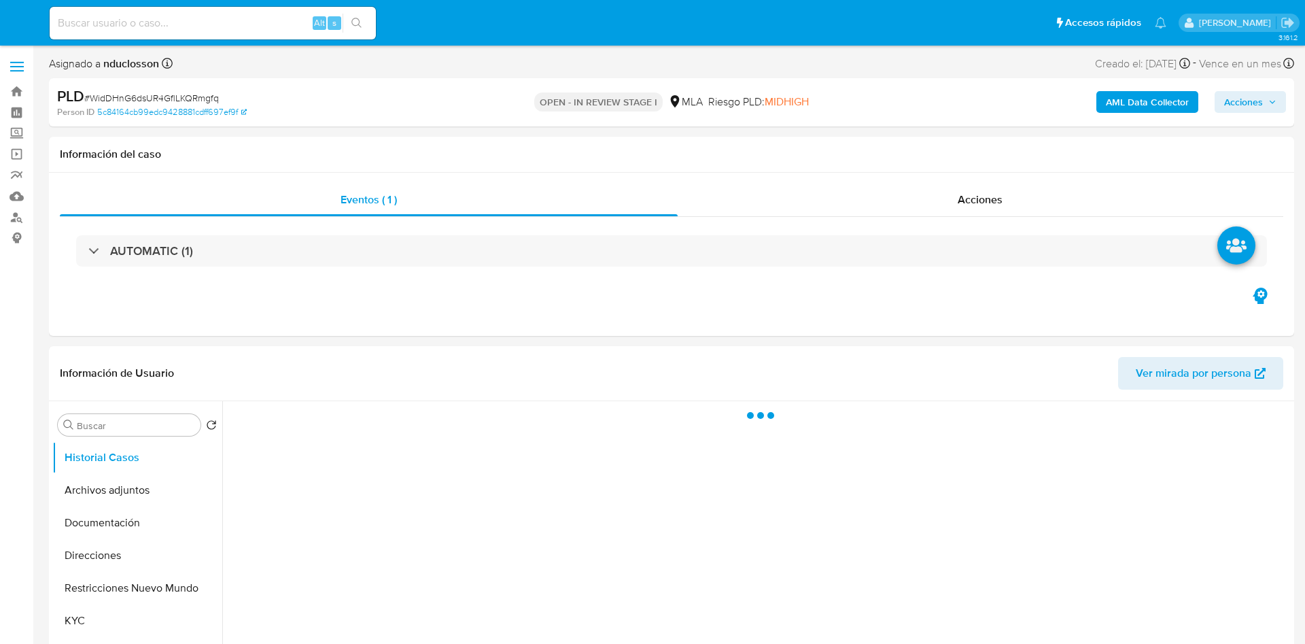
select select "10"
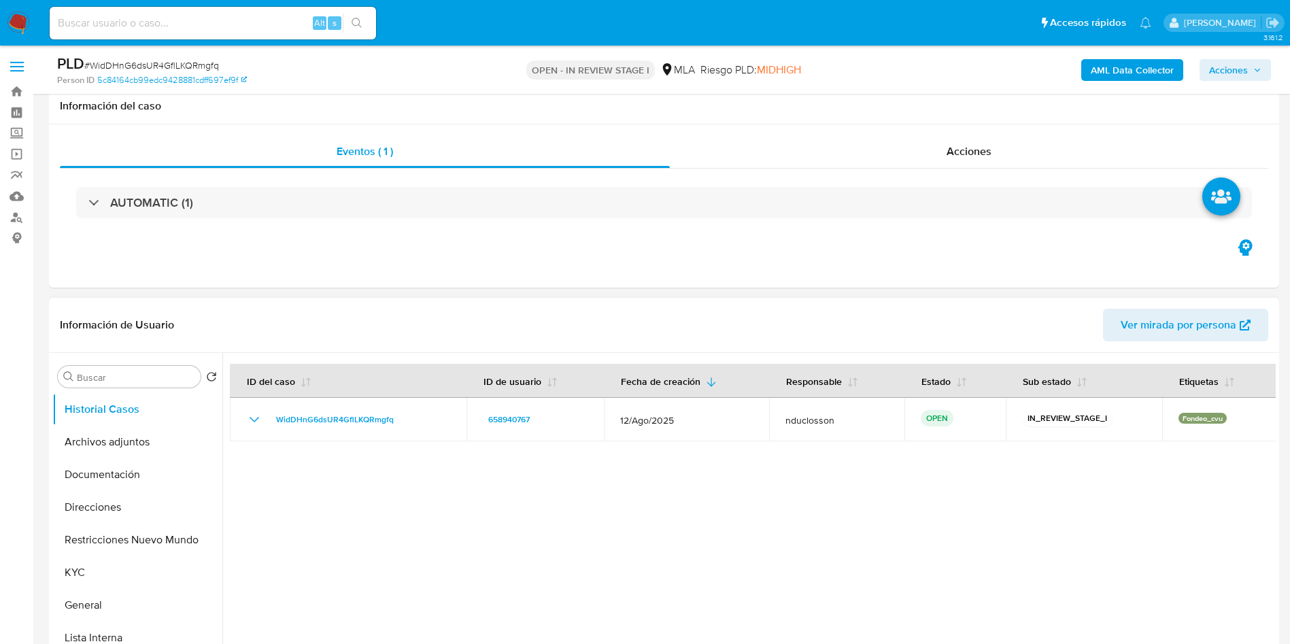
scroll to position [306, 0]
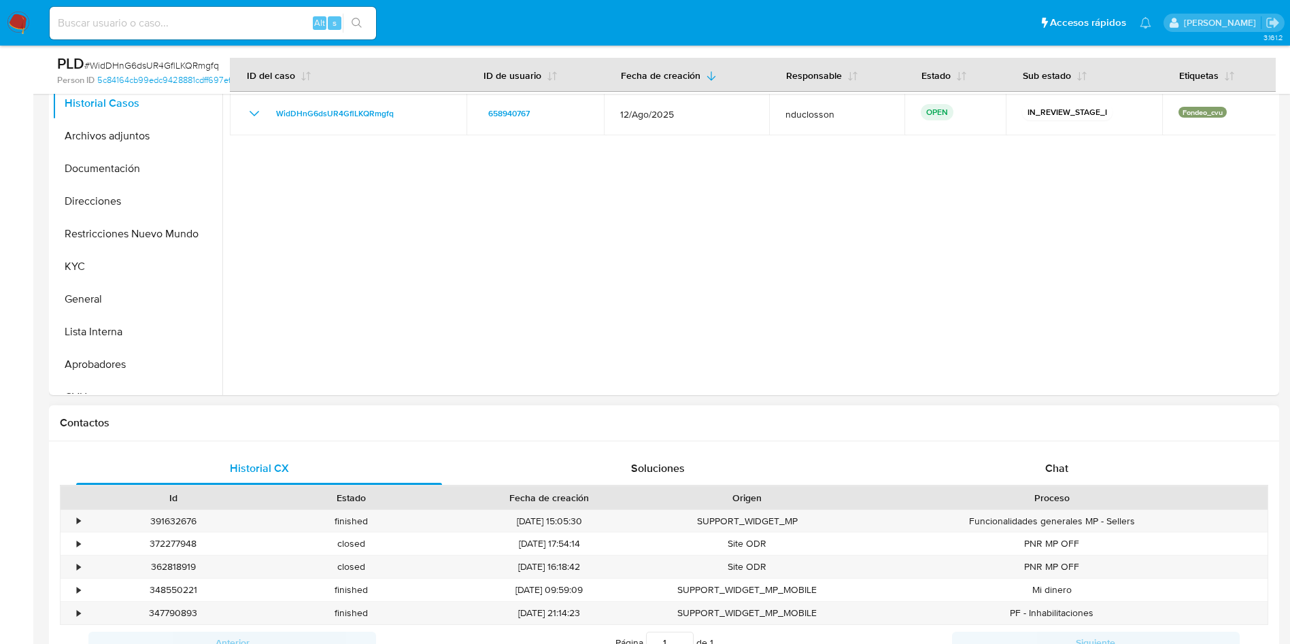
click at [1010, 445] on div "Historial CX Soluciones Chat Id Estado Fecha de creación Origen Proceso • 39163…" at bounding box center [664, 572] width 1230 height 262
click at [1010, 451] on div "Historial CX Soluciones Chat Id Estado Fecha de creación Origen Proceso • 39163…" at bounding box center [664, 572] width 1230 height 262
click at [1008, 455] on div "Chat" at bounding box center [1057, 468] width 366 height 33
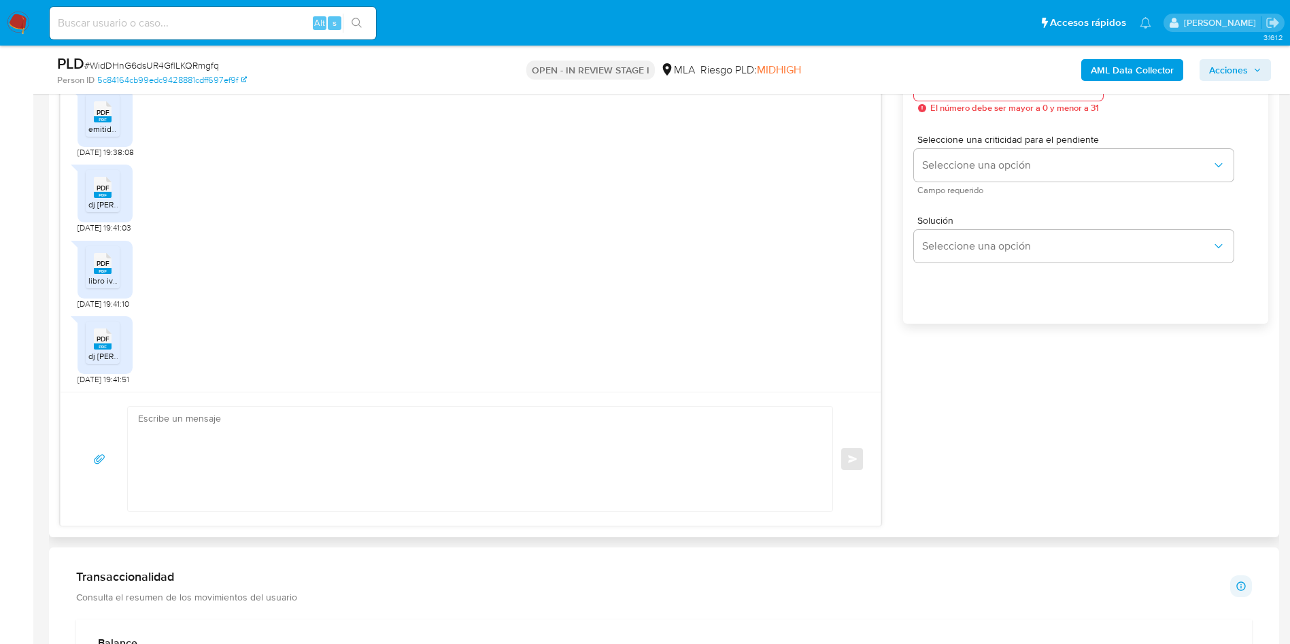
scroll to position [816, 0]
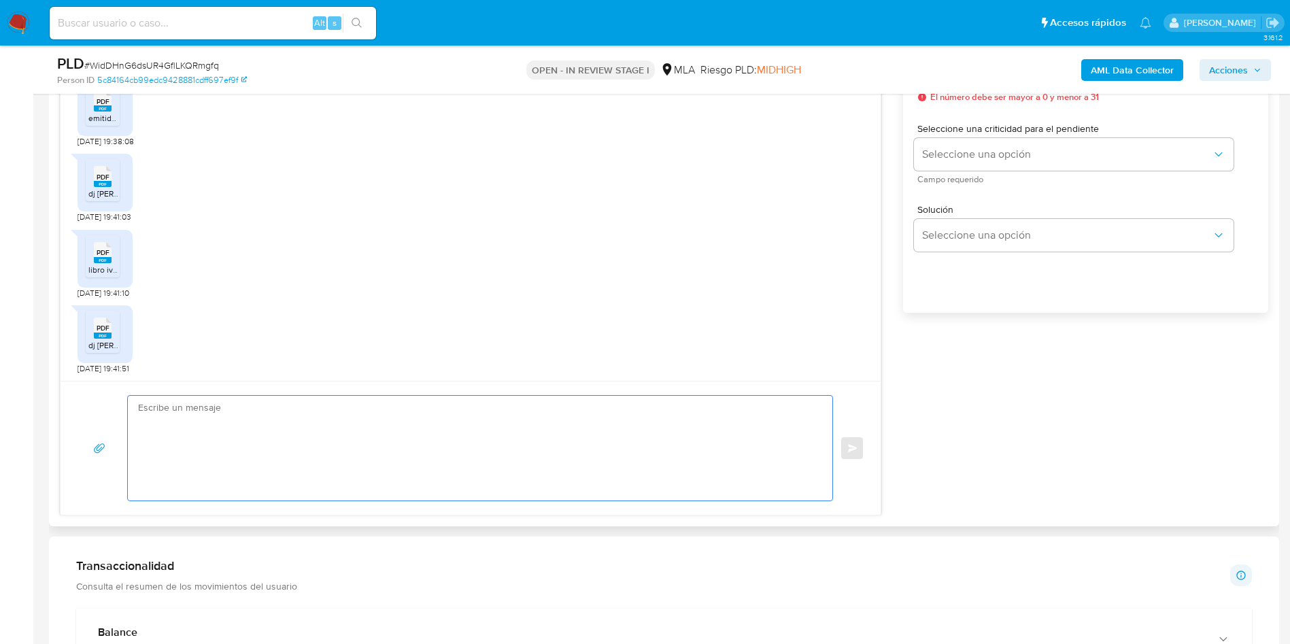
click at [587, 462] on textarea at bounding box center [476, 448] width 677 height 105
paste textarea "[PERSON_NAME], Muchas gracias por tu respuesta. No obstante, necesitamos que no…"
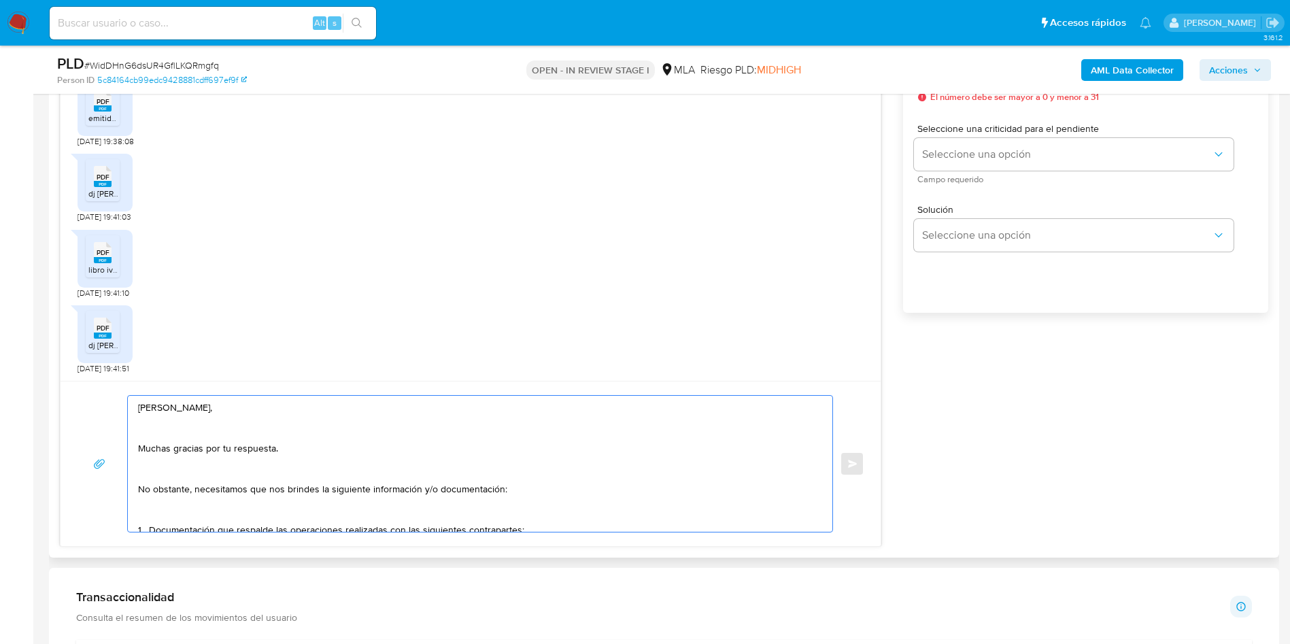
scroll to position [345, 0]
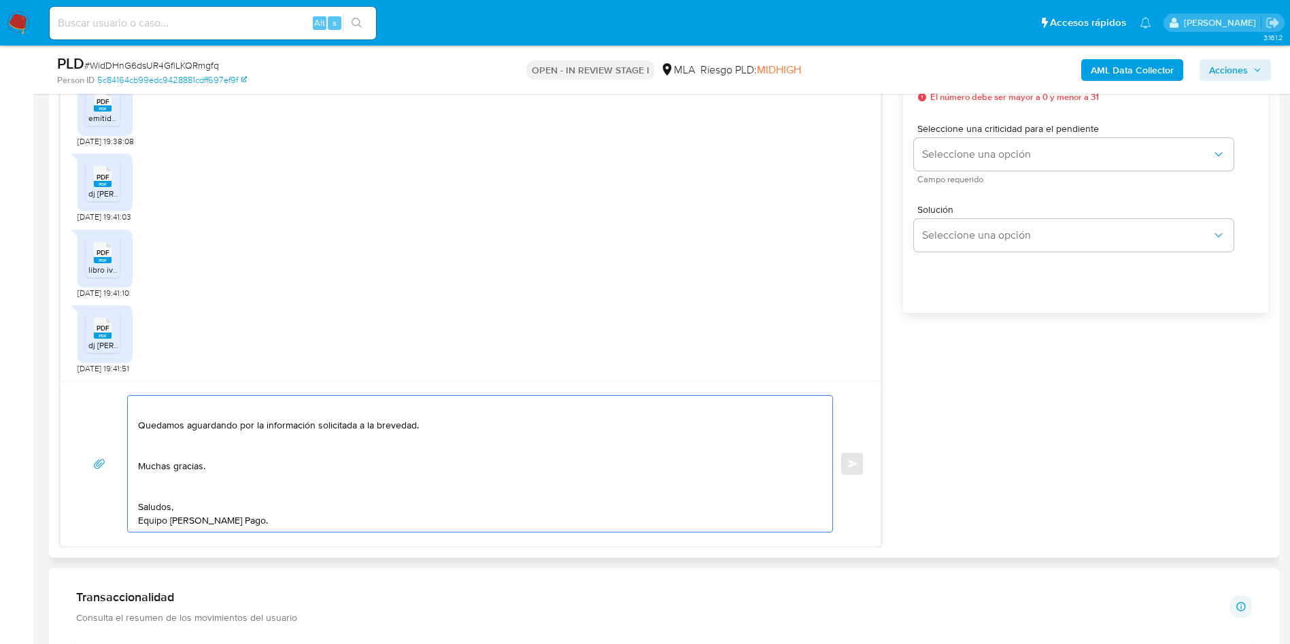
click at [144, 498] on textarea "[PERSON_NAME], Muchas gracias por tu respuesta. No obstante, necesitamos que no…" at bounding box center [476, 464] width 677 height 136
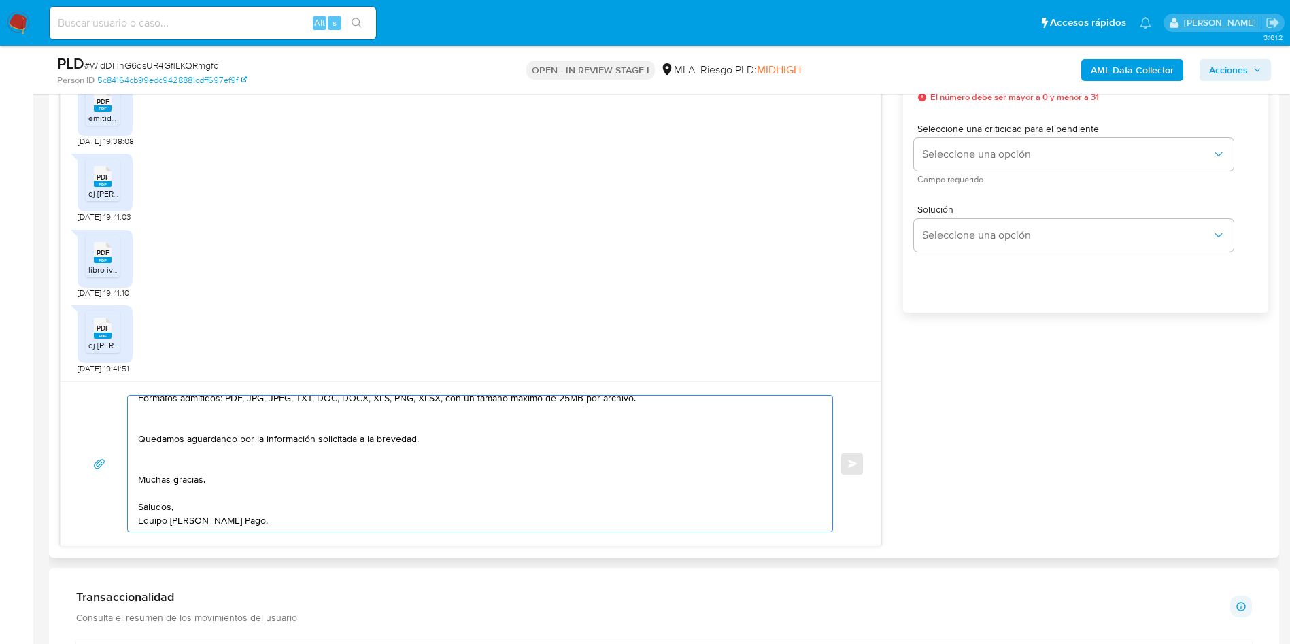
click at [162, 460] on textarea "[PERSON_NAME], Muchas gracias por tu respuesta. No obstante, necesitamos que no…" at bounding box center [476, 464] width 677 height 136
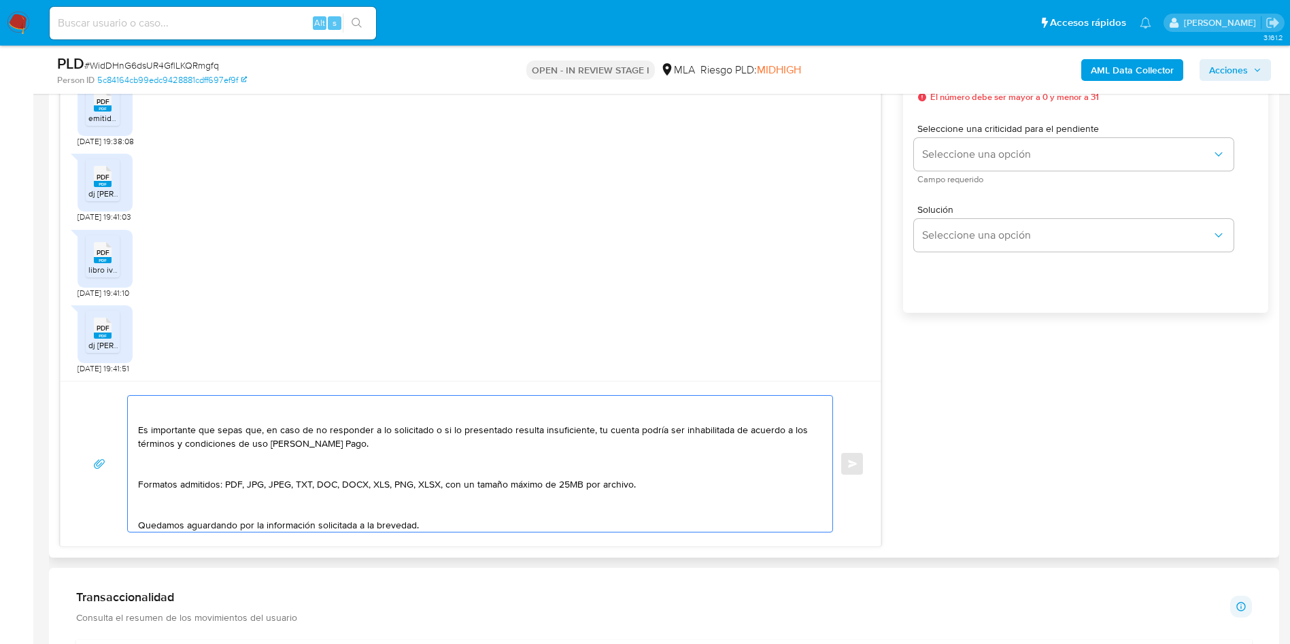
scroll to position [207, 0]
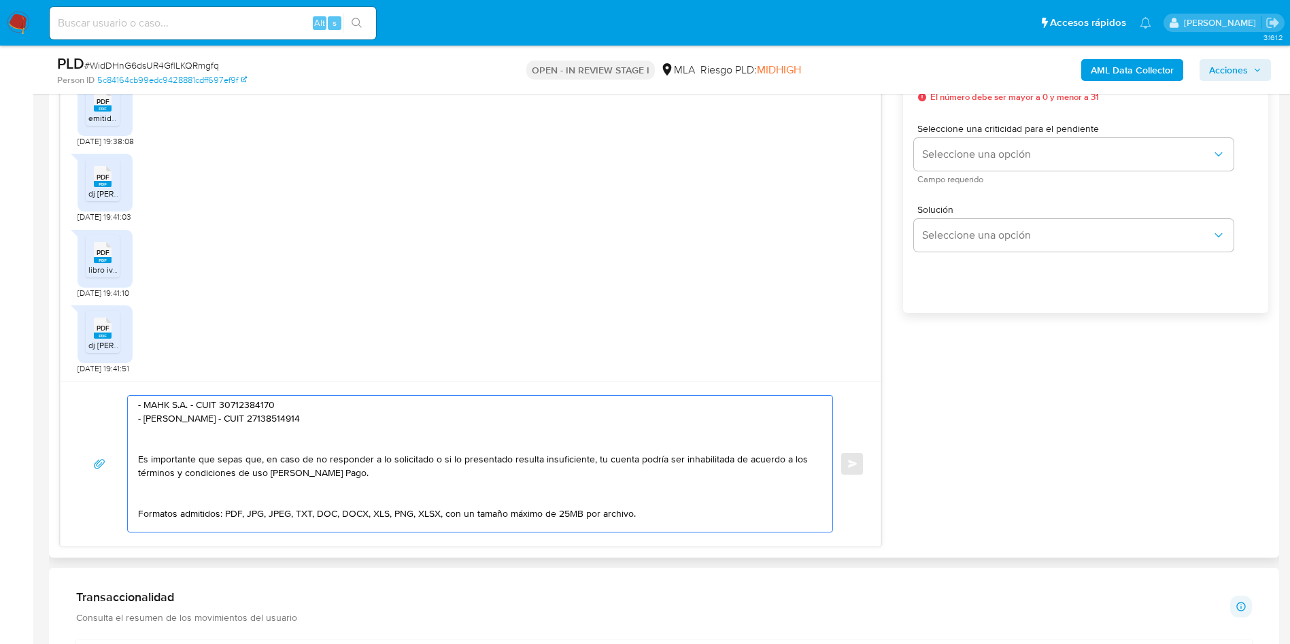
click at [163, 493] on textarea "[PERSON_NAME], Muchas gracias por tu respuesta. No obstante, necesitamos que no…" at bounding box center [476, 464] width 677 height 136
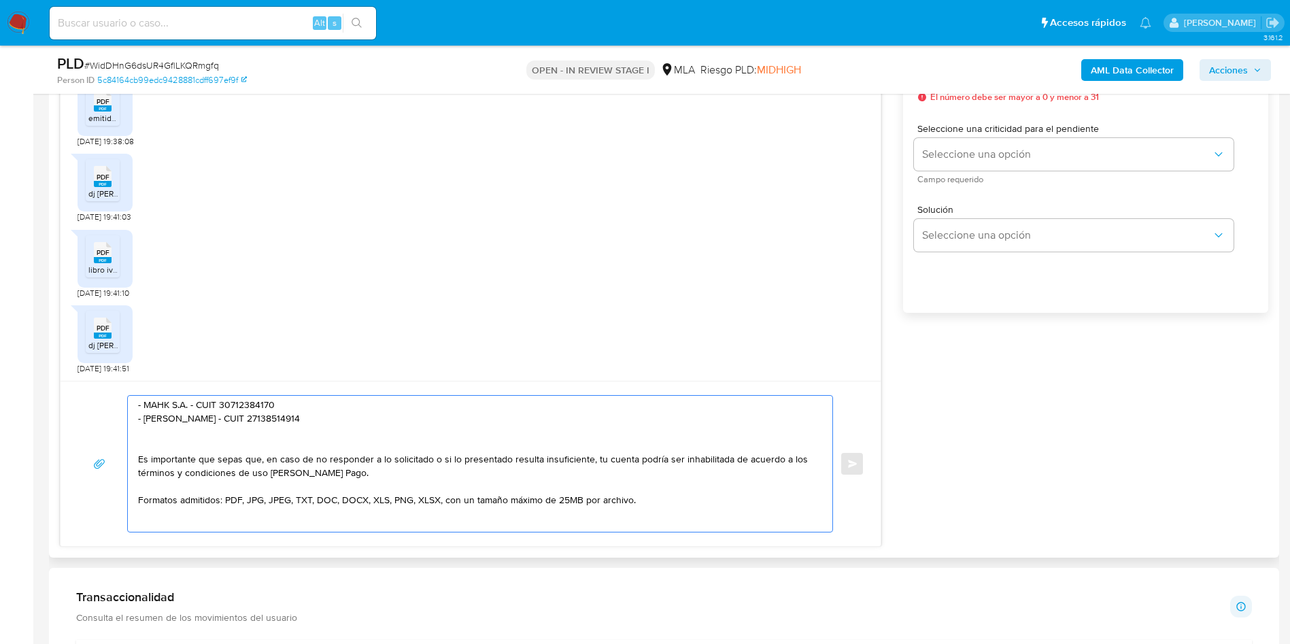
click at [168, 428] on textarea "[PERSON_NAME], Muchas gracias por tu respuesta. No obstante, necesitamos que no…" at bounding box center [476, 464] width 677 height 136
click at [171, 437] on textarea "[PERSON_NAME], Muchas gracias por tu respuesta. No obstante, necesitamos que no…" at bounding box center [476, 464] width 677 height 136
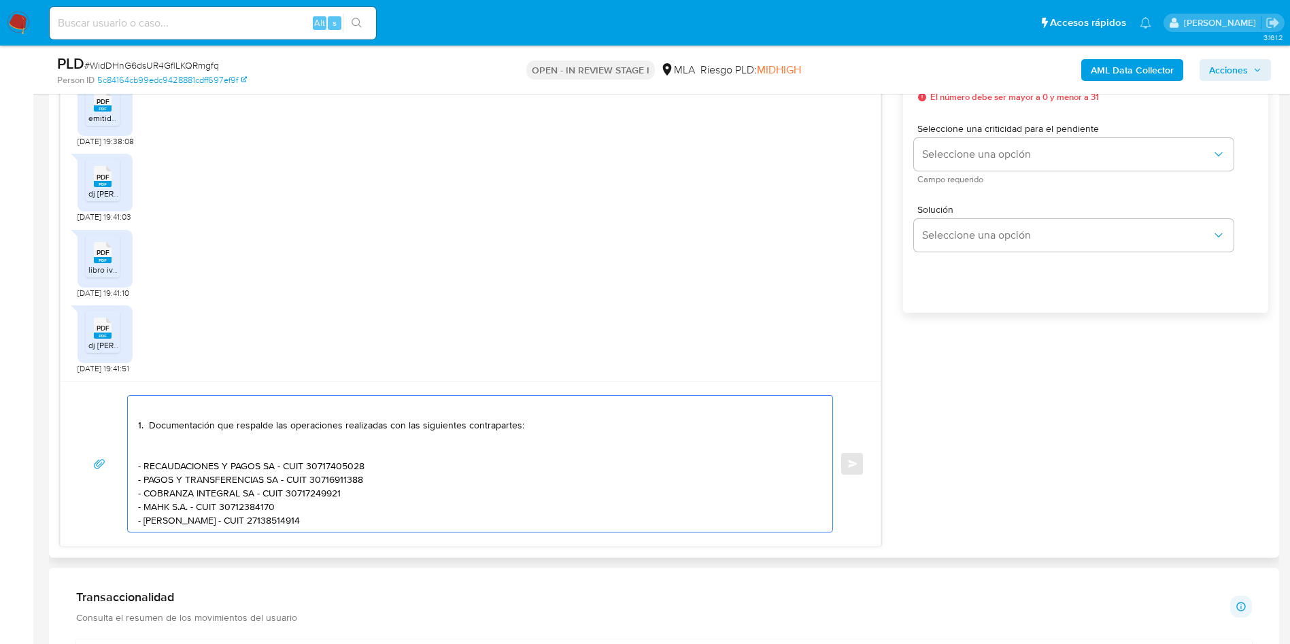
click at [178, 447] on textarea "[PERSON_NAME], Muchas gracias por tu respuesta. No obstante, necesitamos que no…" at bounding box center [476, 464] width 677 height 136
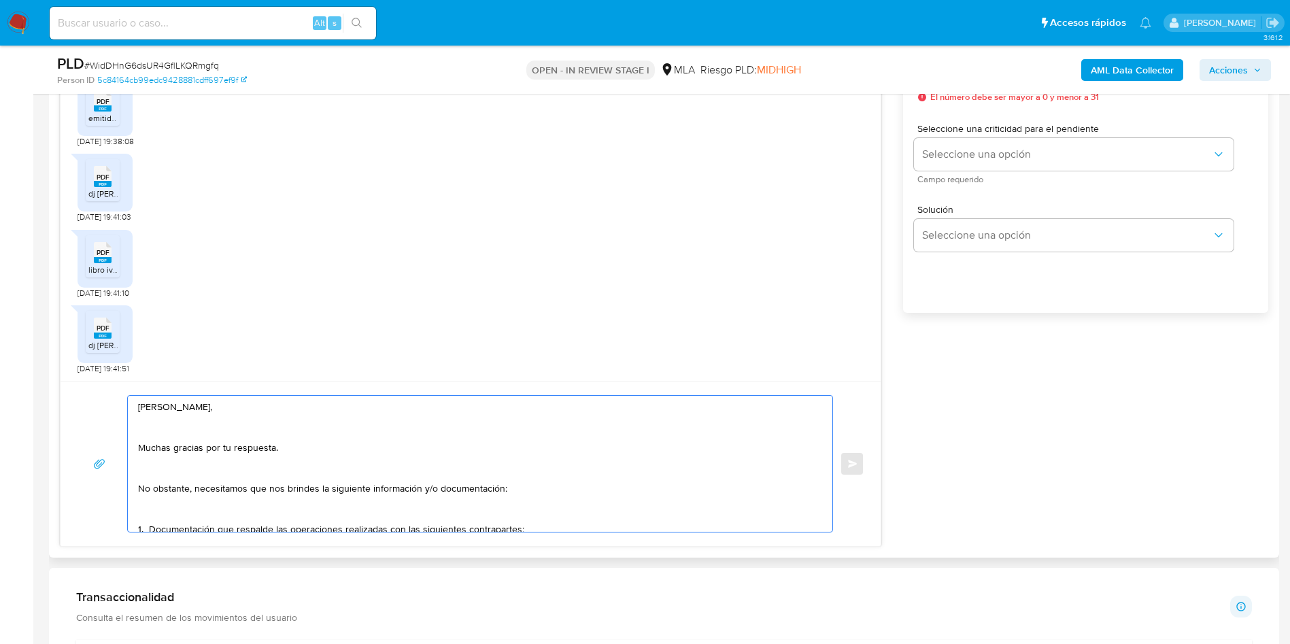
scroll to position [0, 0]
click at [177, 523] on textarea "[PERSON_NAME], Muchas gracias por tu respuesta. No obstante, necesitamos que no…" at bounding box center [476, 464] width 677 height 136
click at [184, 504] on textarea "[PERSON_NAME], Muchas gracias por tu respuesta. No obstante, necesitamos que no…" at bounding box center [476, 464] width 677 height 136
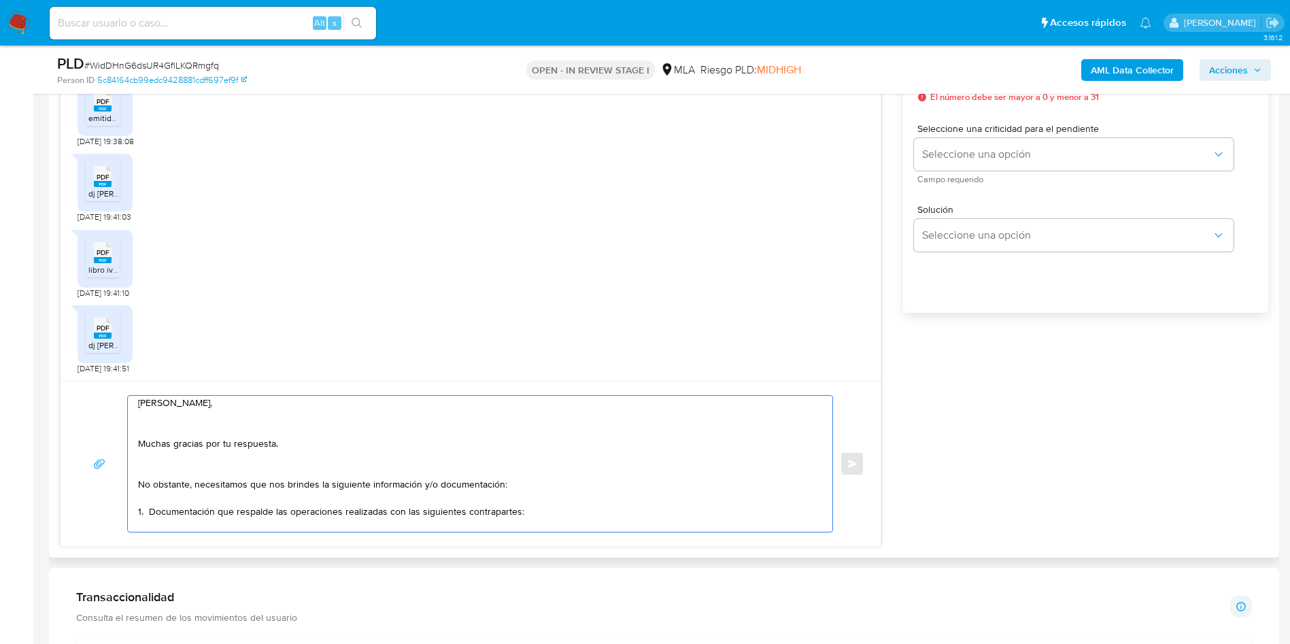
click at [177, 466] on textarea "[PERSON_NAME], Muchas gracias por tu respuesta. No obstante, necesitamos que no…" at bounding box center [476, 464] width 677 height 136
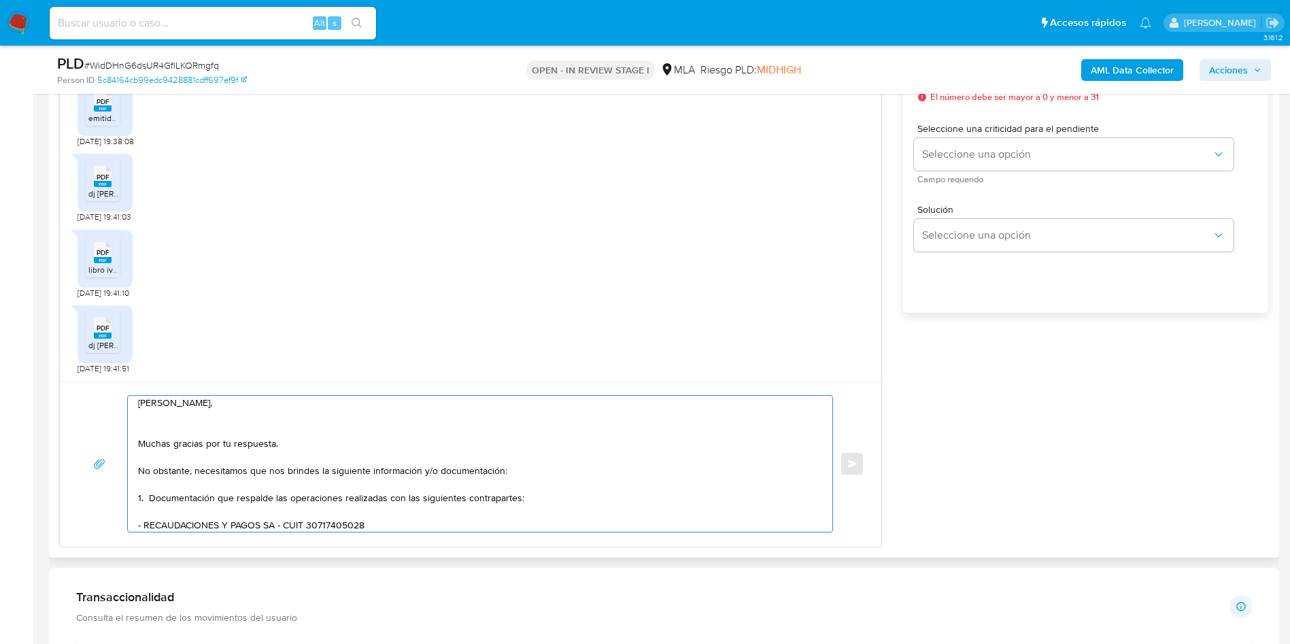
click at [178, 432] on textarea "[PERSON_NAME], Muchas gracias por tu respuesta. No obstante, necesitamos que no…" at bounding box center [476, 464] width 677 height 136
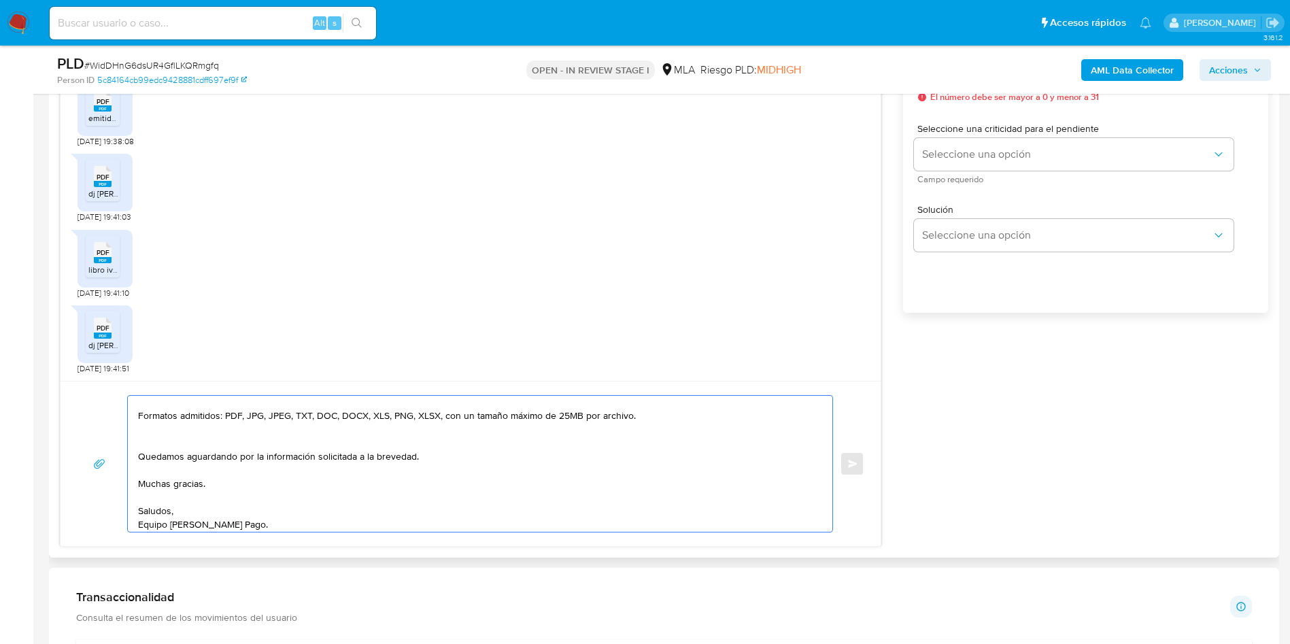
scroll to position [227, 0]
click at [337, 435] on textarea "[PERSON_NAME], Muchas gracias por tu respuesta. No obstante, necesitamos que no…" at bounding box center [476, 464] width 677 height 136
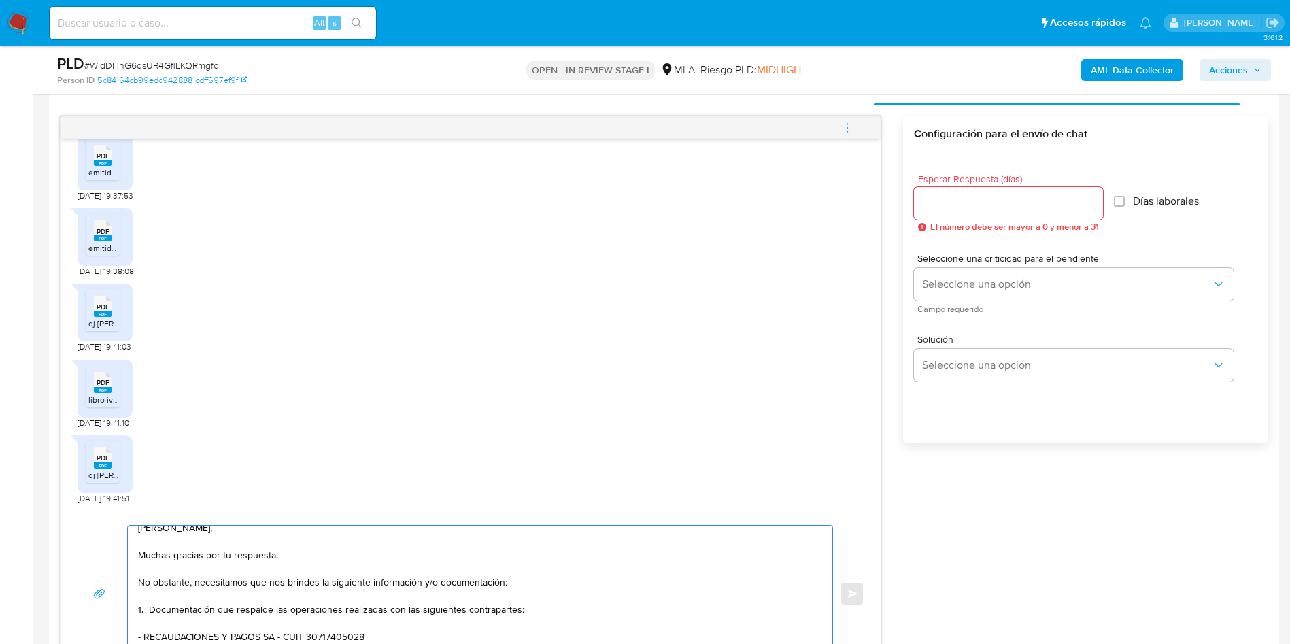
scroll to position [612, 0]
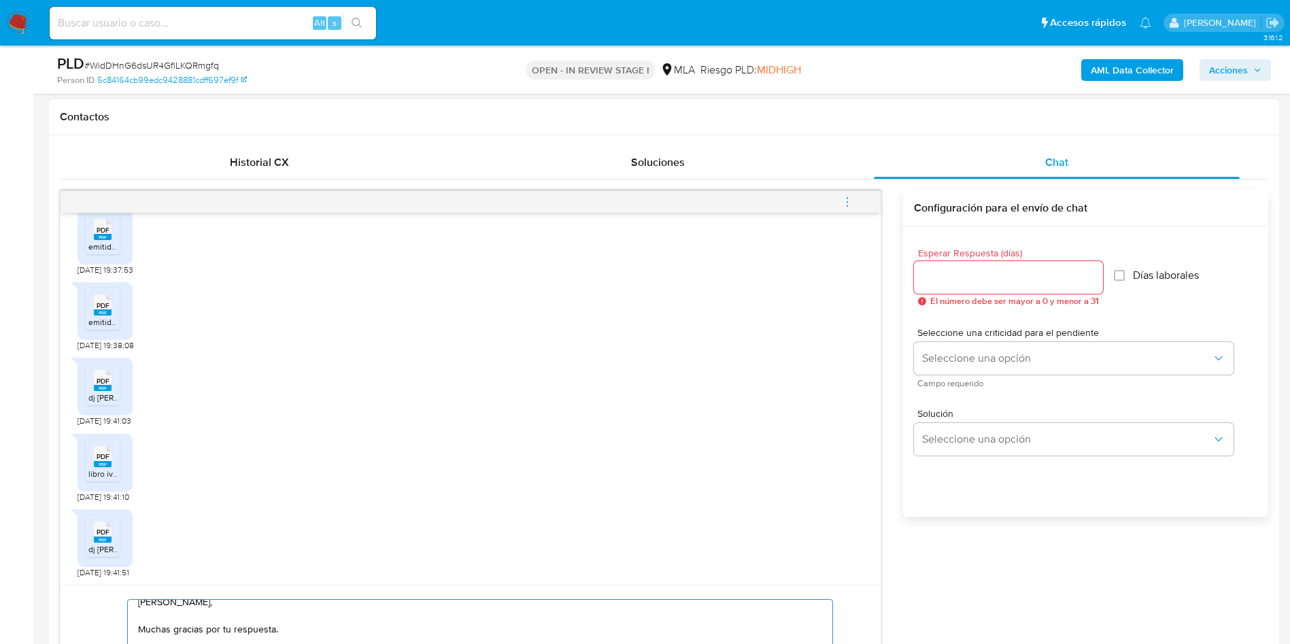
type textarea "[PERSON_NAME], Muchas gracias por tu respuesta. No obstante, necesitamos que no…"
click at [954, 277] on input "Esperar Respuesta (días)" at bounding box center [1008, 278] width 189 height 18
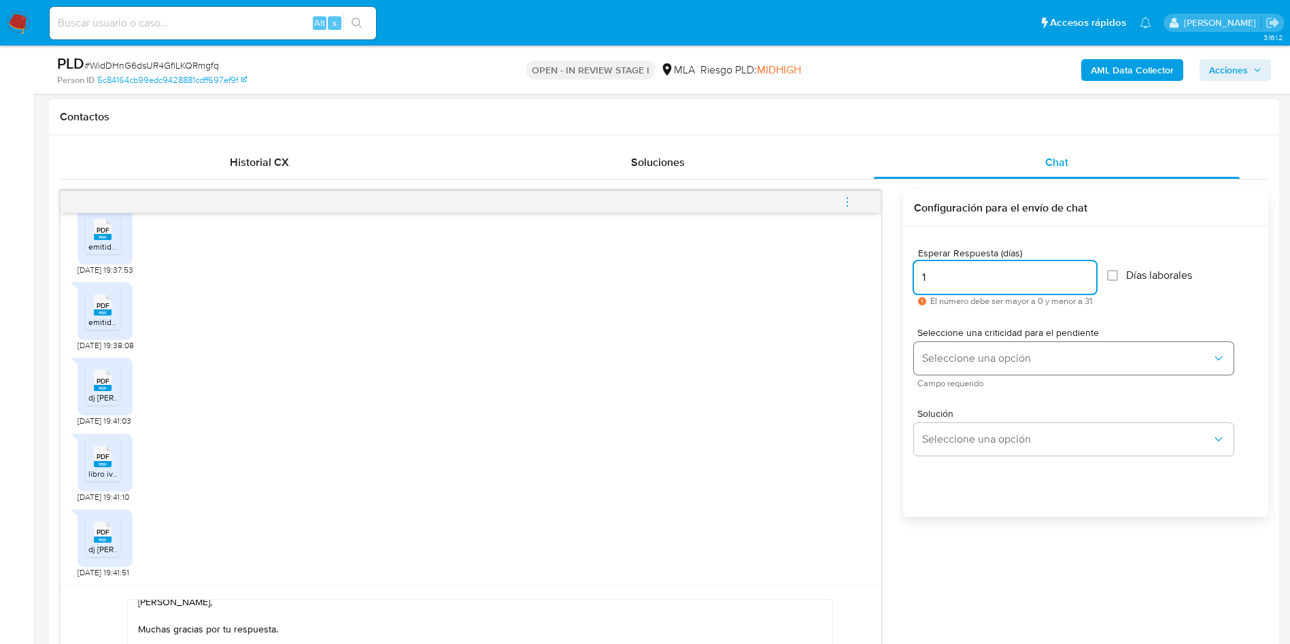
type input "1"
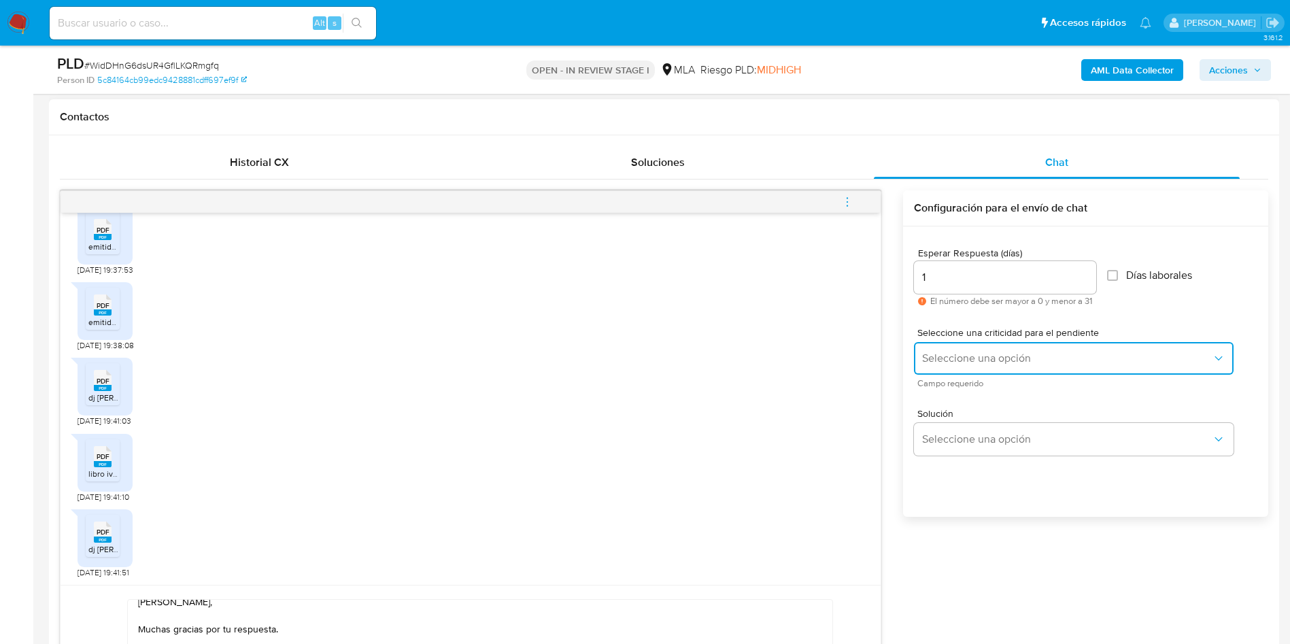
click at [948, 353] on span "Seleccione una opción" at bounding box center [1067, 358] width 290 height 14
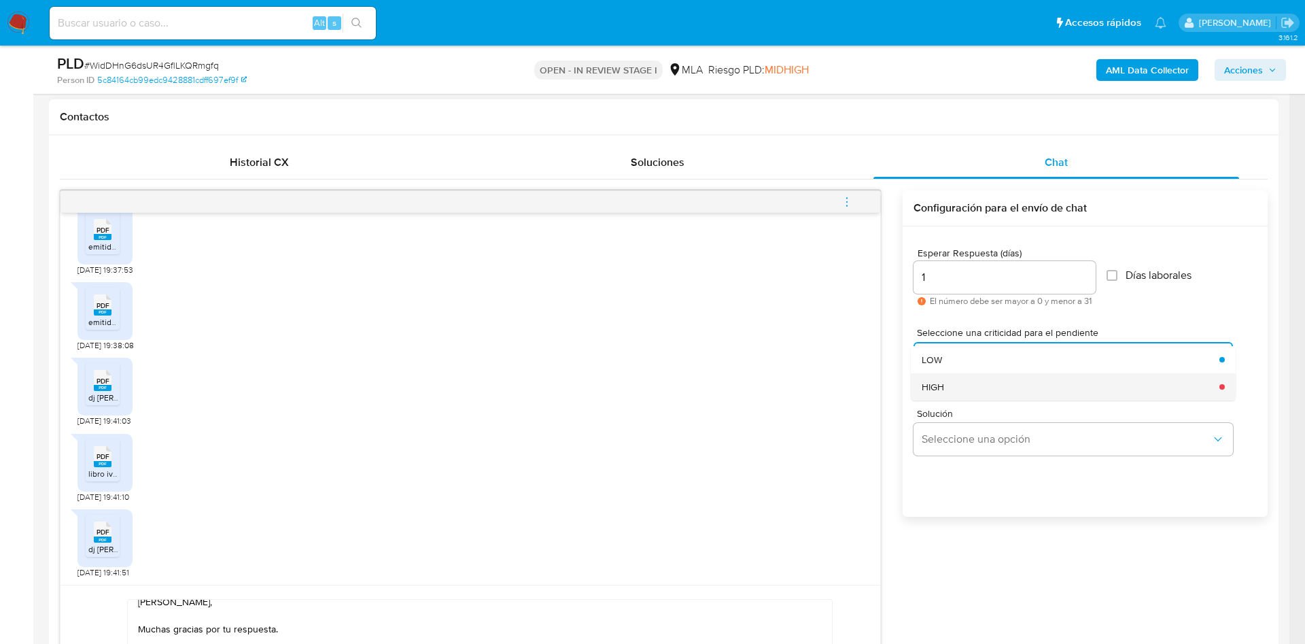
click at [962, 380] on div "HIGH" at bounding box center [1067, 386] width 290 height 27
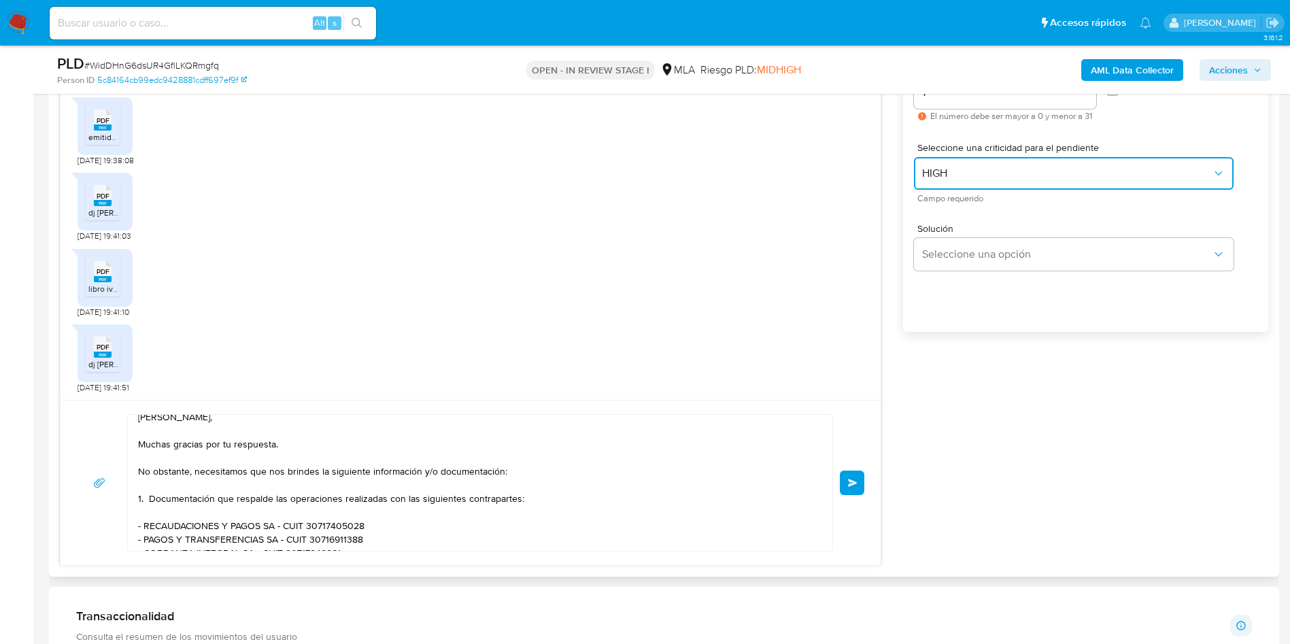
scroll to position [816, 0]
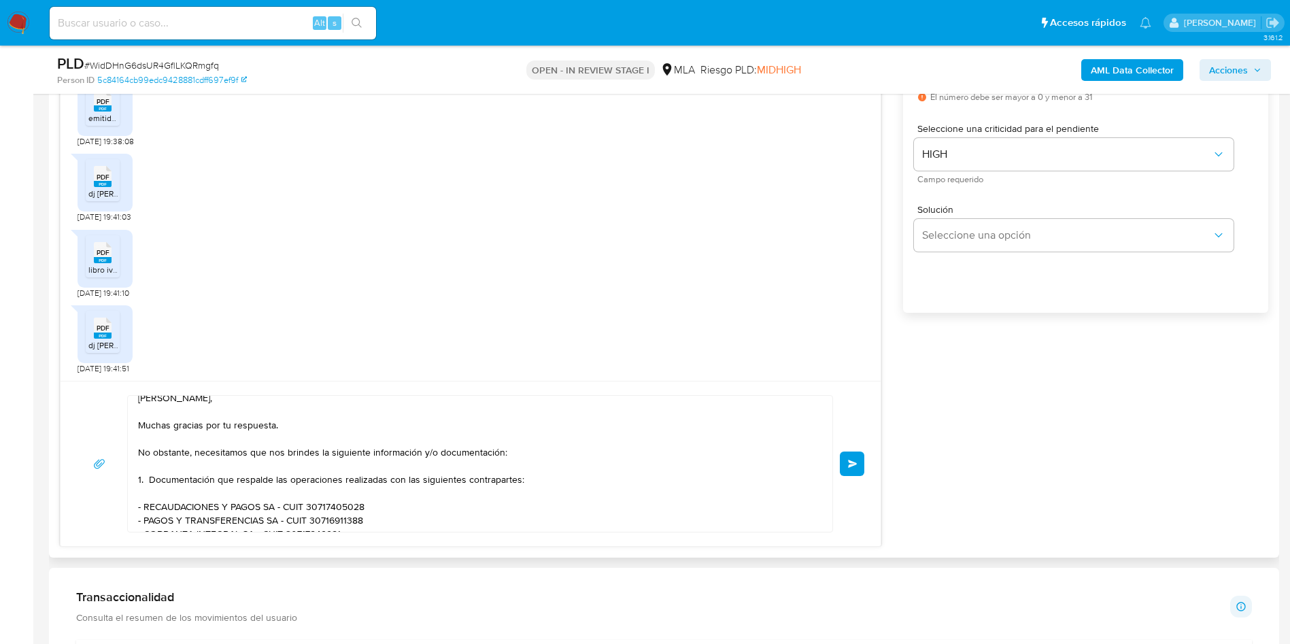
click at [850, 457] on button "Enviar" at bounding box center [852, 463] width 24 height 24
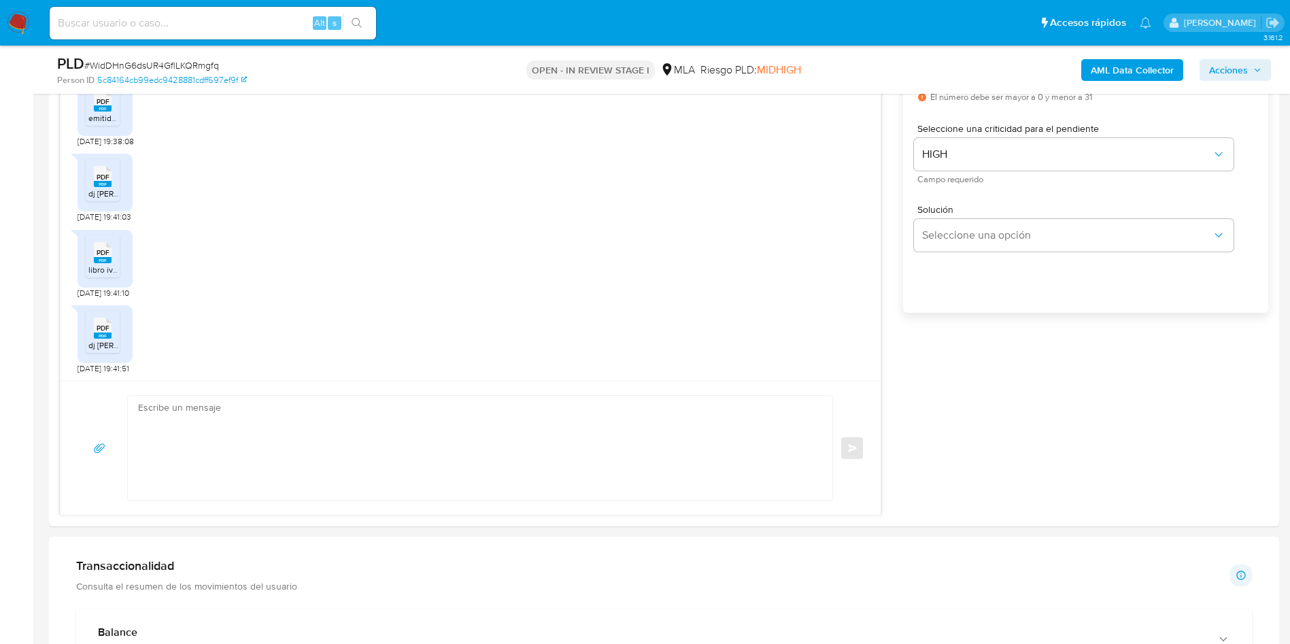
scroll to position [1670, 0]
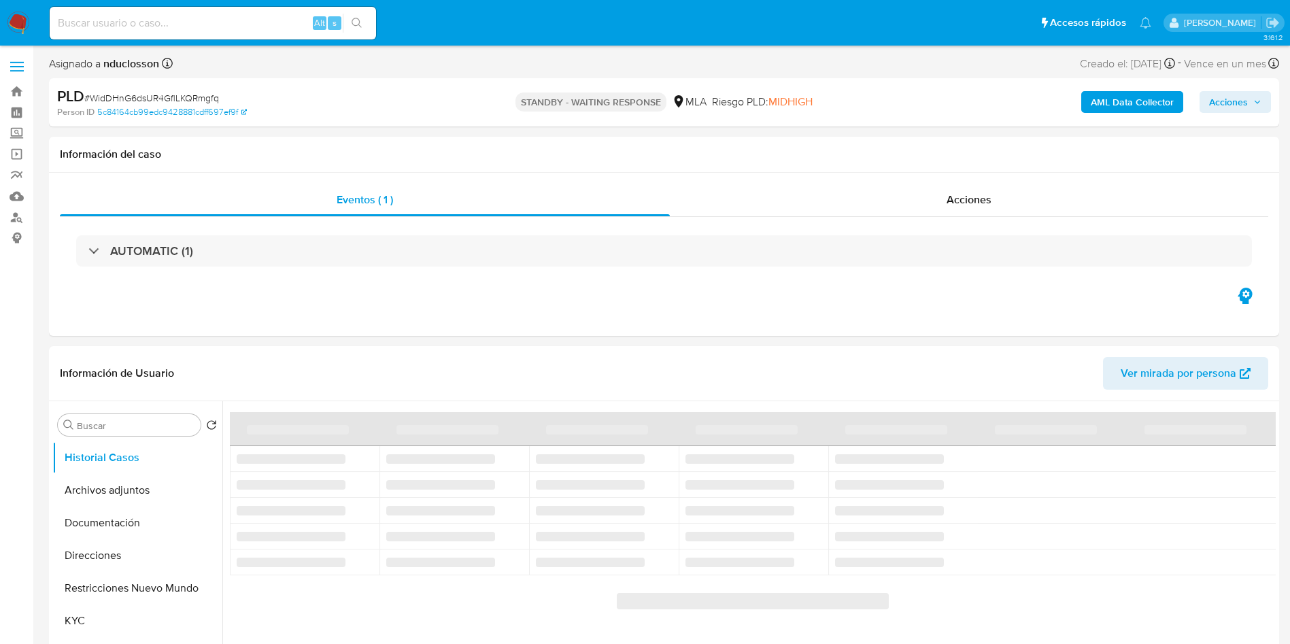
select select "10"
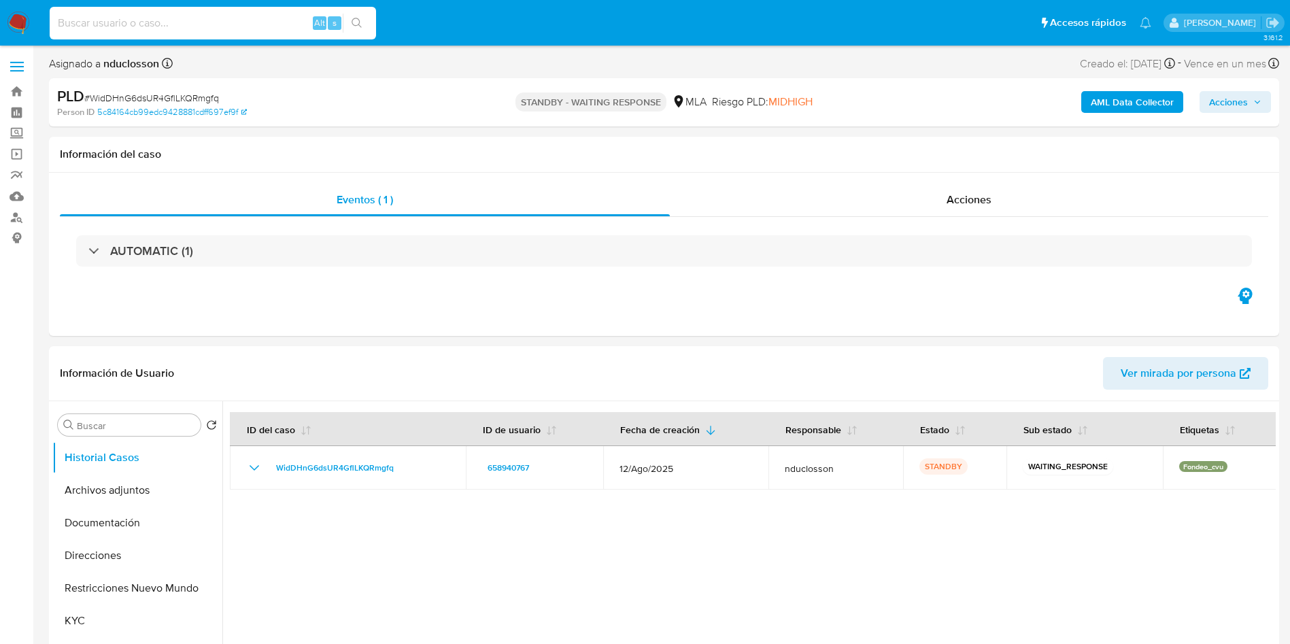
click at [158, 20] on input at bounding box center [213, 23] width 326 height 18
paste input "7sQ91MeXBN2q6dUOlyl243mB"
type input "7sQ91MeXBN2q6dUOlyl243mB"
click at [355, 24] on icon "search-icon" at bounding box center [356, 23] width 11 height 11
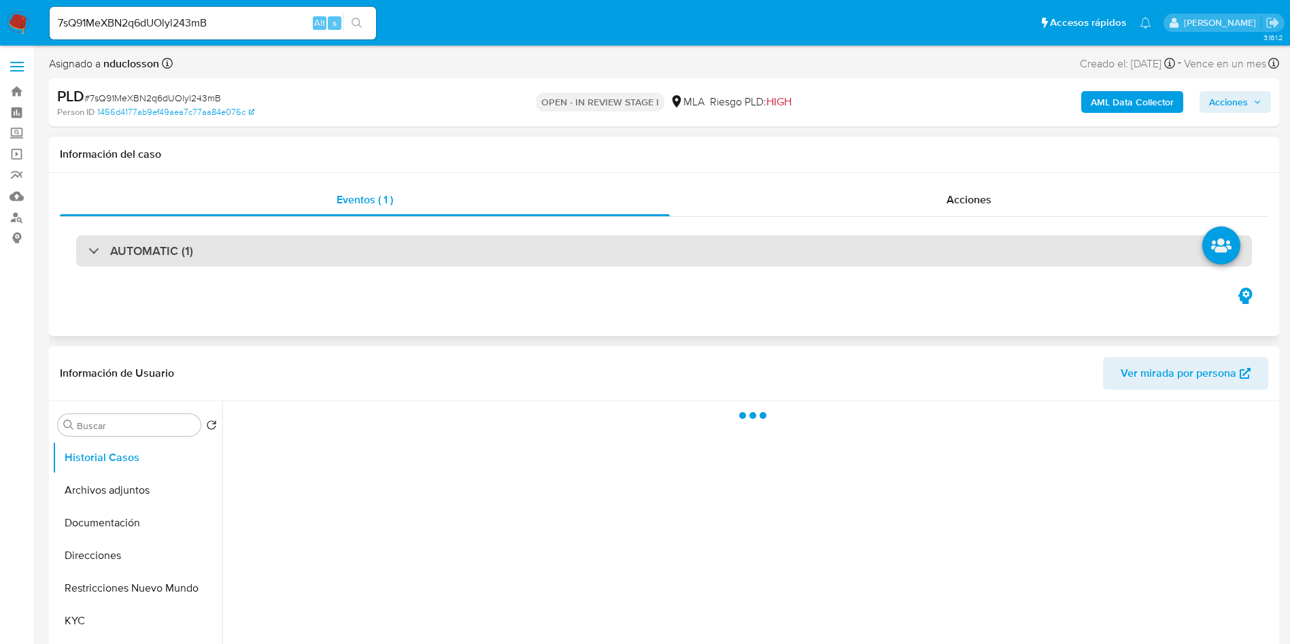
select select "10"
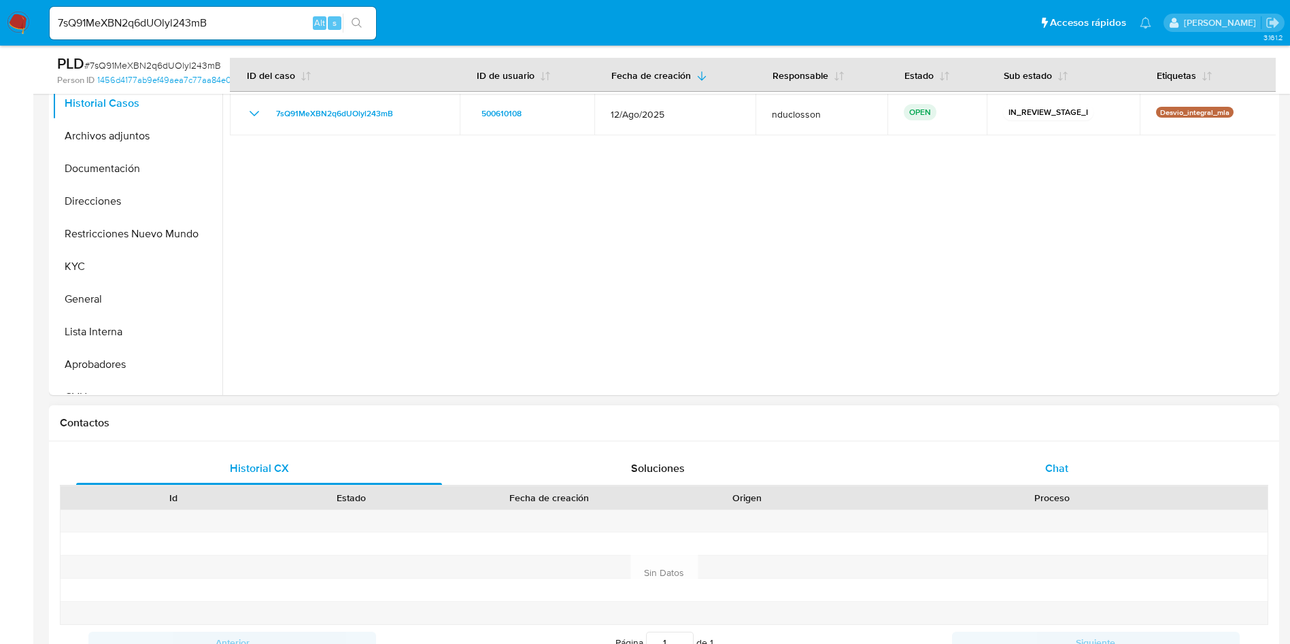
click at [1071, 469] on div "Chat" at bounding box center [1057, 468] width 366 height 33
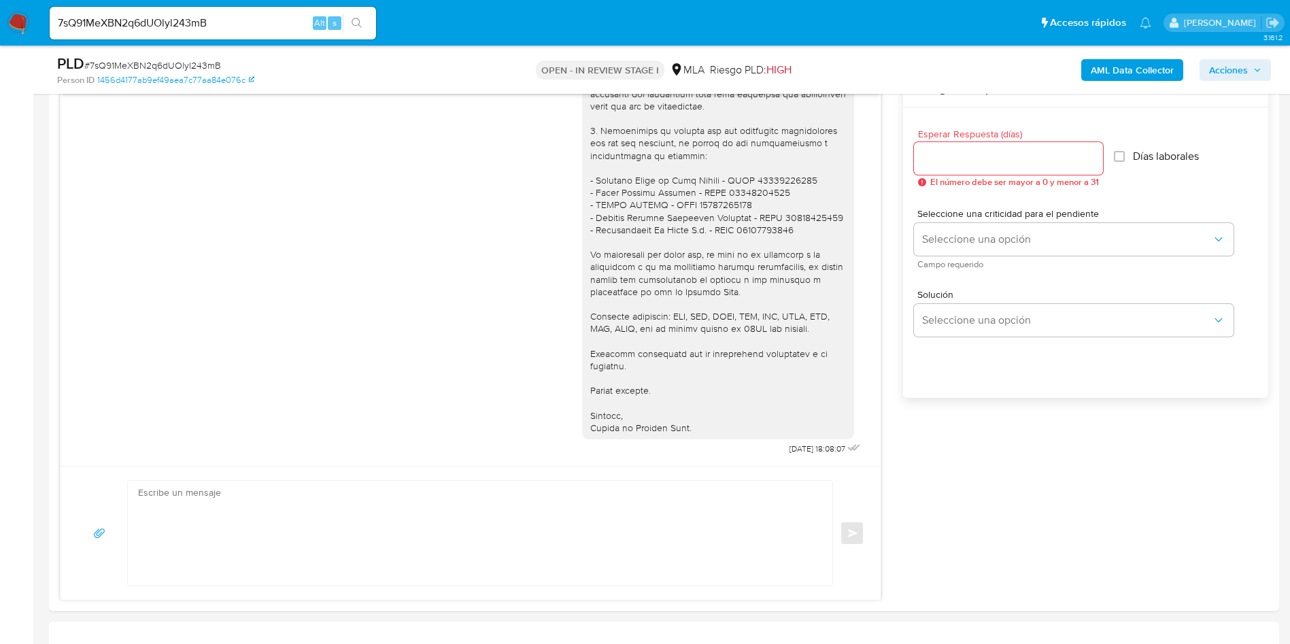
scroll to position [1020, 0]
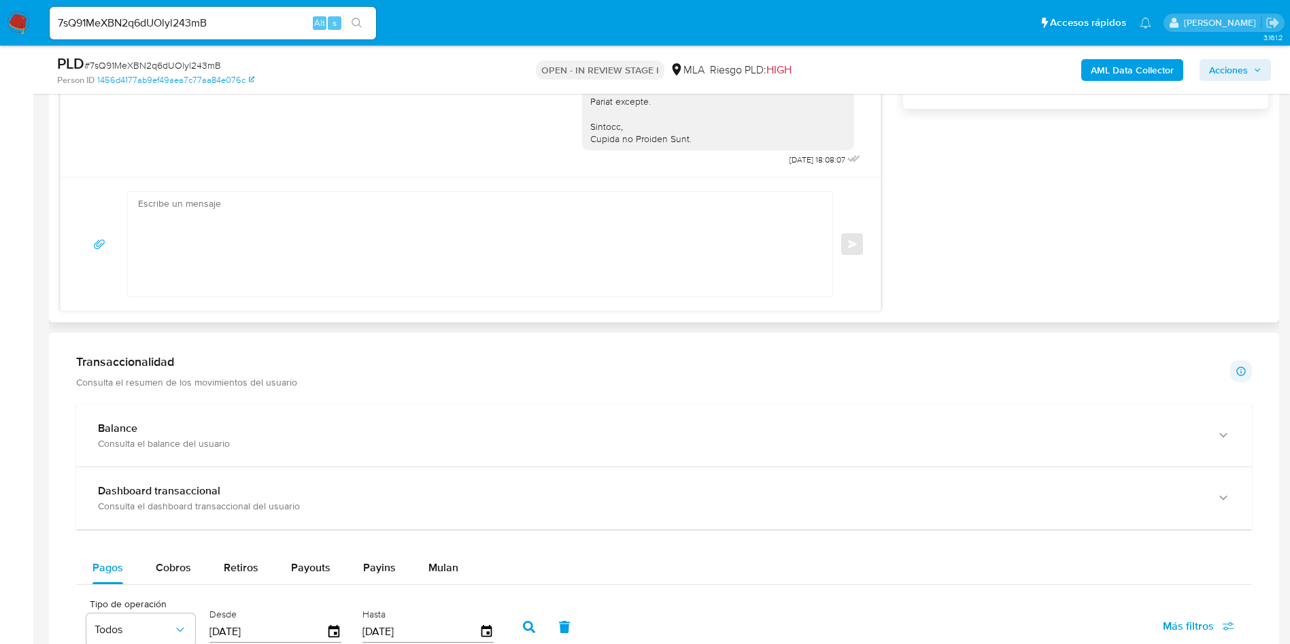
click at [562, 206] on textarea at bounding box center [476, 244] width 677 height 105
paste textarea "Hola, Esperamos que te encuentres muy bien. Te consultamos si tuviste oportunid…"
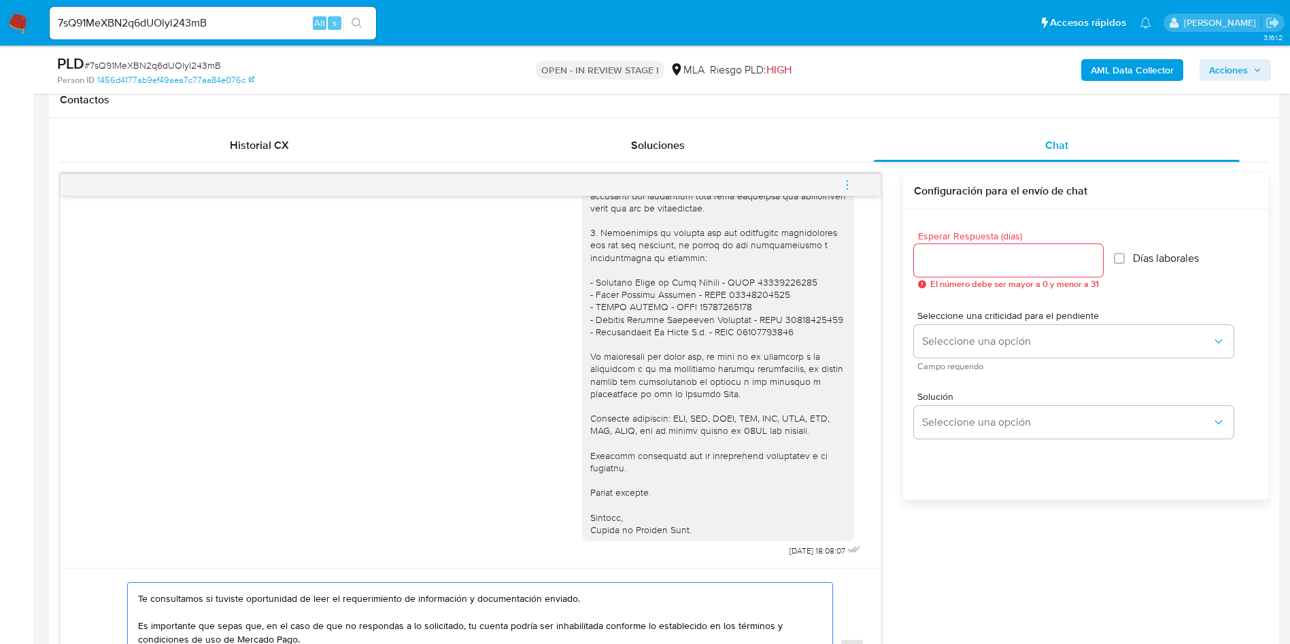
scroll to position [612, 0]
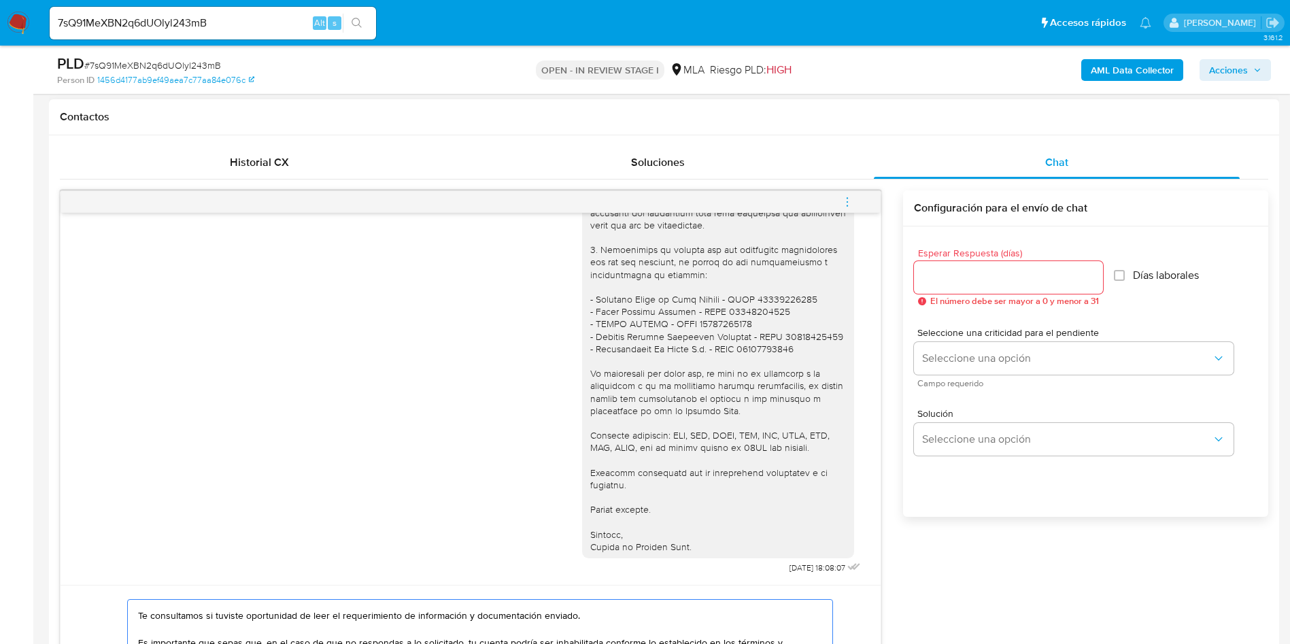
type textarea "Hola, Esperamos que te encuentres muy bien. Te consultamos si tuviste oportunid…"
click at [991, 266] on div at bounding box center [1008, 277] width 189 height 33
click at [967, 278] on input "Esperar Respuesta (días)" at bounding box center [1008, 278] width 189 height 18
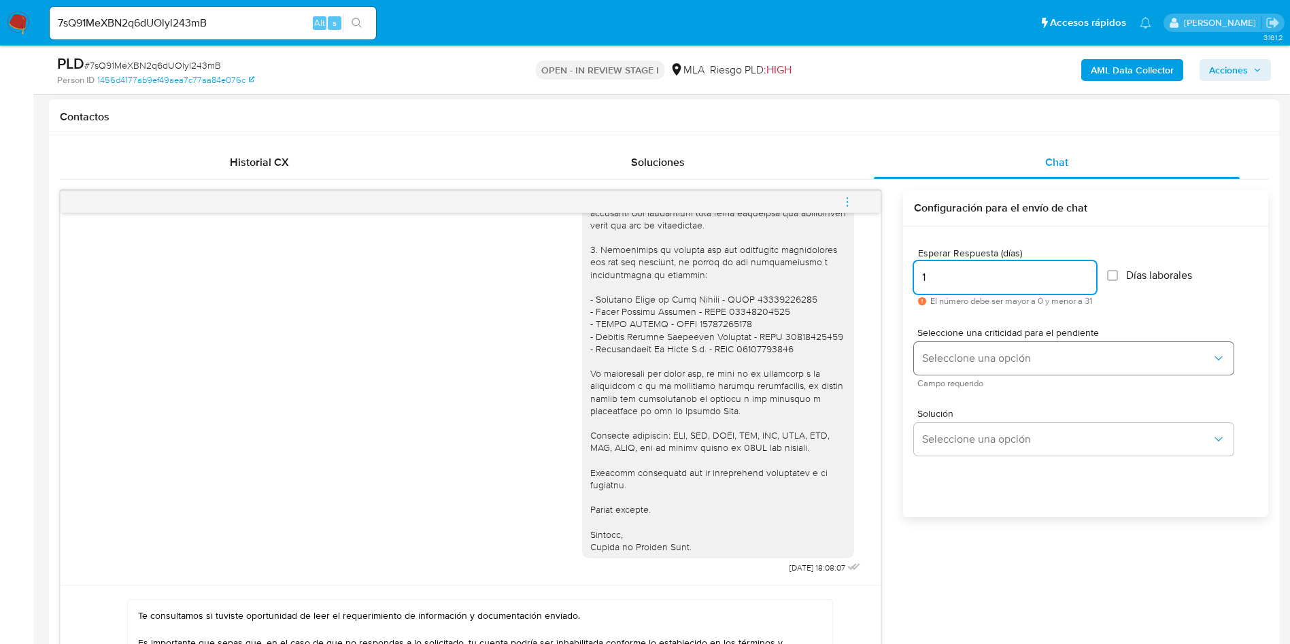
type input "1"
click at [958, 346] on button "Seleccione una opción" at bounding box center [1074, 358] width 320 height 33
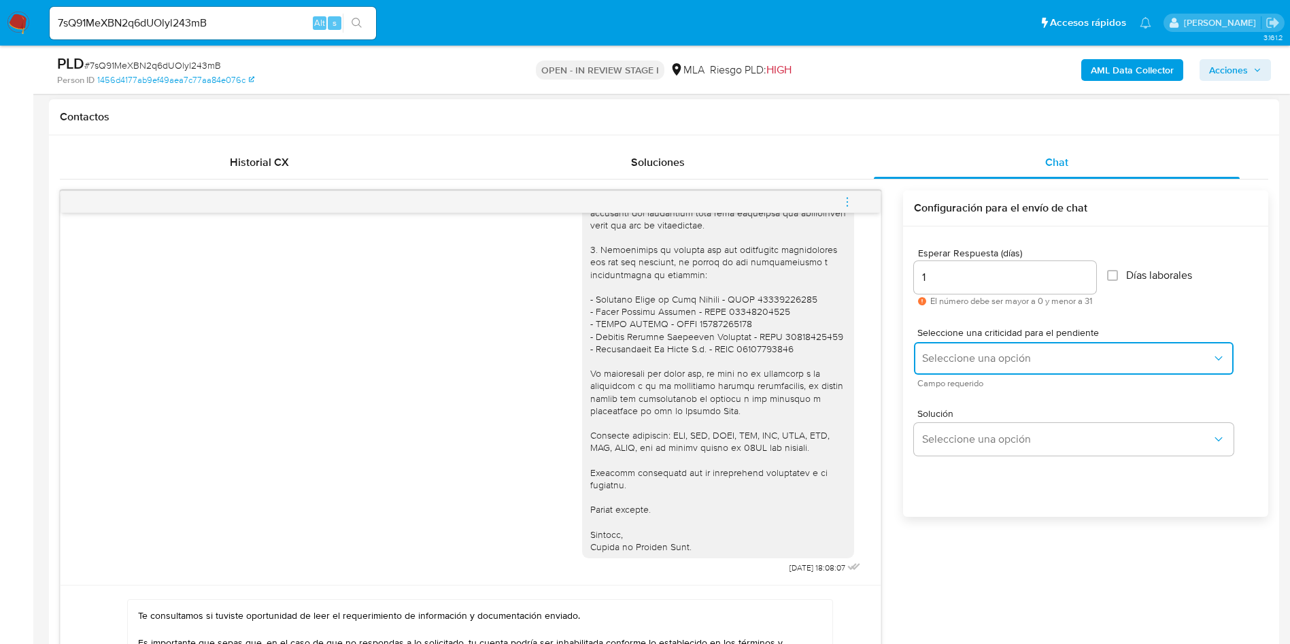
click at [955, 360] on span "Seleccione una opción" at bounding box center [1067, 358] width 290 height 14
click at [982, 366] on button "Seleccione una opción" at bounding box center [1074, 358] width 320 height 33
click at [1022, 349] on button "Seleccione una opción" at bounding box center [1074, 358] width 320 height 33
click at [1221, 354] on icon "button" at bounding box center [1218, 358] width 14 height 14
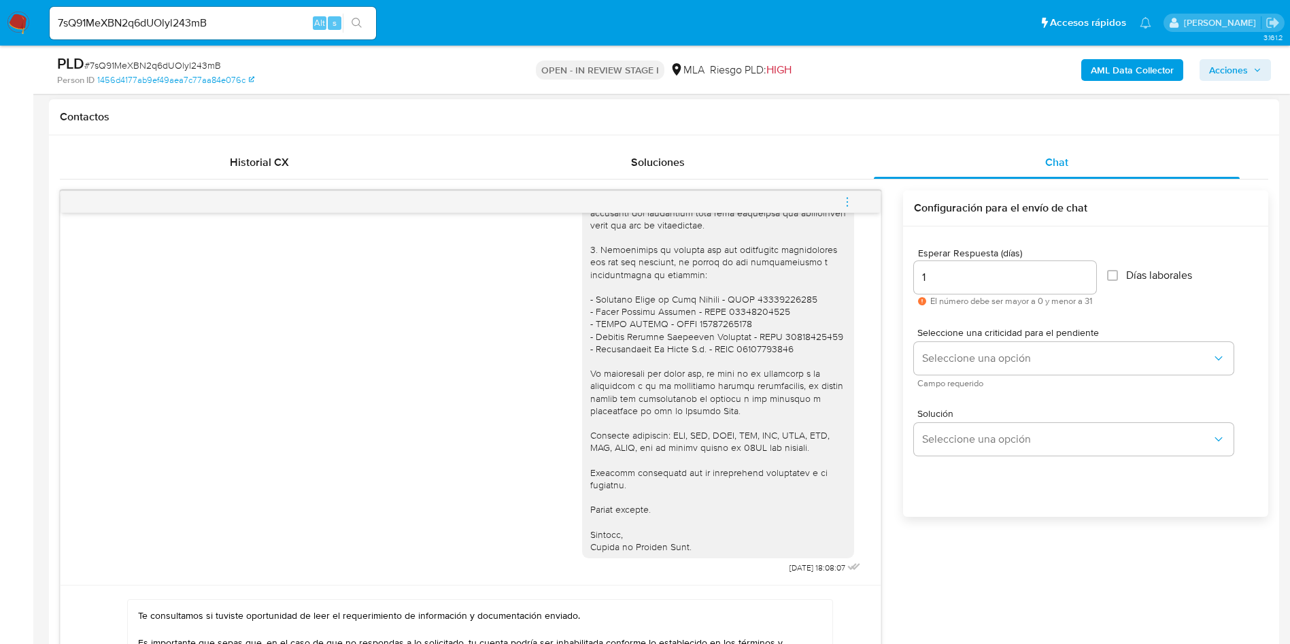
click at [950, 258] on div "Esperar Respuesta (días) 1 El número debe ser mayor a 0 y menor a 31" at bounding box center [1005, 277] width 182 height 58
click at [954, 282] on input "1" at bounding box center [1005, 278] width 182 height 18
click at [977, 341] on div "Seleccione una criticidad para el pendiente Seleccione una opción Campo requeri…" at bounding box center [1074, 357] width 320 height 59
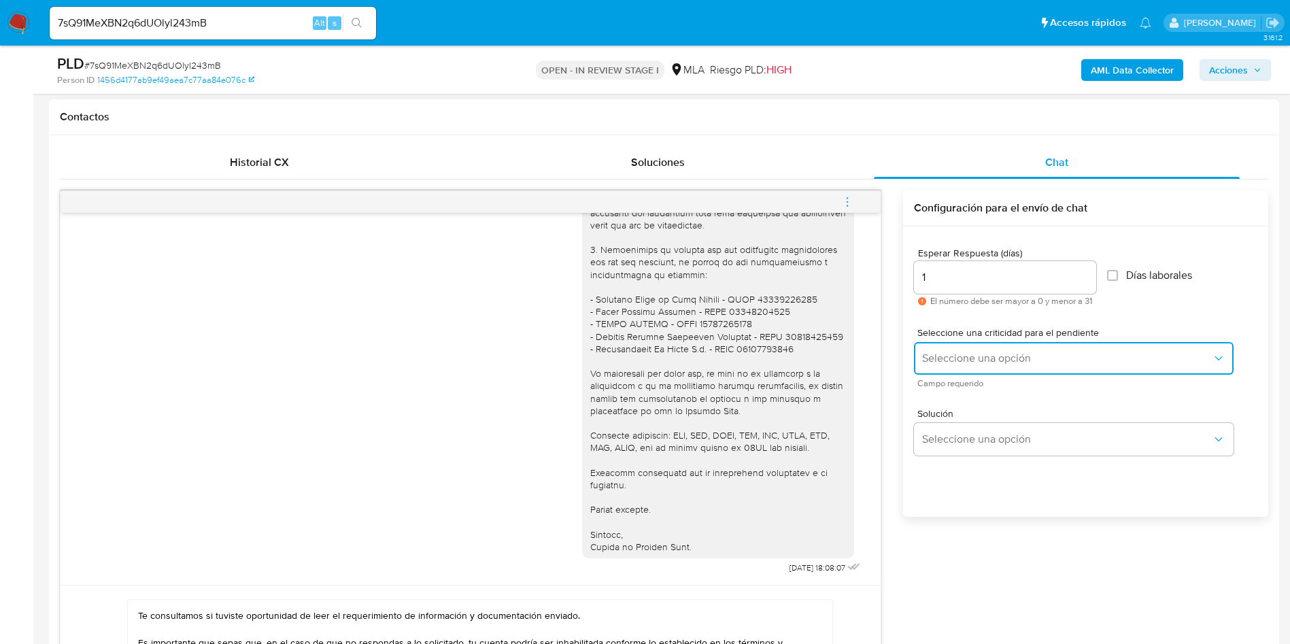
click at [976, 351] on span "Seleccione una opción" at bounding box center [1067, 358] width 290 height 14
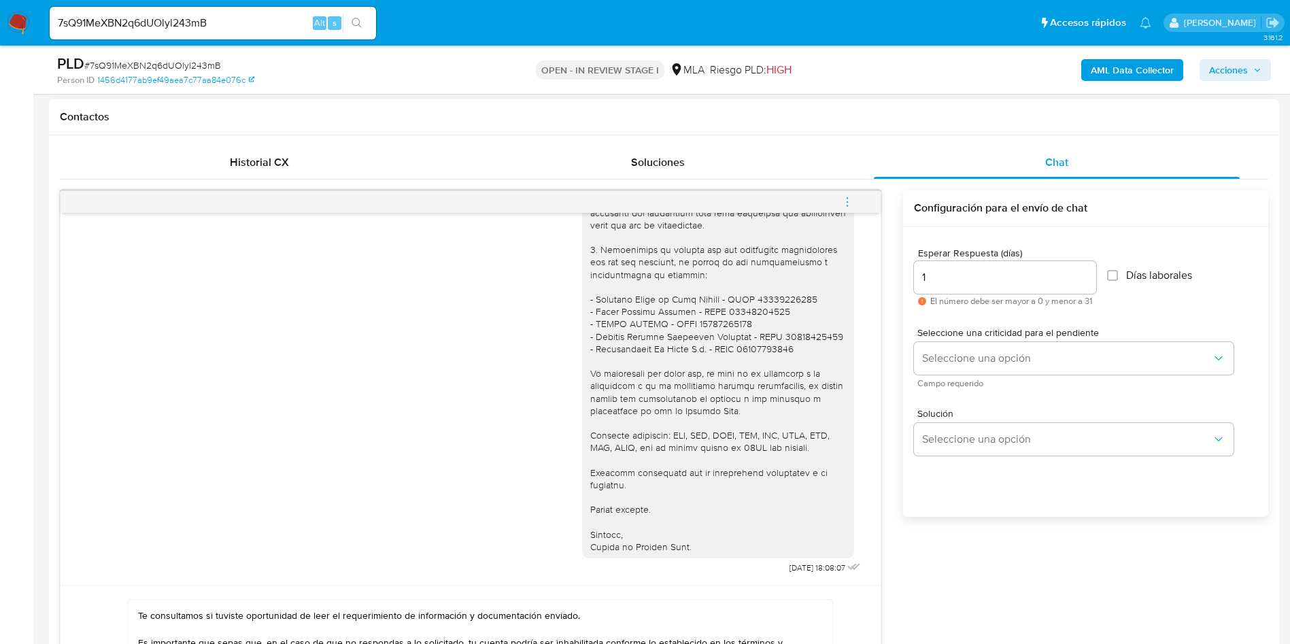
click at [967, 387] on span "Campo requerido" at bounding box center [1077, 383] width 320 height 7
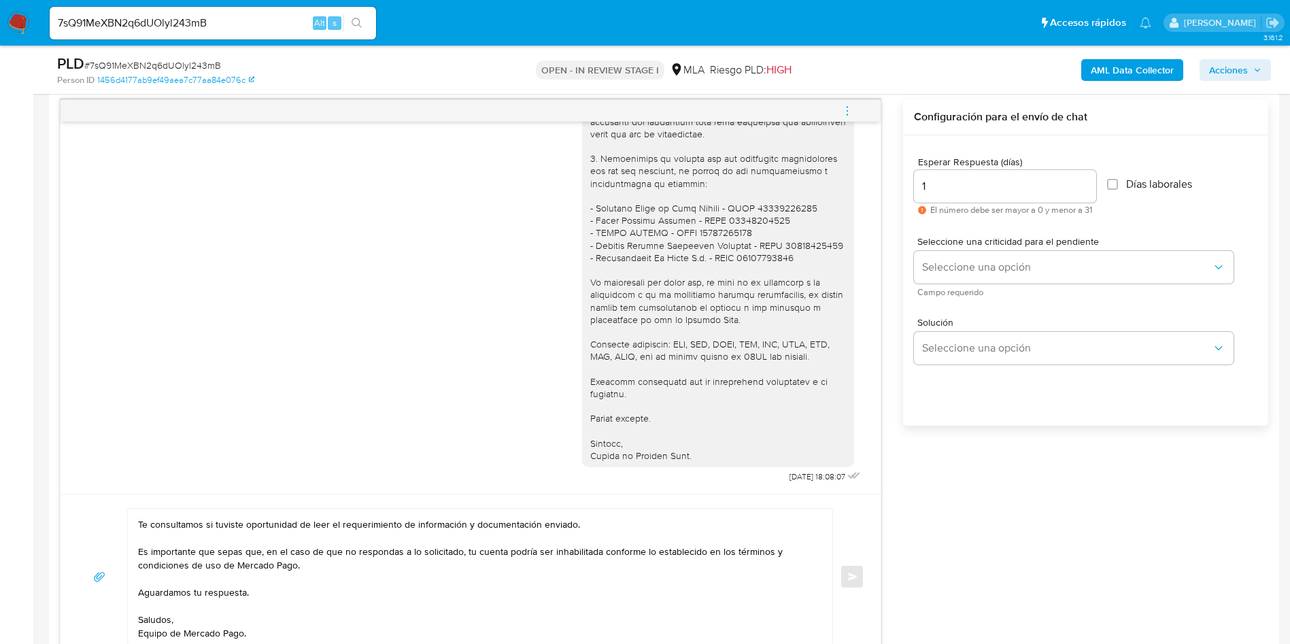
scroll to position [816, 0]
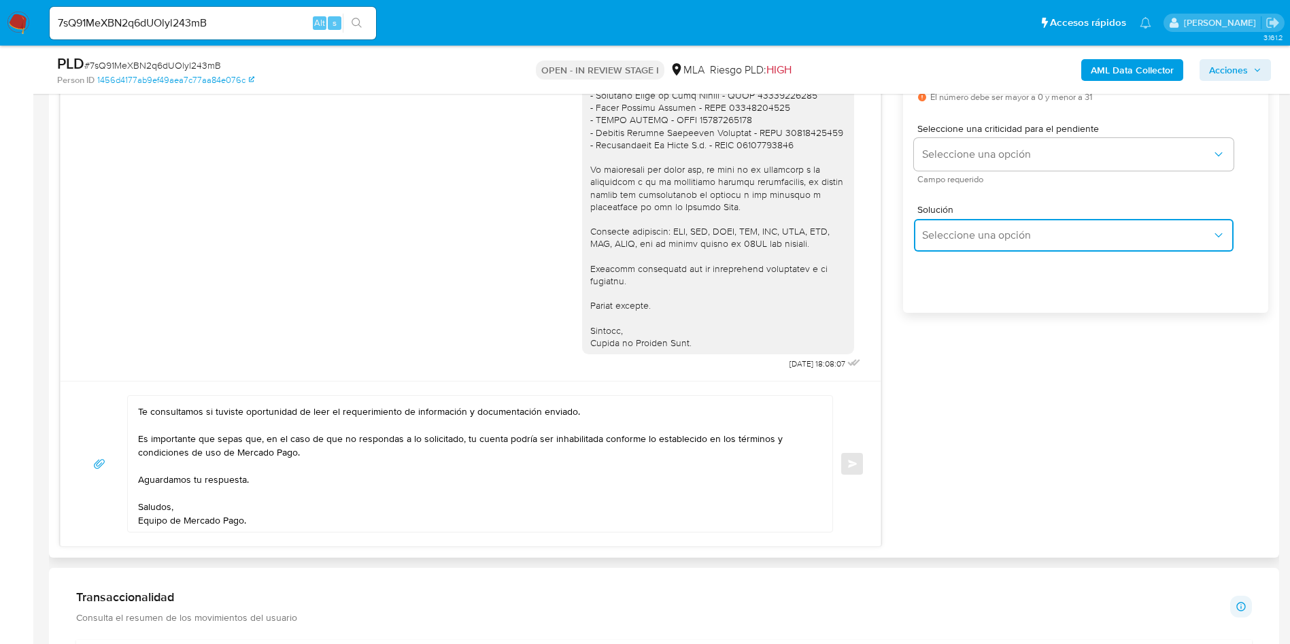
click at [953, 239] on span "Seleccione una opción" at bounding box center [1067, 235] width 290 height 14
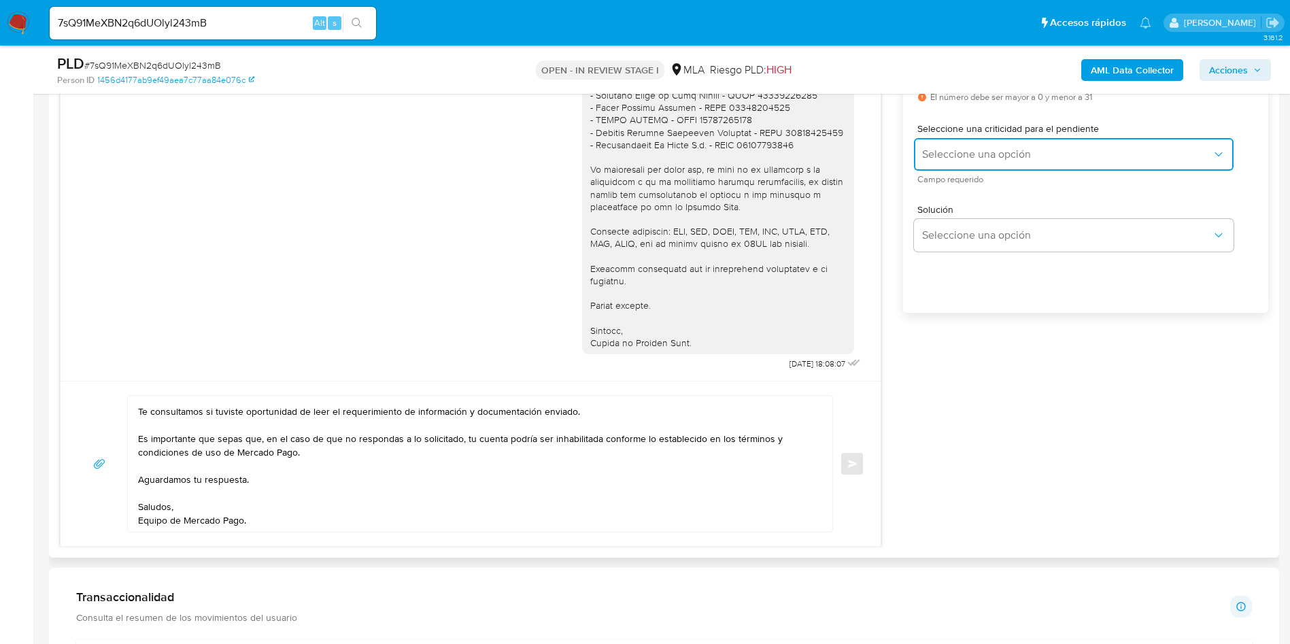
click at [958, 162] on button "Seleccione una opción" at bounding box center [1074, 154] width 320 height 33
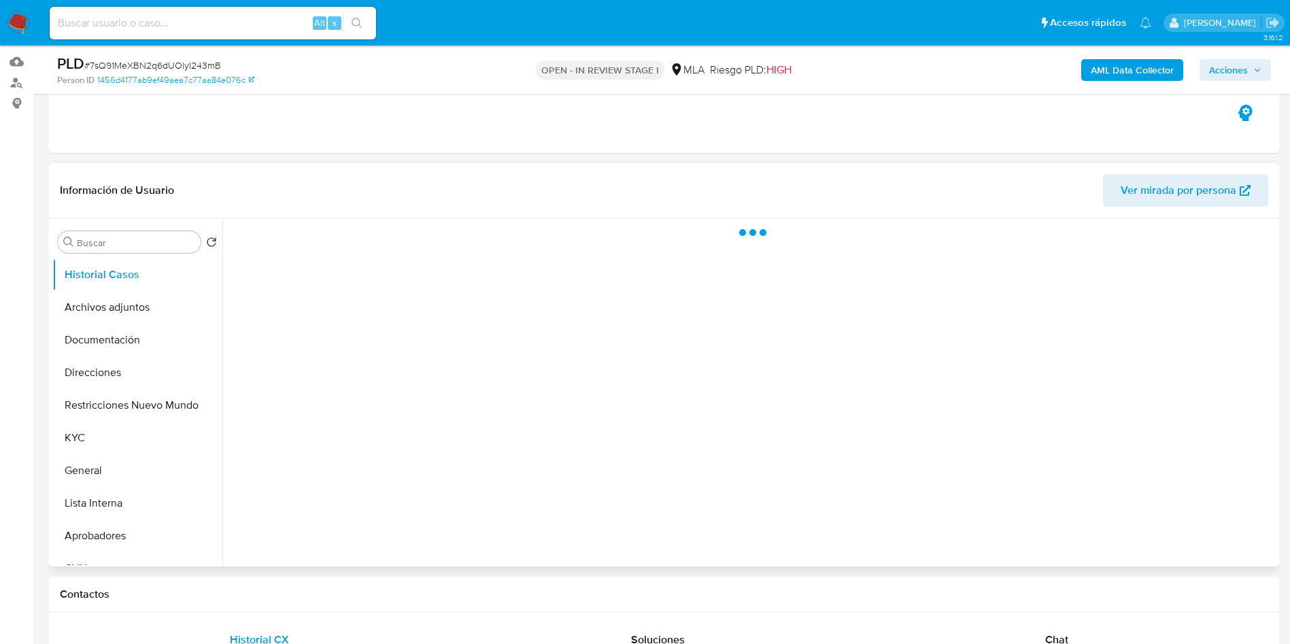
scroll to position [204, 0]
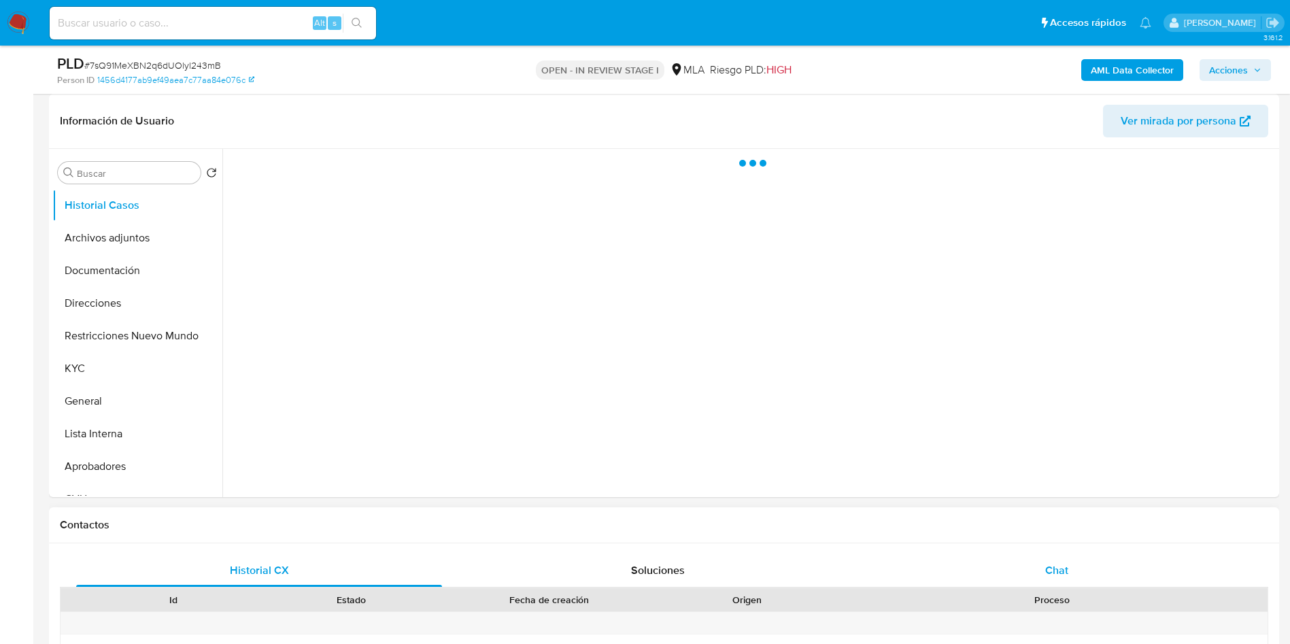
click at [1044, 574] on div "Chat" at bounding box center [1057, 570] width 366 height 33
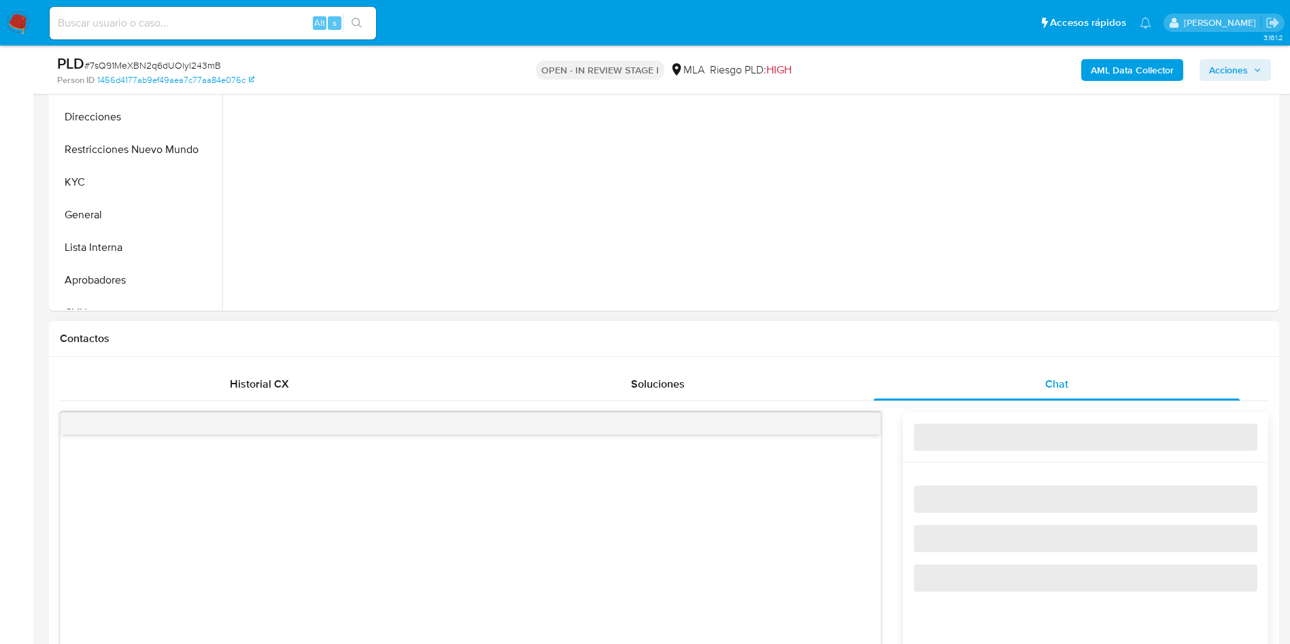
select select "10"
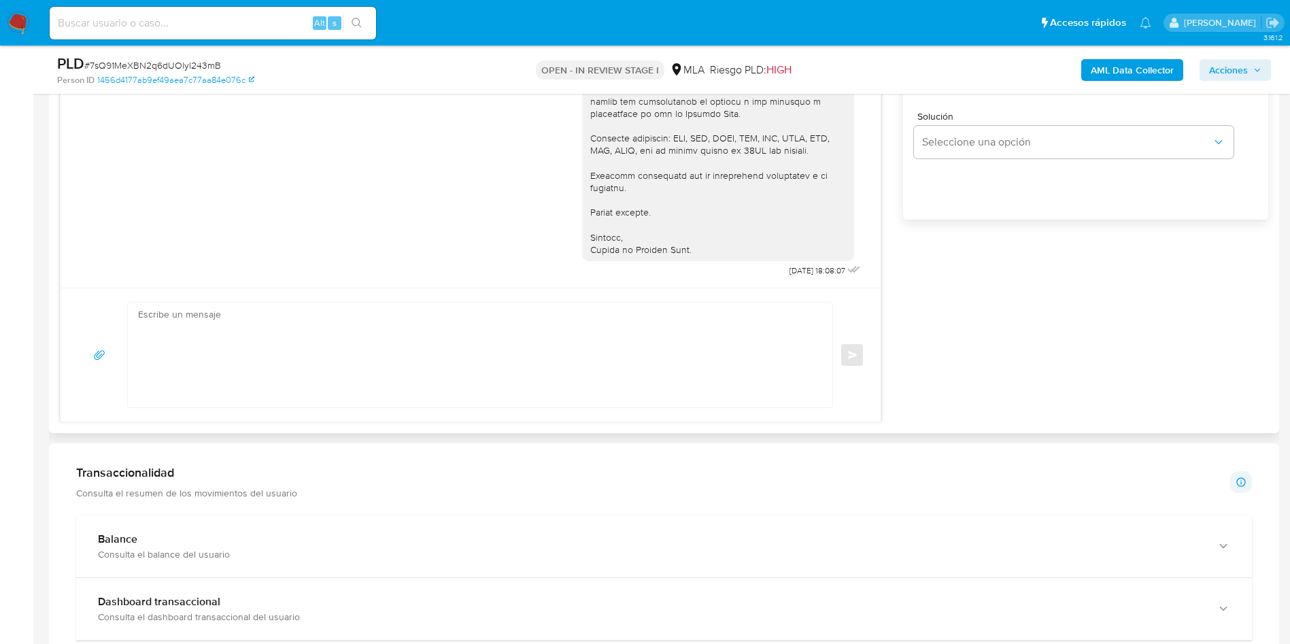
scroll to position [918, 0]
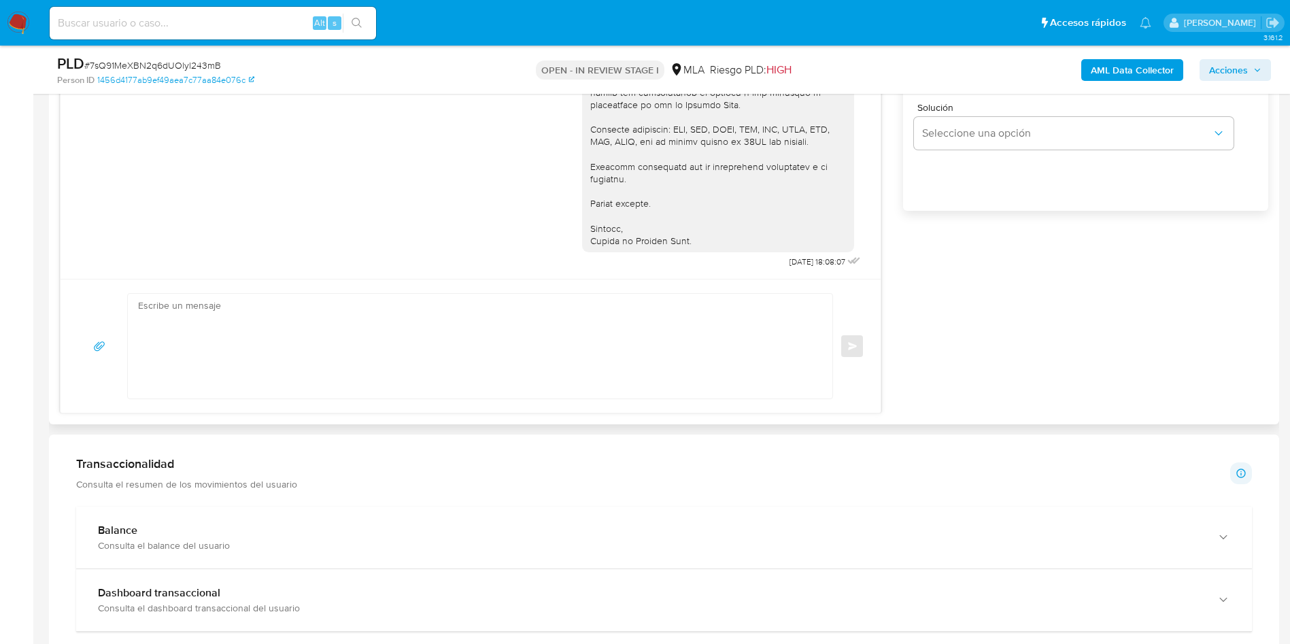
drag, startPoint x: 451, startPoint y: 287, endPoint x: 447, endPoint y: 341, distance: 53.9
click at [451, 286] on div "Enviar" at bounding box center [471, 346] width 820 height 134
click at [444, 350] on textarea at bounding box center [476, 346] width 677 height 105
paste textarea "Hola, Esperamos que te encuentres muy bien. Te consultamos si tuviste oportunid…"
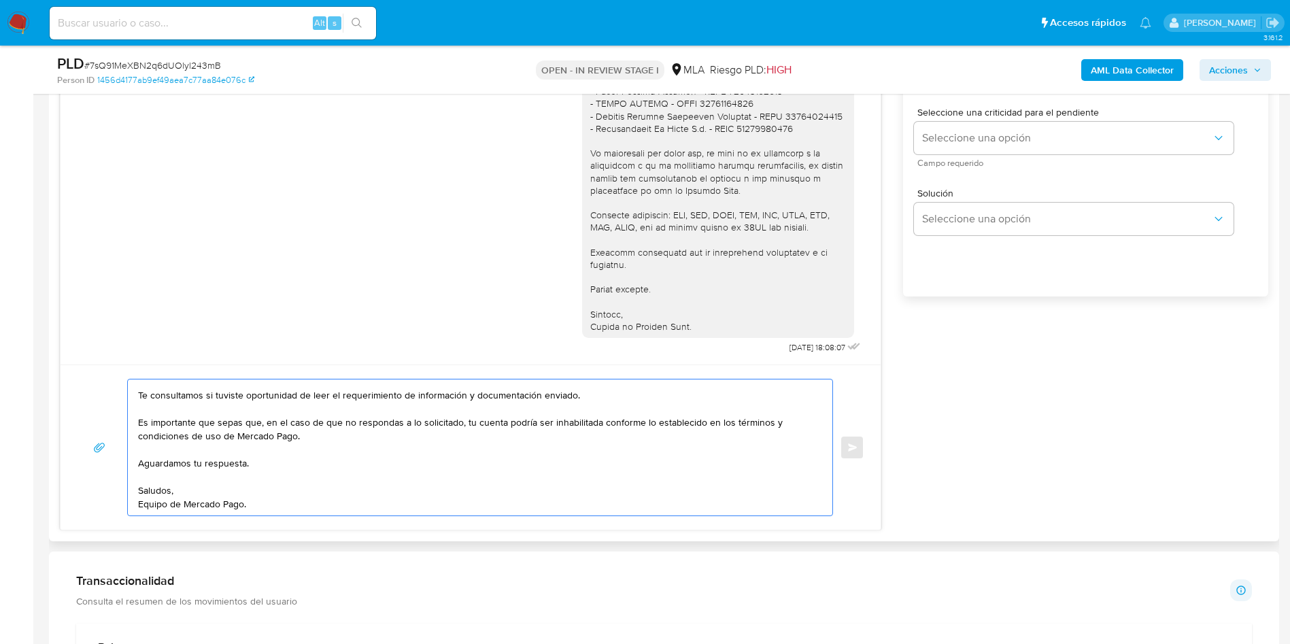
scroll to position [714, 0]
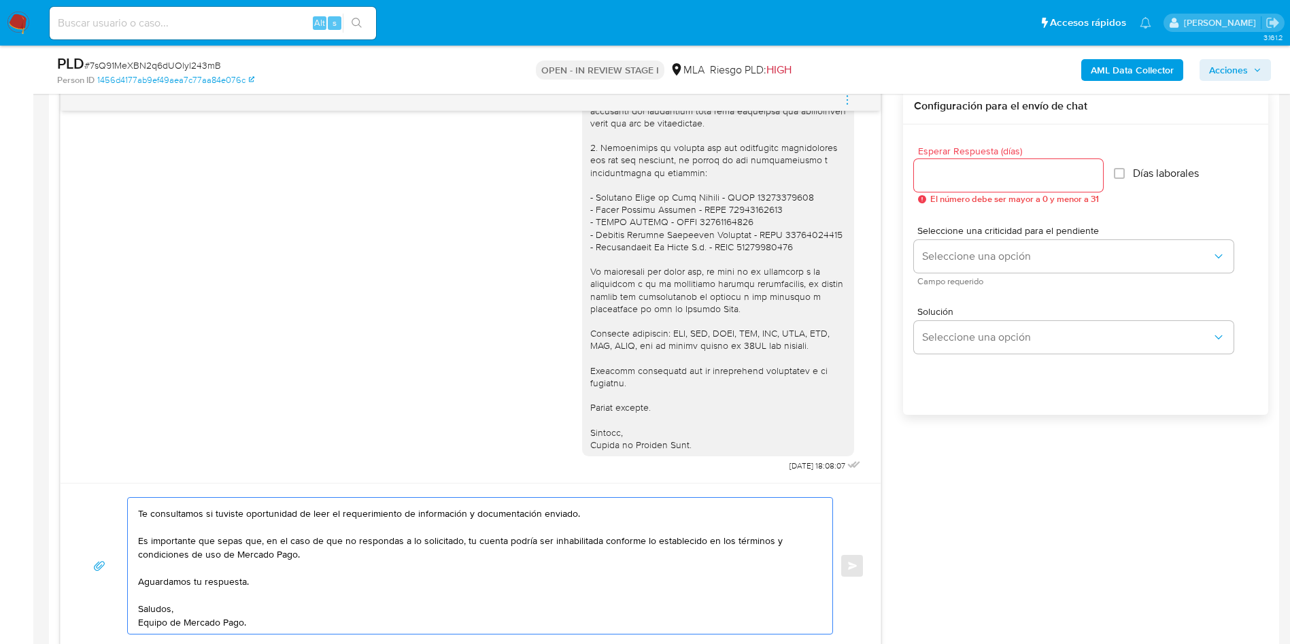
type textarea "Hola, Esperamos que te encuentres muy bien. Te consultamos si tuviste oportunid…"
click at [963, 177] on input "Esperar Respuesta (días)" at bounding box center [1008, 176] width 189 height 18
type input "1"
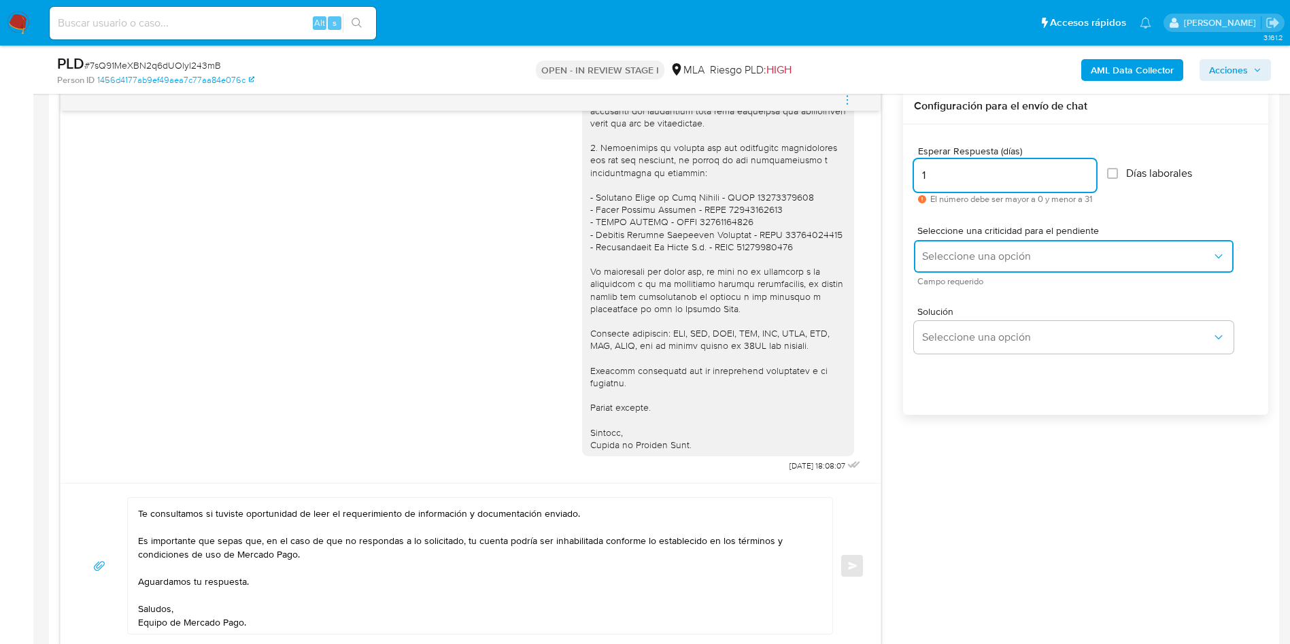
click at [948, 262] on span "Seleccione una opción" at bounding box center [1067, 256] width 290 height 14
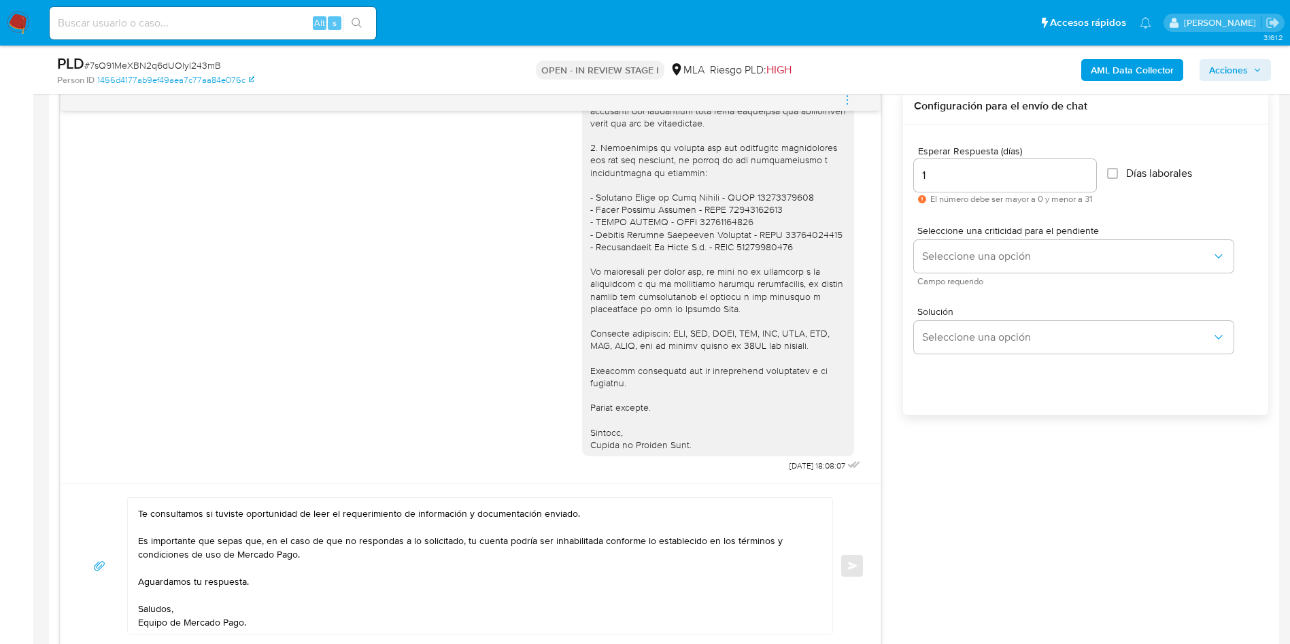
click at [1178, 278] on span "Campo requerido" at bounding box center [1077, 281] width 320 height 7
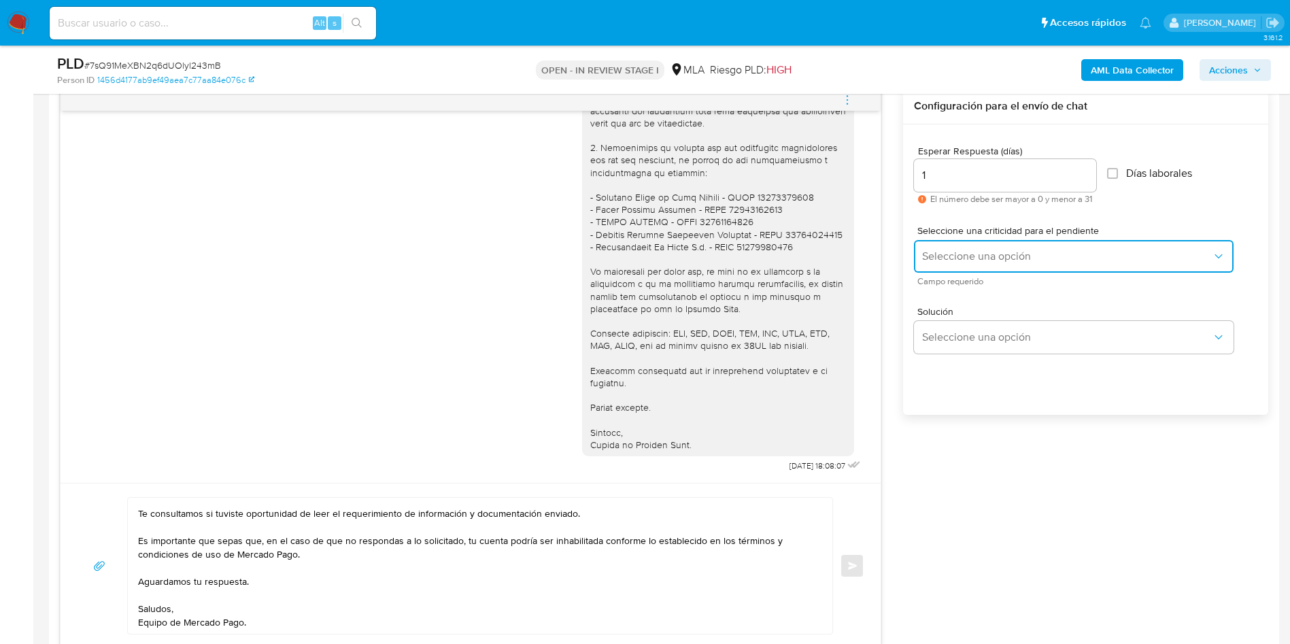
click at [1222, 256] on icon "button" at bounding box center [1218, 256] width 14 height 14
click at [1211, 251] on icon "button" at bounding box center [1218, 256] width 14 height 14
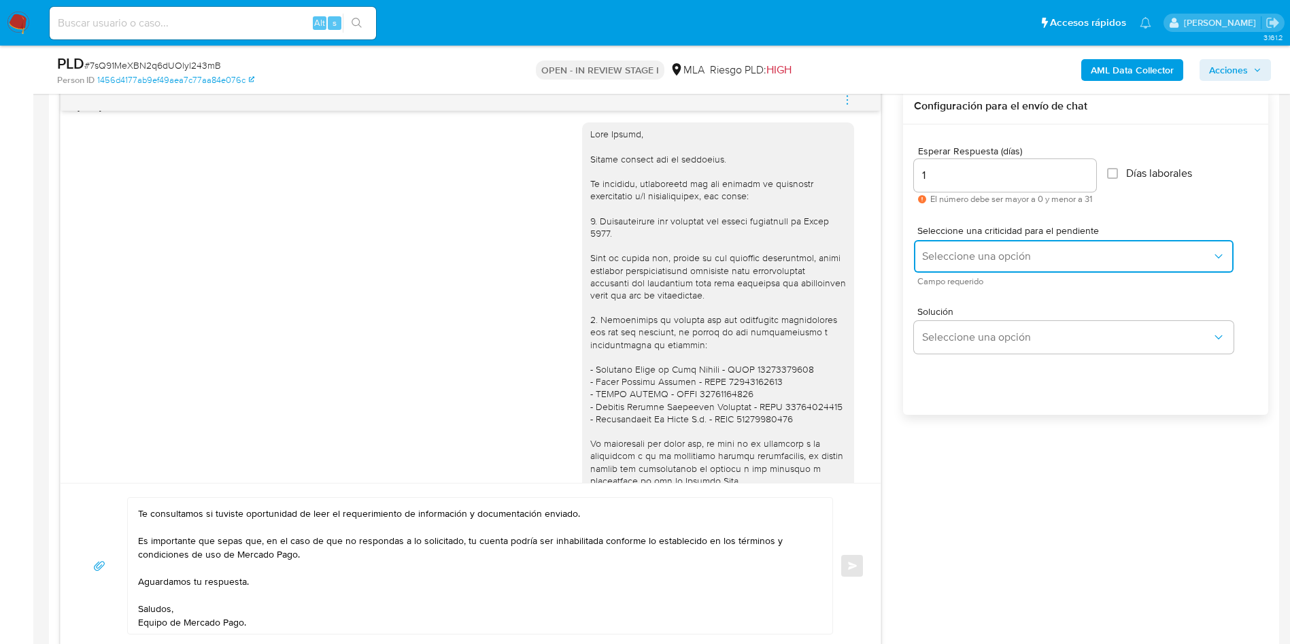
scroll to position [1604, 0]
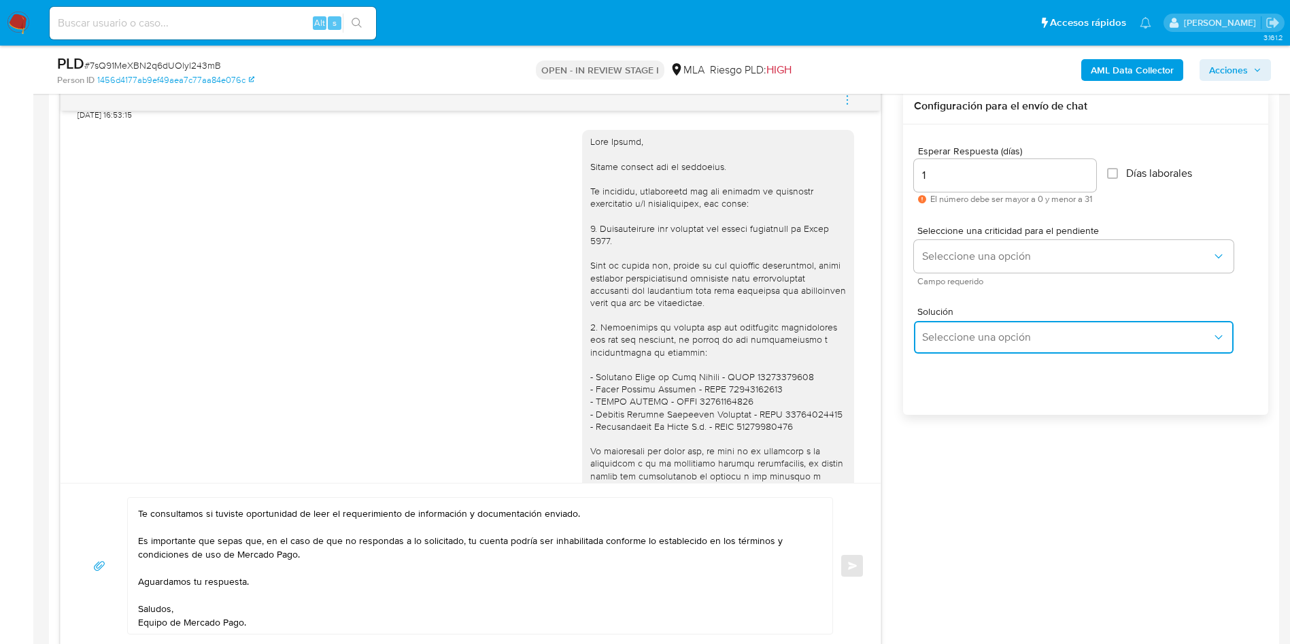
click at [976, 340] on span "Seleccione una opción" at bounding box center [1067, 337] width 290 height 14
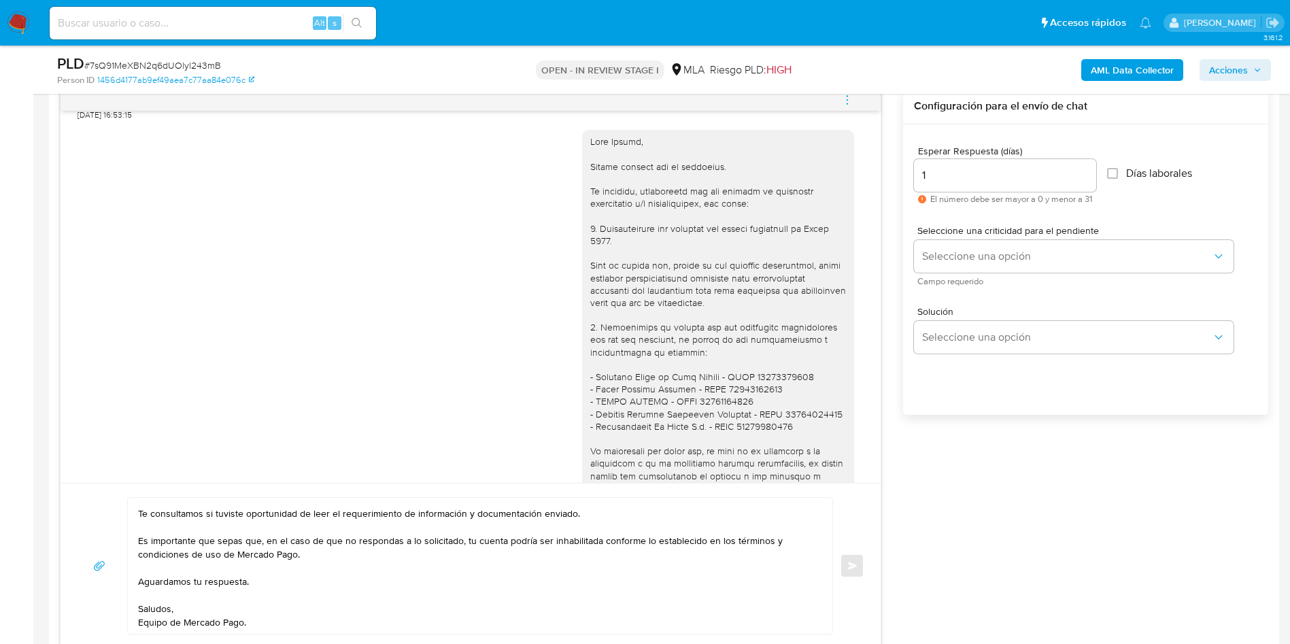
click at [968, 307] on span "Solución" at bounding box center [1077, 312] width 320 height 10
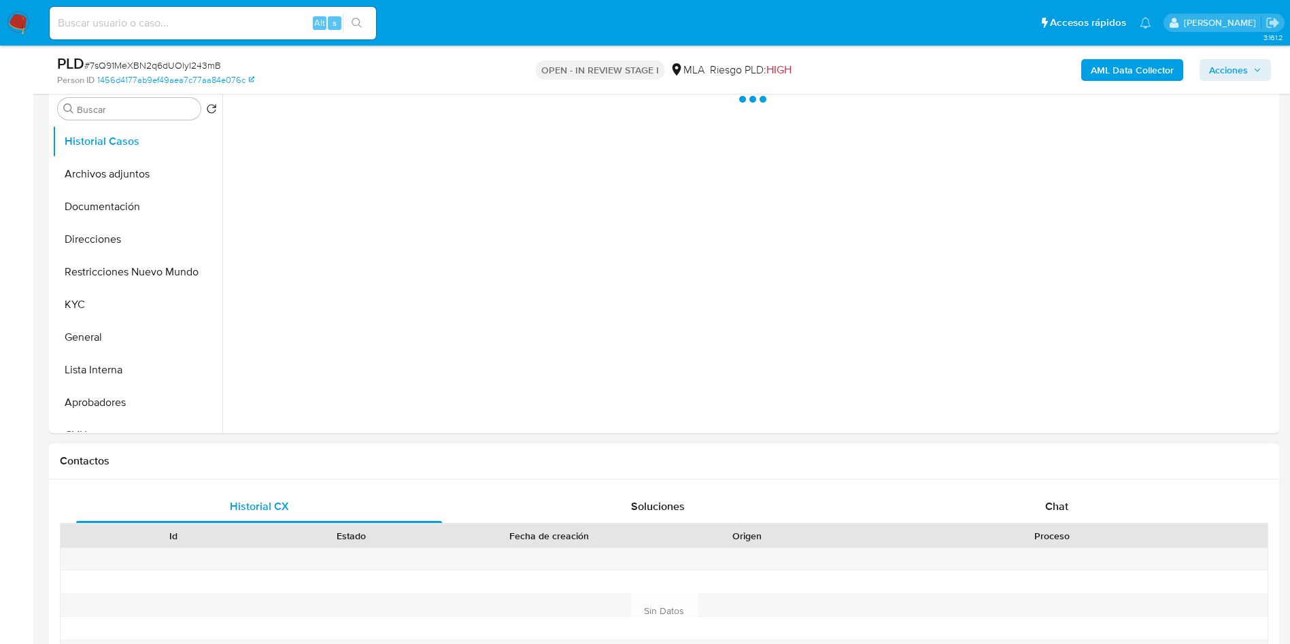
scroll to position [306, 0]
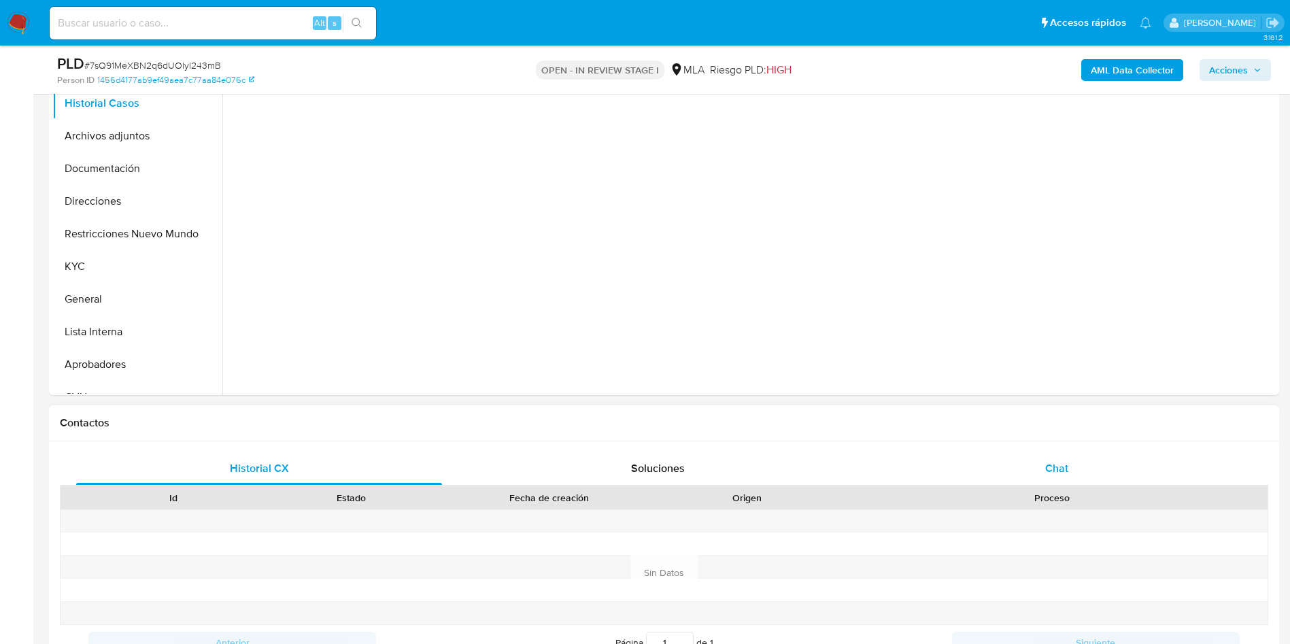
click at [1080, 461] on div "Chat" at bounding box center [1057, 468] width 366 height 33
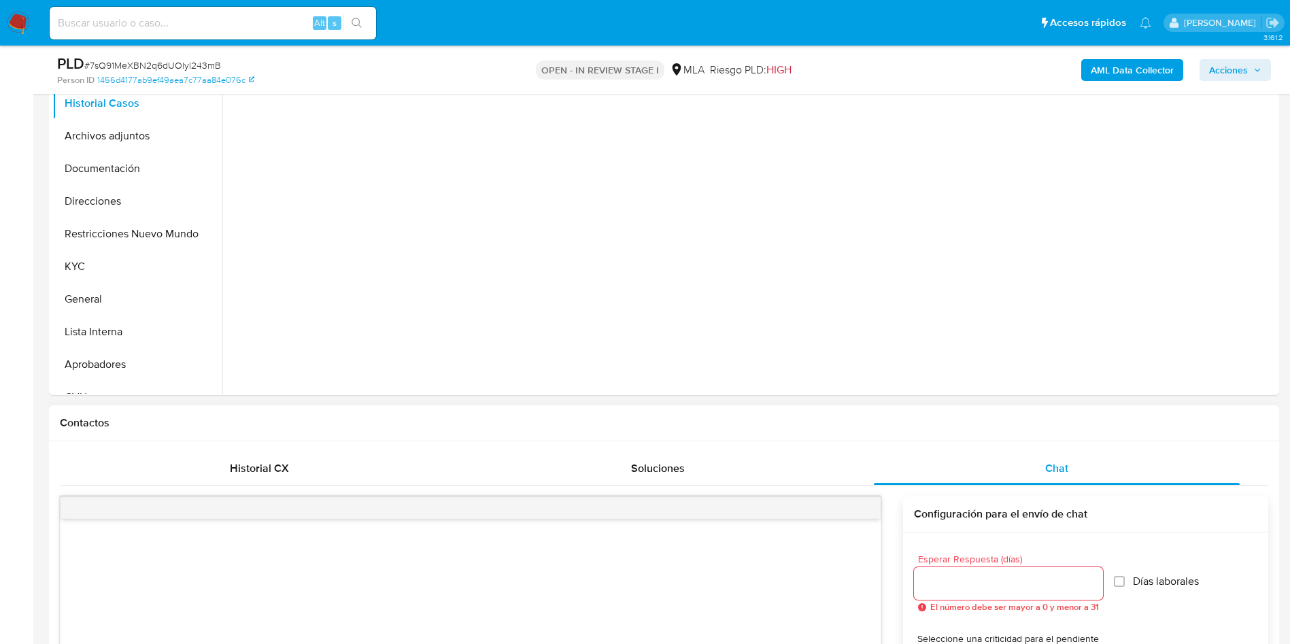
select select "10"
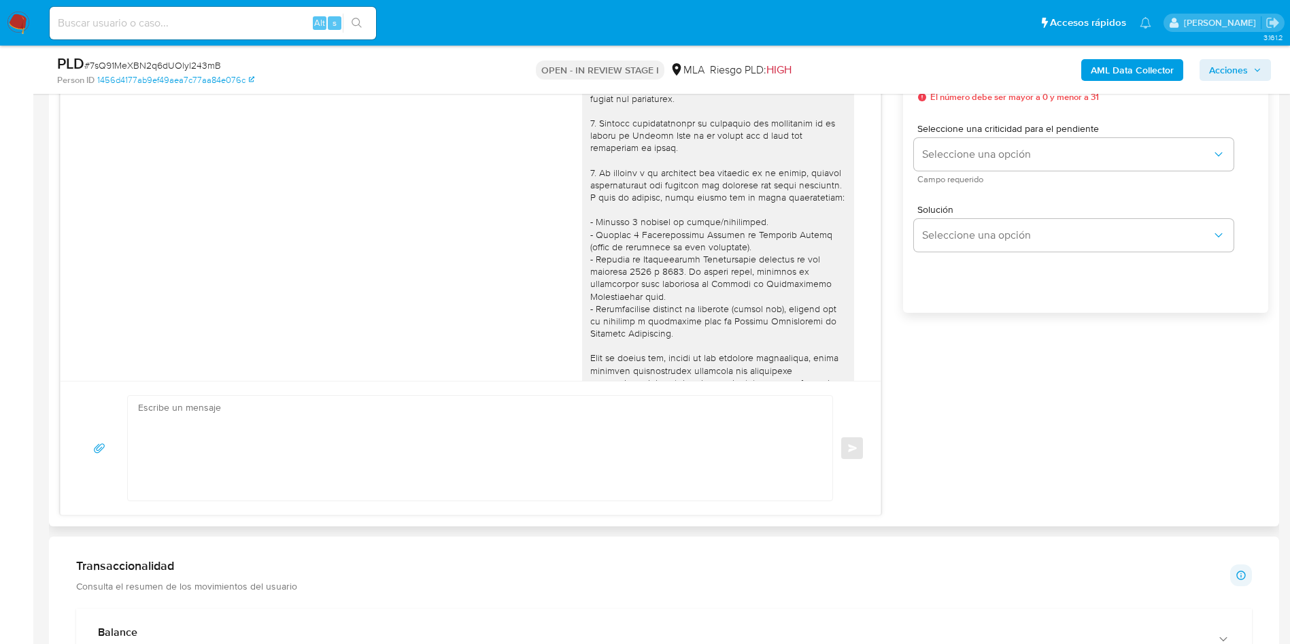
scroll to position [1808, 0]
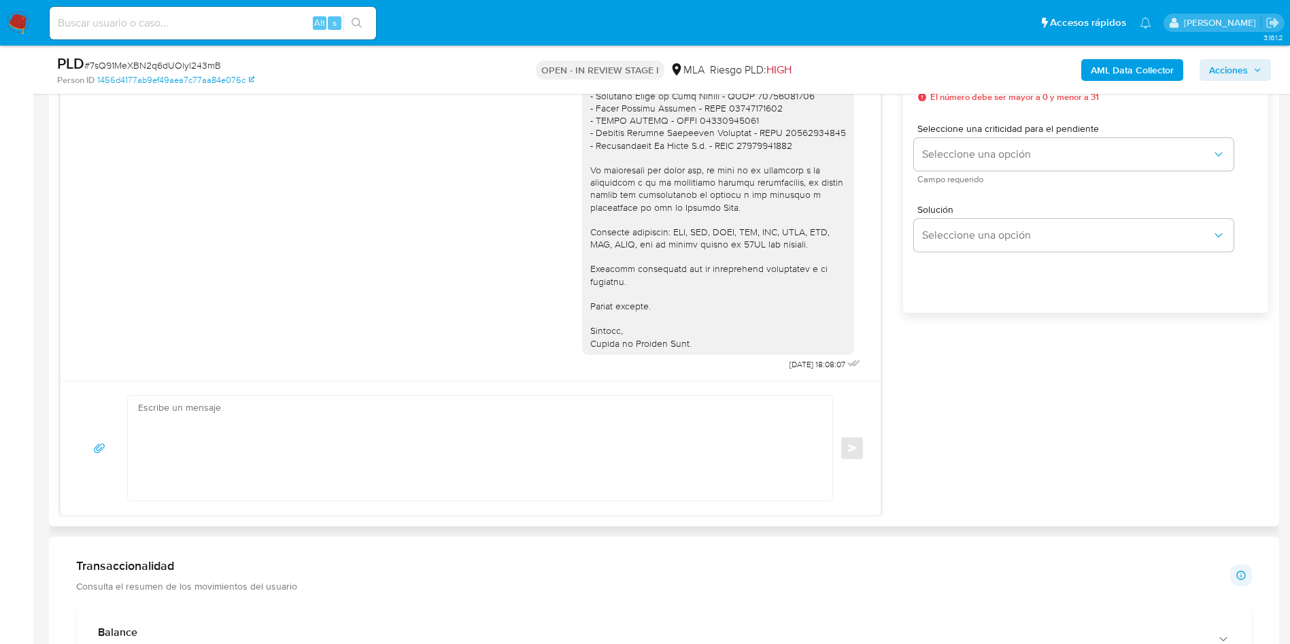
click at [502, 396] on textarea at bounding box center [476, 448] width 677 height 105
paste textarea "Hola, Esperamos que te encuentres muy bien. Te consultamos si tuviste oportunid…"
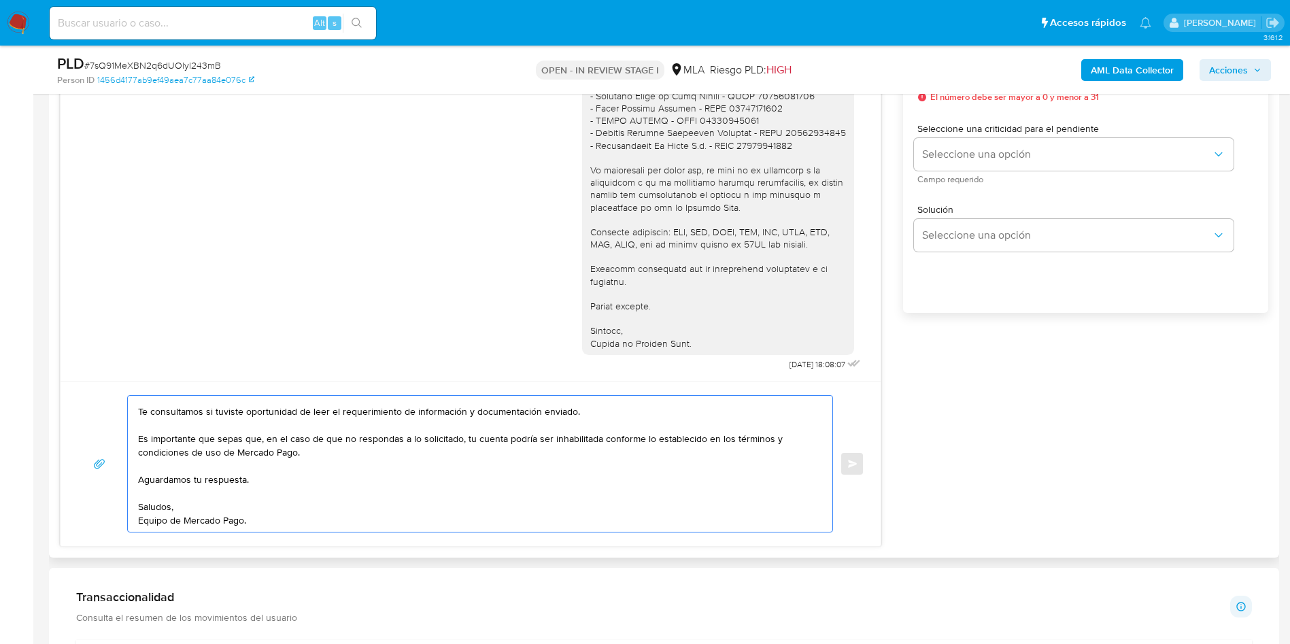
scroll to position [714, 0]
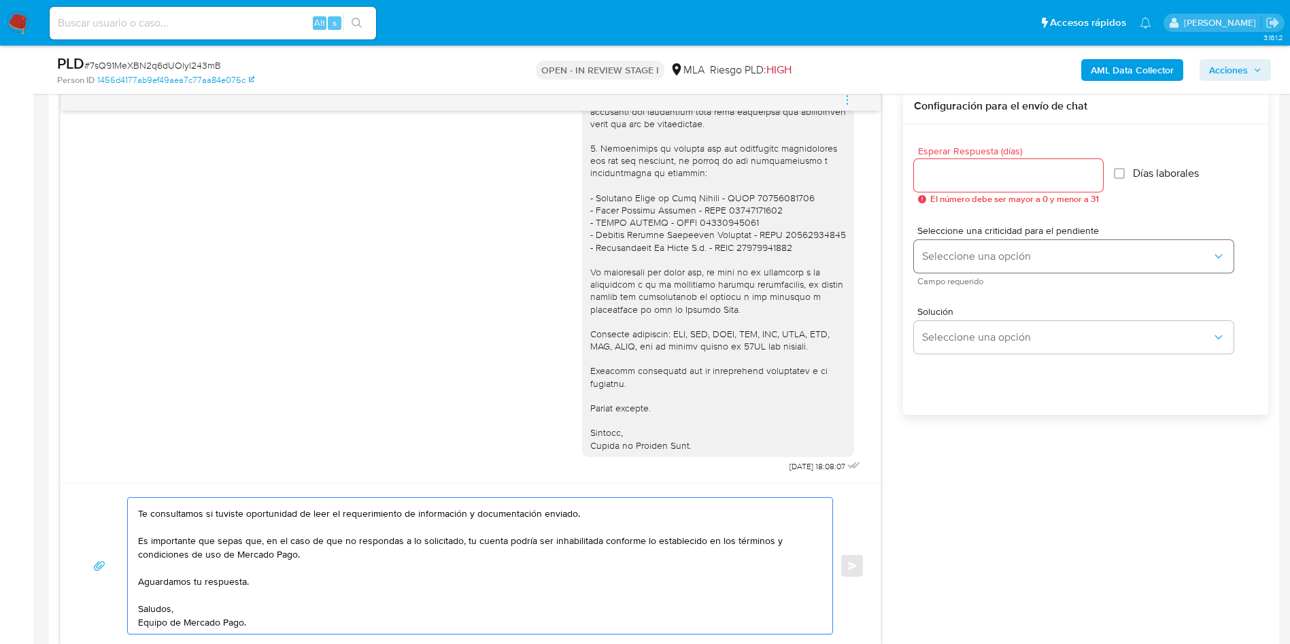
type textarea "Hola, Esperamos que te encuentres muy bien. Te consultamos si tuviste oportunid…"
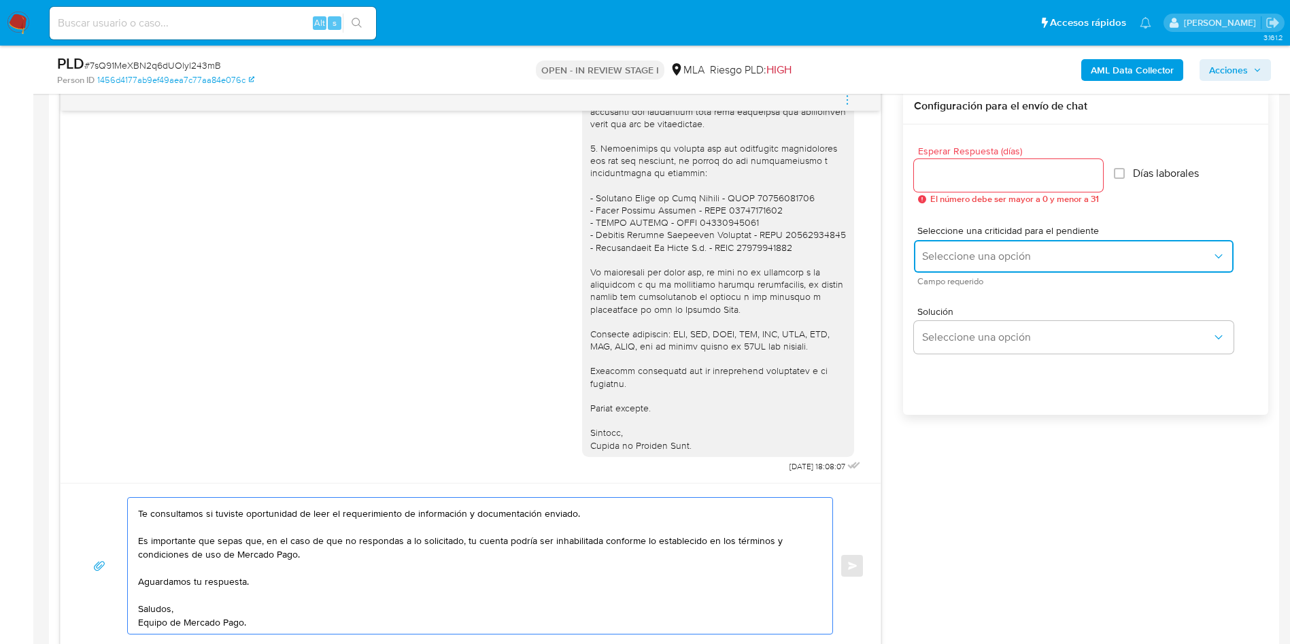
click at [969, 257] on span "Seleccione una opción" at bounding box center [1067, 256] width 290 height 14
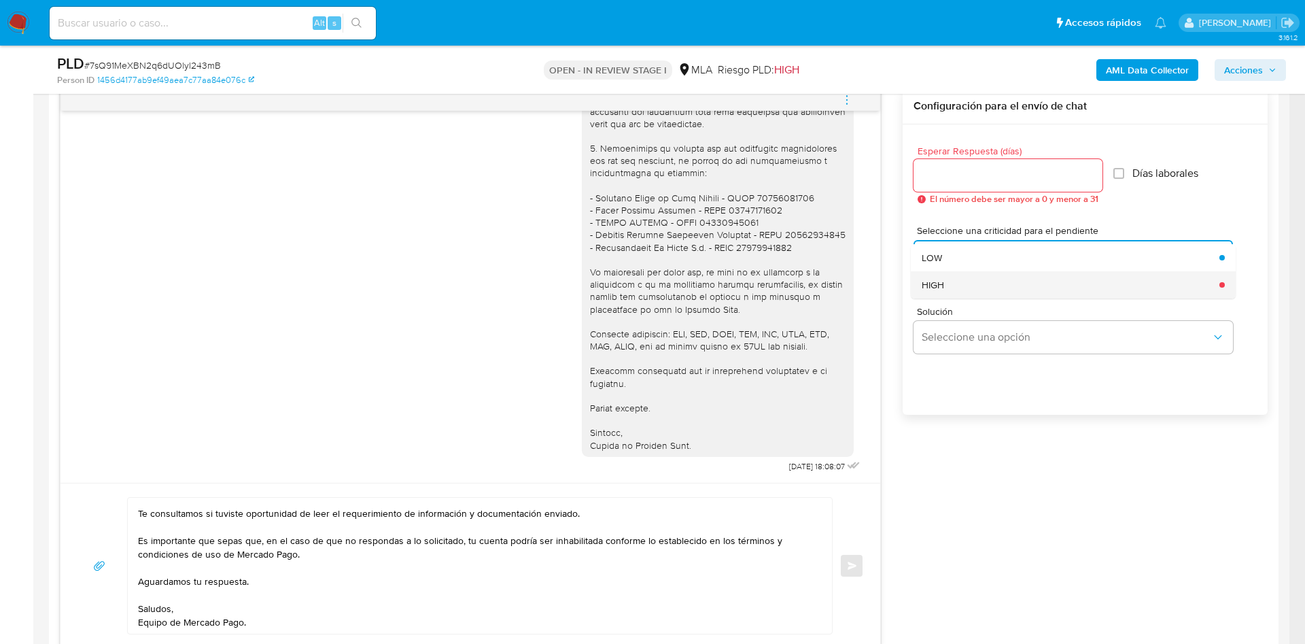
drag, startPoint x: 957, startPoint y: 257, endPoint x: 957, endPoint y: 282, distance: 25.2
click at [957, 282] on ul "LOW HIGH" at bounding box center [1073, 271] width 325 height 54
click at [957, 282] on div "HIGH" at bounding box center [1067, 284] width 290 height 27
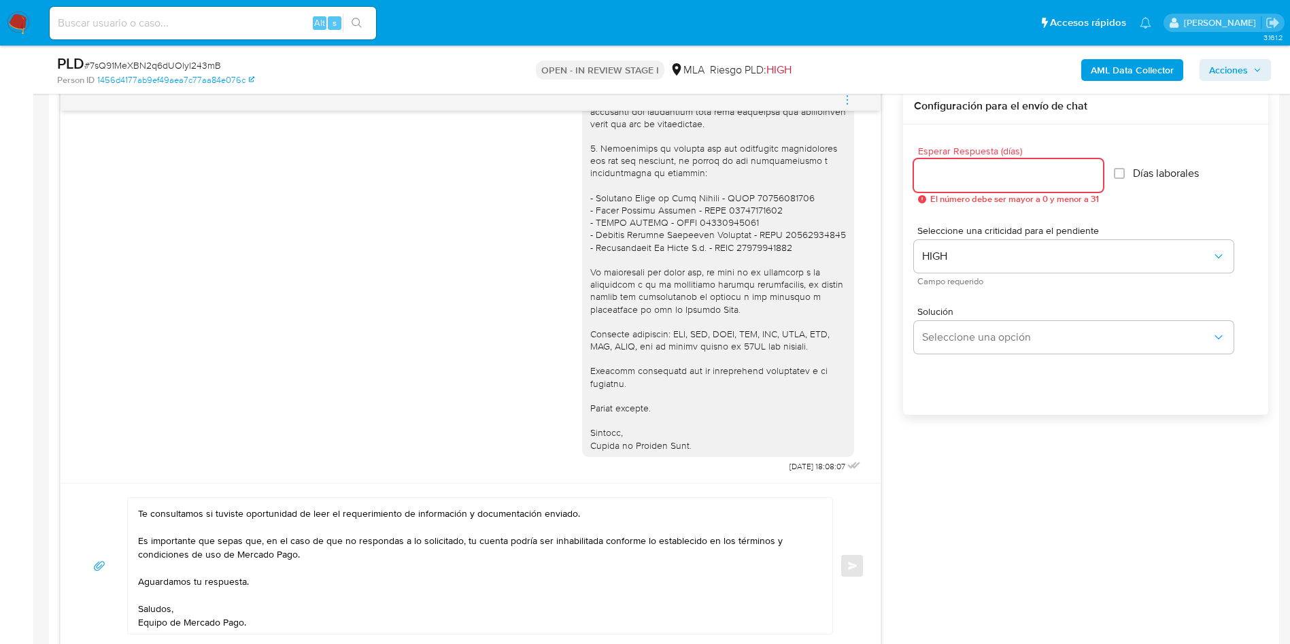
click at [954, 169] on input "Esperar Respuesta (días)" at bounding box center [1008, 176] width 189 height 18
type input "1"
click at [946, 435] on div "Esperar Respuesta (días) 1 El número debe ser mayor a 0 y menor a 31 Días labor…" at bounding box center [1085, 287] width 365 height 326
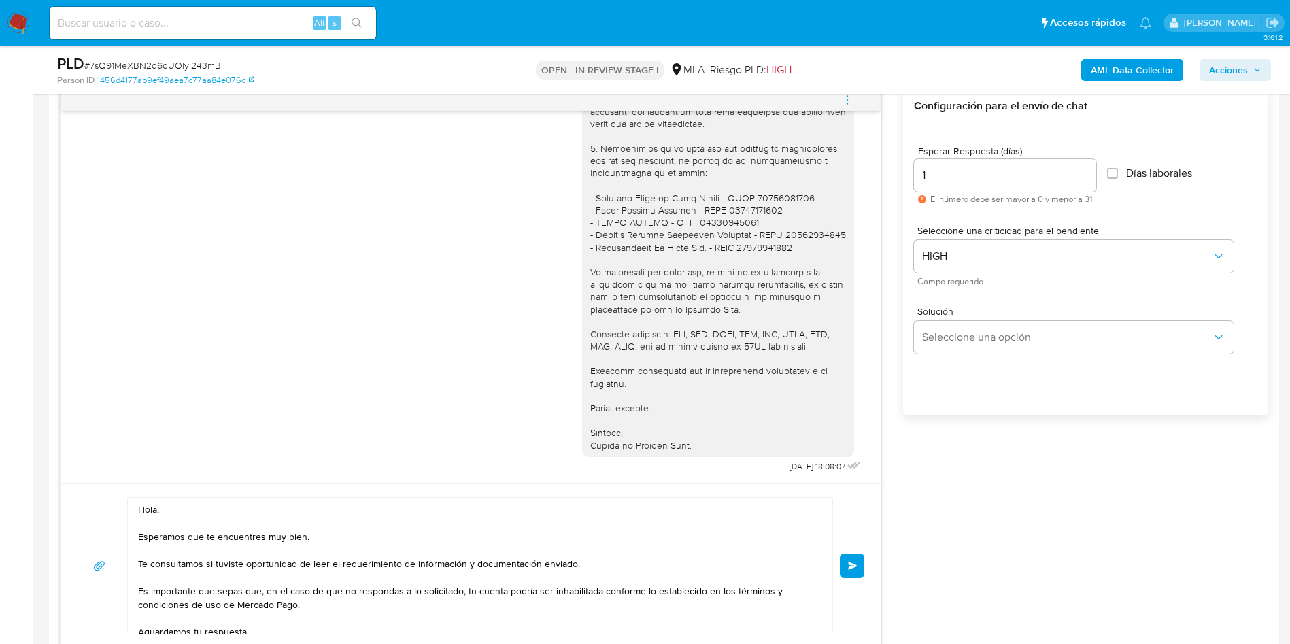
click at [848, 560] on button "Enviar" at bounding box center [852, 565] width 24 height 24
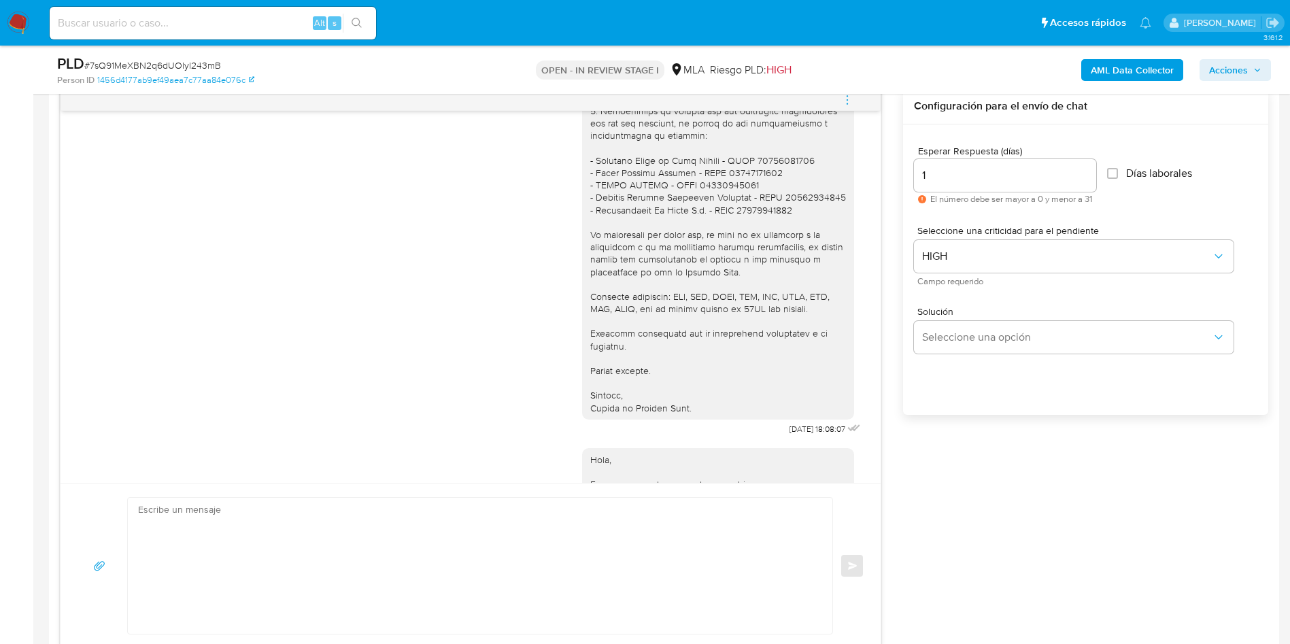
scroll to position [2045, 0]
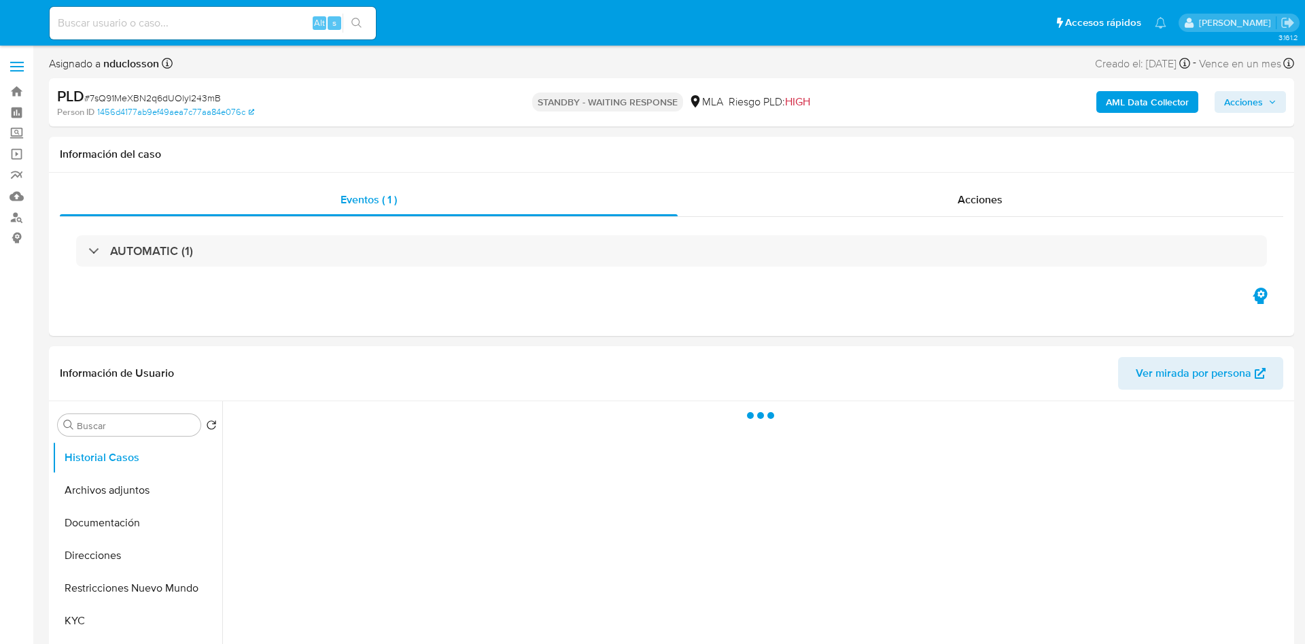
select select "10"
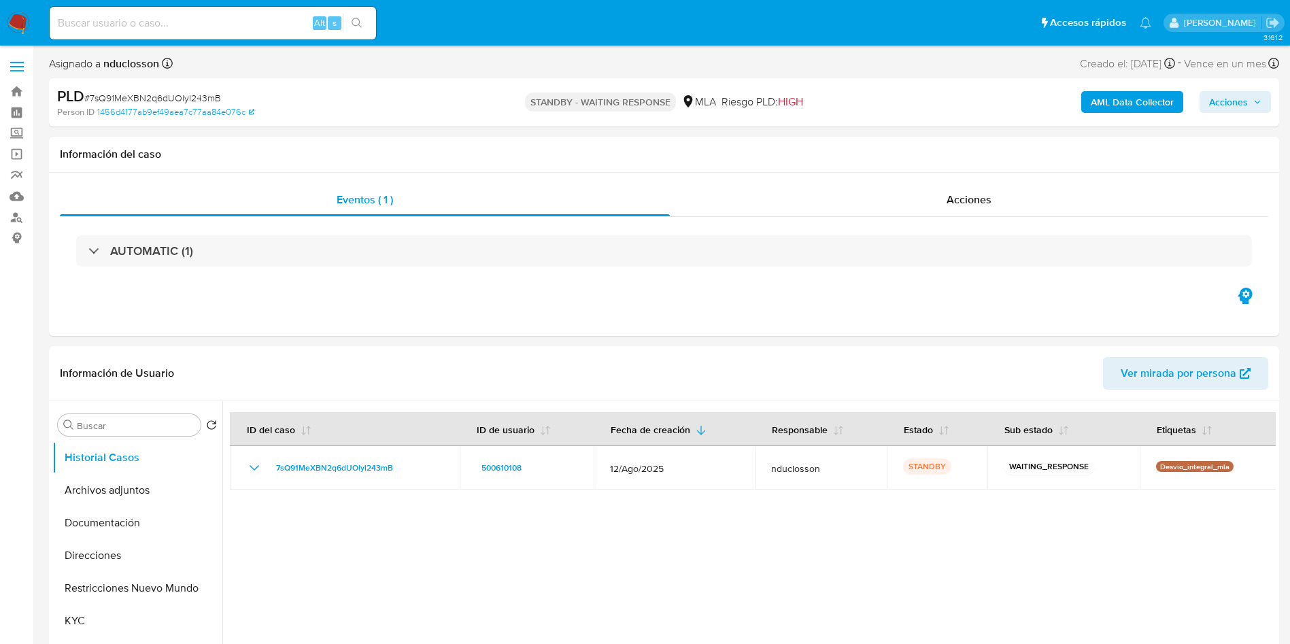
click at [182, 27] on input at bounding box center [213, 23] width 326 height 18
paste input "CMIajdoanPWmm0Ksv61cxqlr"
type input "CMIajdoanPWmm0Ksv61cxqlr"
click at [356, 16] on button "search-icon" at bounding box center [357, 23] width 28 height 19
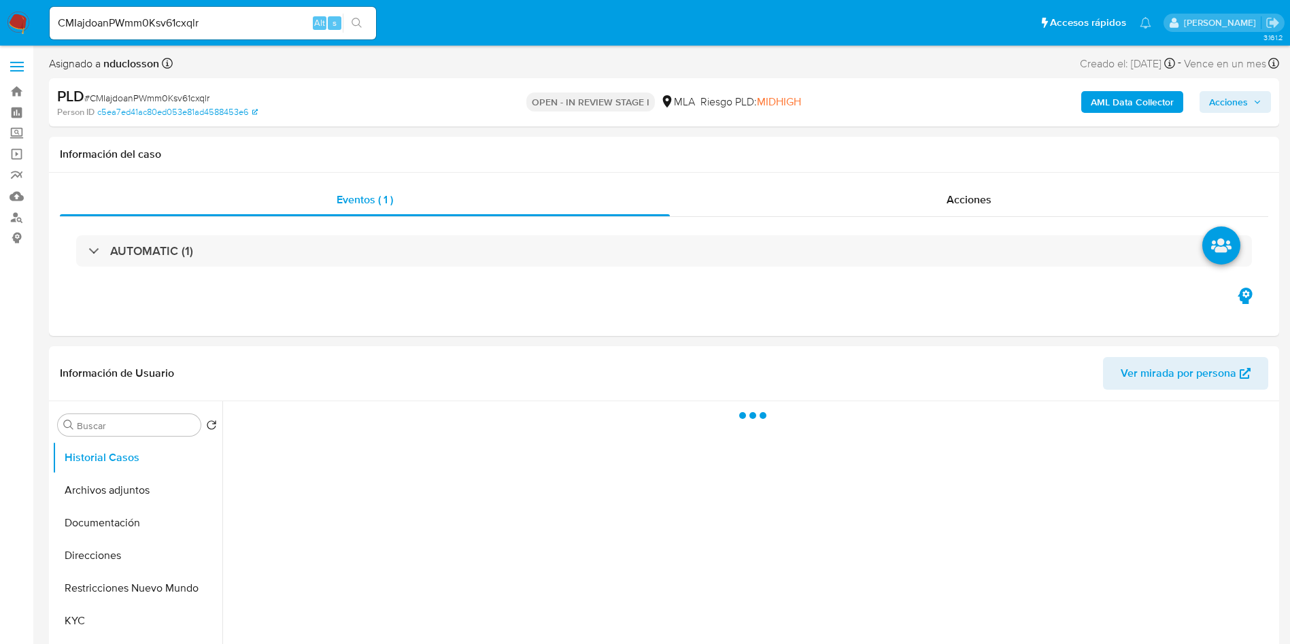
select select "10"
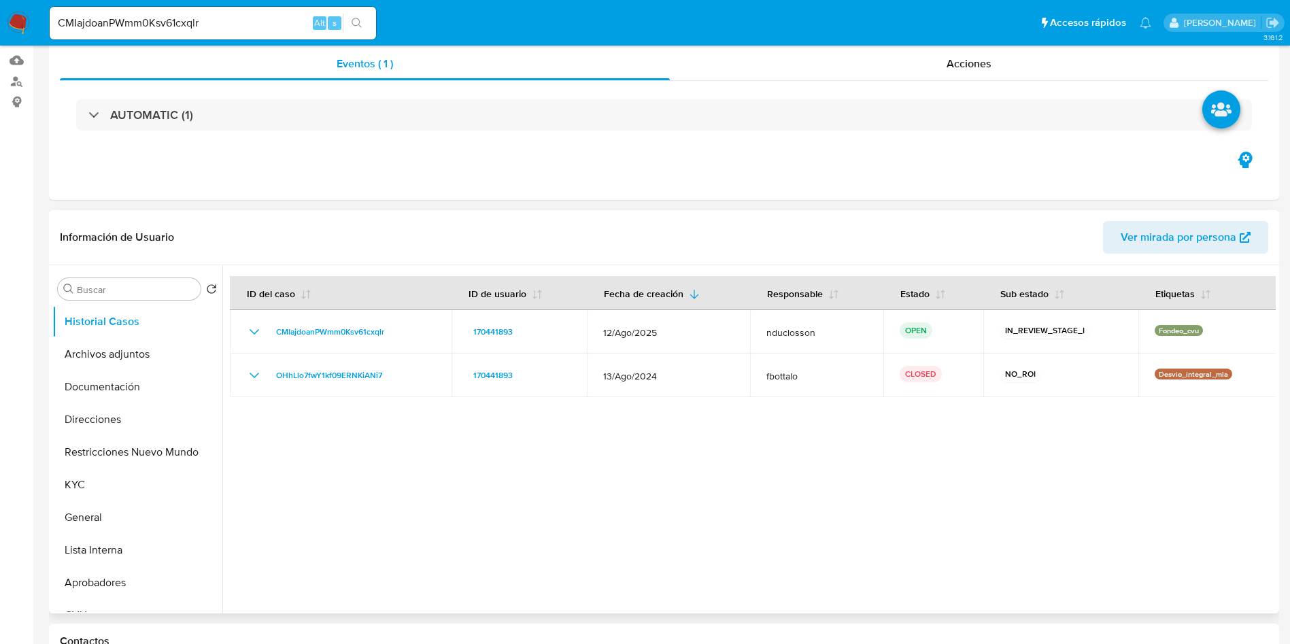
scroll to position [306, 0]
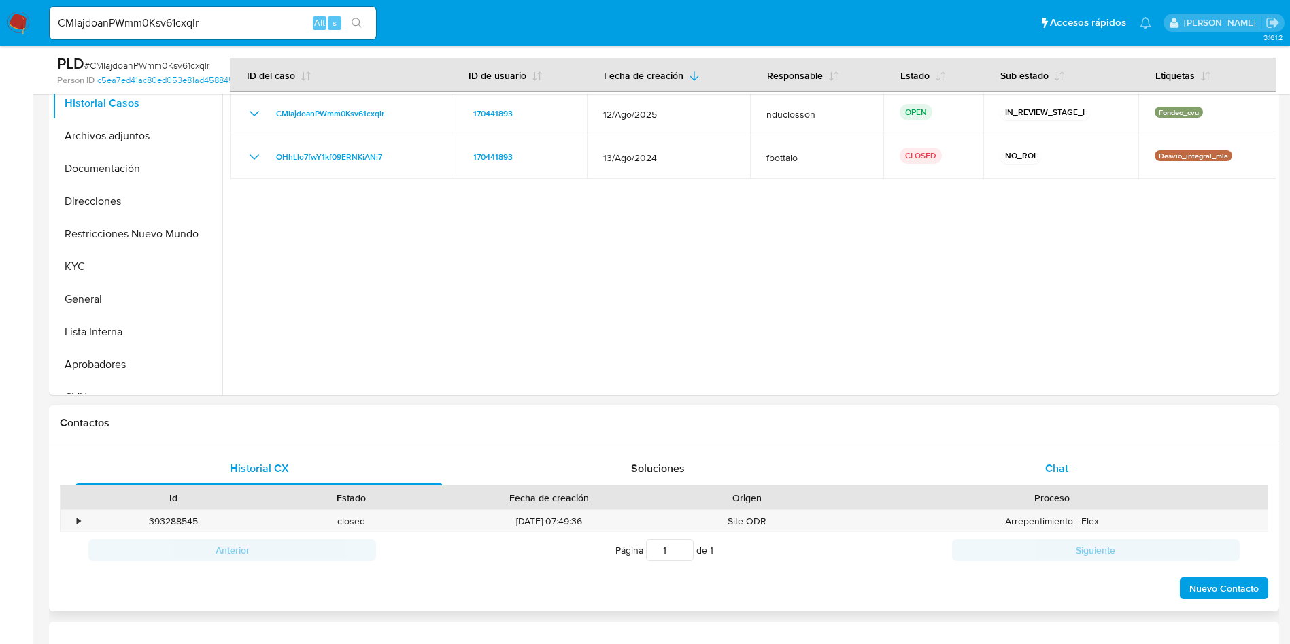
click at [1020, 455] on div "Chat" at bounding box center [1057, 468] width 366 height 33
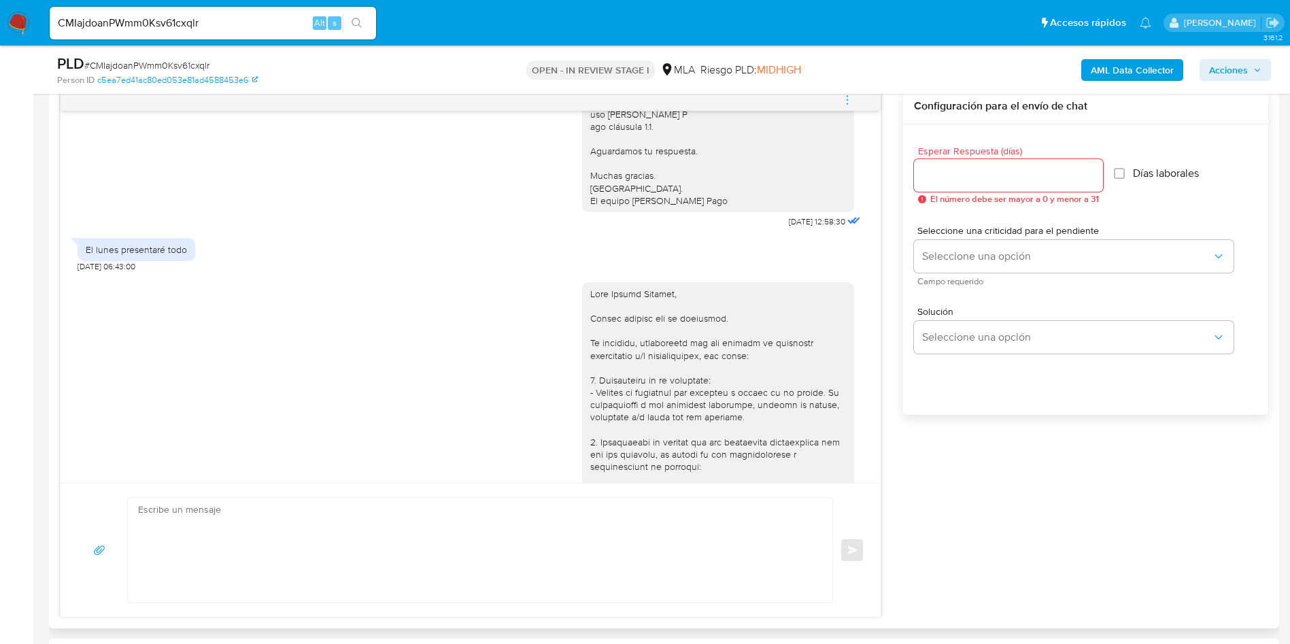
scroll to position [1211, 0]
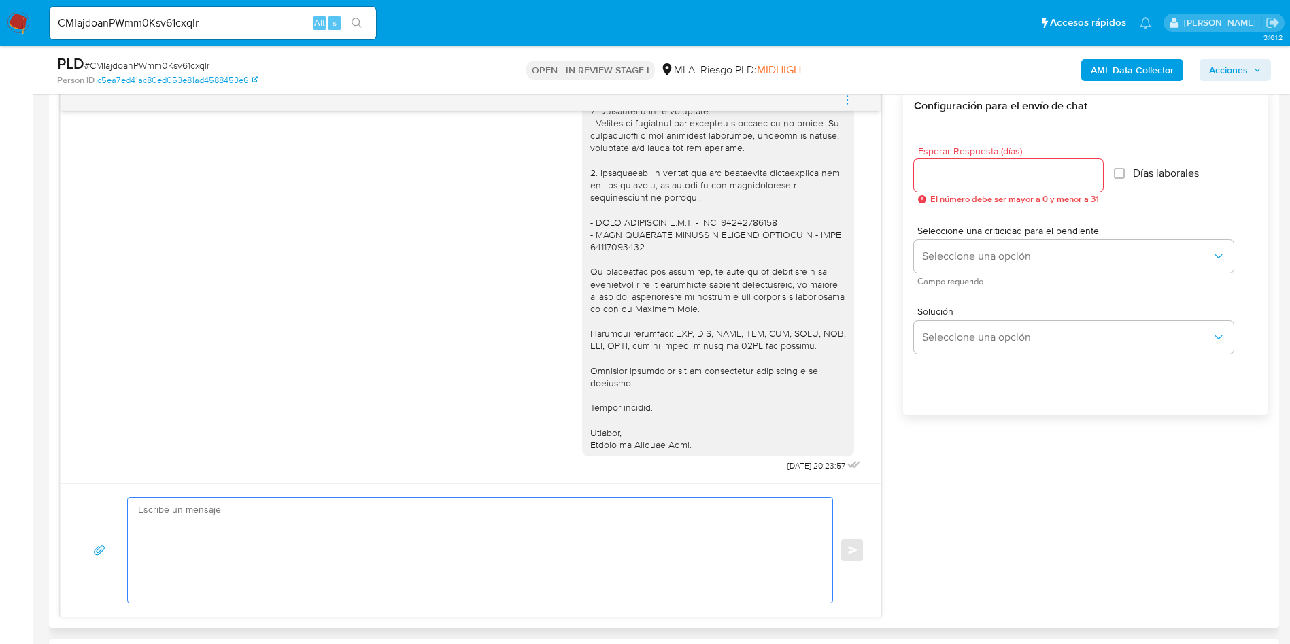
click at [559, 545] on textarea at bounding box center [476, 550] width 677 height 105
paste textarea "Hola, Esperamos que te encuentres muy bien. Te consultamos si tuviste oportunid…"
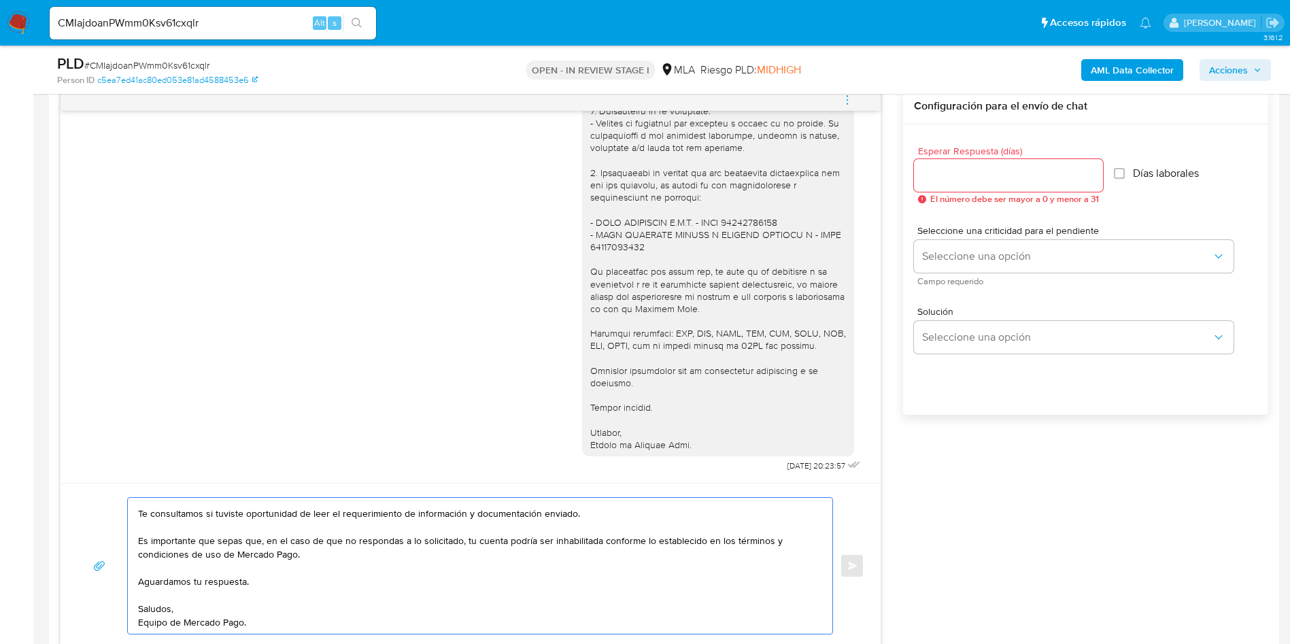
scroll to position [50, 0]
type textarea "Hola, Esperamos que te encuentres muy bien. Te consultamos si tuviste oportunid…"
click at [934, 165] on div at bounding box center [1008, 175] width 189 height 33
drag, startPoint x: 937, startPoint y: 171, endPoint x: 940, endPoint y: 209, distance: 38.2
click at [937, 171] on input "Esperar Respuesta (días)" at bounding box center [1008, 176] width 189 height 18
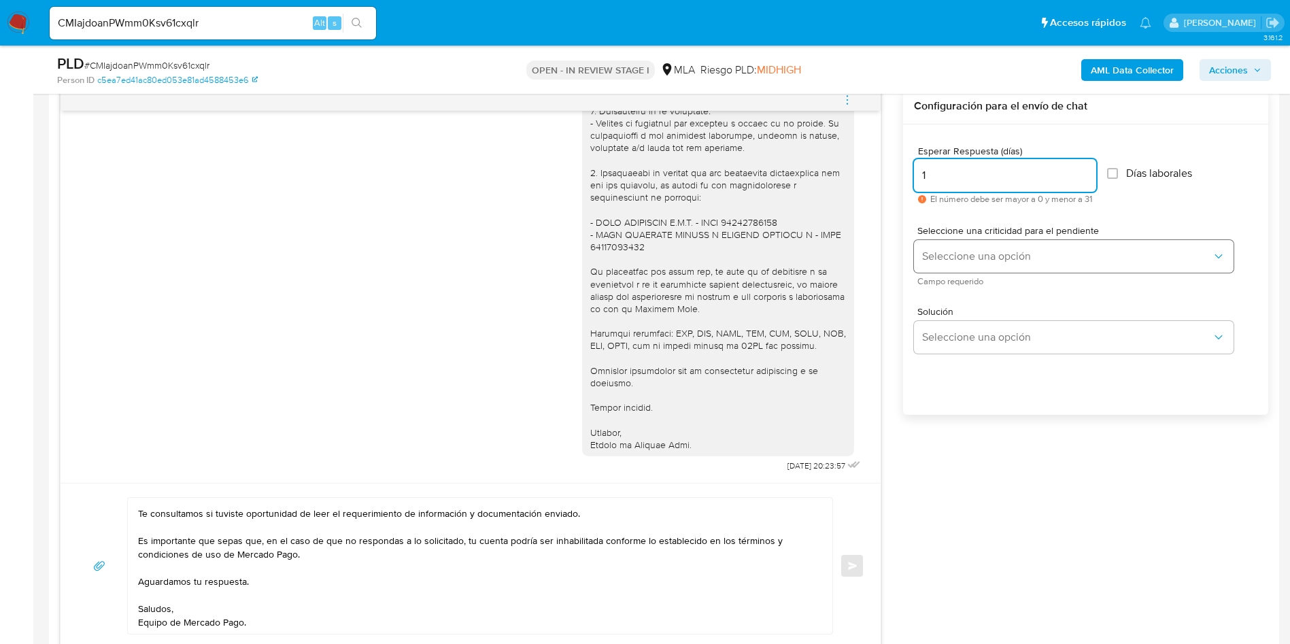
type input "1"
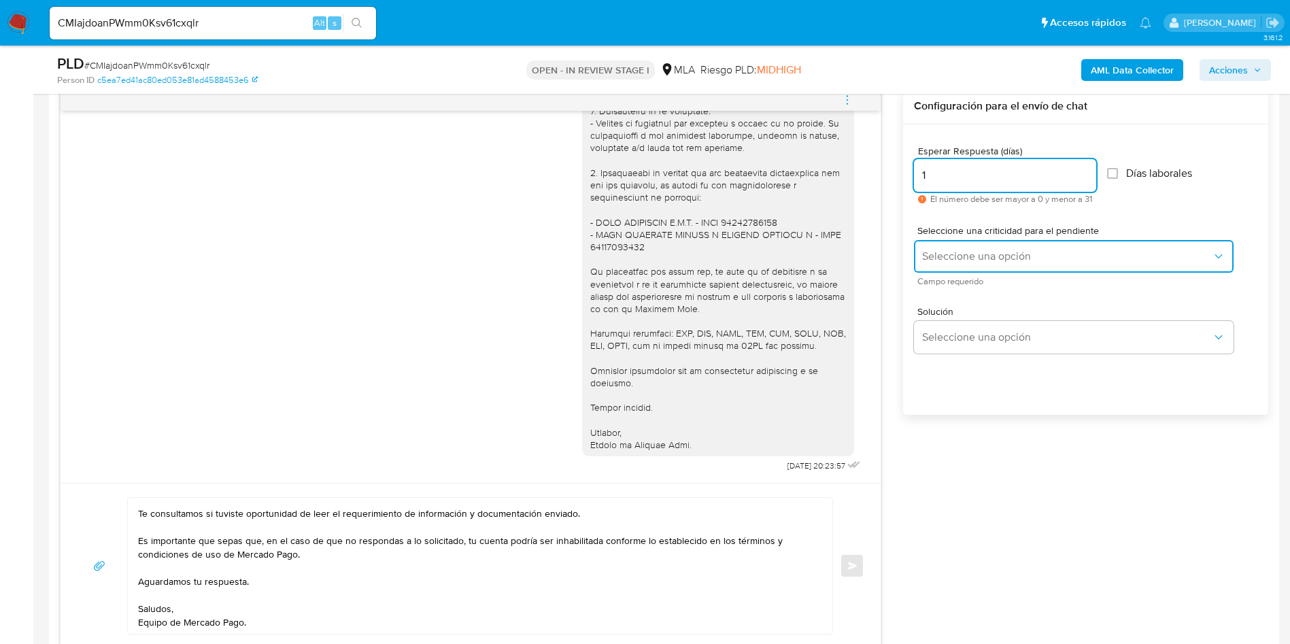
click at [943, 254] on span "Seleccione una opción" at bounding box center [1067, 256] width 290 height 14
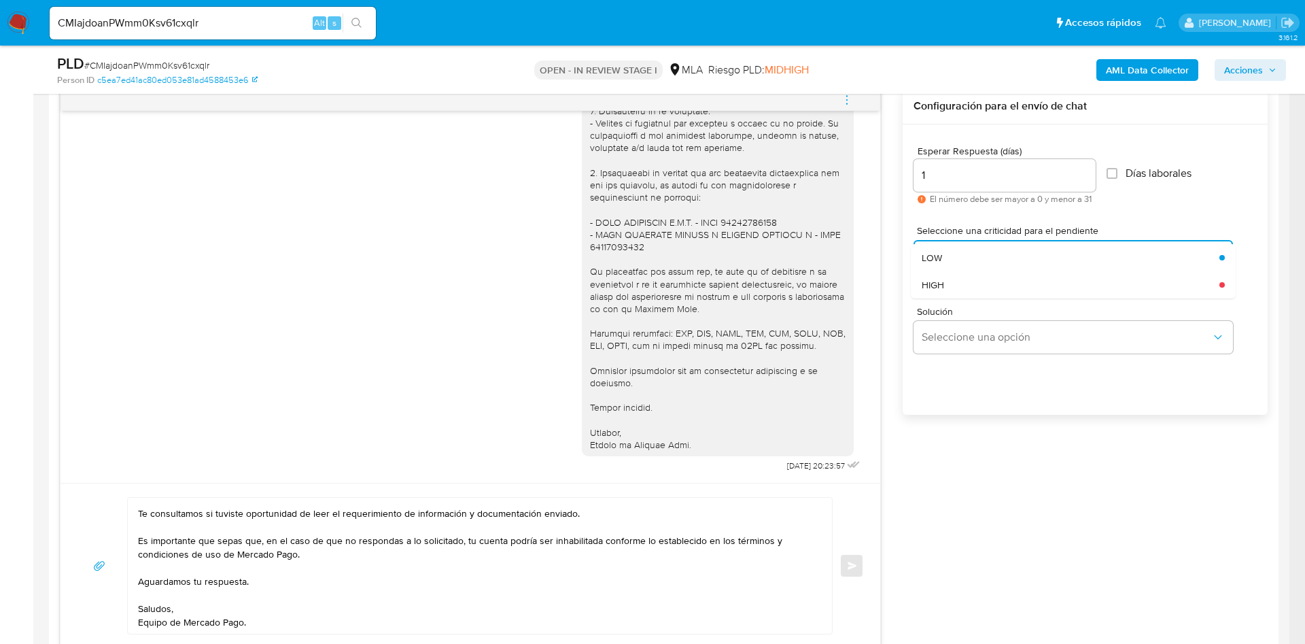
drag, startPoint x: 943, startPoint y: 292, endPoint x: 903, endPoint y: 308, distance: 42.7
click at [942, 291] on div "HIGH" at bounding box center [1067, 284] width 290 height 27
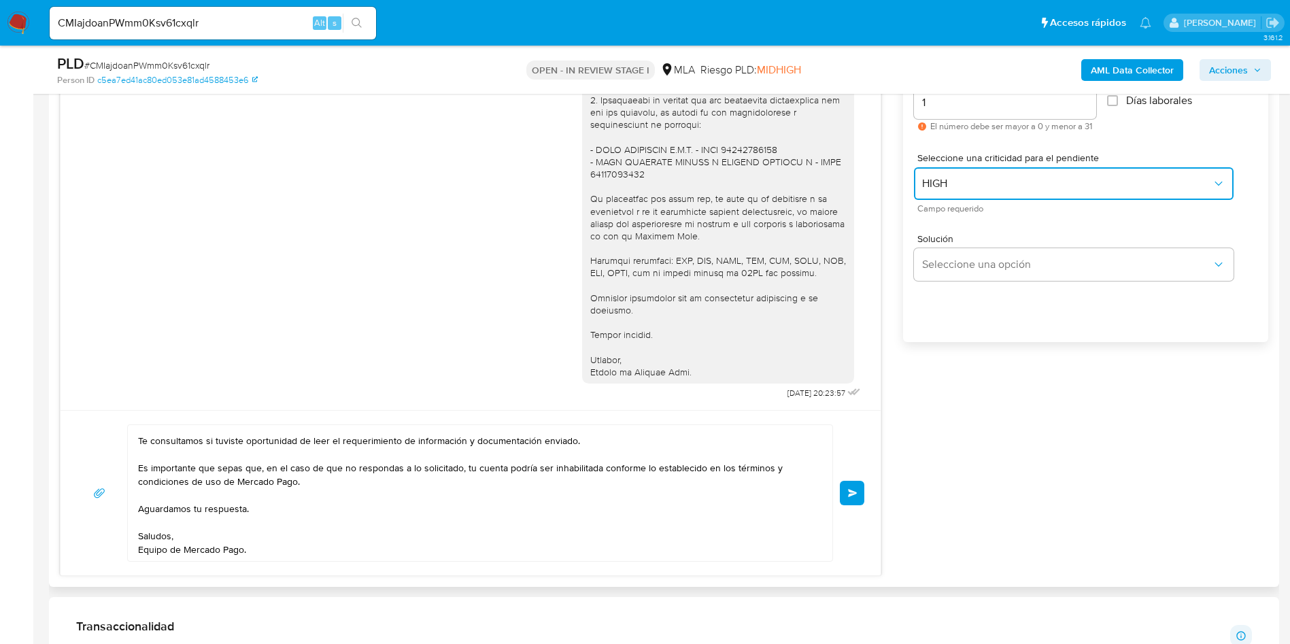
scroll to position [816, 0]
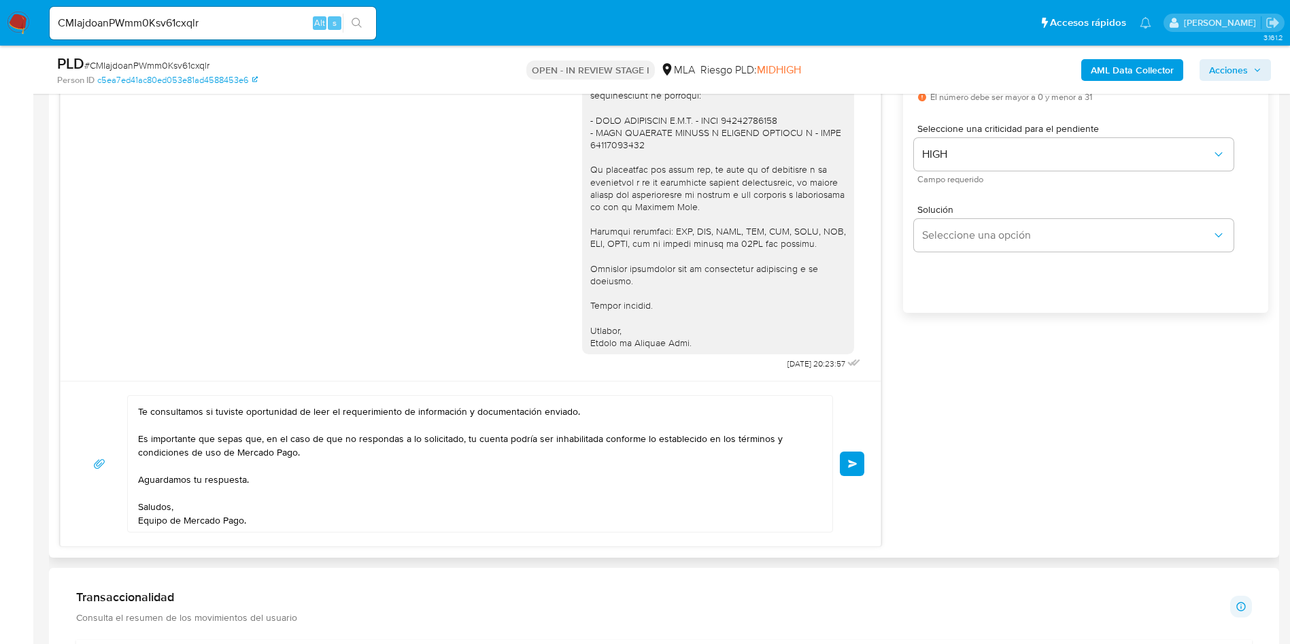
click at [858, 463] on button "Enviar" at bounding box center [852, 463] width 24 height 24
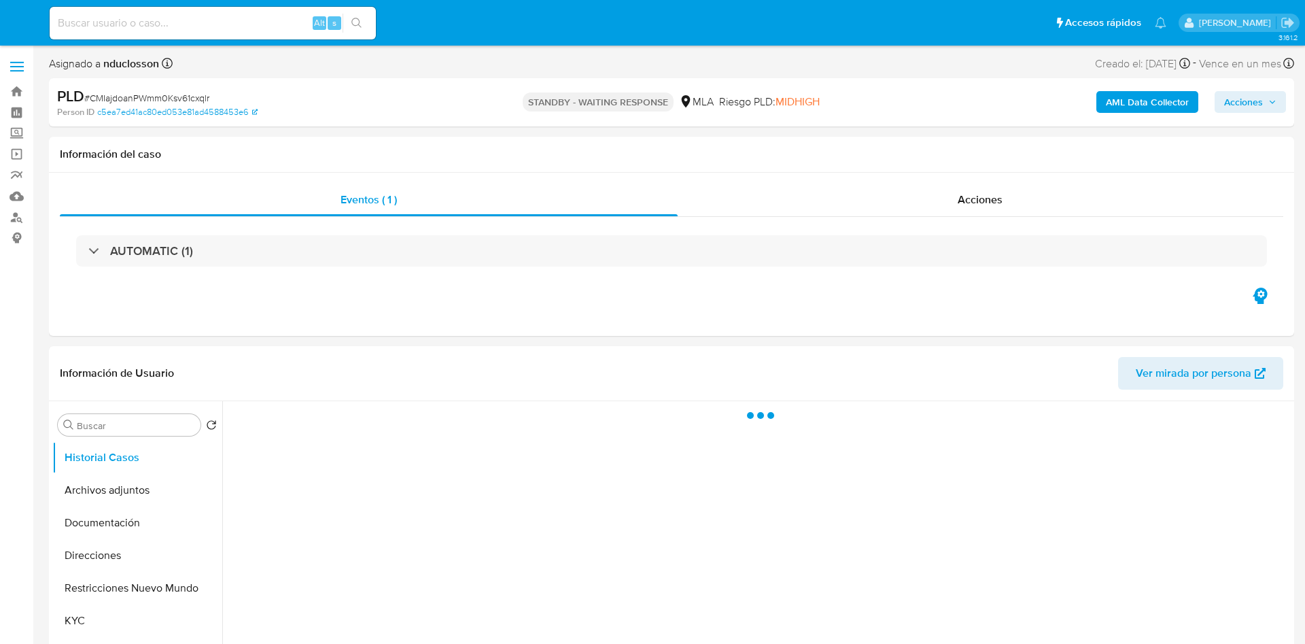
select select "10"
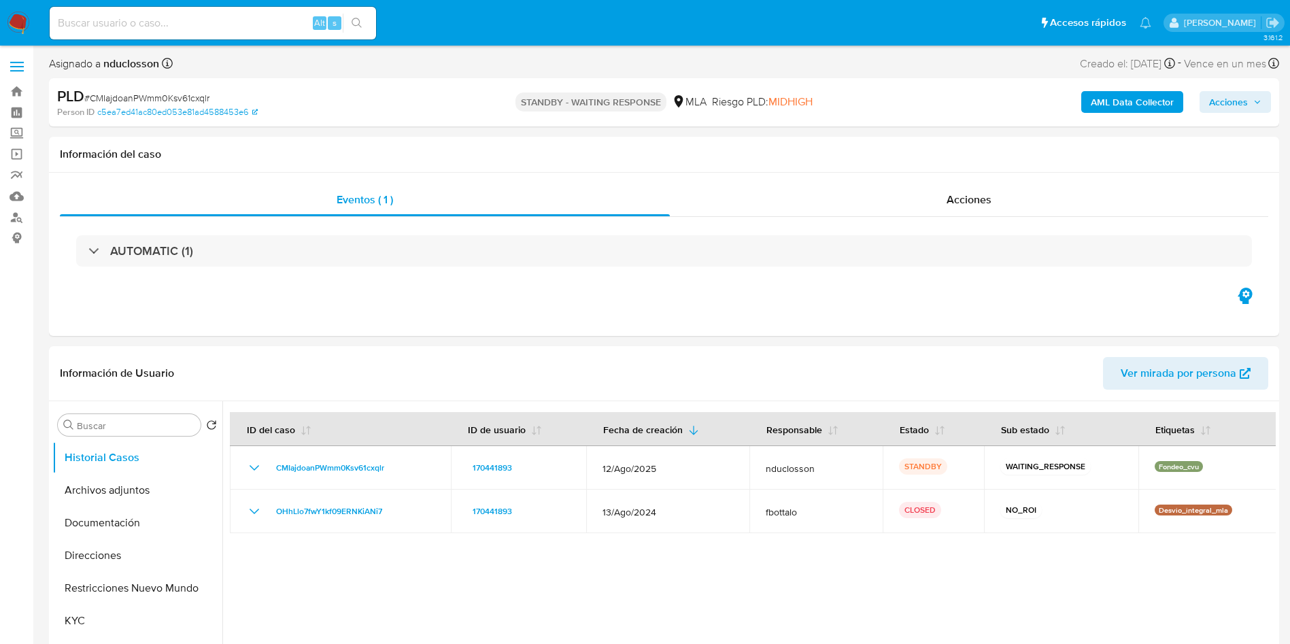
click at [230, 34] on div "Alt s" at bounding box center [213, 23] width 326 height 33
click at [217, 27] on input at bounding box center [213, 23] width 326 height 18
paste input "Q8YzGzkl0mnUK9ujIBiWdA4i"
type input "Q8YzGzkl0mnUK9ujIBiWdA4i"
click at [360, 18] on icon "search-icon" at bounding box center [356, 23] width 11 height 11
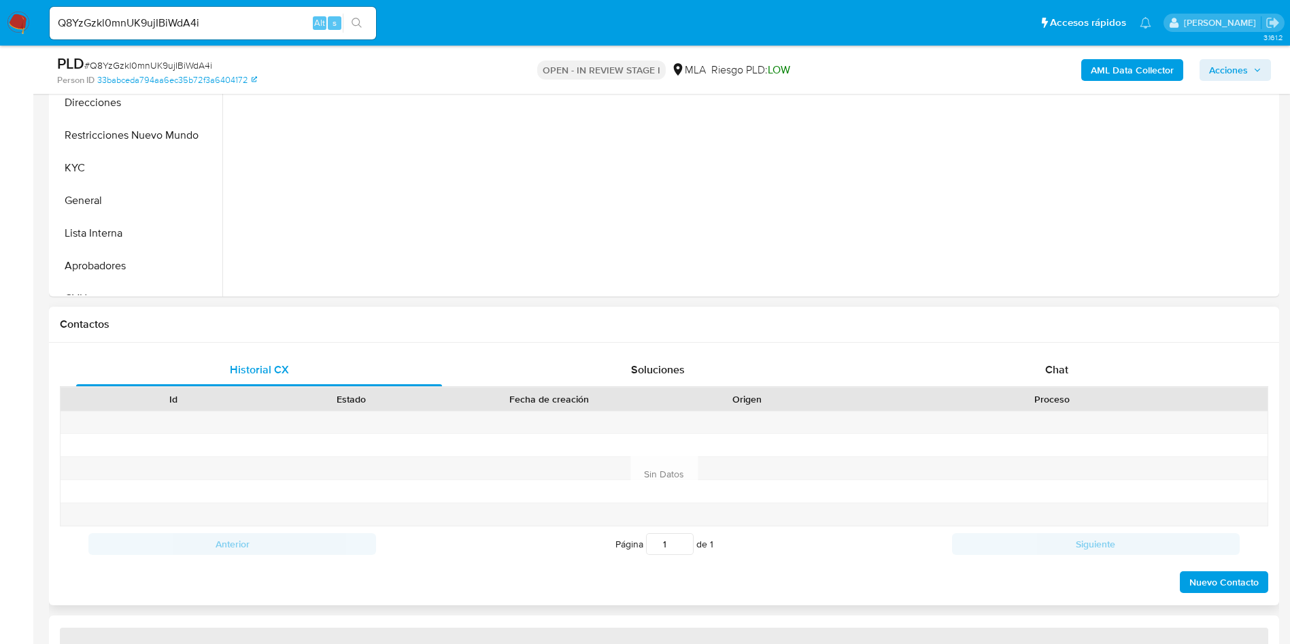
scroll to position [408, 0]
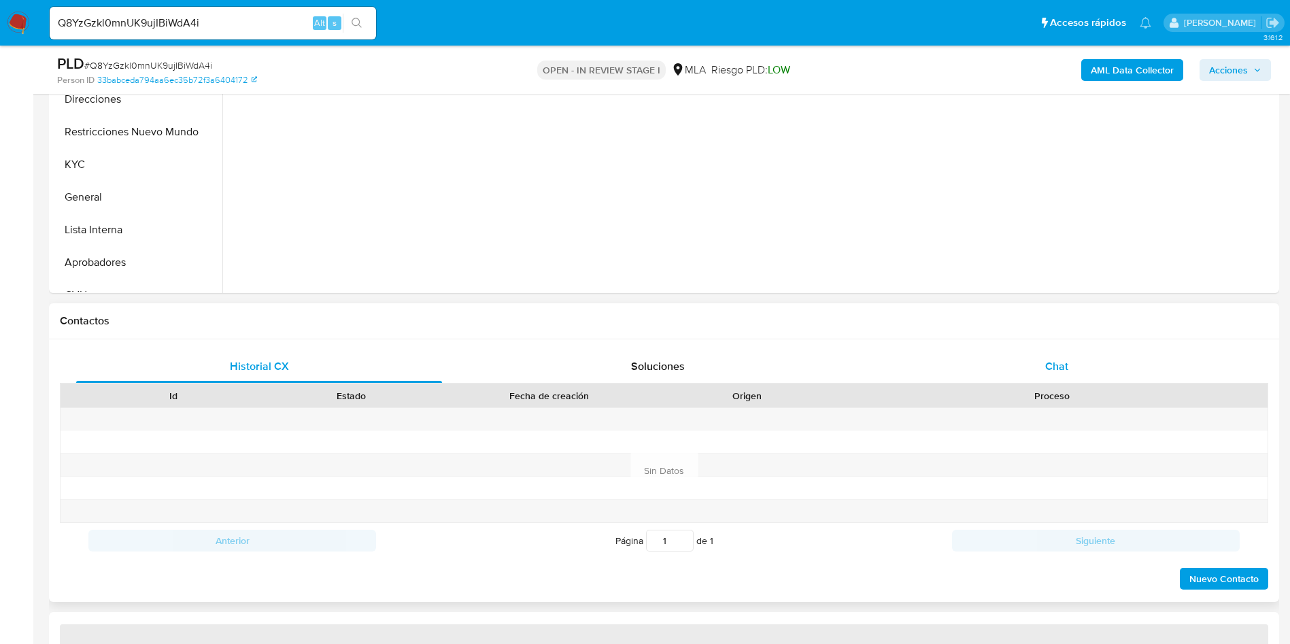
click at [1057, 378] on div "Chat" at bounding box center [1057, 366] width 366 height 33
select select "10"
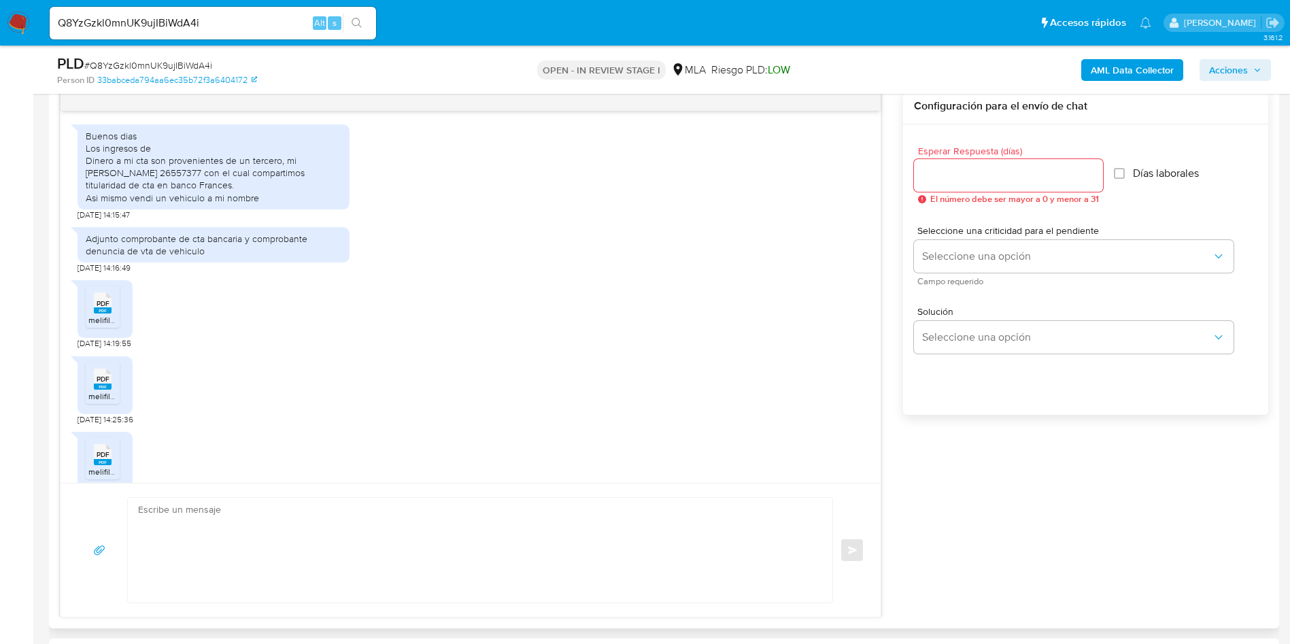
scroll to position [988, 0]
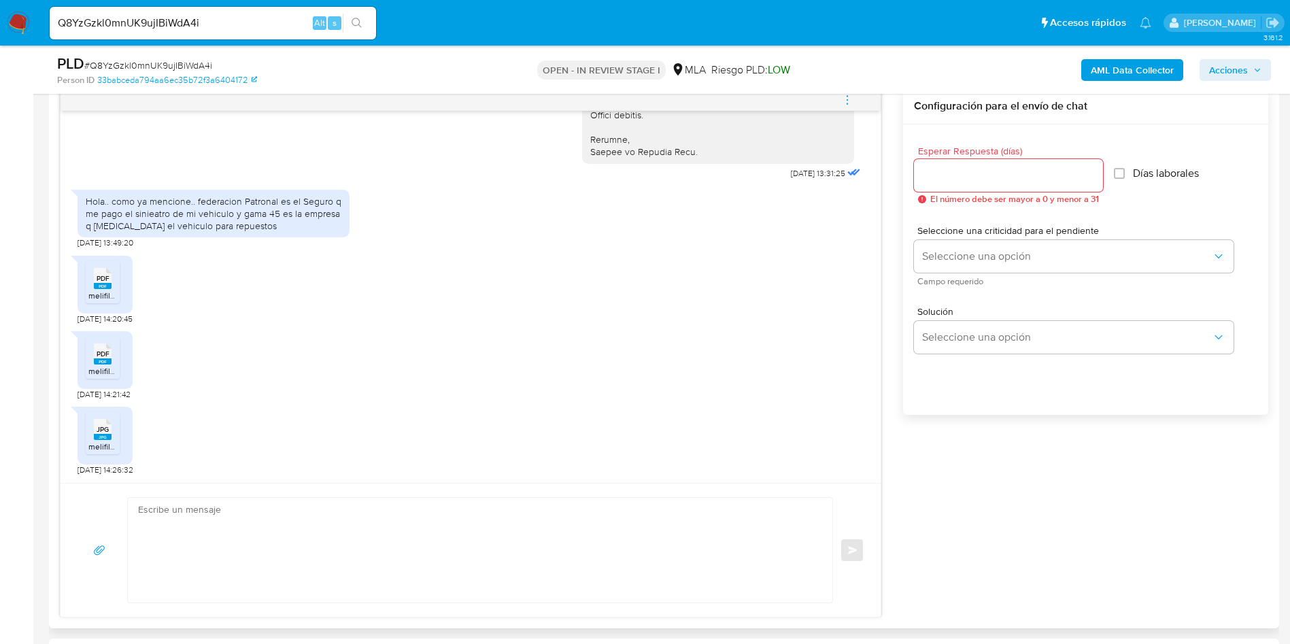
click at [111, 279] on icon at bounding box center [103, 277] width 18 height 21
drag, startPoint x: 106, startPoint y: 359, endPoint x: 101, endPoint y: 392, distance: 33.6
click at [105, 360] on rect at bounding box center [103, 361] width 18 height 6
click at [97, 428] on span "JPG" at bounding box center [103, 429] width 12 height 9
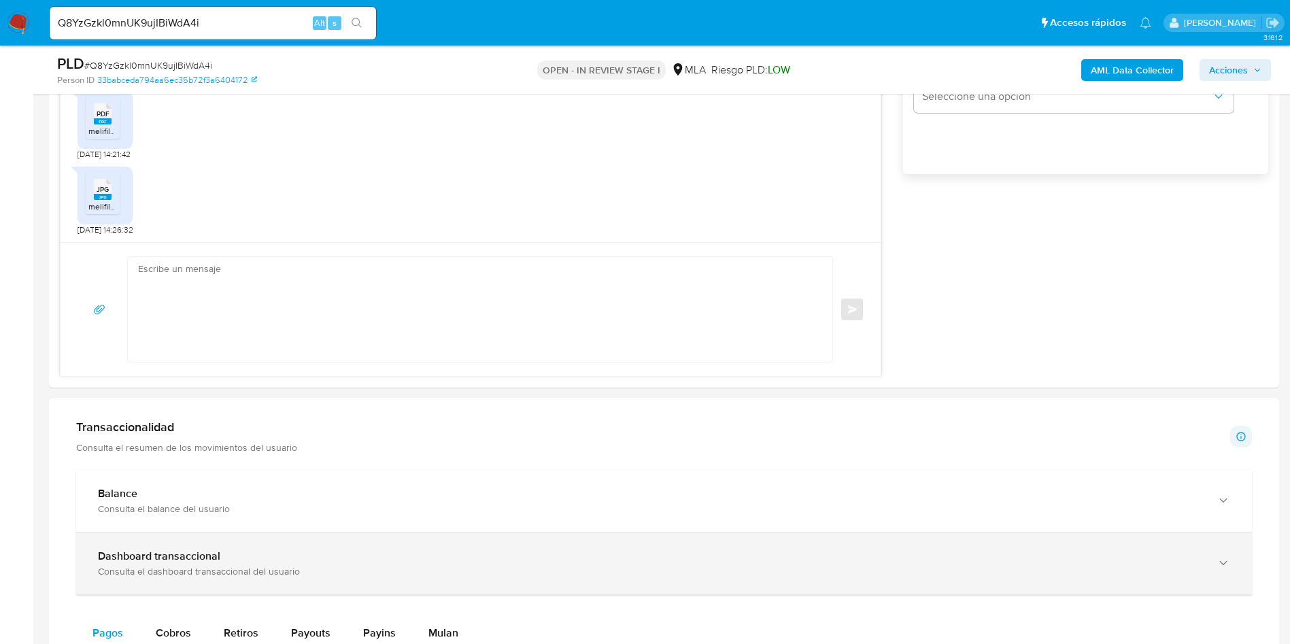
scroll to position [1020, 0]
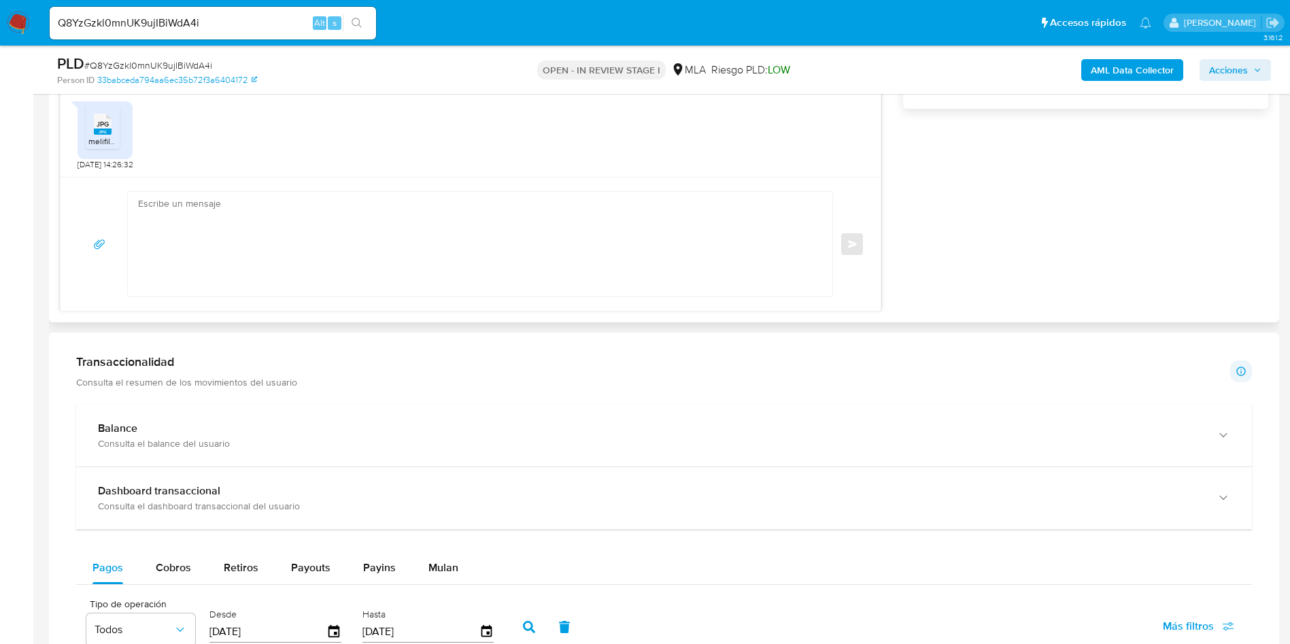
click at [398, 228] on textarea at bounding box center [476, 244] width 677 height 105
paste textarea "Hola Marianela, Muchas gracias por tu respuesta. No obstante, verificamos que l…"
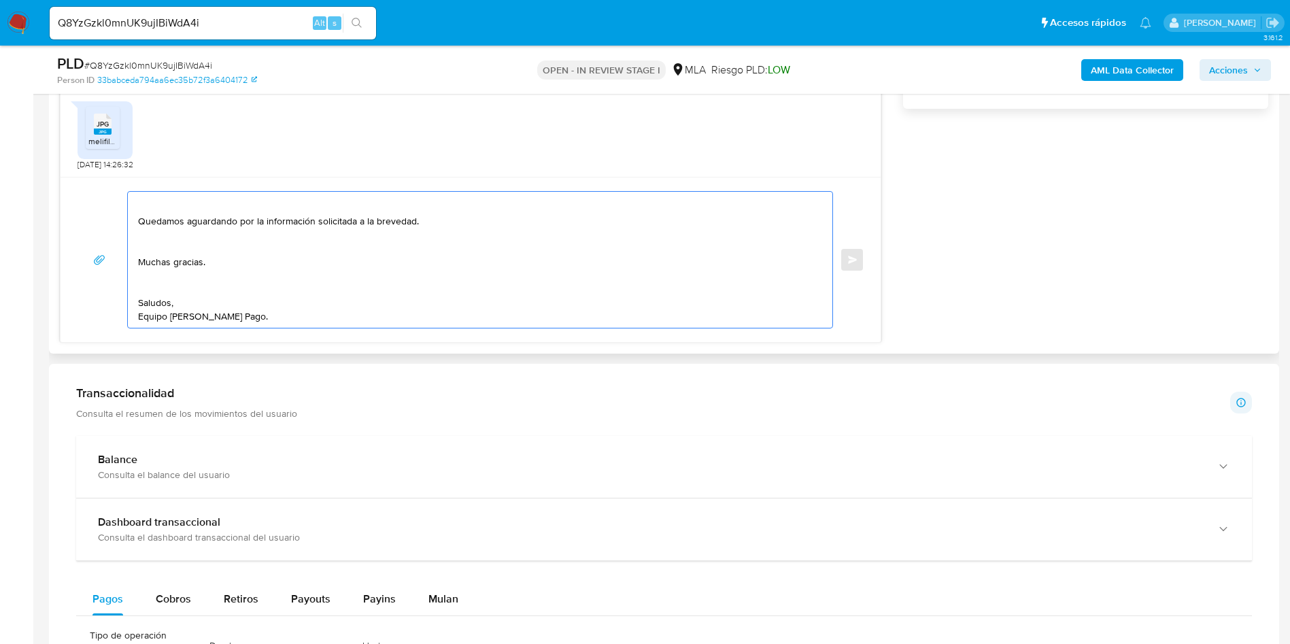
click at [145, 291] on textarea "Hola Marianela, Muchas gracias por tu respuesta. No obstante, verificamos que l…" at bounding box center [476, 260] width 677 height 136
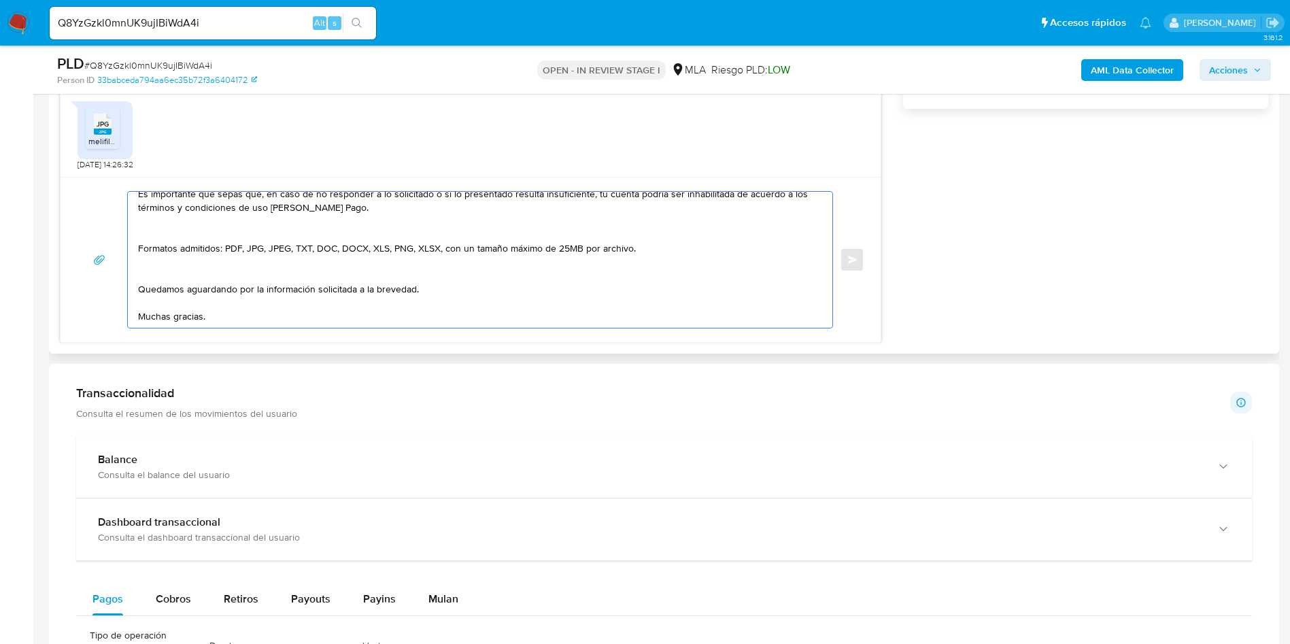
scroll to position [241, 0]
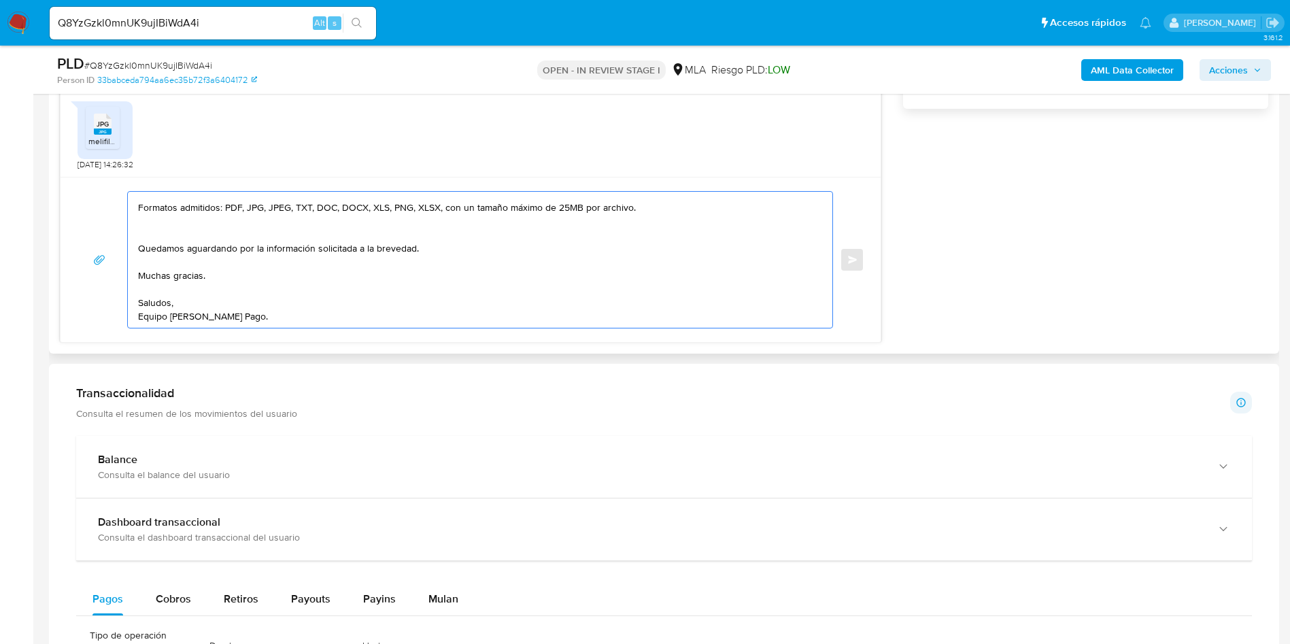
click at [167, 220] on textarea "Hola Marianela, Muchas gracias por tu respuesta. No obstante, verificamos que l…" at bounding box center [476, 260] width 677 height 136
click at [166, 232] on textarea "Hola Marianela, Muchas gracias por tu respuesta. No obstante, verificamos que l…" at bounding box center [476, 260] width 677 height 136
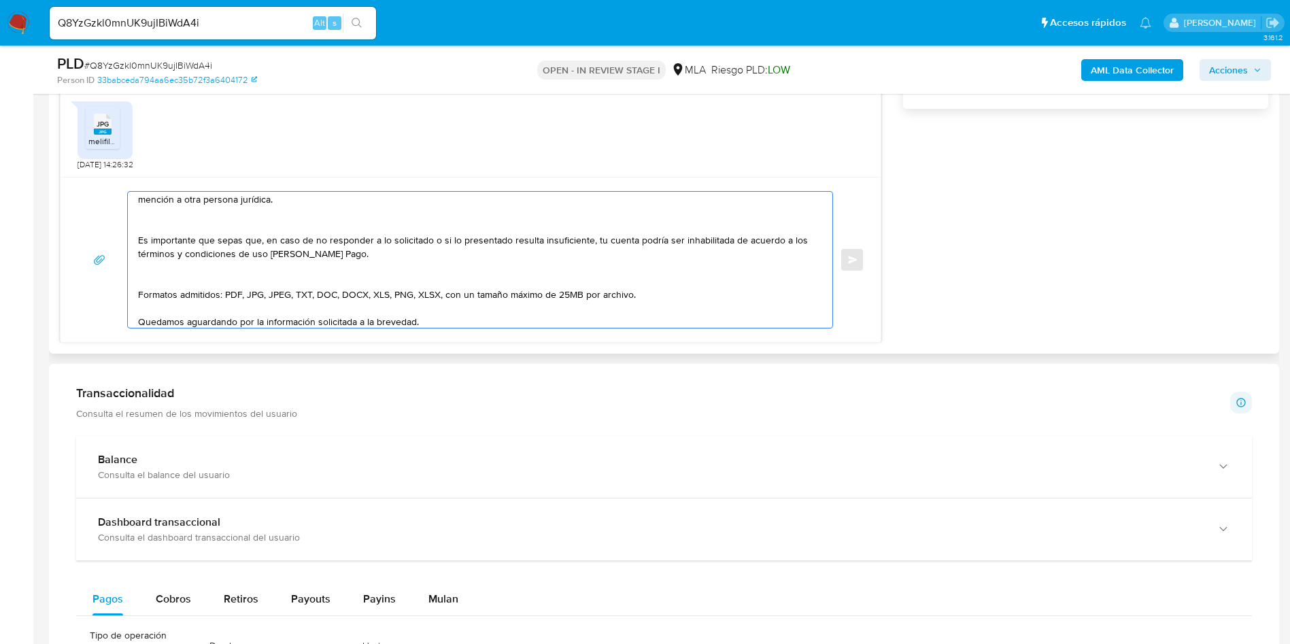
scroll to position [125, 0]
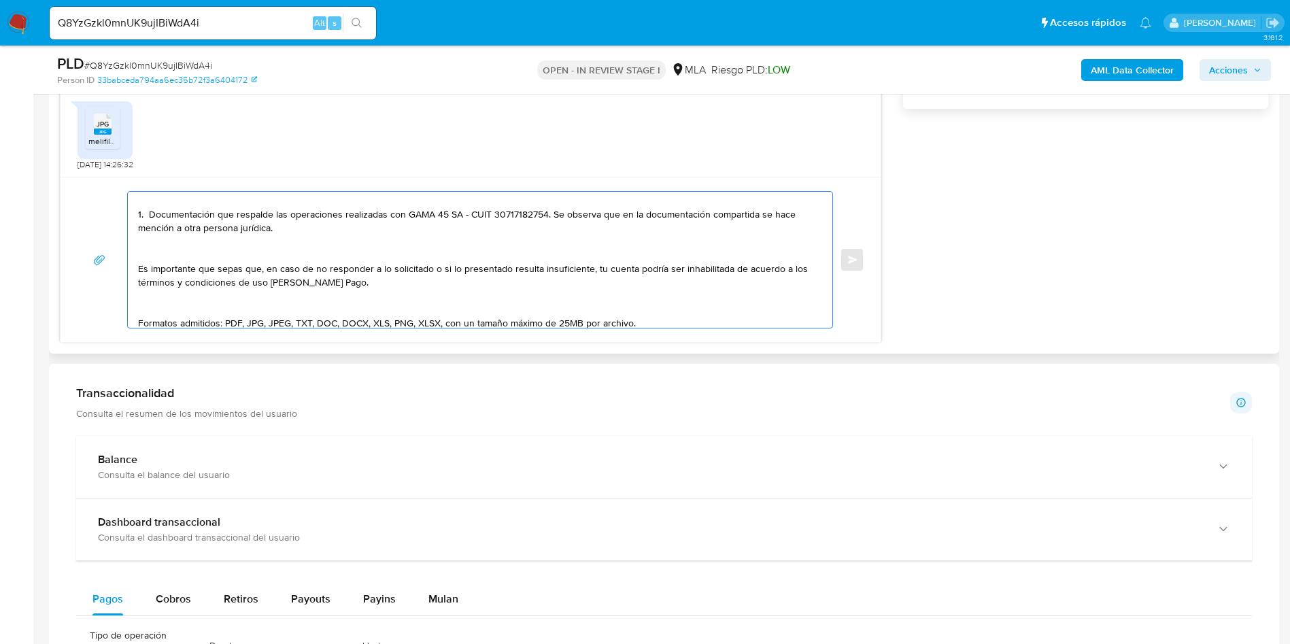
click at [168, 305] on textarea "Hola Marianela, Muchas gracias por tu respuesta. No obstante, verificamos que l…" at bounding box center [476, 260] width 677 height 136
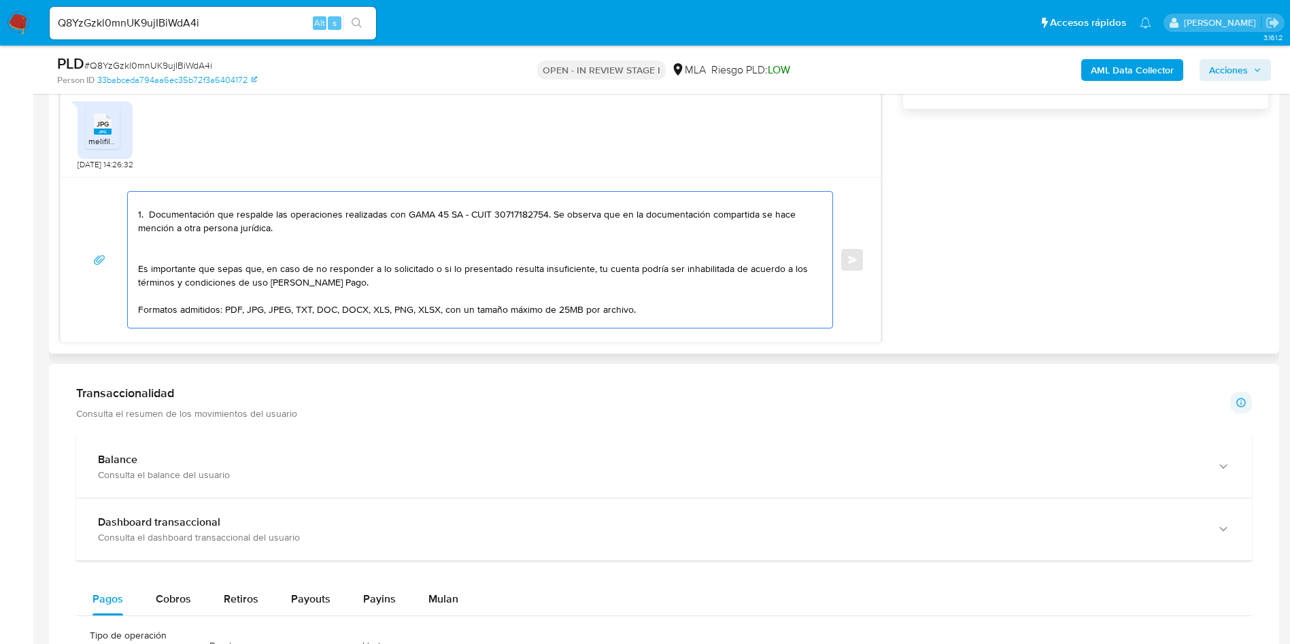
click at [184, 242] on textarea "Hola Marianela, Muchas gracias por tu respuesta. No obstante, verificamos que l…" at bounding box center [476, 260] width 677 height 136
click at [197, 257] on textarea "Hola Marianela, Muchas gracias por tu respuesta. No obstante, verificamos que l…" at bounding box center [476, 260] width 677 height 136
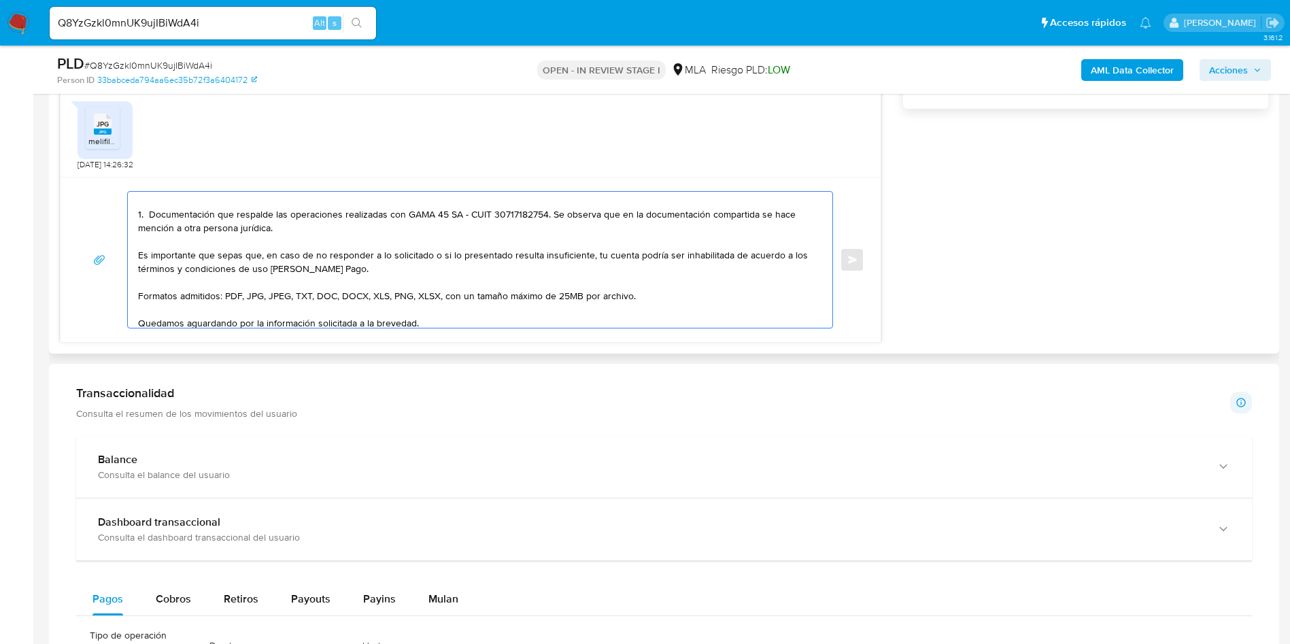
click at [178, 230] on textarea "Hola Marianela, Muchas gracias por tu respuesta. No obstante, verificamos que l…" at bounding box center [476, 260] width 677 height 136
click at [177, 227] on textarea "Hola Marianela, Muchas gracias por tu respuesta. No obstante, verificamos que l…" at bounding box center [476, 260] width 677 height 136
click at [177, 228] on textarea "Hola Marianela, Muchas gracias por tu respuesta. No obstante, verificamos que l…" at bounding box center [476, 260] width 677 height 136
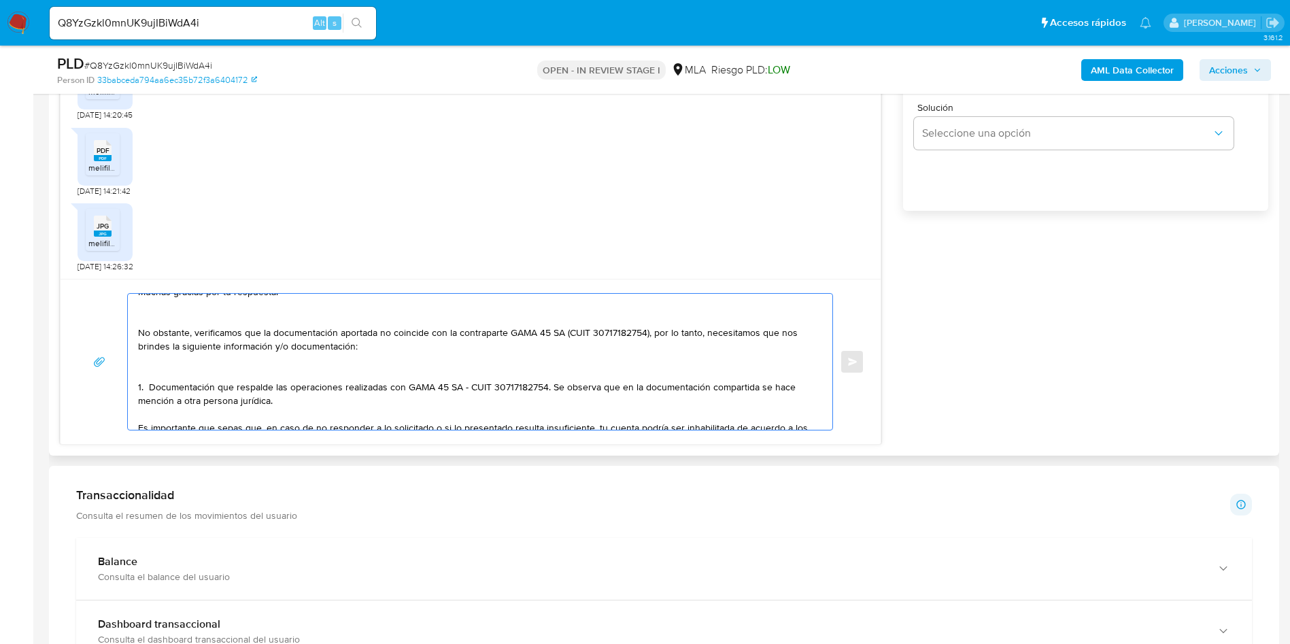
scroll to position [23, 0]
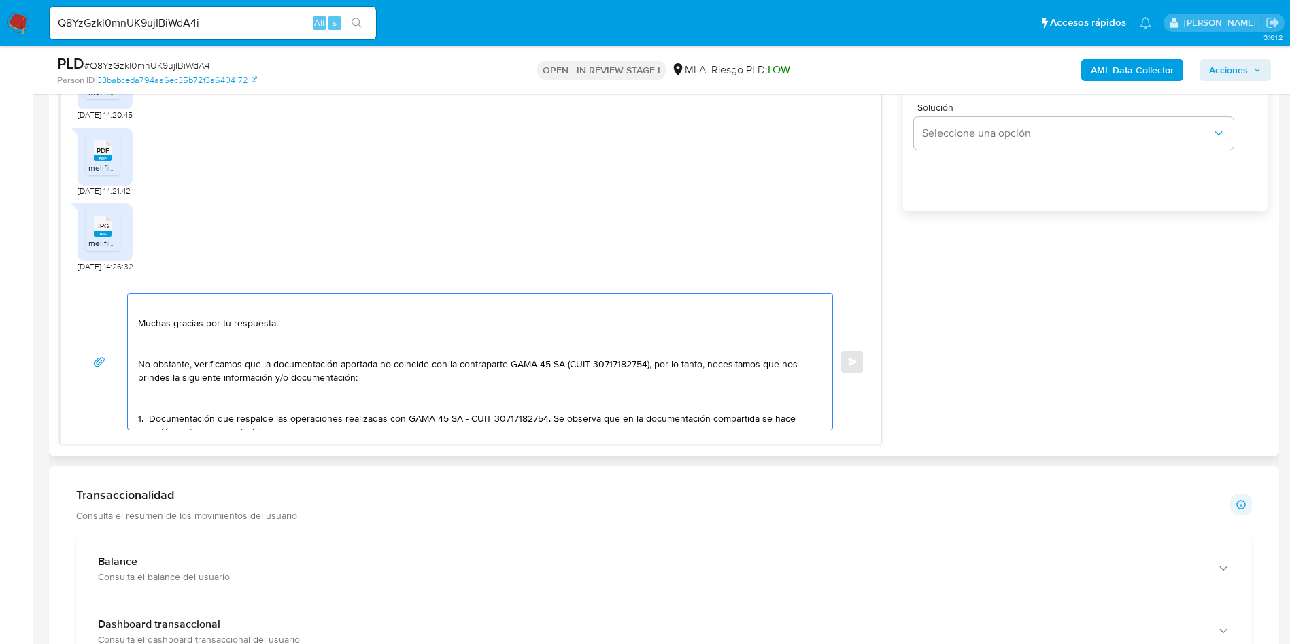
click at [192, 342] on textarea "Hola Marianela, Muchas gracias por tu respuesta. No obstante, verificamos que l…" at bounding box center [476, 362] width 677 height 136
click at [199, 350] on textarea "Hola Marianela, Muchas gracias por tu respuesta. No obstante, verificamos que l…" at bounding box center [476, 362] width 677 height 136
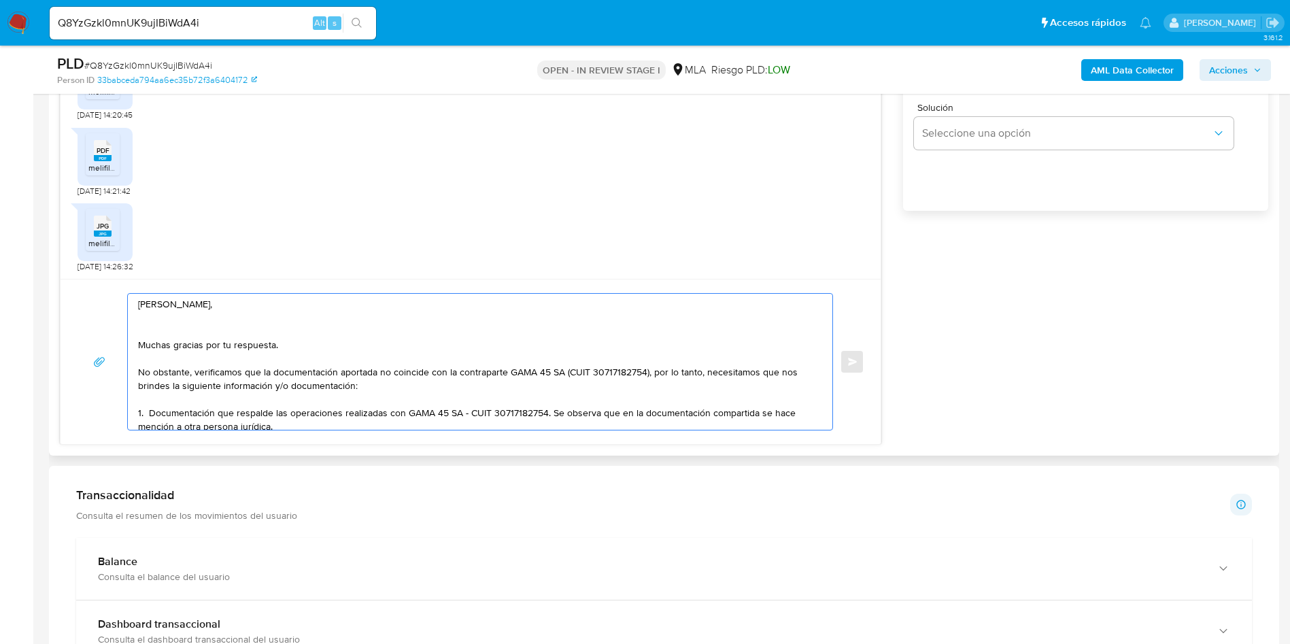
scroll to position [0, 0]
click at [169, 323] on textarea "Hola Marianela, Muchas gracias por tu respuesta. No obstante, verificamos que l…" at bounding box center [476, 362] width 677 height 136
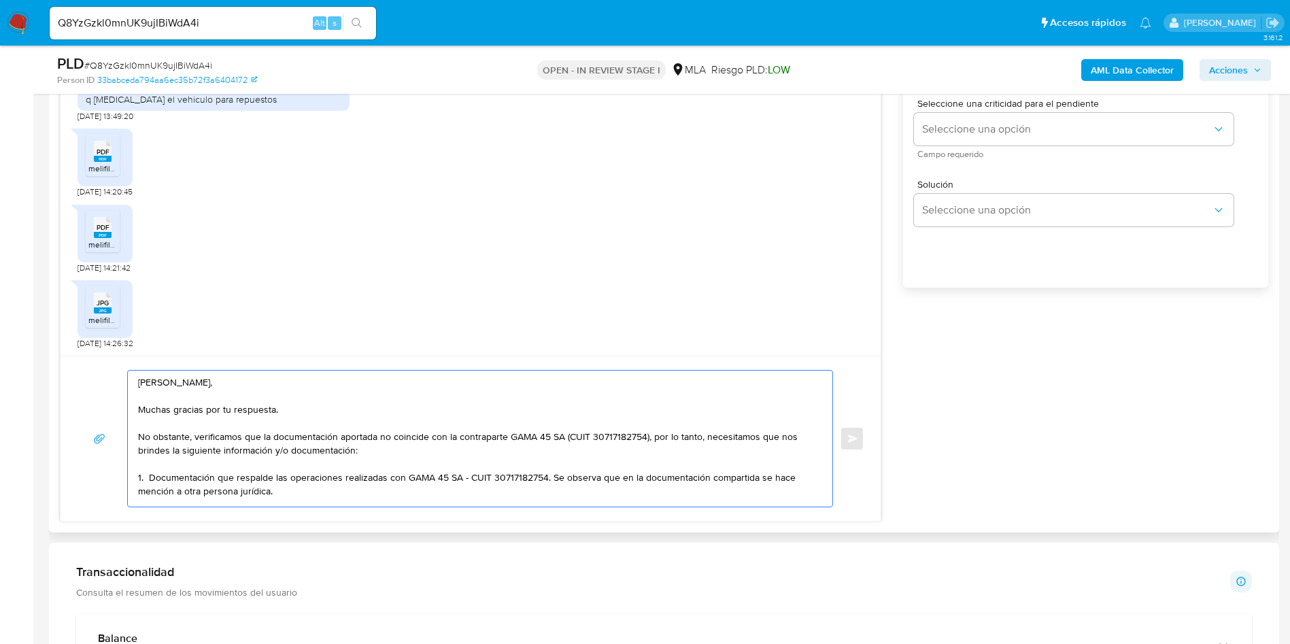
scroll to position [714, 0]
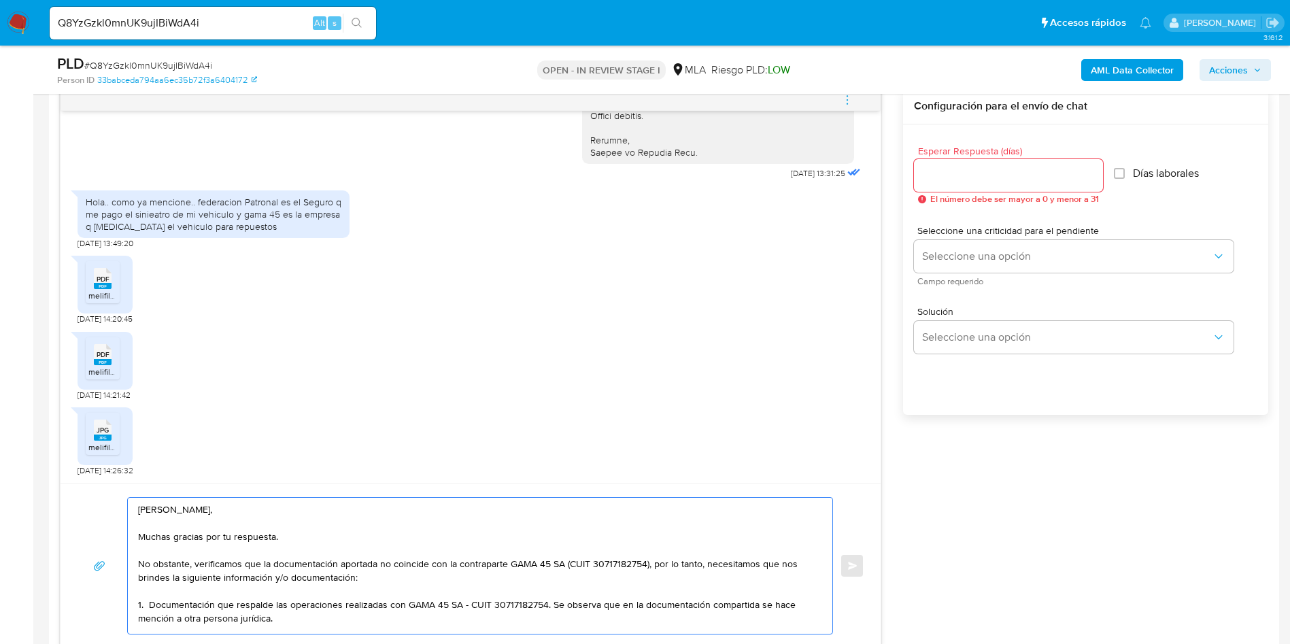
type textarea "Hola Marianela, Muchas gracias por tu respuesta. No obstante, verificamos que l…"
click at [954, 175] on input "Esperar Respuesta (días)" at bounding box center [1008, 176] width 189 height 18
type input "1"
click at [932, 273] on div "Seleccione una criticidad para el pendiente Seleccione una opción Campo requeri…" at bounding box center [1074, 255] width 320 height 59
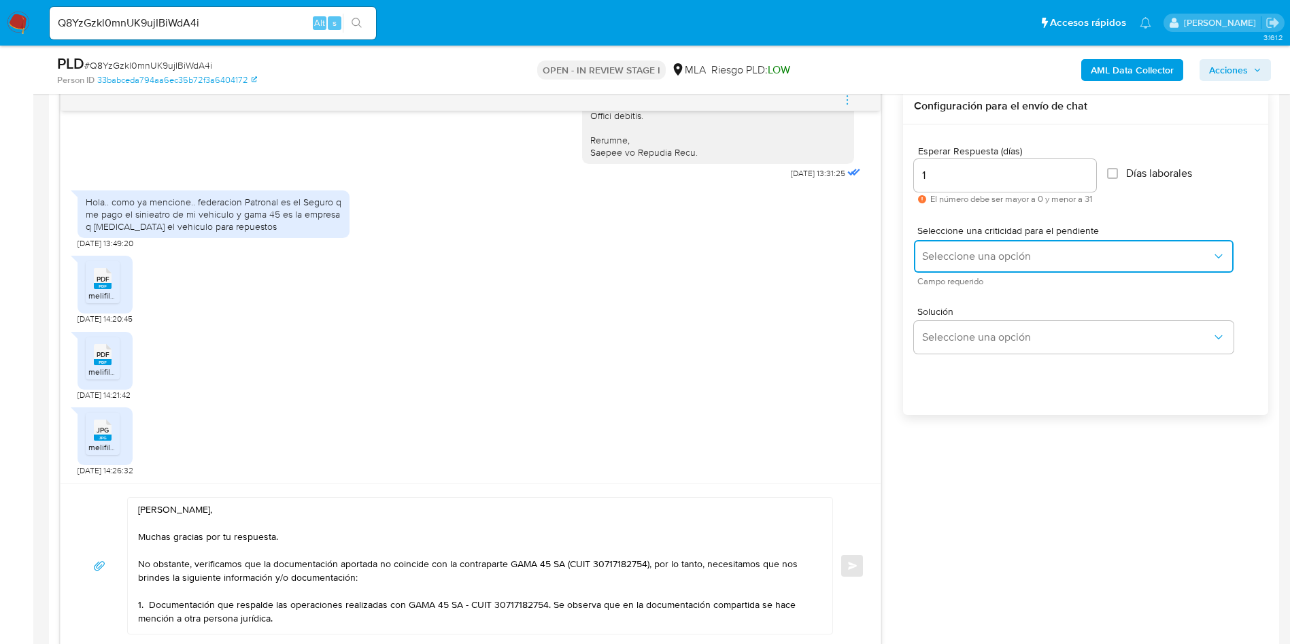
click at [935, 270] on button "Seleccione una opción" at bounding box center [1074, 256] width 320 height 33
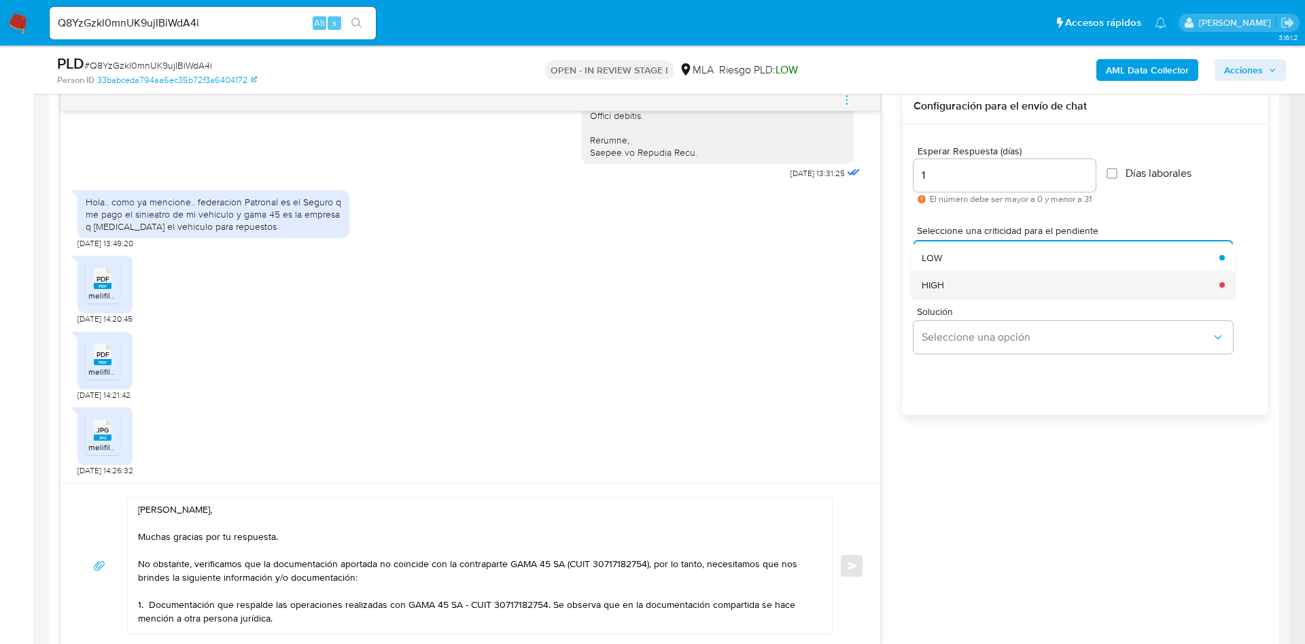
click at [963, 289] on div "HIGH" at bounding box center [1067, 284] width 290 height 27
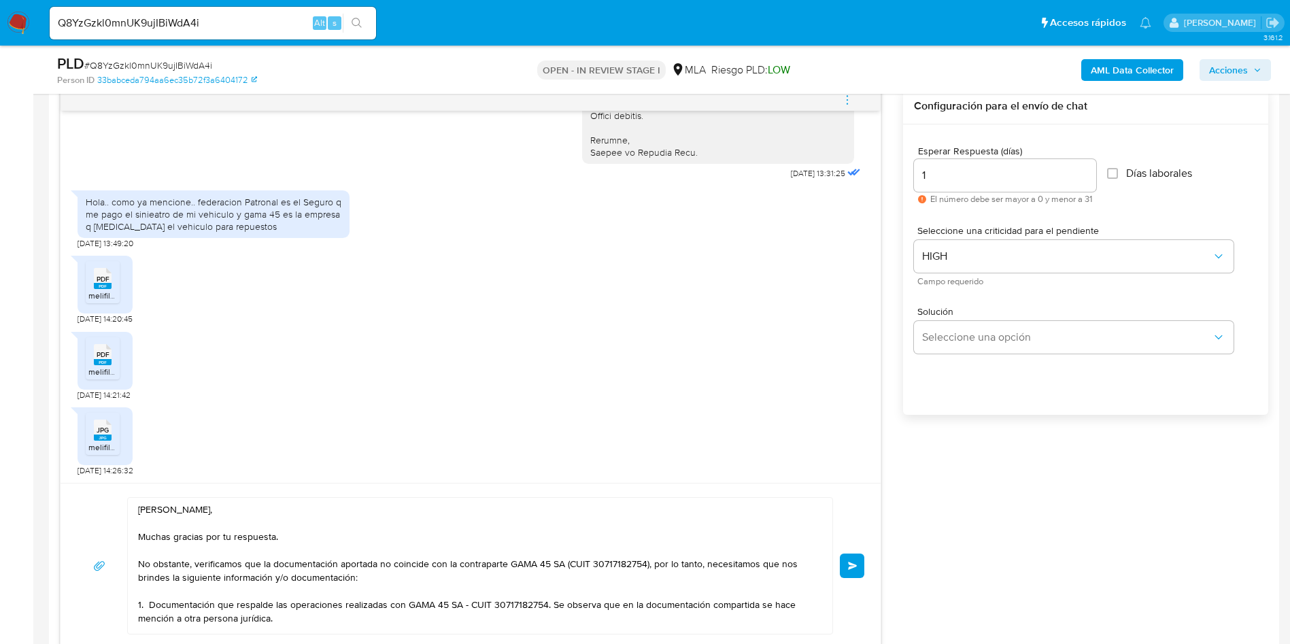
click at [850, 568] on span "Enviar" at bounding box center [853, 566] width 10 height 8
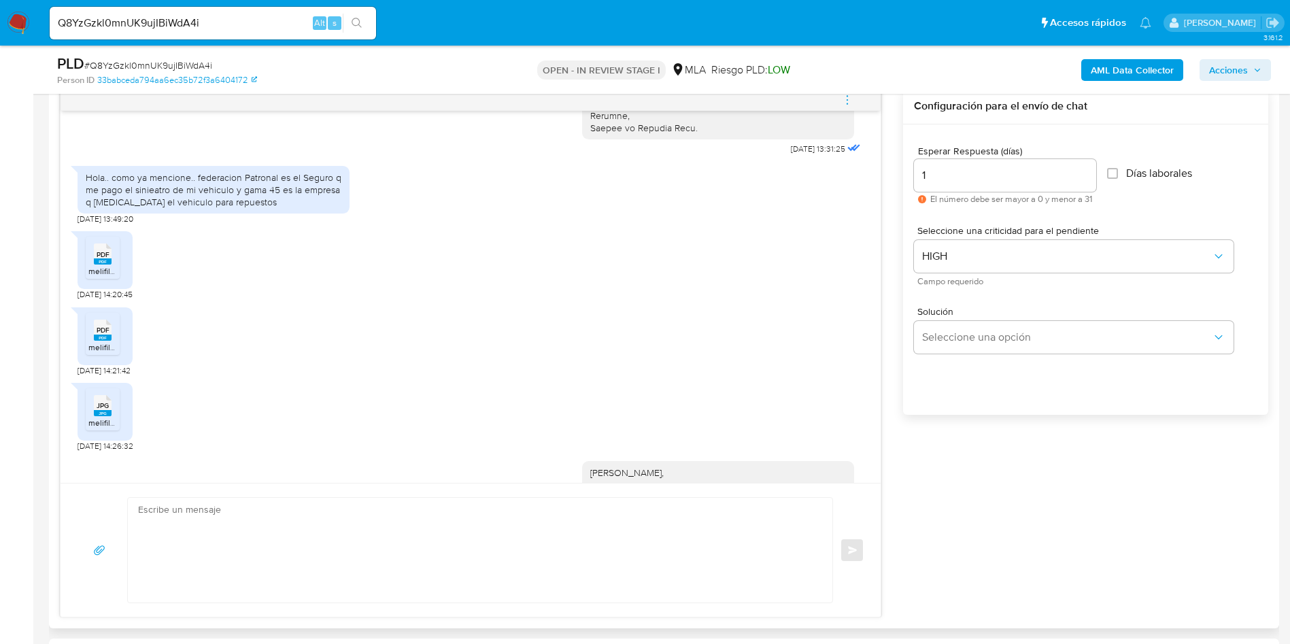
scroll to position [2154, 0]
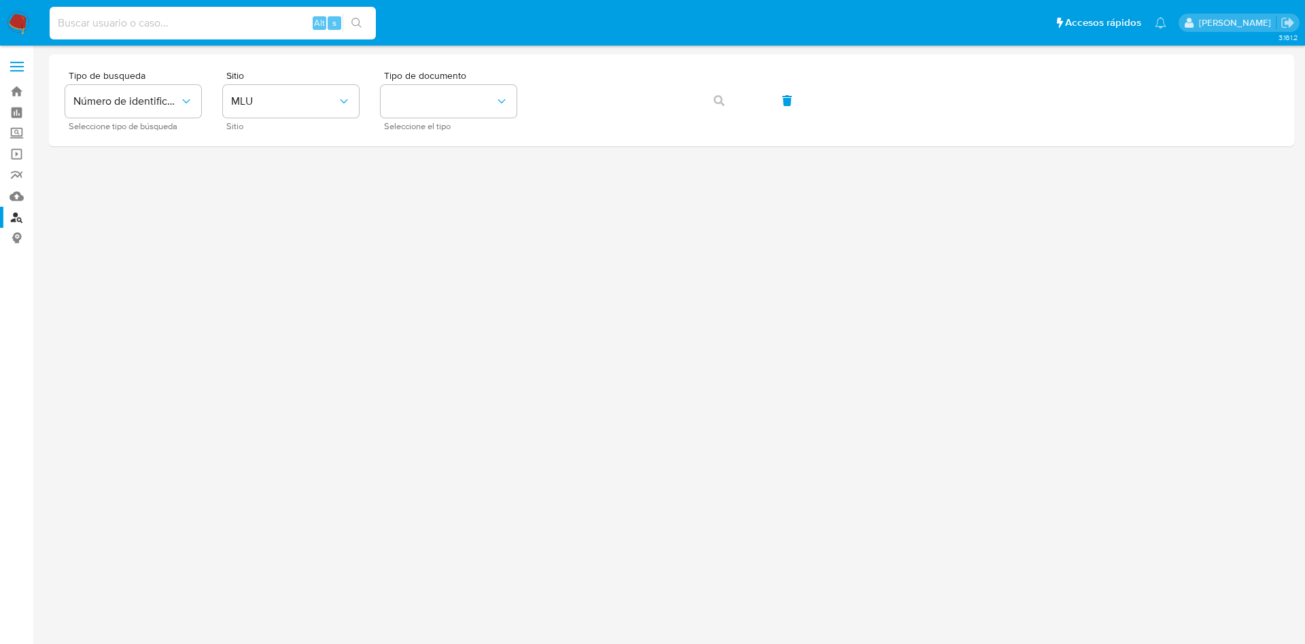
click at [128, 29] on input at bounding box center [213, 23] width 326 height 18
paste input "30717182754"
type input "30717182754"
click at [358, 29] on button "search-icon" at bounding box center [357, 23] width 28 height 19
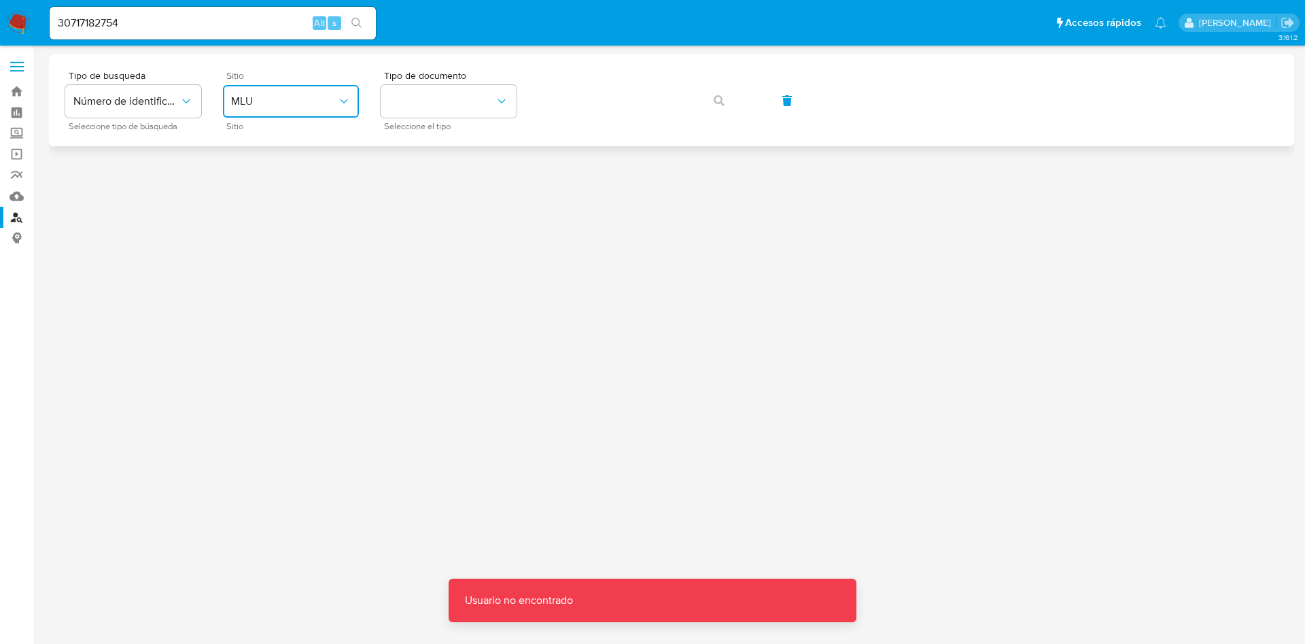
click at [320, 97] on span "MLU" at bounding box center [284, 101] width 106 height 14
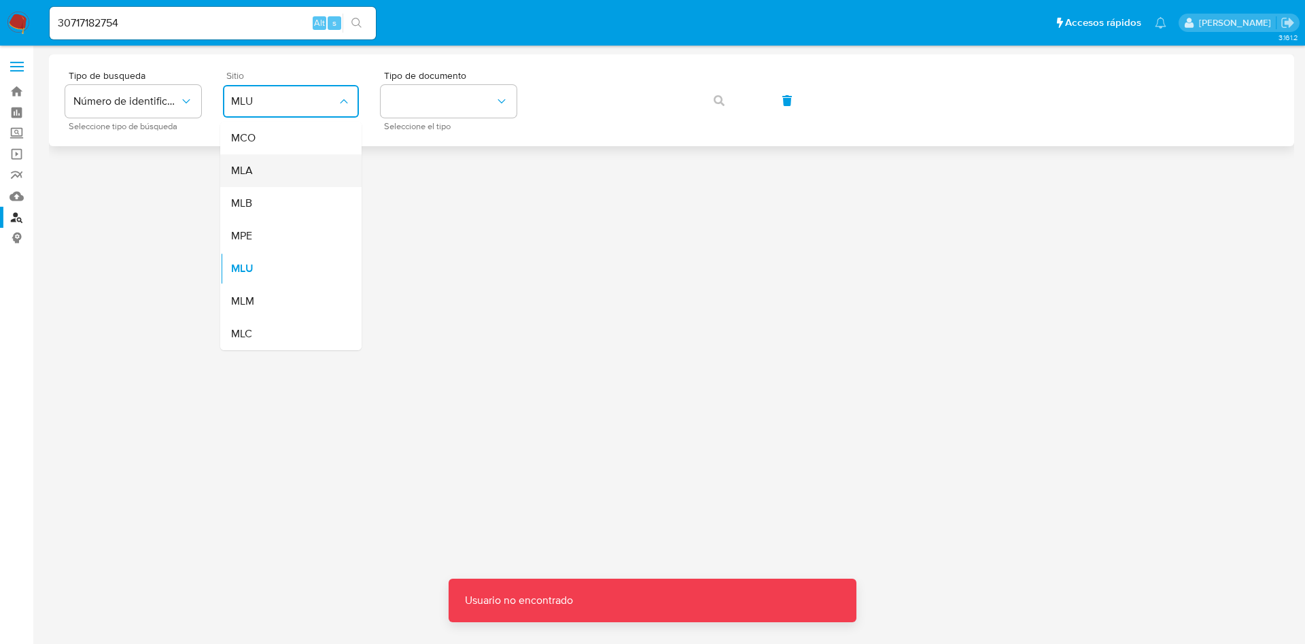
click at [289, 164] on div "MLA" at bounding box center [286, 170] width 111 height 33
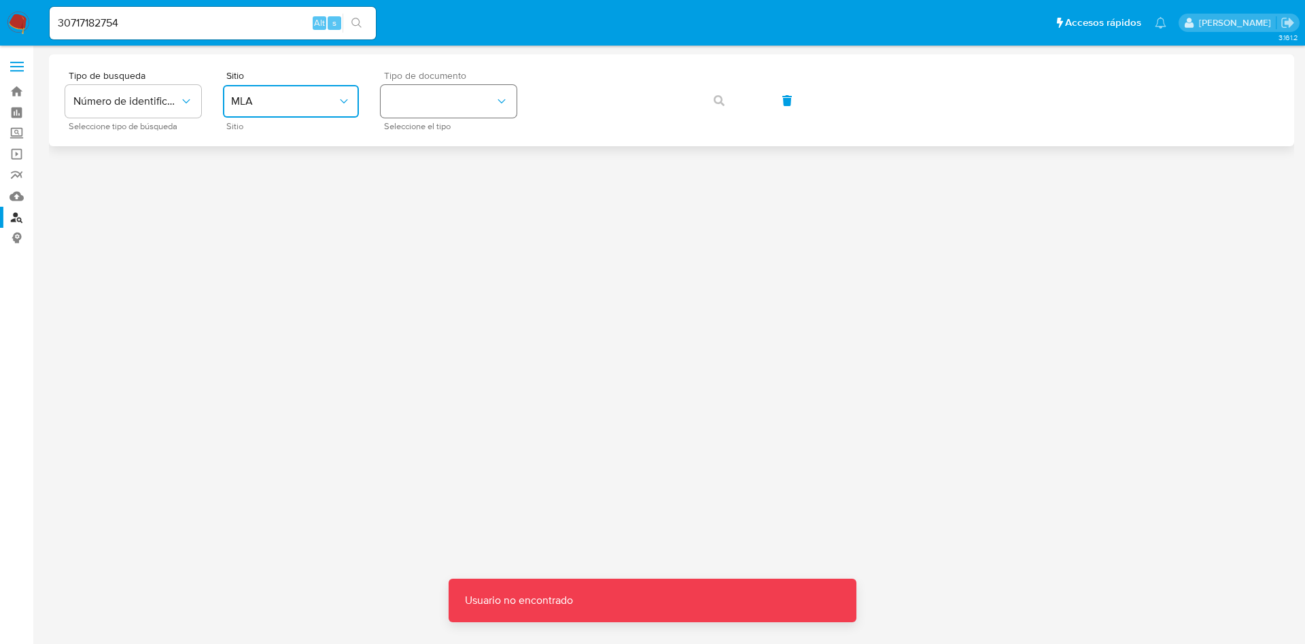
click at [427, 90] on button "identificationType" at bounding box center [449, 101] width 136 height 33
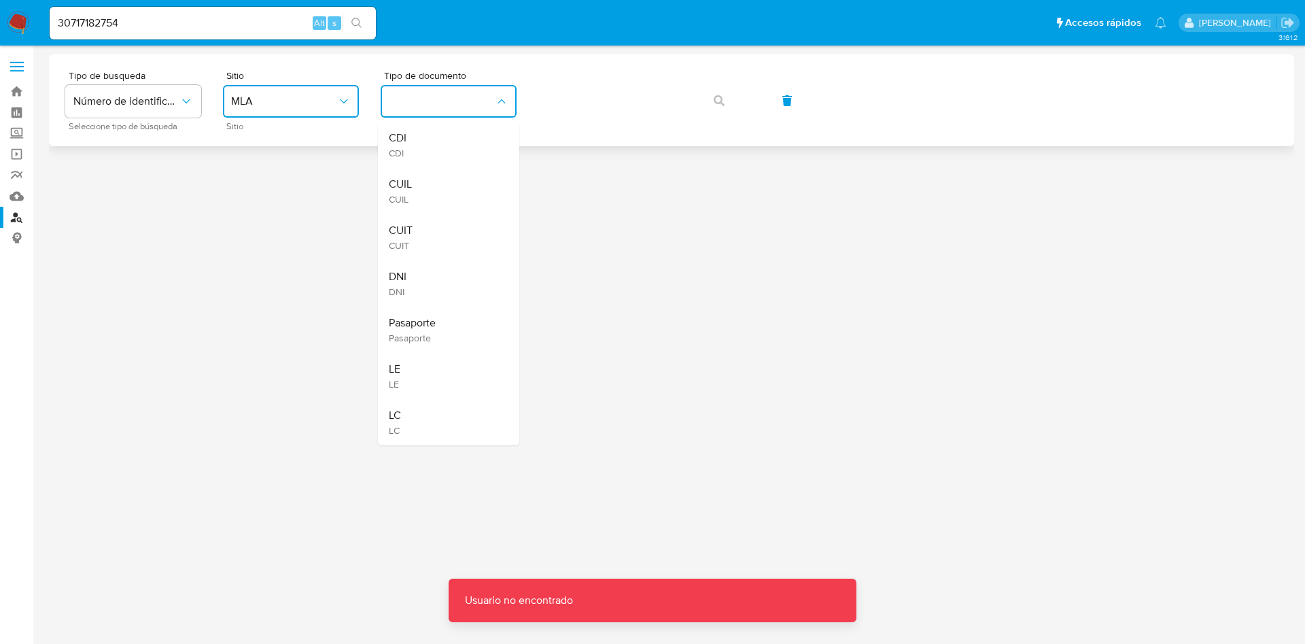
drag, startPoint x: 416, startPoint y: 182, endPoint x: 542, endPoint y: 136, distance: 134.0
click at [415, 183] on div "CUIL CUIL" at bounding box center [444, 191] width 111 height 46
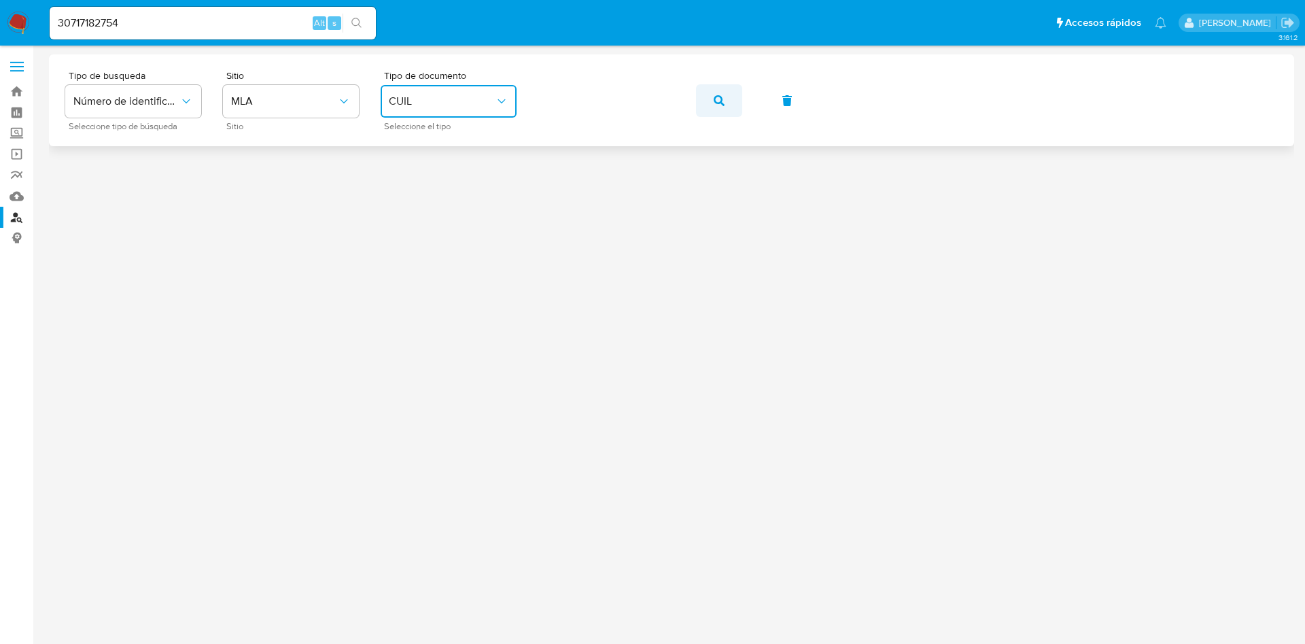
click at [727, 99] on button "button" at bounding box center [719, 100] width 46 height 33
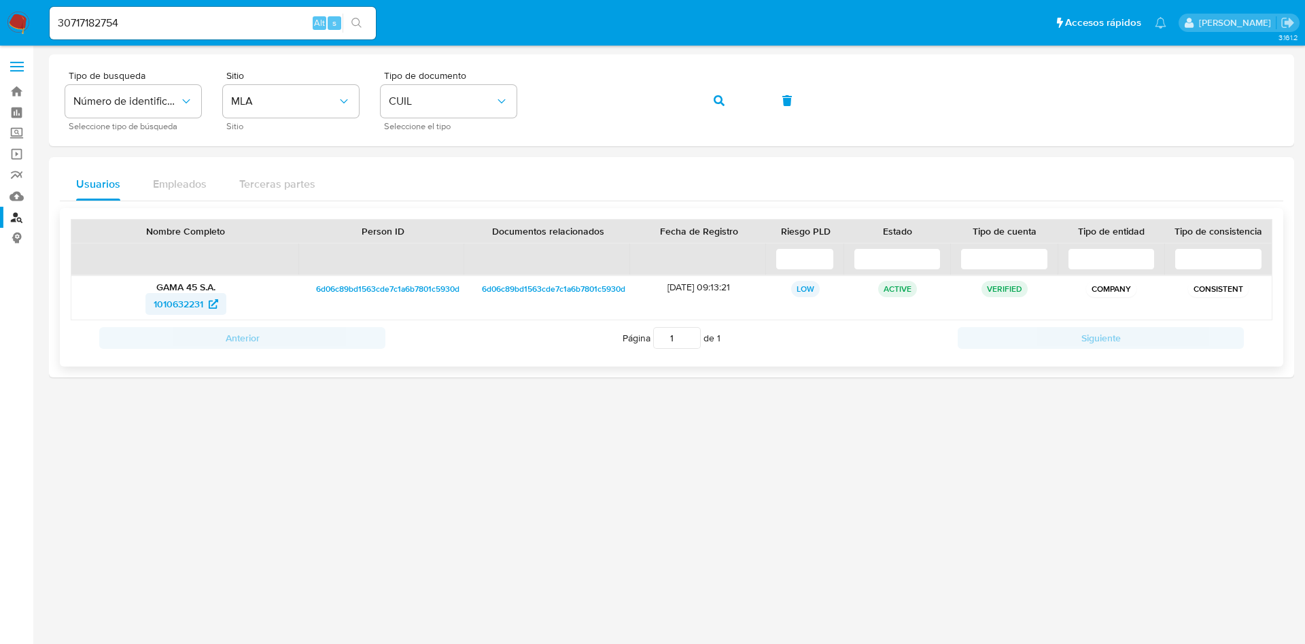
click at [188, 307] on span "1010632231" at bounding box center [179, 304] width 50 height 22
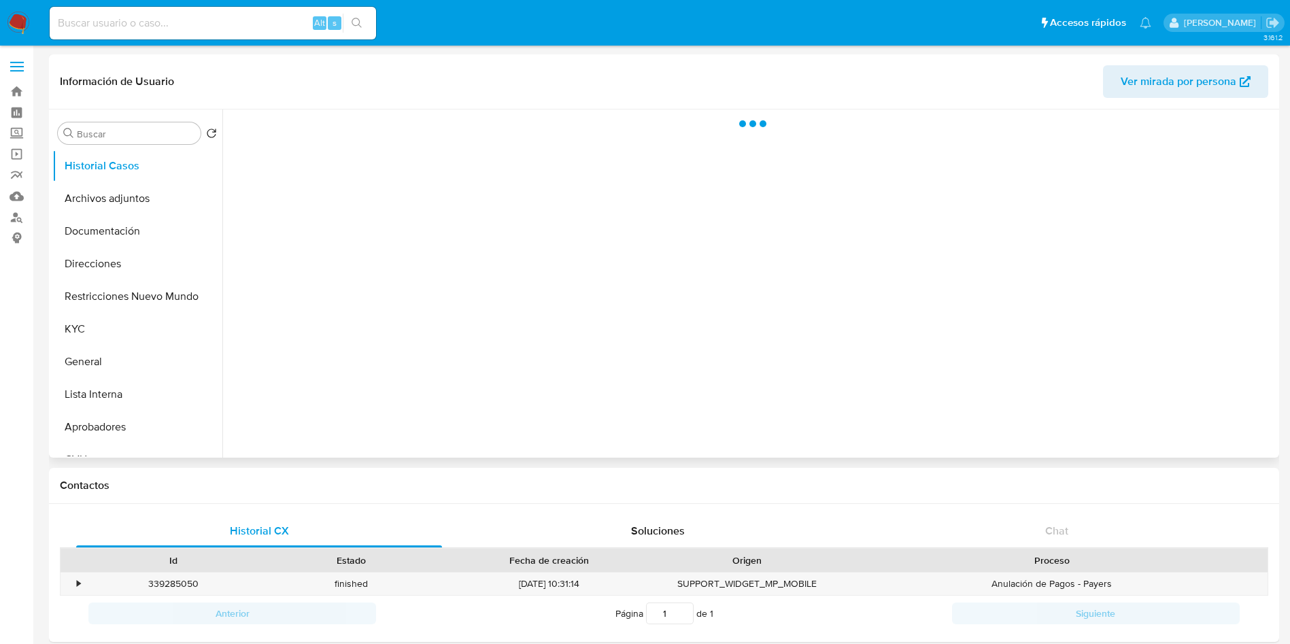
select select "10"
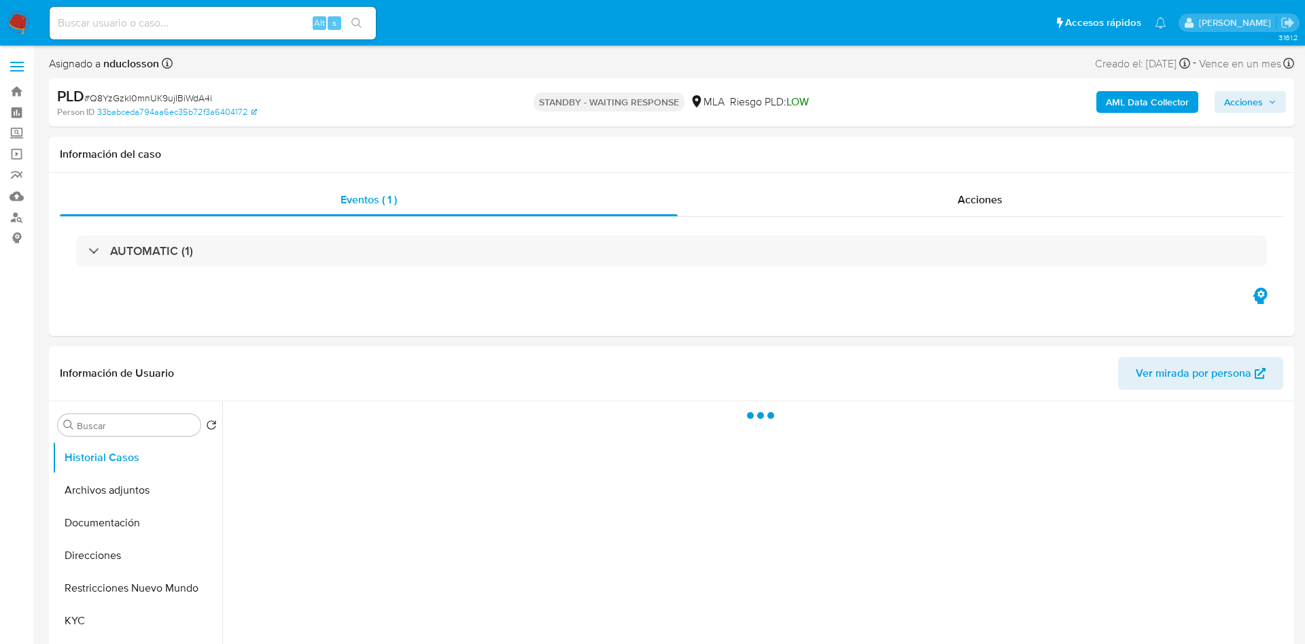
select select "10"
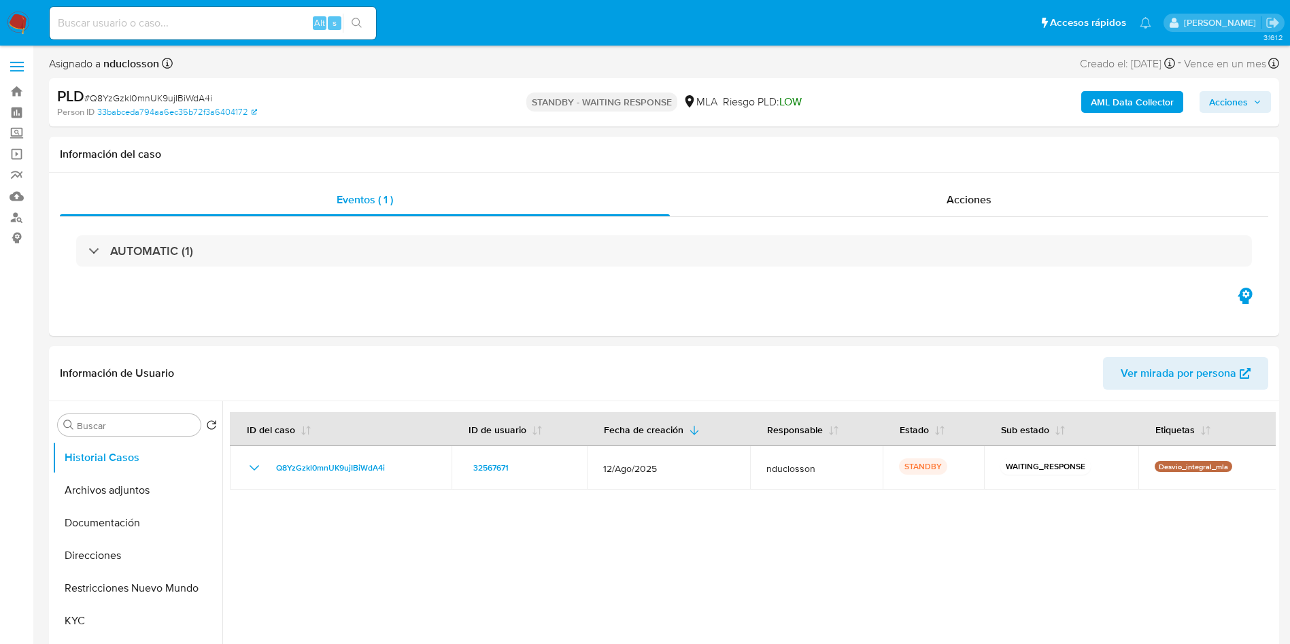
click at [133, 20] on input at bounding box center [213, 23] width 326 height 18
paste input "qx6GfqRGyER1bAluTAuWlza9"
type input "qx6GfqRGyER1bAluTAuWlza9"
click at [345, 29] on button "search-icon" at bounding box center [357, 23] width 28 height 19
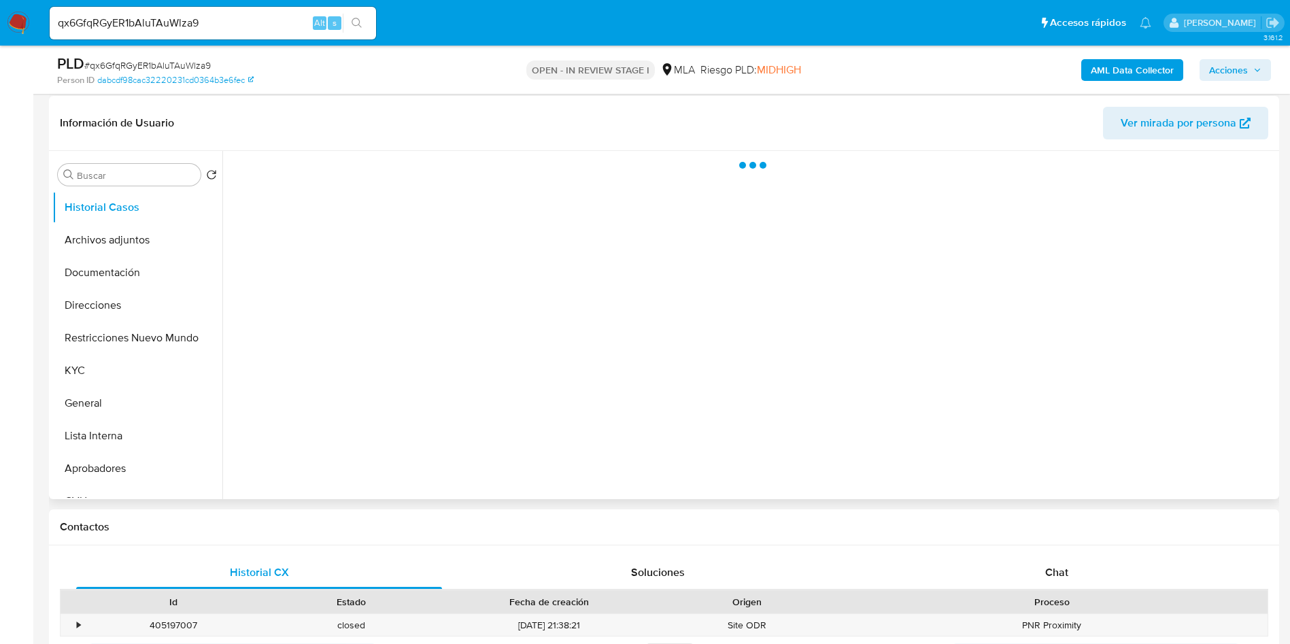
scroll to position [204, 0]
select select "10"
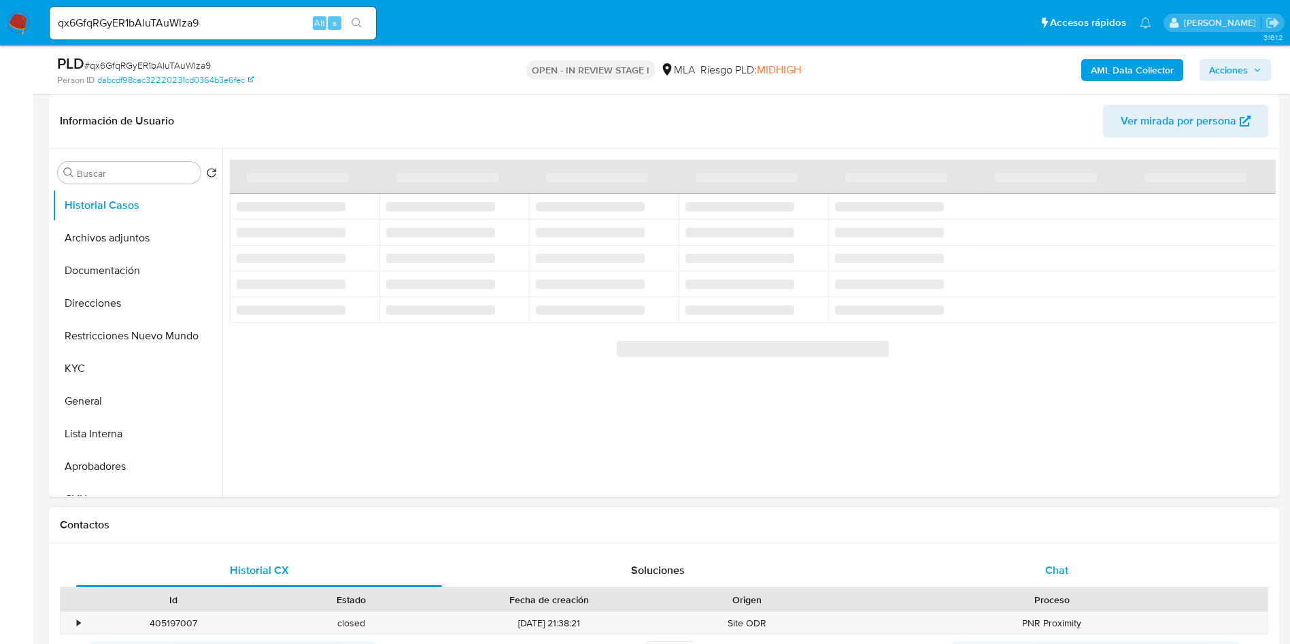
click at [1046, 556] on div "Chat" at bounding box center [1057, 570] width 366 height 33
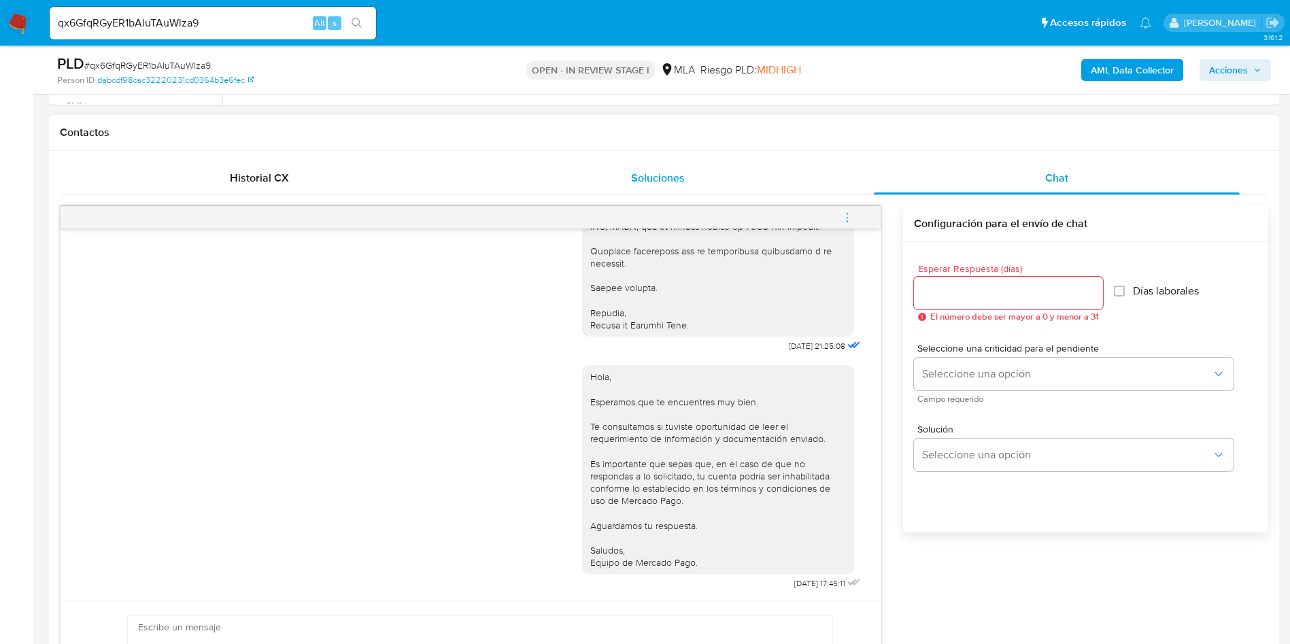
scroll to position [714, 0]
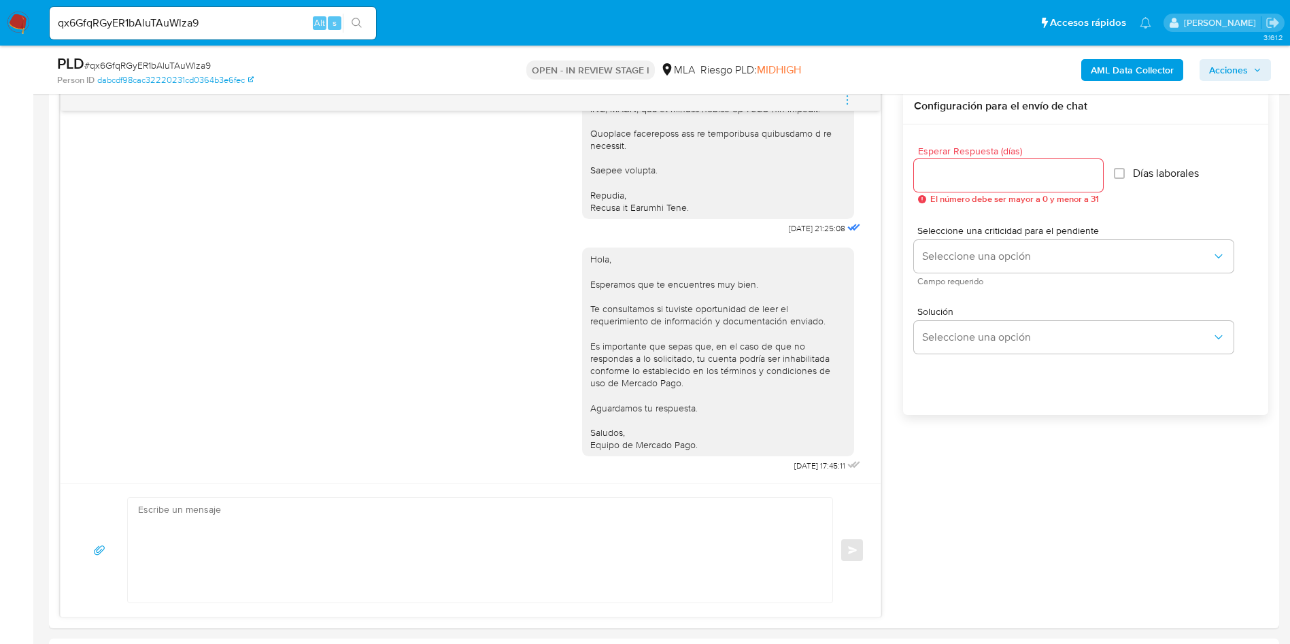
drag, startPoint x: 239, startPoint y: 10, endPoint x: 186, endPoint y: 23, distance: 55.4
click at [239, 10] on div "qx6GfqRGyER1bAluTAuWlza9 Alt s" at bounding box center [213, 23] width 326 height 33
click at [176, 23] on input "qx6GfqRGyER1bAluTAuWlza9" at bounding box center [213, 23] width 326 height 18
paste input "YtQ5DPt4ywS7tX0xpnFUbaWQ"
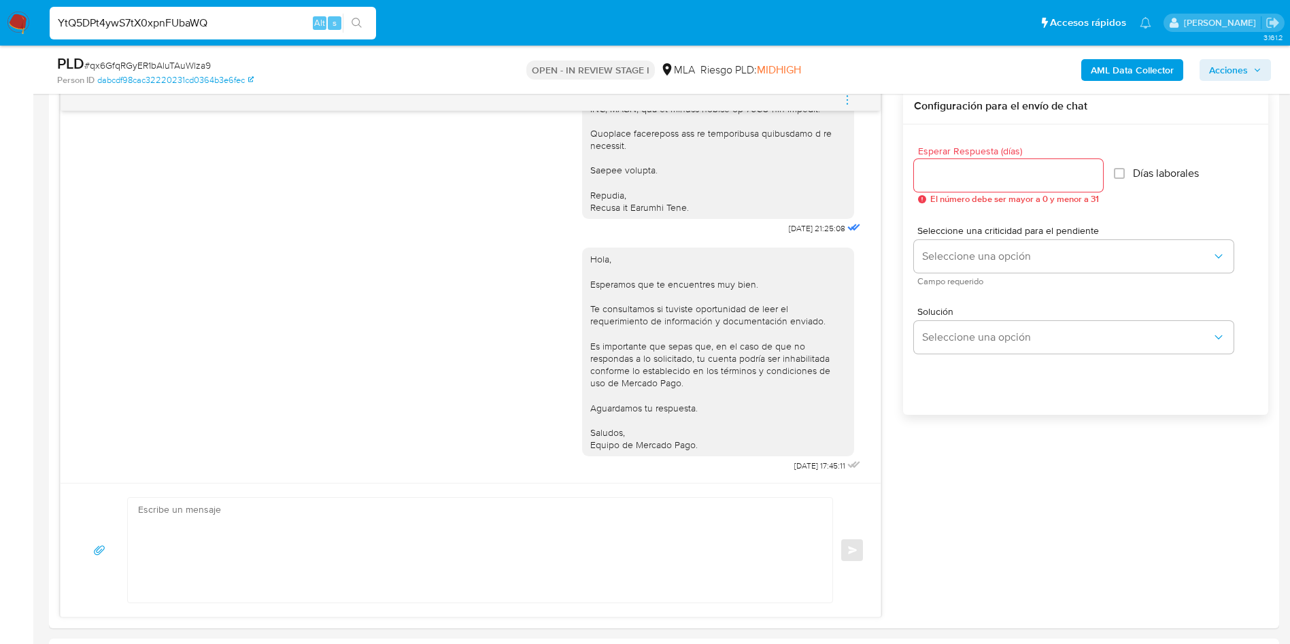
type input "YtQ5DPt4ywS7tX0xpnFUbaWQ"
drag, startPoint x: 351, startPoint y: 29, endPoint x: 316, endPoint y: 2, distance: 43.6
click at [351, 29] on button "search-icon" at bounding box center [357, 23] width 28 height 19
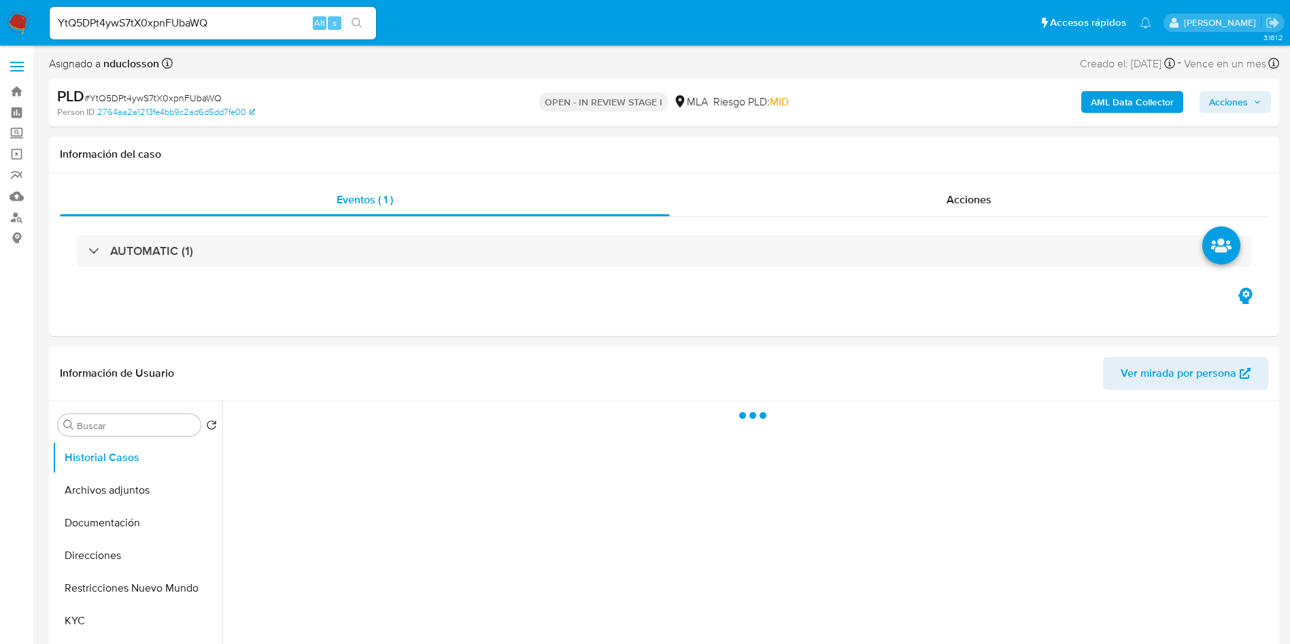
select select "10"
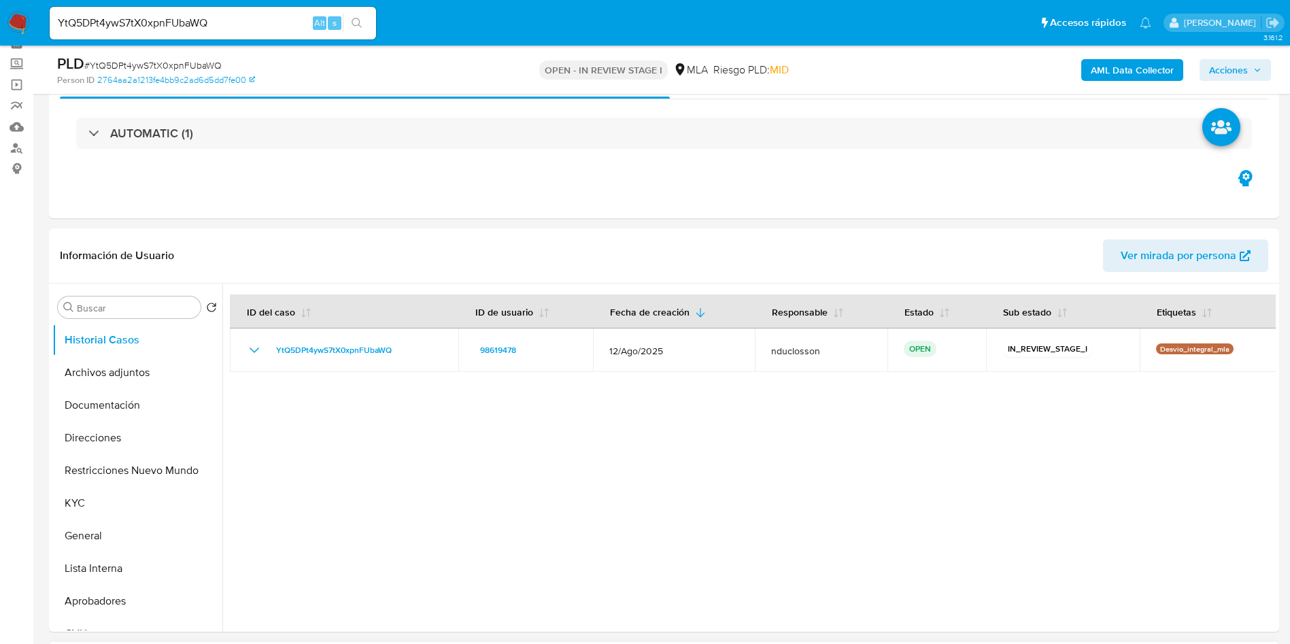
scroll to position [204, 0]
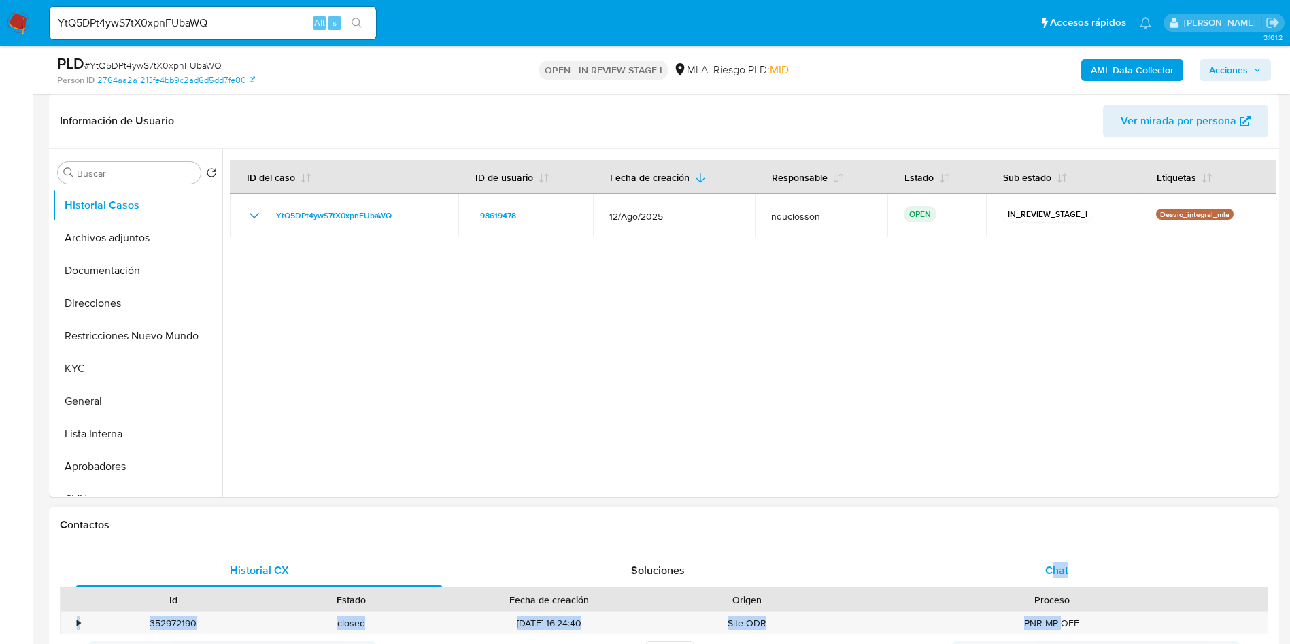
drag, startPoint x: 1063, startPoint y: 631, endPoint x: 1050, endPoint y: 555, distance: 77.1
click at [1050, 555] on div "Historial CX Soluciones Chat Id Estado Fecha de creación Origen Proceso • 35297…" at bounding box center [664, 628] width 1208 height 149
click at [1050, 555] on div "Chat" at bounding box center [1057, 570] width 366 height 33
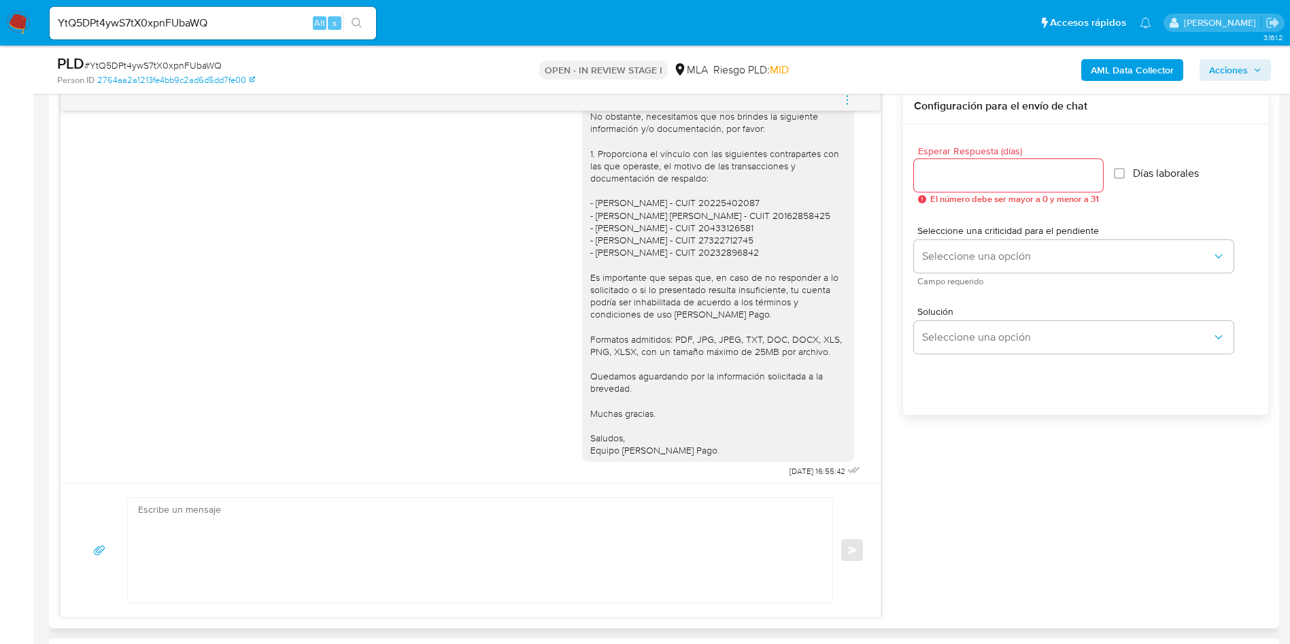
scroll to position [1205, 0]
click at [371, 553] on textarea at bounding box center [476, 550] width 677 height 105
paste textarea "Hola, Esperamos que te encuentres muy bien. Te consultamos si tuviste oportunid…"
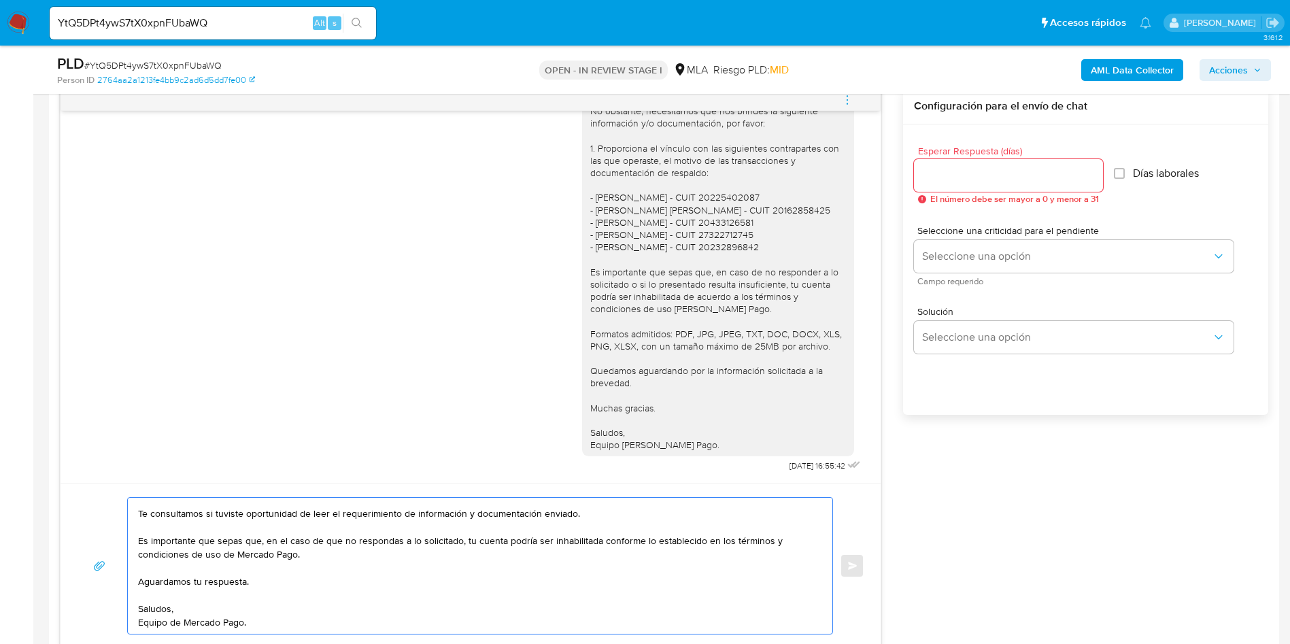
scroll to position [50, 0]
type textarea "Hola, Esperamos que te encuentres muy bien. Te consultamos si tuviste oportunid…"
click at [925, 175] on input "Esperar Respuesta (días)" at bounding box center [1008, 176] width 189 height 18
type input "1"
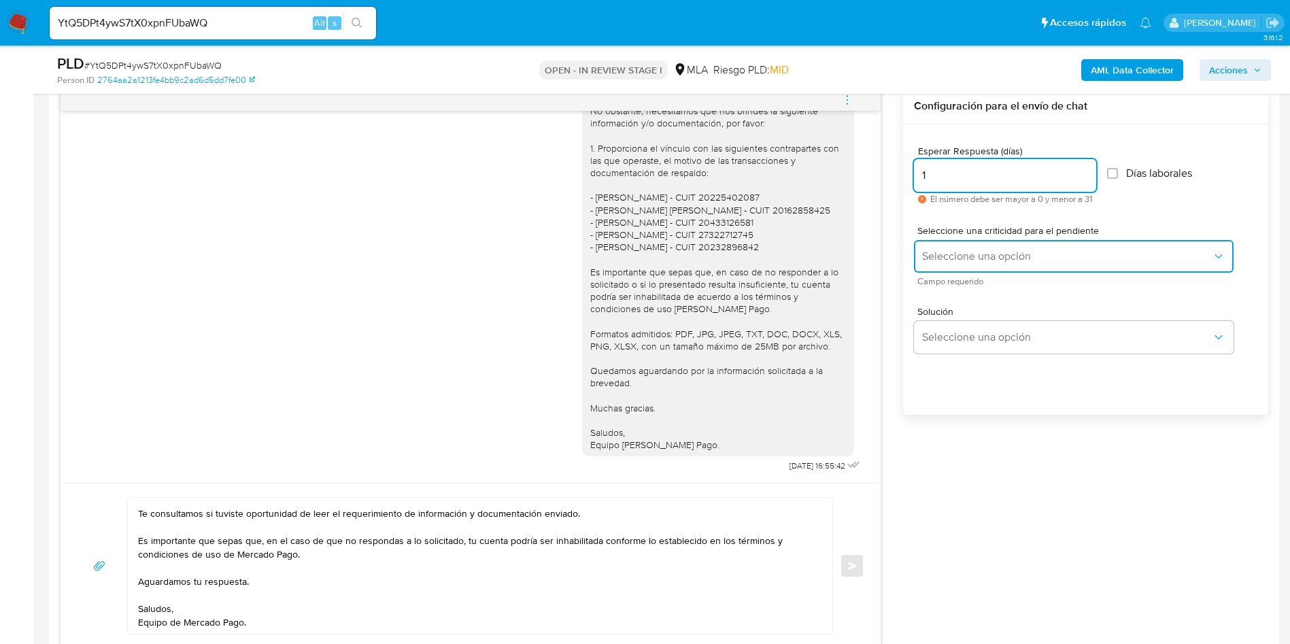
click at [954, 262] on span "Seleccione una opción" at bounding box center [1067, 256] width 290 height 14
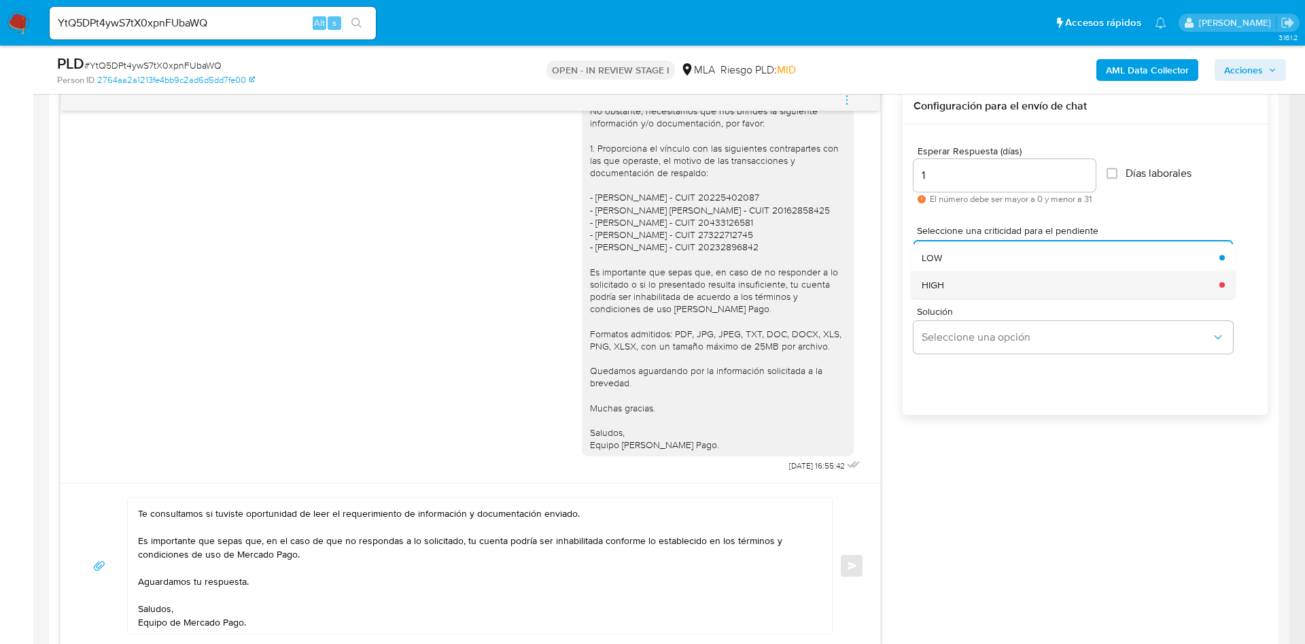
click at [949, 295] on div "HIGH" at bounding box center [1067, 284] width 290 height 27
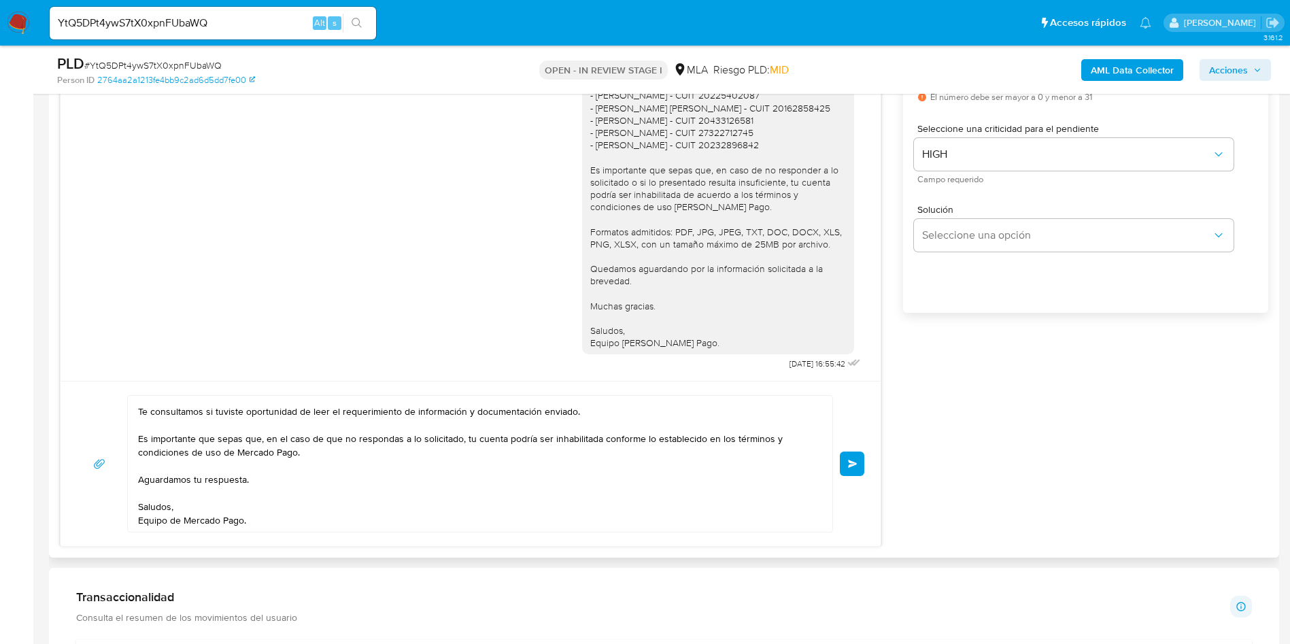
click at [848, 465] on span "Enviar" at bounding box center [853, 464] width 10 height 8
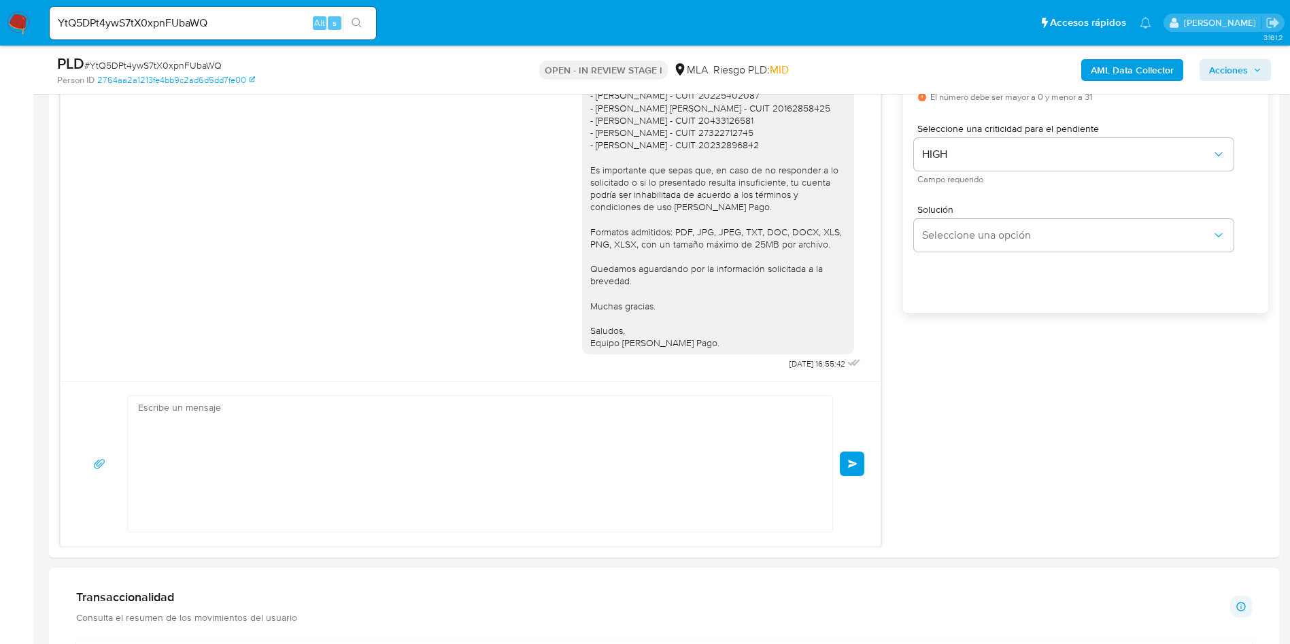
scroll to position [1443, 0]
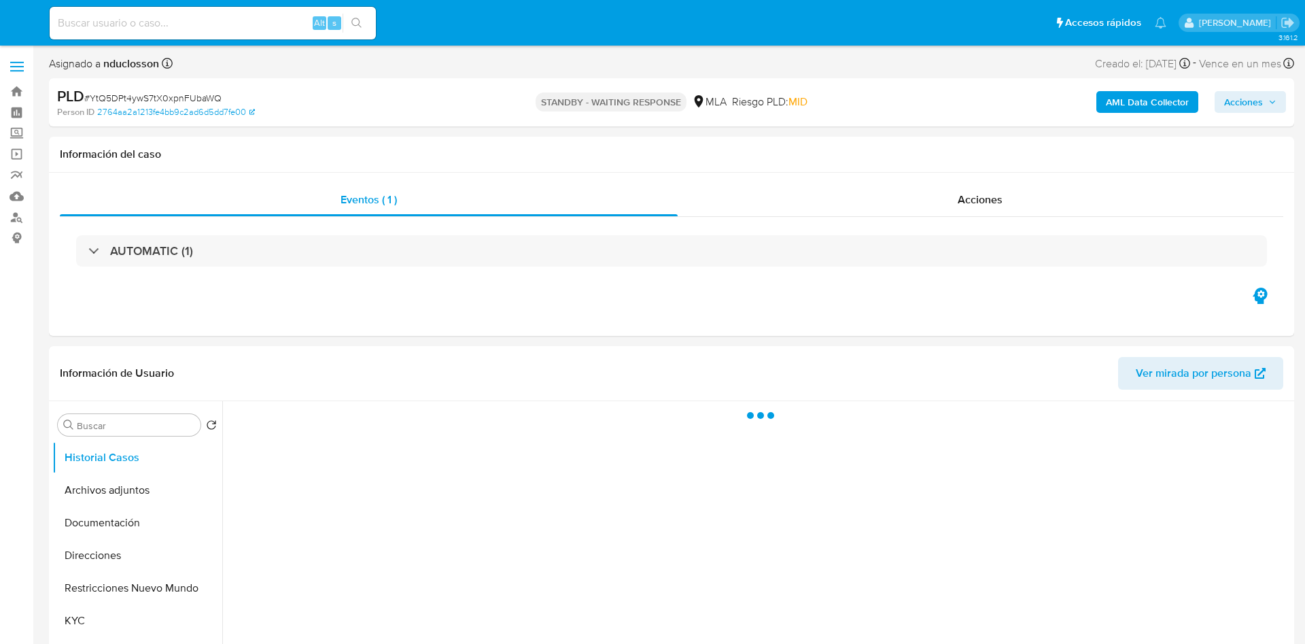
select select "10"
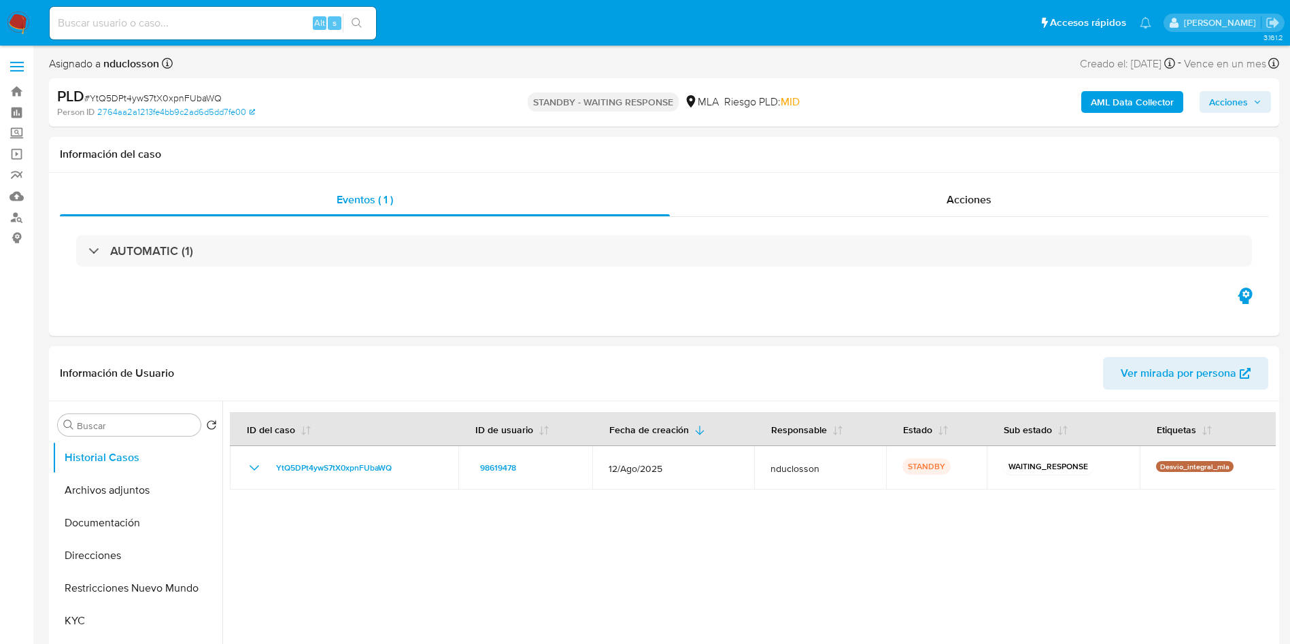
click at [111, 24] on input at bounding box center [213, 23] width 326 height 18
paste input "ZeaWvEtQAeIwDo3BNdO7yGdt"
type input "ZeaWvEtQAeIwDo3BNdO7yGdt"
click at [358, 27] on icon "search-icon" at bounding box center [356, 23] width 11 height 11
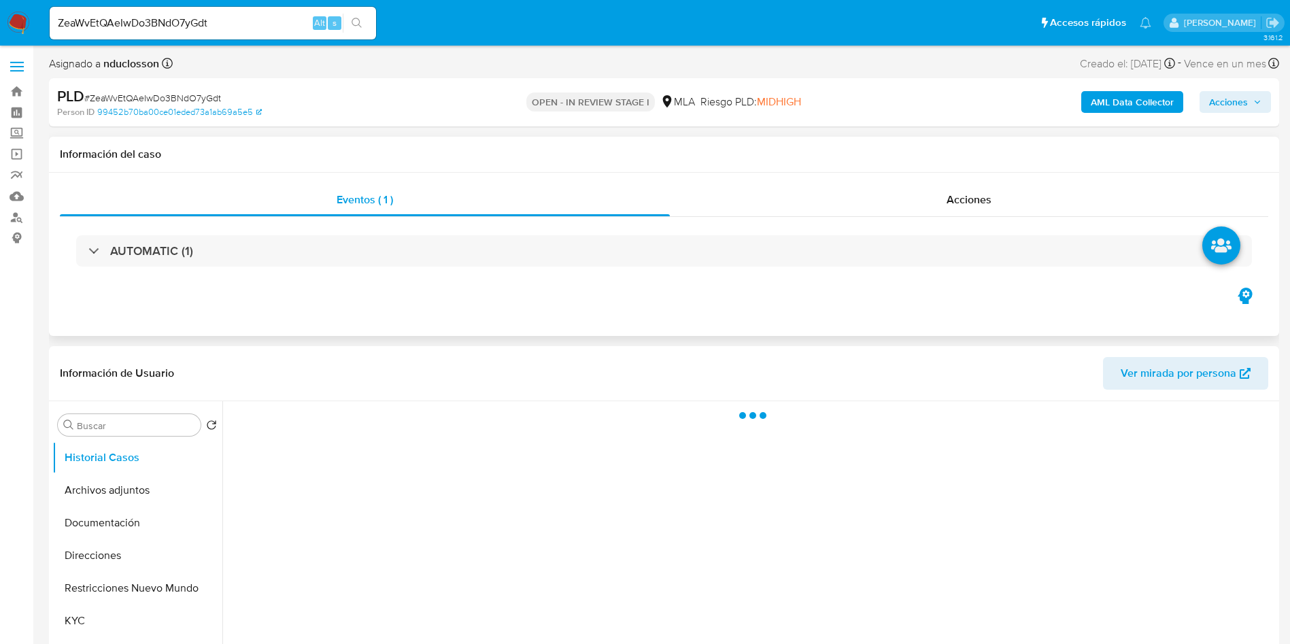
select select "10"
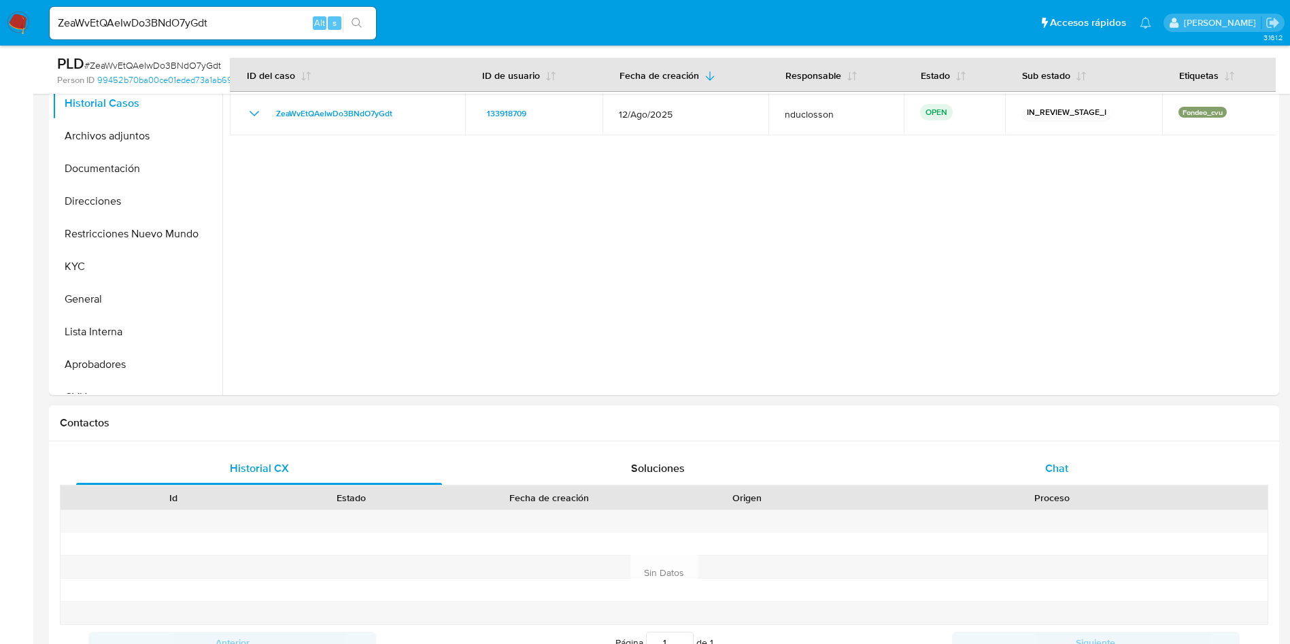
click at [1051, 460] on span "Chat" at bounding box center [1056, 468] width 23 height 16
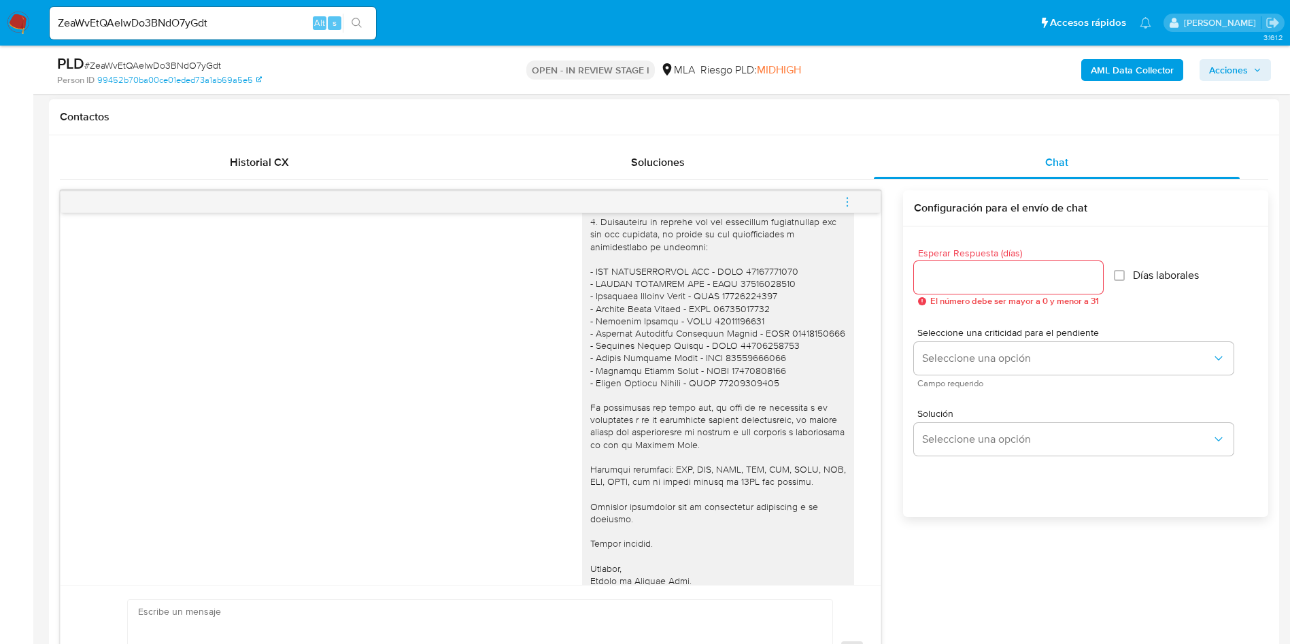
scroll to position [1194, 0]
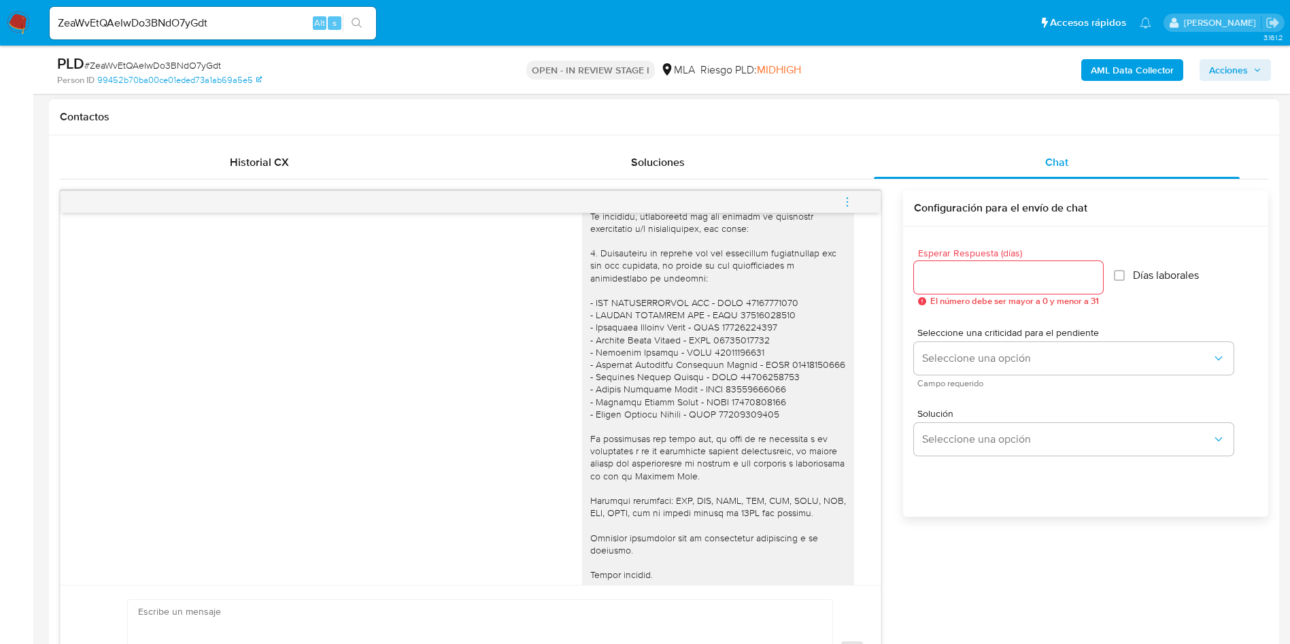
click at [855, 105] on div "Contactos" at bounding box center [664, 117] width 1230 height 36
